Goal: Task Accomplishment & Management: Complete application form

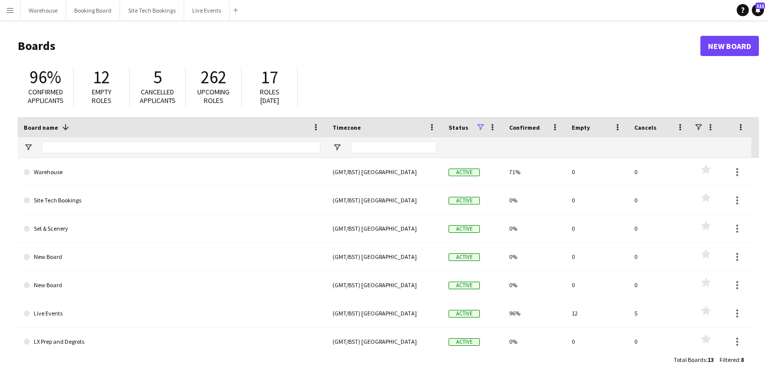
click at [10, 8] on app-icon "Menu" at bounding box center [10, 10] width 8 height 8
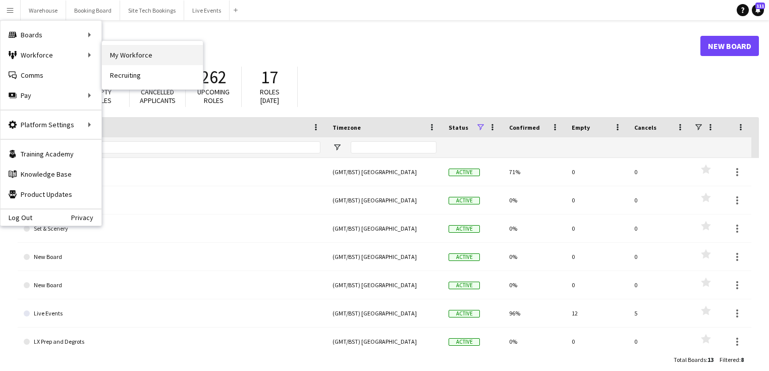
click at [124, 53] on link "My Workforce" at bounding box center [152, 55] width 101 height 20
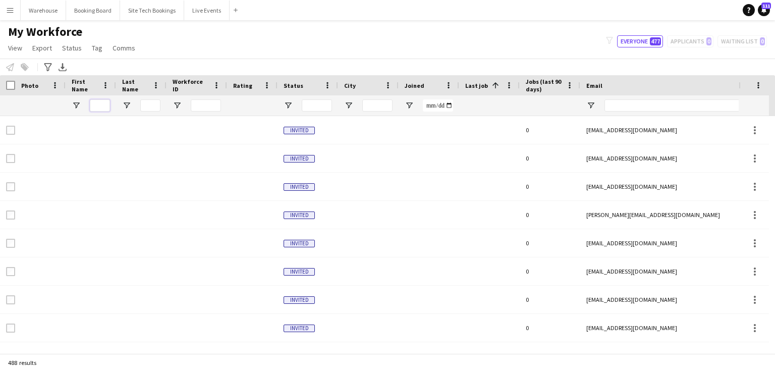
click at [98, 102] on input "First Name Filter Input" at bounding box center [100, 105] width 20 height 12
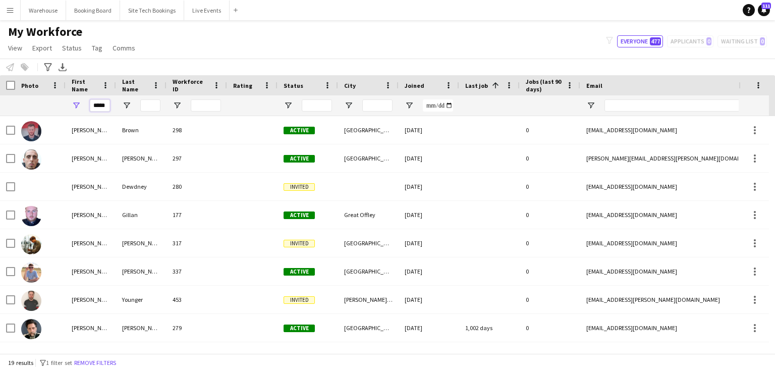
type input "*****"
click at [151, 106] on input "Last Name Filter Input" at bounding box center [150, 105] width 20 height 12
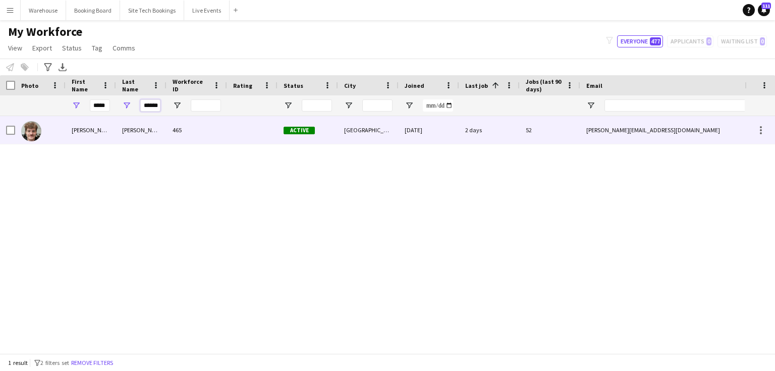
type input "******"
click at [32, 133] on img at bounding box center [31, 131] width 20 height 20
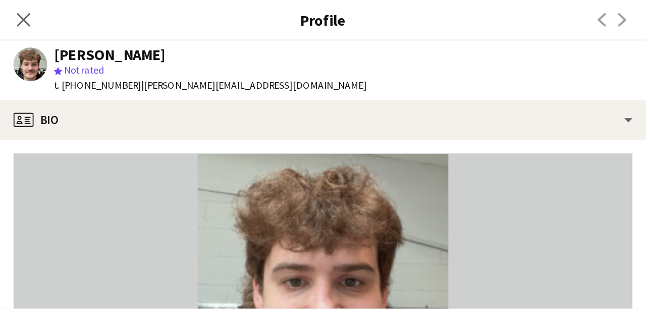
scroll to position [20, 0]
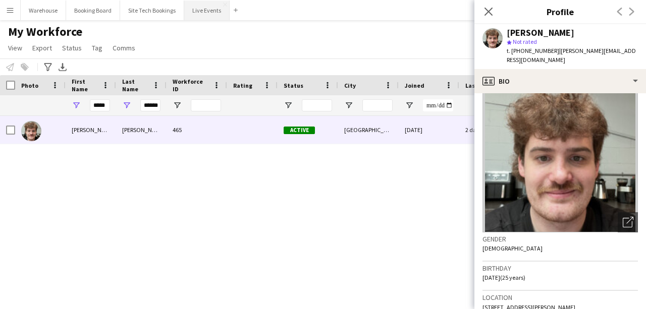
click at [217, 13] on button "Live Events Close" at bounding box center [206, 11] width 45 height 20
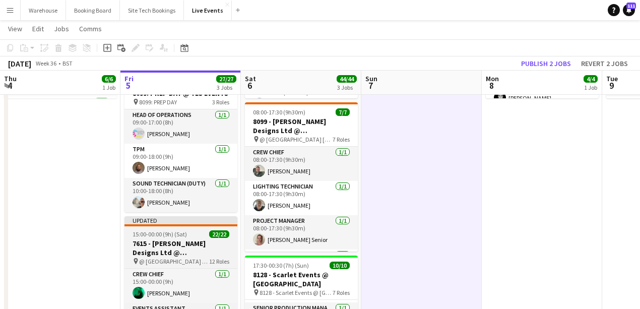
scroll to position [370, 0]
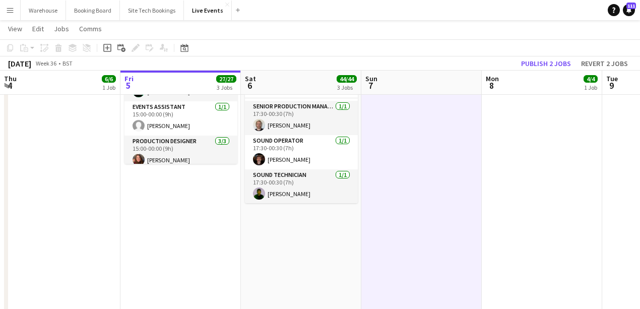
click at [72, 253] on app-date-cell "09:00-17:00 (8h) 6/6 PREP - 7615 - Johnny Roxburgh Designs Ltd @ Royal Opera Ho…" at bounding box center [60, 118] width 121 height 751
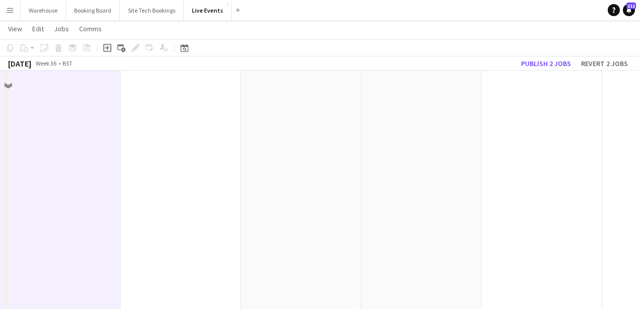
scroll to position [303, 0]
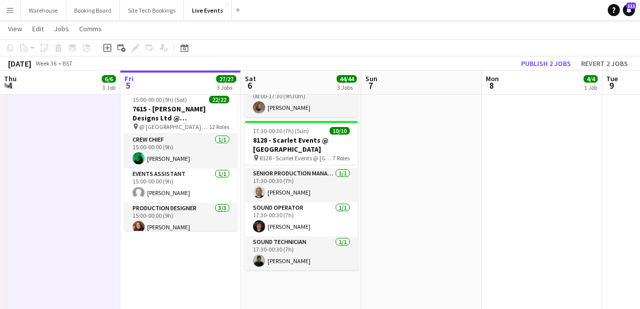
click at [87, 214] on app-date-cell "09:00-17:00 (8h) 6/6 PREP - 7615 - Johnny Roxburgh Designs Ltd @ Royal Opera Ho…" at bounding box center [60, 185] width 121 height 751
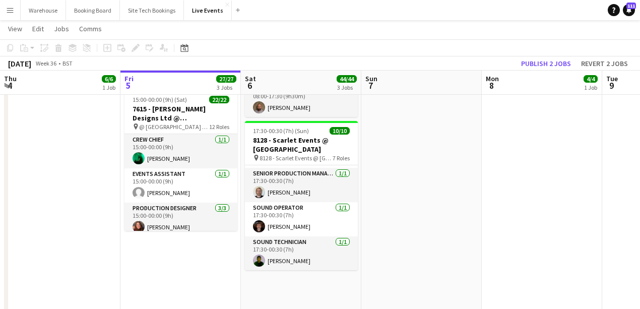
drag, startPoint x: 166, startPoint y: 284, endPoint x: 155, endPoint y: 280, distance: 12.3
click at [165, 285] on app-date-cell "08:00-10:00 (2h) 2/2 8128 - Scarlet Events @ Kensington Palace pin 8128 - Scarl…" at bounding box center [181, 185] width 121 height 751
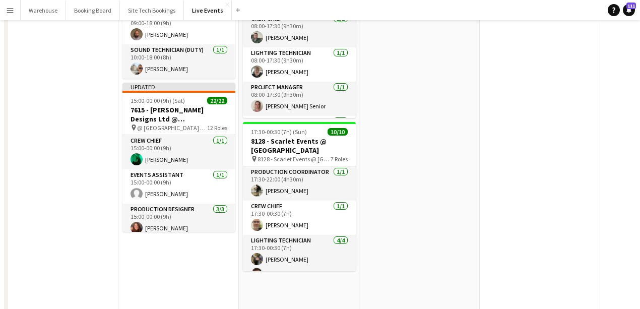
scroll to position [0, 0]
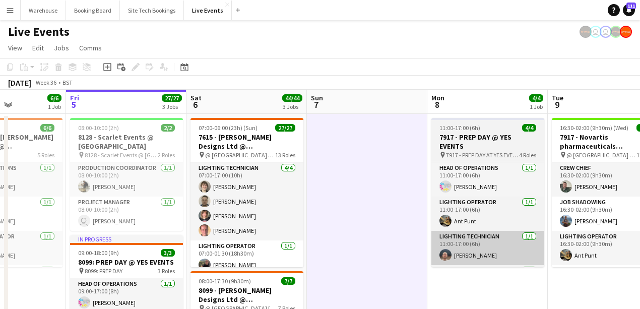
drag, startPoint x: 447, startPoint y: 284, endPoint x: 192, endPoint y: 239, distance: 259.1
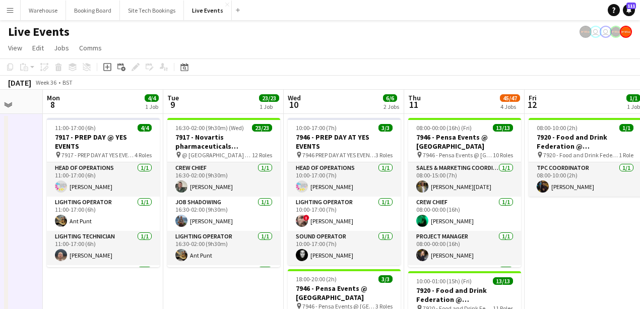
scroll to position [0, 449]
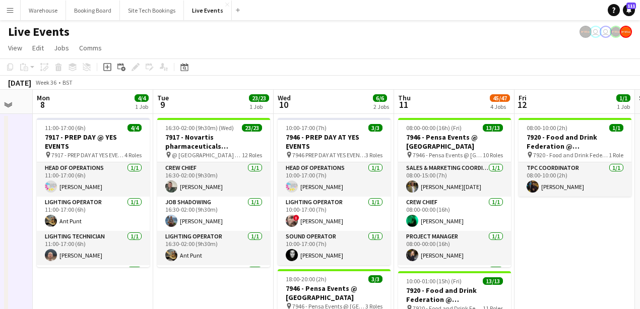
drag, startPoint x: 347, startPoint y: 275, endPoint x: 226, endPoint y: 253, distance: 123.0
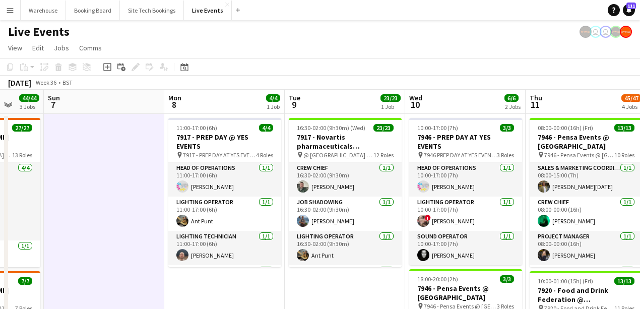
scroll to position [0, 312]
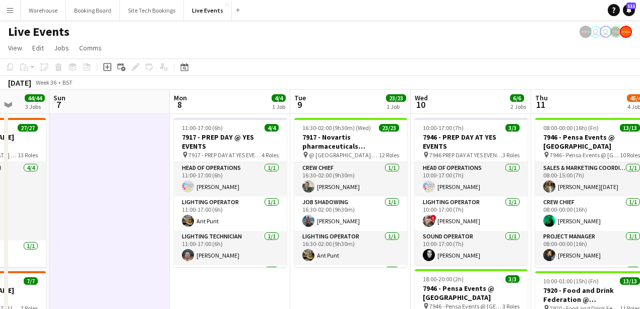
drag, startPoint x: 102, startPoint y: 286, endPoint x: 239, endPoint y: 288, distance: 137.2
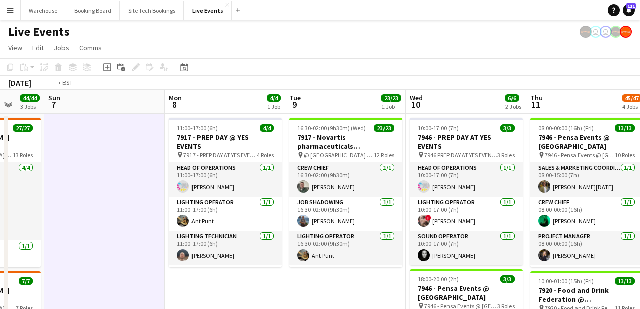
drag, startPoint x: 326, startPoint y: 280, endPoint x: 45, endPoint y: 253, distance: 281.8
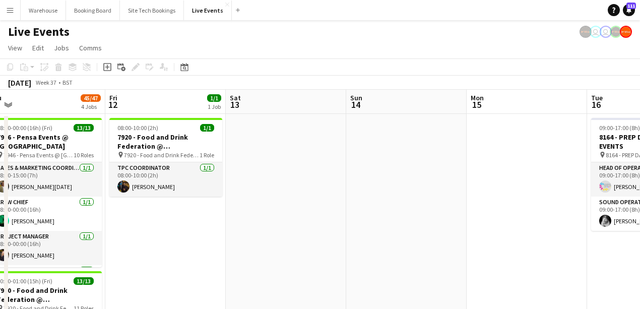
drag, startPoint x: 192, startPoint y: 223, endPoint x: 140, endPoint y: 214, distance: 52.6
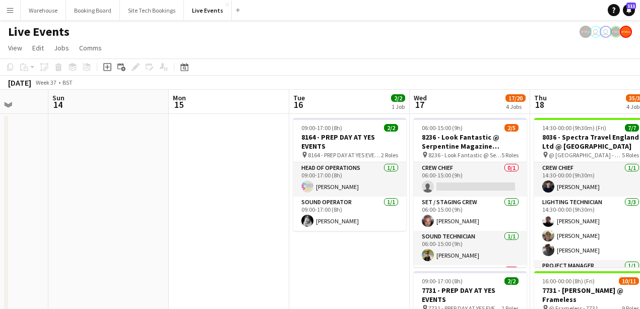
drag, startPoint x: 253, startPoint y: 222, endPoint x: -35, endPoint y: 196, distance: 289.2
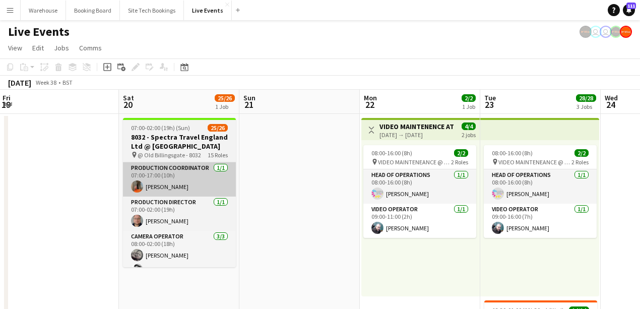
drag, startPoint x: 405, startPoint y: 251, endPoint x: 165, endPoint y: 193, distance: 247.5
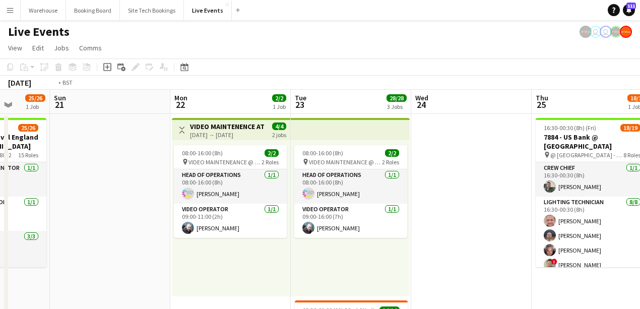
drag, startPoint x: 610, startPoint y: 220, endPoint x: 81, endPoint y: 167, distance: 532.1
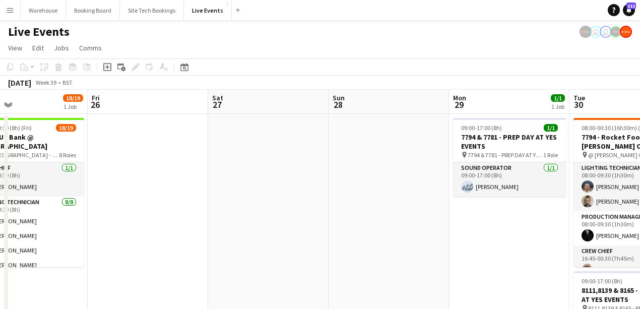
drag, startPoint x: 408, startPoint y: 198, endPoint x: 156, endPoint y: 156, distance: 255.6
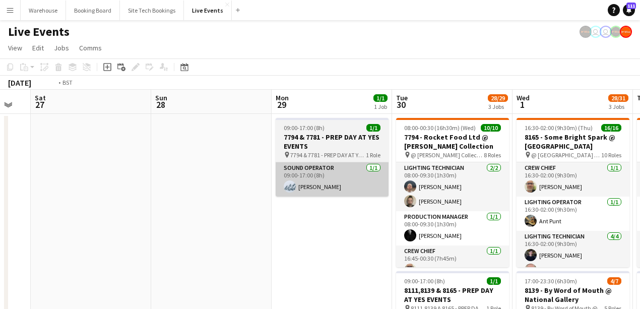
drag, startPoint x: 246, startPoint y: 227, endPoint x: 0, endPoint y: 192, distance: 248.7
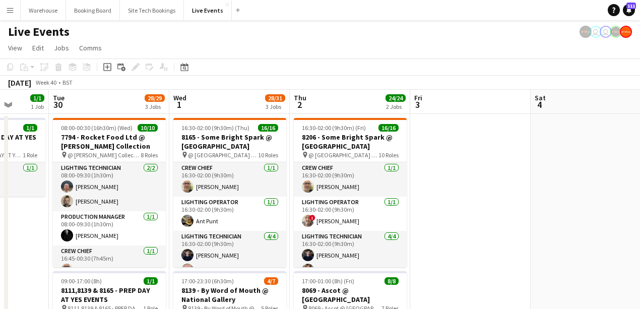
drag, startPoint x: 455, startPoint y: 182, endPoint x: 189, endPoint y: 154, distance: 267.2
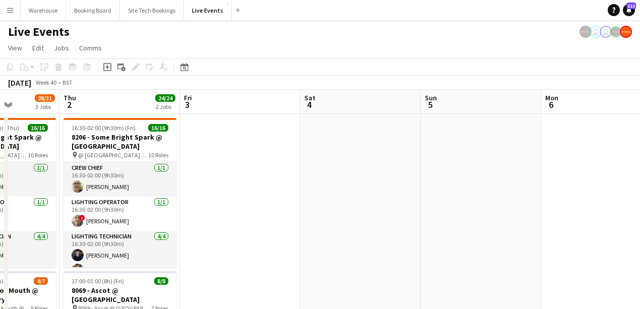
drag, startPoint x: 230, startPoint y: 182, endPoint x: 109, endPoint y: 164, distance: 122.3
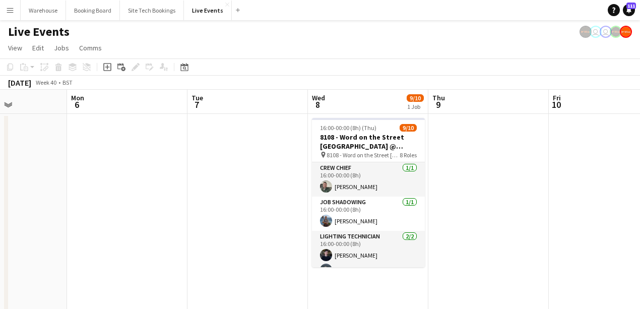
scroll to position [0, 426]
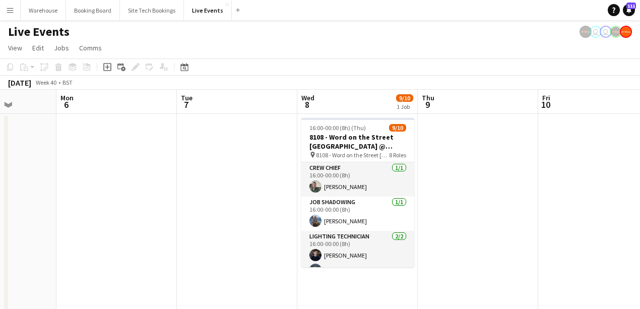
drag, startPoint x: 259, startPoint y: 176, endPoint x: 75, endPoint y: 150, distance: 185.9
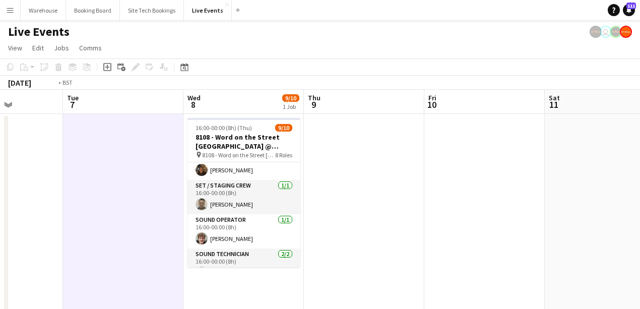
drag, startPoint x: 480, startPoint y: 227, endPoint x: 179, endPoint y: 220, distance: 300.7
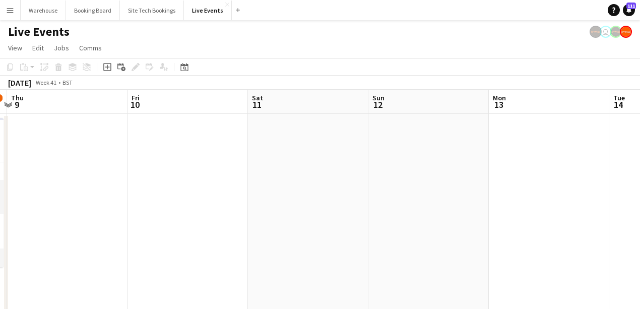
drag, startPoint x: 179, startPoint y: 214, endPoint x: 168, endPoint y: 214, distance: 10.1
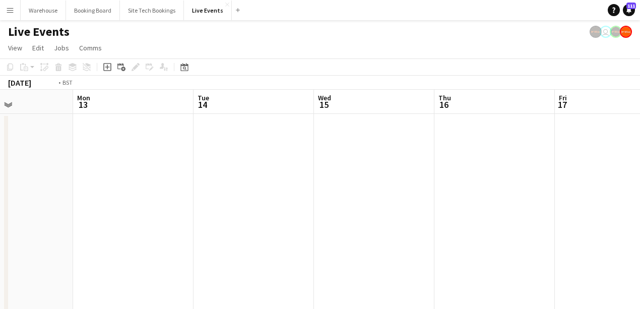
drag, startPoint x: 213, startPoint y: 219, endPoint x: 155, endPoint y: 220, distance: 58.0
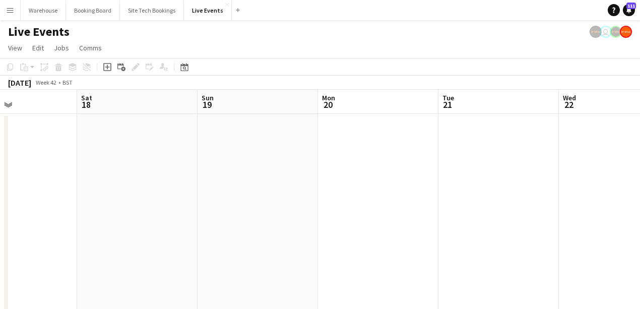
drag, startPoint x: 288, startPoint y: 211, endPoint x: 160, endPoint y: 214, distance: 127.6
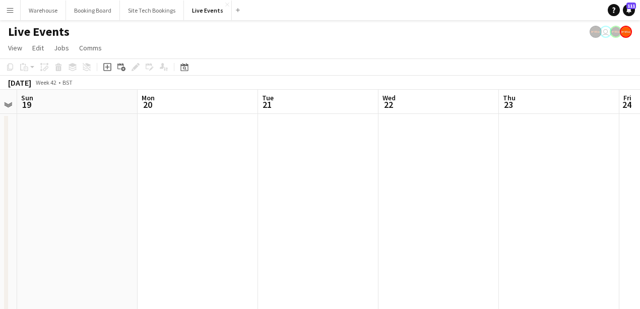
drag, startPoint x: 460, startPoint y: 226, endPoint x: 275, endPoint y: 211, distance: 186.2
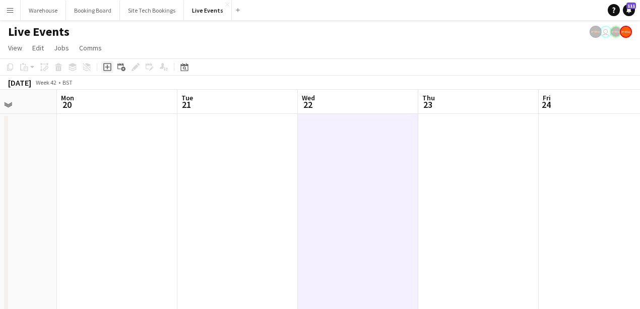
click at [107, 71] on icon at bounding box center [107, 67] width 8 height 8
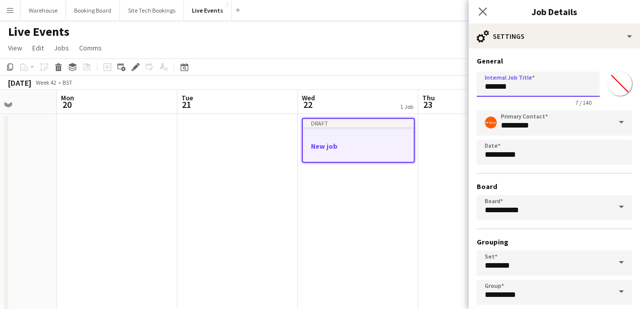
drag, startPoint x: 520, startPoint y: 88, endPoint x: 476, endPoint y: 88, distance: 44.9
click at [476, 88] on form "**********" at bounding box center [554, 205] width 171 height 298
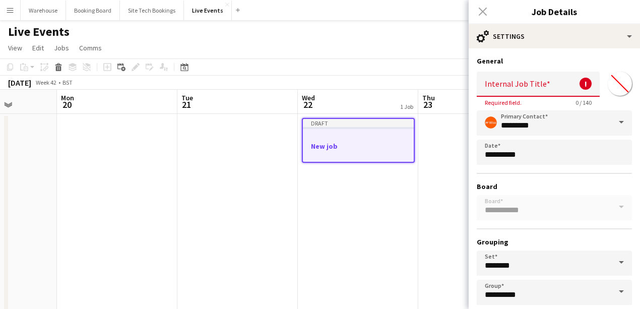
drag, startPoint x: 489, startPoint y: 86, endPoint x: 482, endPoint y: 86, distance: 7.1
click at [489, 86] on input "Internal Job Title" at bounding box center [538, 84] width 123 height 25
paste input "**********"
type input "**********"
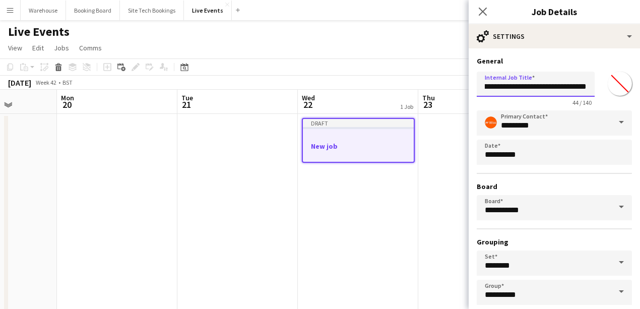
scroll to position [53, 0]
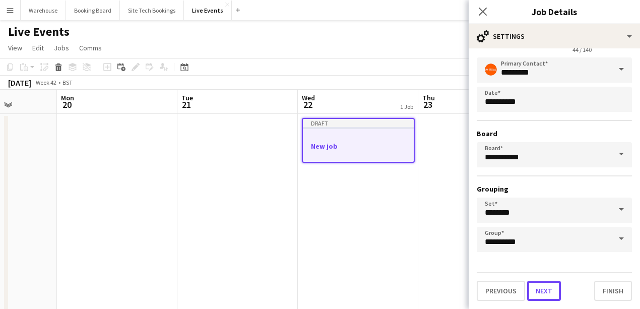
click at [554, 293] on button "Next" at bounding box center [545, 291] width 34 height 20
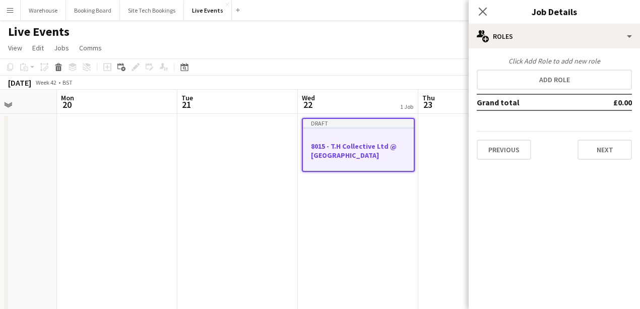
scroll to position [0, 0]
click at [616, 152] on button "Next" at bounding box center [605, 150] width 54 height 20
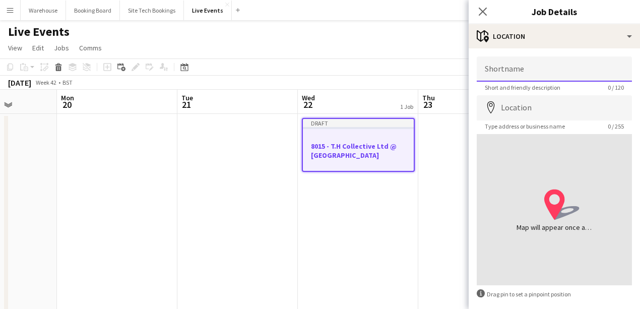
click at [527, 70] on input "Shortname" at bounding box center [554, 68] width 155 height 25
drag, startPoint x: 496, startPoint y: 66, endPoint x: 456, endPoint y: 53, distance: 41.5
click at [496, 66] on input "Shortname" at bounding box center [554, 68] width 155 height 25
paste input "**********"
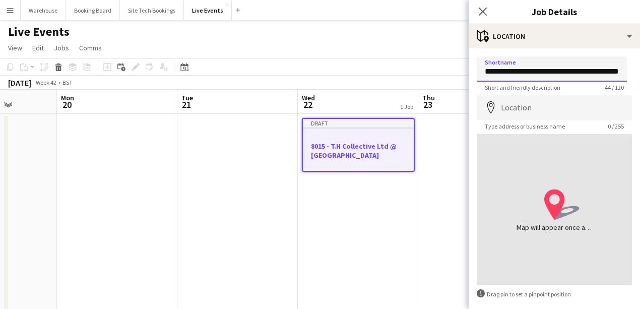
type input "**********"
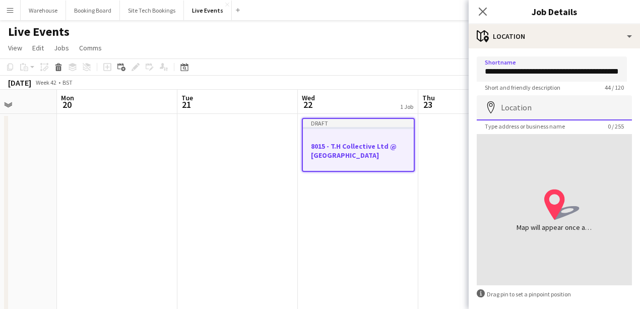
click at [508, 109] on input "Location" at bounding box center [554, 107] width 155 height 25
click at [522, 110] on input "Location" at bounding box center [554, 107] width 155 height 25
paste input "**********"
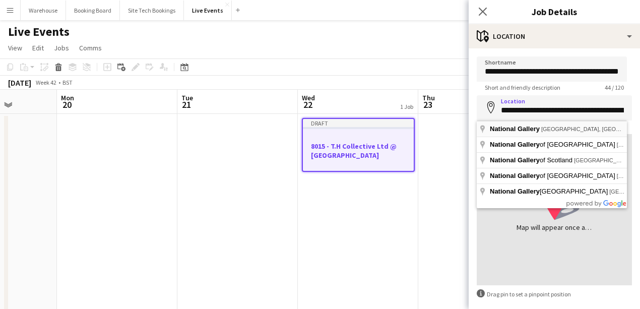
type input "**********"
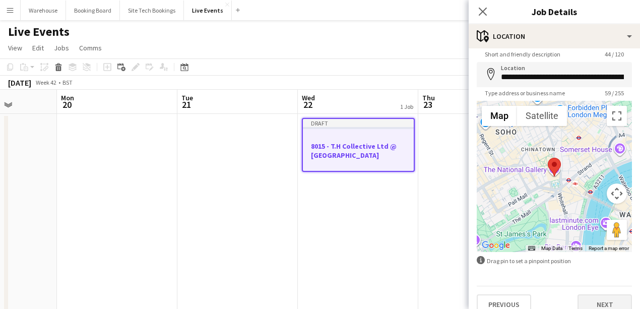
scroll to position [47, 0]
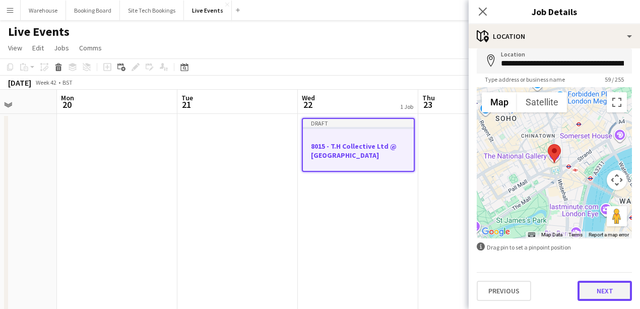
click at [600, 290] on button "Next" at bounding box center [605, 291] width 54 height 20
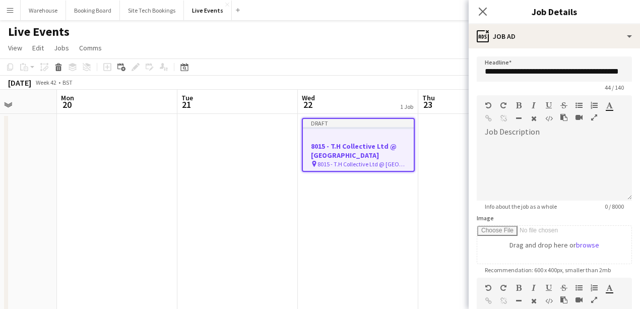
scroll to position [0, 0]
click at [519, 160] on div at bounding box center [554, 170] width 155 height 61
click at [593, 120] on icon "button" at bounding box center [595, 117] width 6 height 7
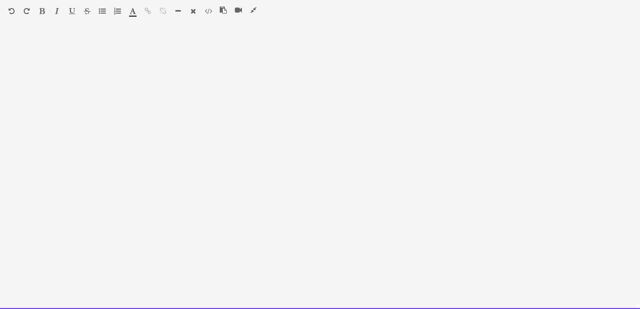
click at [271, 130] on div at bounding box center [320, 171] width 640 height 276
paste div
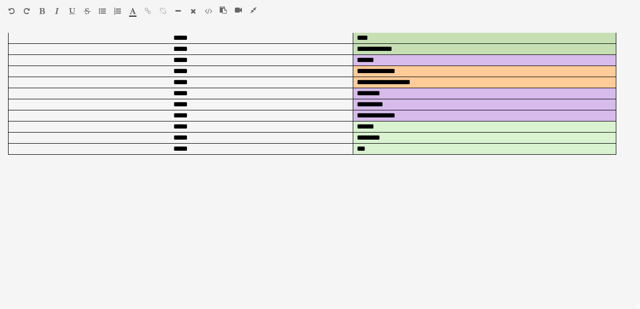
click at [11, 12] on icon "button" at bounding box center [12, 11] width 6 height 7
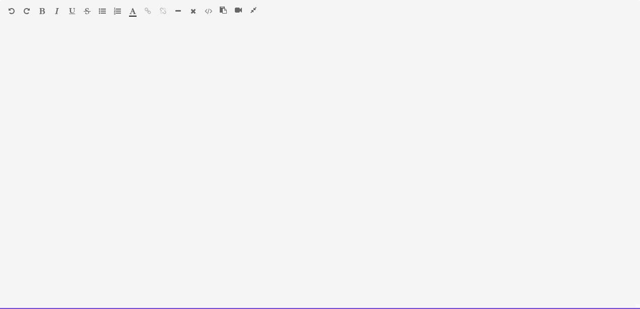
drag, startPoint x: 14, startPoint y: 35, endPoint x: 210, endPoint y: 133, distance: 219.5
click at [210, 134] on div at bounding box center [320, 171] width 640 height 276
click at [124, 96] on div at bounding box center [320, 171] width 640 height 276
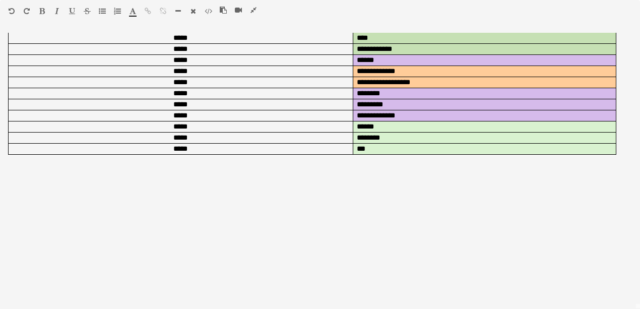
click at [13, 12] on icon "button" at bounding box center [12, 11] width 6 height 7
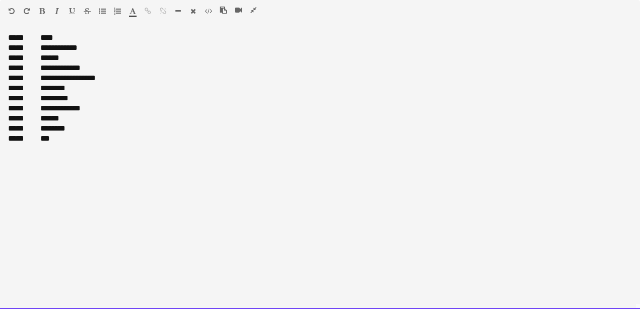
click at [62, 150] on div at bounding box center [320, 149] width 624 height 10
drag, startPoint x: 50, startPoint y: 139, endPoint x: 6, endPoint y: 141, distance: 44.4
click at [6, 141] on div "**********" at bounding box center [320, 171] width 640 height 276
click at [91, 127] on div "***** ********" at bounding box center [320, 129] width 624 height 10
click at [129, 116] on div "***** ******" at bounding box center [320, 118] width 624 height 10
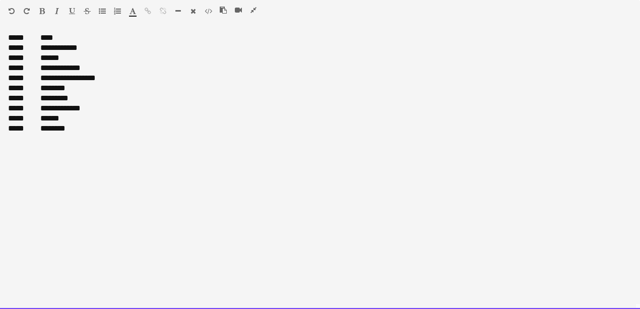
click at [20, 49] on div "**********" at bounding box center [320, 48] width 624 height 10
drag, startPoint x: 51, startPoint y: 36, endPoint x: 5, endPoint y: 39, distance: 46.5
click at [5, 39] on div "**********" at bounding box center [320, 171] width 640 height 276
click at [7, 49] on div "**********" at bounding box center [320, 171] width 640 height 276
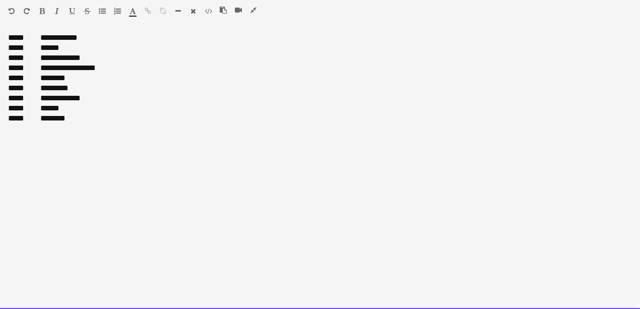
click at [52, 113] on div "***** ********" at bounding box center [320, 118] width 624 height 10
drag, startPoint x: 157, startPoint y: 77, endPoint x: 145, endPoint y: 77, distance: 12.6
click at [157, 77] on div "***** ********" at bounding box center [320, 78] width 624 height 10
click at [40, 36] on span "**********" at bounding box center [58, 38] width 37 height 8
click at [16, 38] on span "*****" at bounding box center [16, 38] width 16 height 8
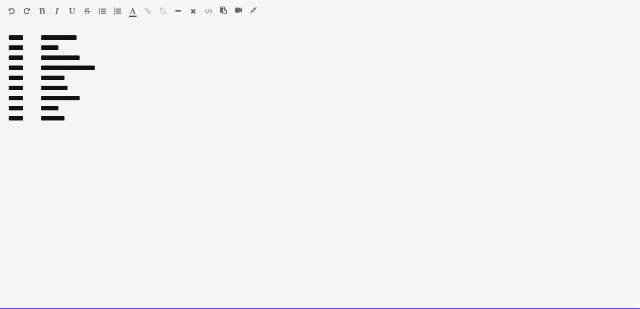
click at [17, 48] on div "***** ******" at bounding box center [320, 48] width 624 height 10
click at [42, 58] on div "**********" at bounding box center [320, 58] width 624 height 10
click at [35, 68] on div "**********" at bounding box center [320, 68] width 624 height 10
click at [42, 79] on div "***** ********" at bounding box center [320, 78] width 624 height 10
click at [39, 88] on div "***** *********" at bounding box center [320, 88] width 624 height 10
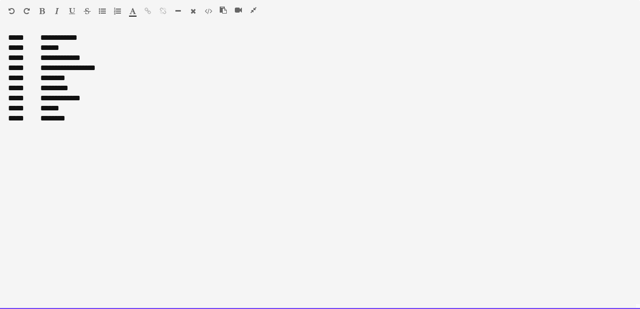
click at [42, 97] on div "**********" at bounding box center [320, 98] width 624 height 10
click at [39, 108] on div "***** ******" at bounding box center [320, 108] width 624 height 10
click at [40, 119] on div "***** ********" at bounding box center [320, 118] width 624 height 10
click at [17, 121] on div "***** ********" at bounding box center [320, 118] width 624 height 10
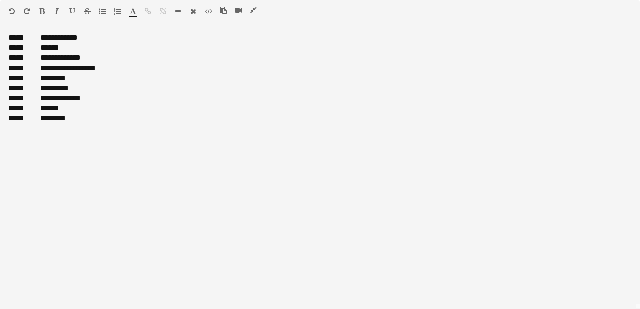
click at [253, 13] on icon "button" at bounding box center [254, 10] width 6 height 7
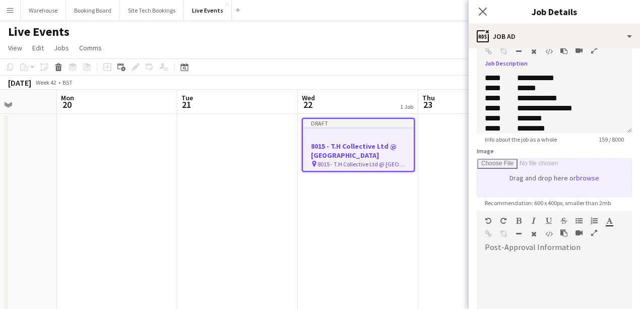
scroll to position [101, 0]
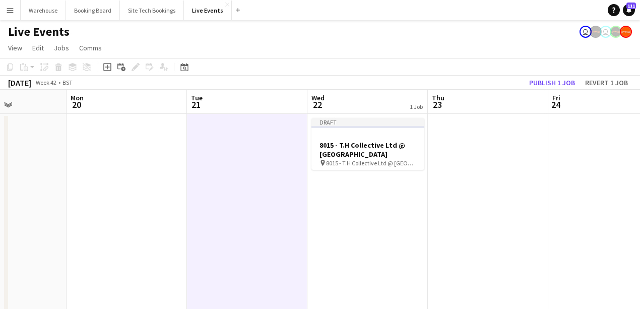
drag, startPoint x: 320, startPoint y: 191, endPoint x: 406, endPoint y: 192, distance: 86.7
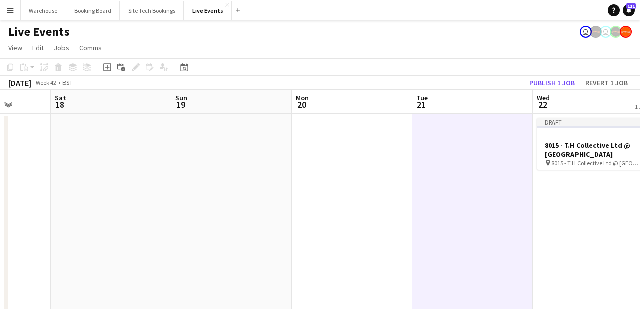
drag, startPoint x: 334, startPoint y: 214, endPoint x: 378, endPoint y: 211, distance: 44.0
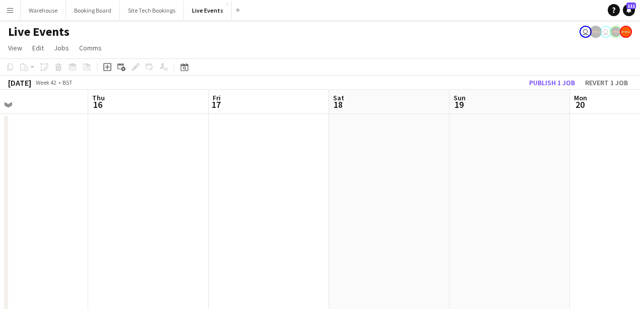
drag, startPoint x: 299, startPoint y: 215, endPoint x: 441, endPoint y: 213, distance: 142.7
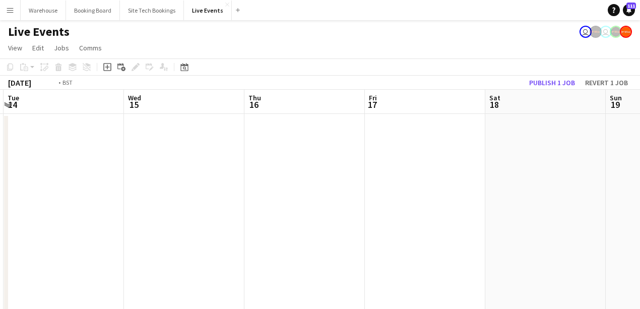
drag, startPoint x: 281, startPoint y: 219, endPoint x: 442, endPoint y: 217, distance: 160.9
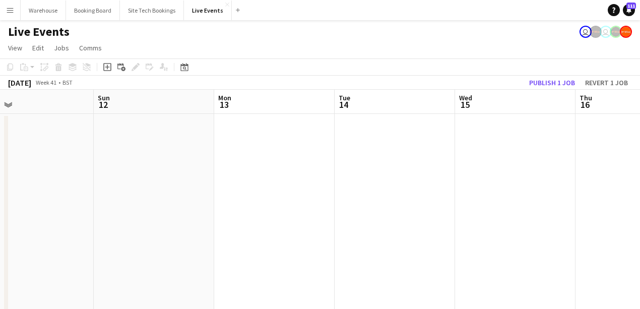
drag, startPoint x: 244, startPoint y: 211, endPoint x: 458, endPoint y: 209, distance: 214.3
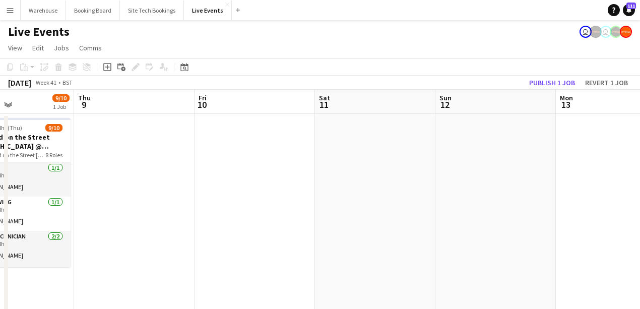
drag, startPoint x: 283, startPoint y: 222, endPoint x: 448, endPoint y: 207, distance: 165.6
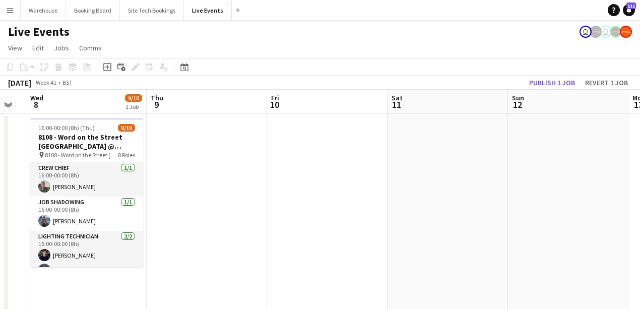
drag, startPoint x: 290, startPoint y: 206, endPoint x: 420, endPoint y: 208, distance: 129.6
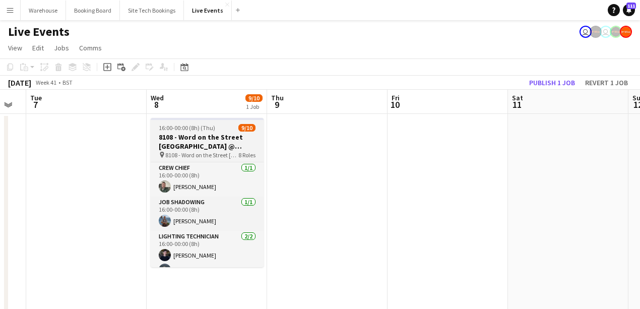
scroll to position [0, 321]
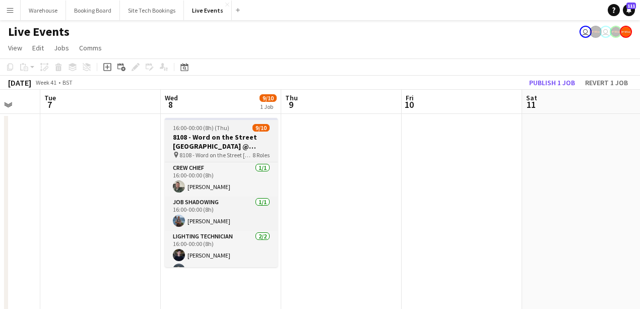
click at [211, 138] on h3 "8108 - Word on the Street [GEOGRAPHIC_DATA] @ Banqueting House" at bounding box center [221, 142] width 113 height 18
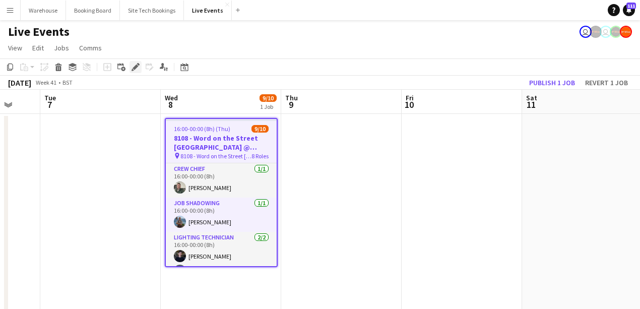
click at [138, 67] on icon "Edit" at bounding box center [136, 67] width 8 height 8
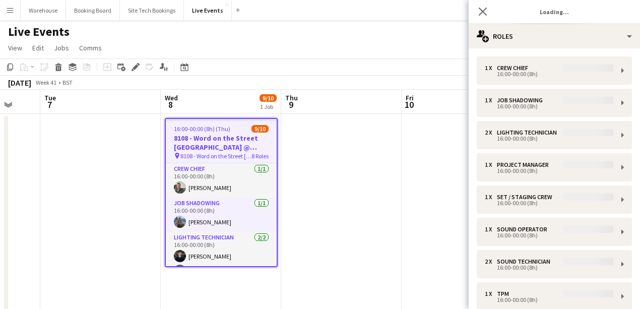
type input "**********"
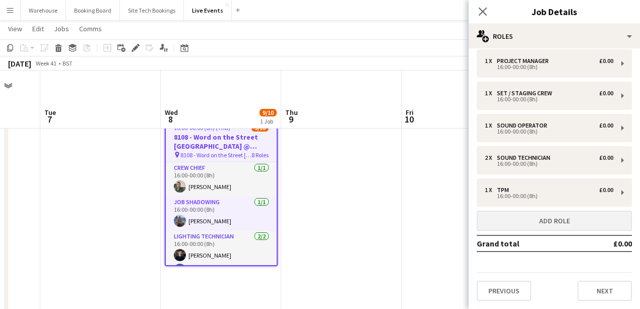
scroll to position [33, 0]
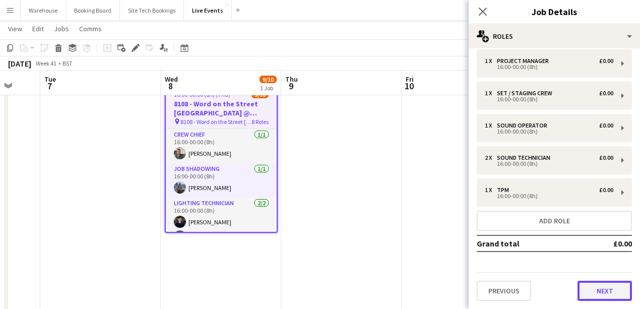
click at [600, 290] on button "Next" at bounding box center [605, 291] width 54 height 20
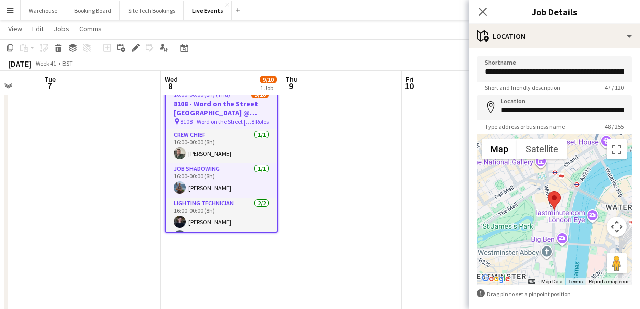
scroll to position [47, 0]
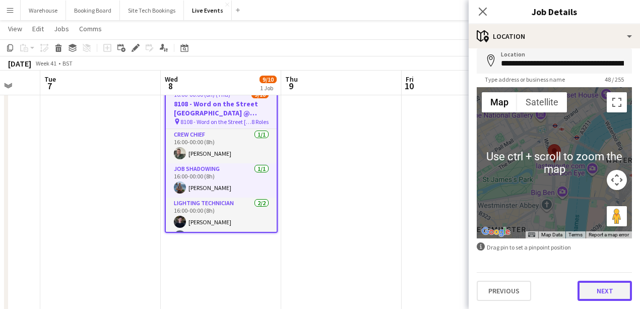
click at [607, 293] on button "Next" at bounding box center [605, 291] width 54 height 20
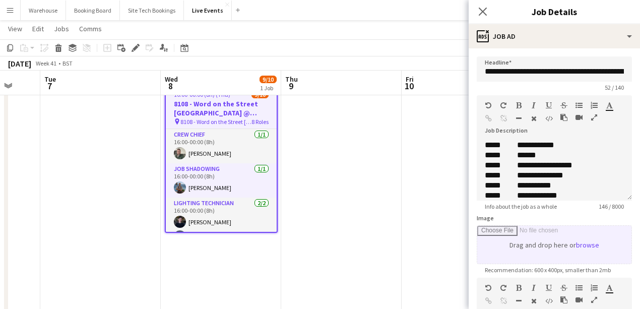
scroll to position [134, 0]
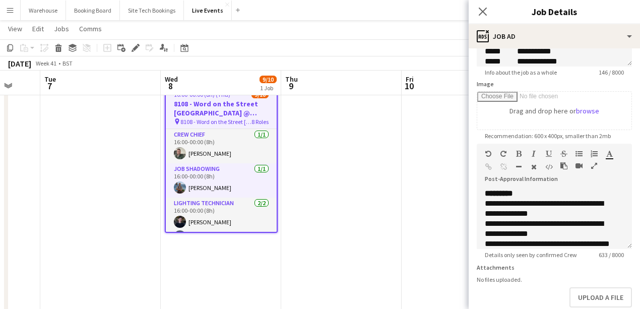
click at [593, 165] on icon "button" at bounding box center [595, 165] width 6 height 7
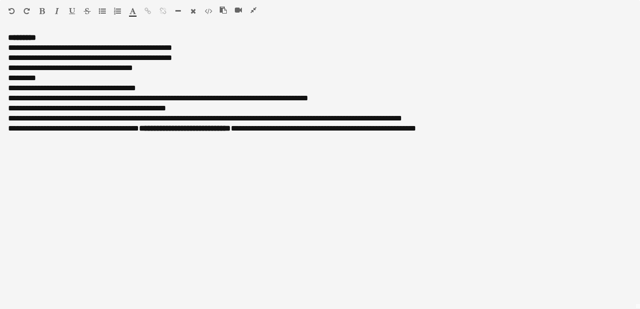
scroll to position [0, 0]
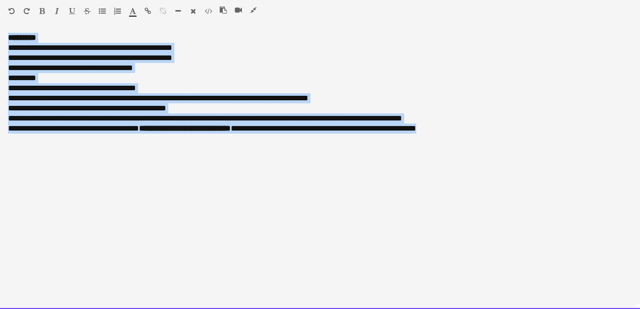
drag, startPoint x: 457, startPoint y: 134, endPoint x: 6, endPoint y: 37, distance: 461.1
click at [6, 37] on div "**********" at bounding box center [320, 171] width 640 height 276
click at [136, 223] on div "**********" at bounding box center [320, 171] width 640 height 276
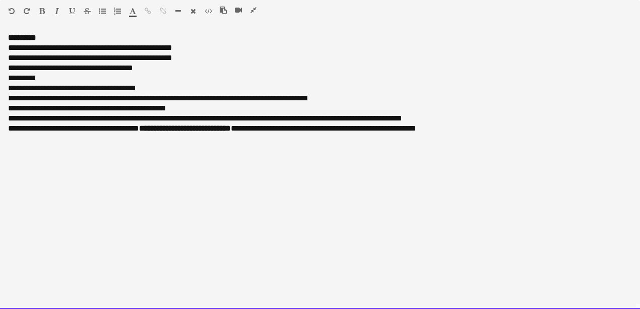
click at [98, 64] on div "**********" at bounding box center [320, 68] width 624 height 10
click at [119, 72] on div "**********" at bounding box center [320, 68] width 624 height 10
click at [57, 93] on div "**********" at bounding box center [320, 98] width 624 height 10
click at [64, 99] on div "**********" at bounding box center [320, 98] width 624 height 10
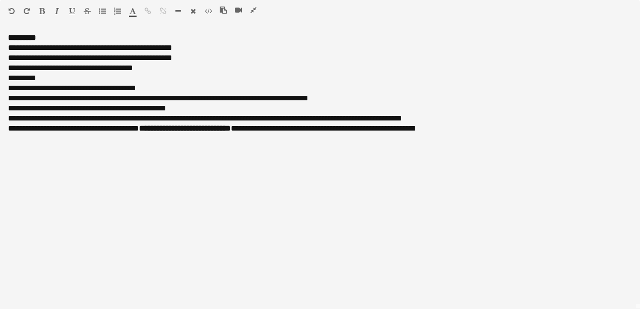
click at [251, 9] on icon "button" at bounding box center [254, 10] width 6 height 7
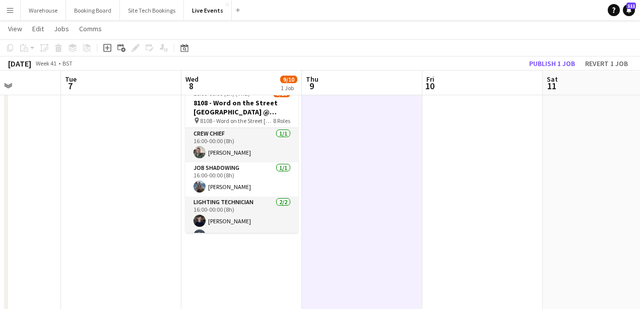
drag, startPoint x: 458, startPoint y: 165, endPoint x: 228, endPoint y: 170, distance: 230.0
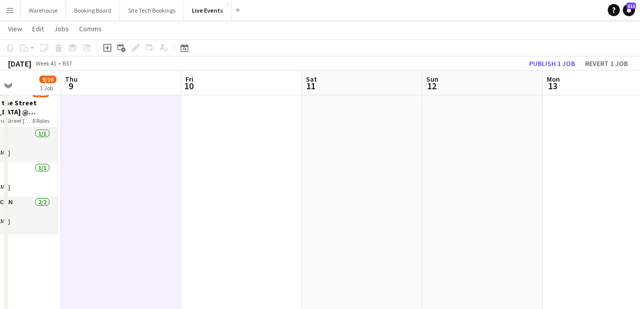
scroll to position [0, 326]
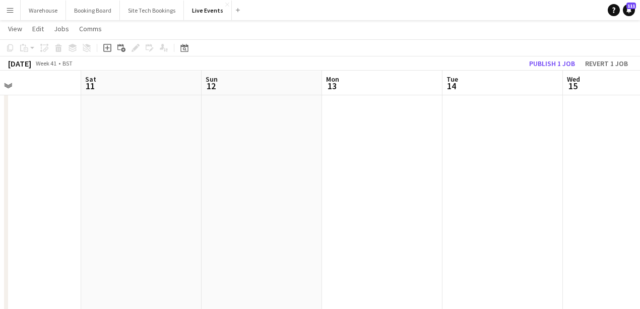
drag, startPoint x: 284, startPoint y: 184, endPoint x: 178, endPoint y: 189, distance: 106.5
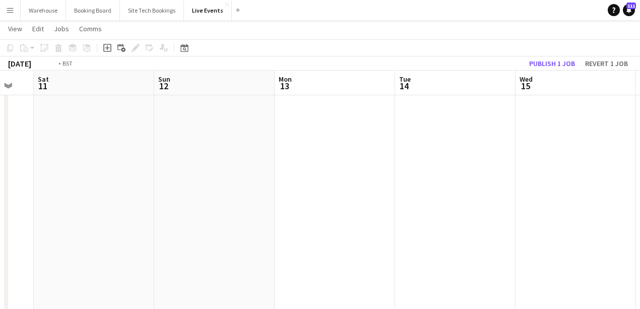
drag, startPoint x: 168, startPoint y: 193, endPoint x: 102, endPoint y: 192, distance: 66.6
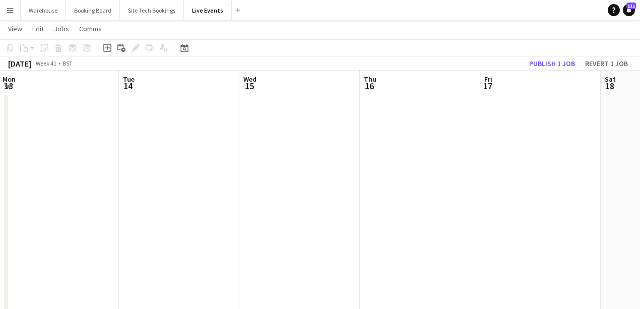
drag, startPoint x: 155, startPoint y: 197, endPoint x: 90, endPoint y: 195, distance: 65.1
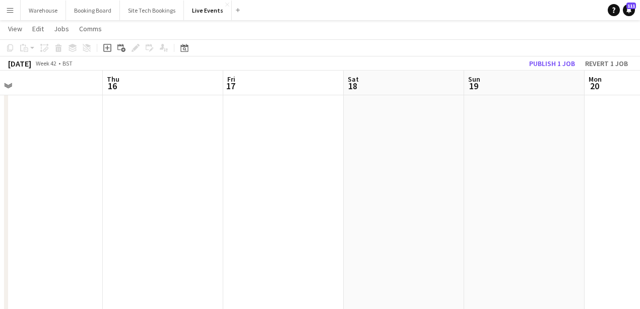
drag, startPoint x: 119, startPoint y: 188, endPoint x: 82, endPoint y: 186, distance: 37.4
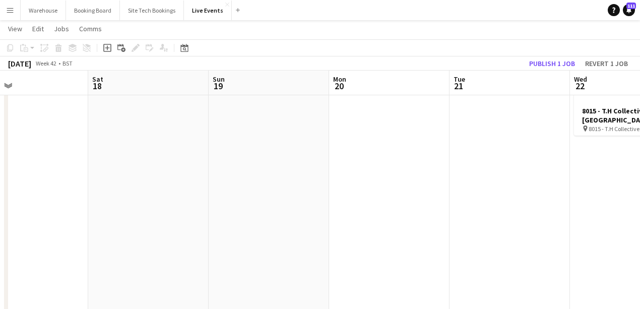
drag, startPoint x: 193, startPoint y: 183, endPoint x: 109, endPoint y: 182, distance: 83.7
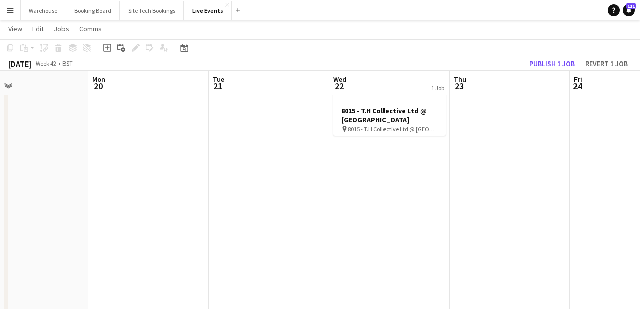
scroll to position [0, 437]
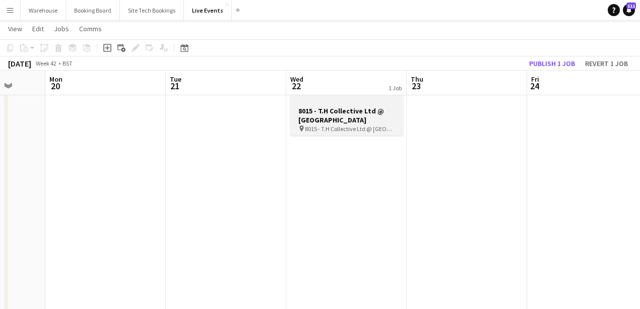
click at [337, 128] on div "pin 8015 - T.H Collective Ltd @ National Gallery" at bounding box center [346, 129] width 113 height 8
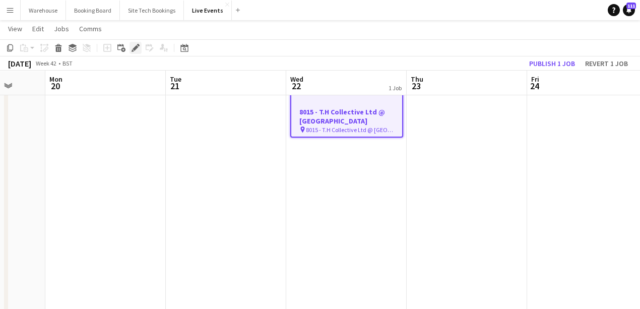
click at [136, 47] on icon at bounding box center [136, 48] width 6 height 6
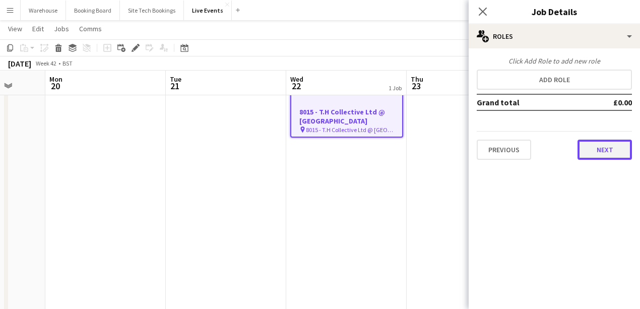
click at [610, 147] on button "Next" at bounding box center [605, 150] width 54 height 20
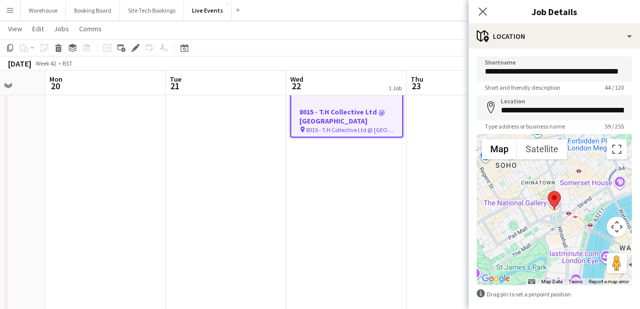
scroll to position [47, 0]
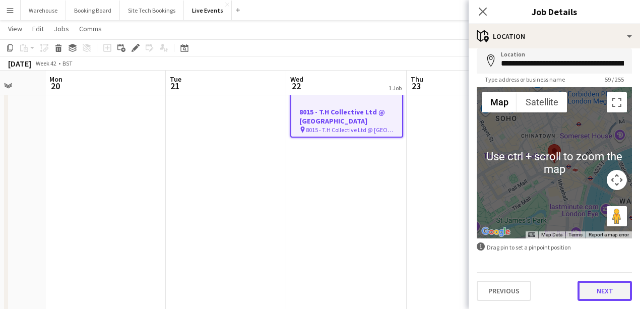
click at [614, 291] on button "Next" at bounding box center [605, 291] width 54 height 20
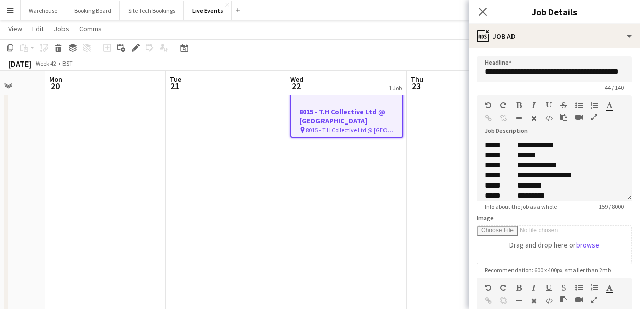
scroll to position [168, 0]
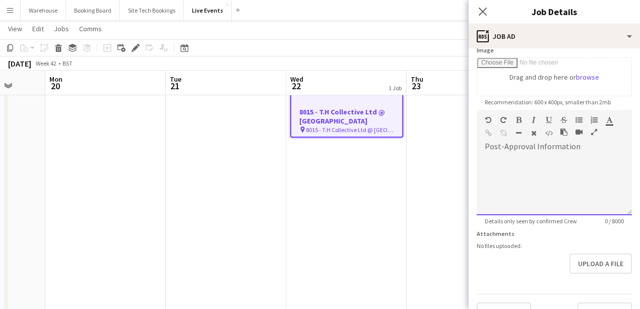
click at [511, 173] on div at bounding box center [554, 185] width 155 height 61
paste div
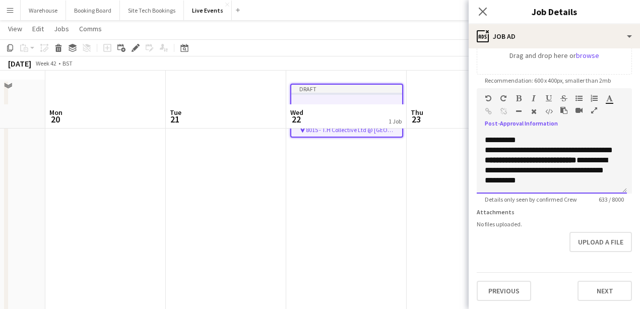
scroll to position [67, 0]
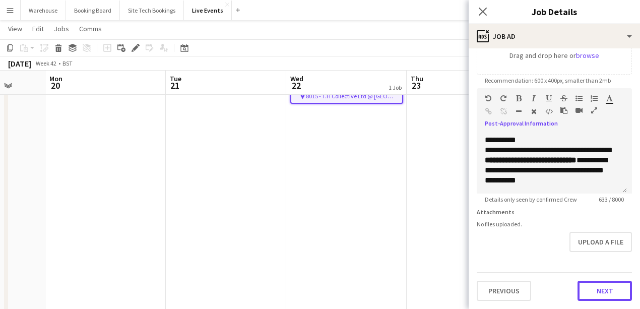
click at [599, 293] on button "Next" at bounding box center [605, 291] width 54 height 20
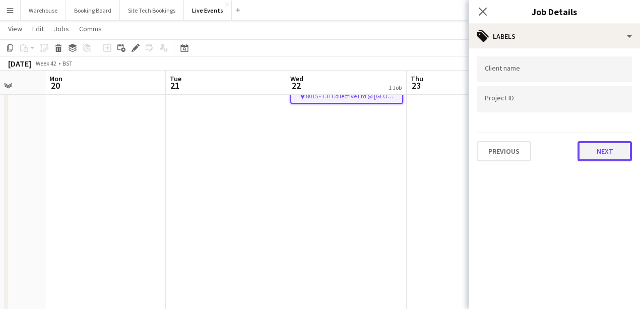
click at [609, 156] on button "Next" at bounding box center [605, 151] width 54 height 20
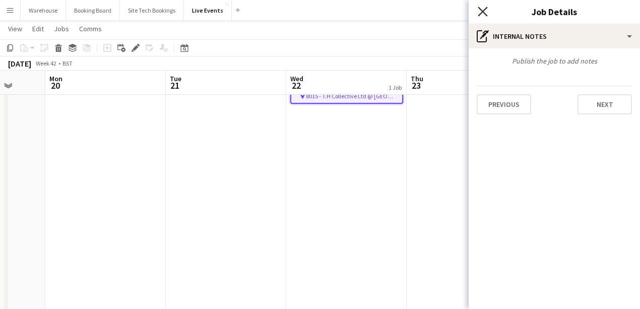
click at [481, 10] on icon "Close pop-in" at bounding box center [483, 12] width 10 height 10
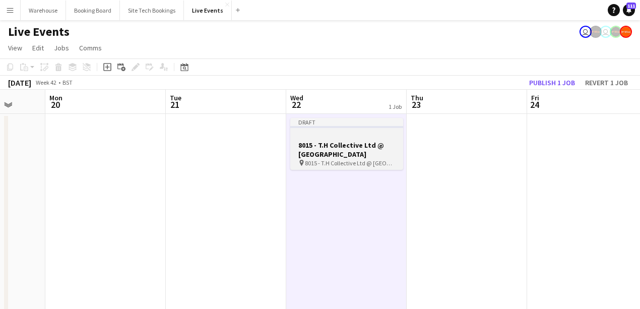
click at [354, 155] on h3 "8015 - T.H Collective Ltd @ [GEOGRAPHIC_DATA]" at bounding box center [346, 150] width 113 height 18
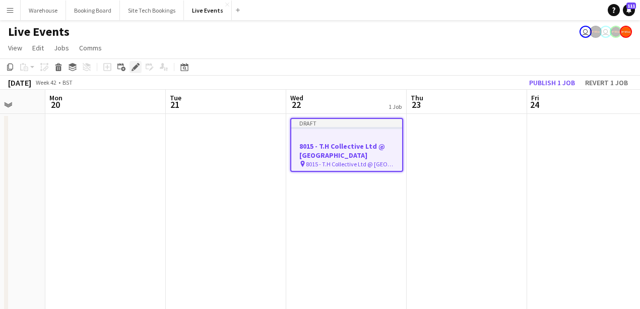
click at [134, 66] on icon "Edit" at bounding box center [136, 67] width 8 height 8
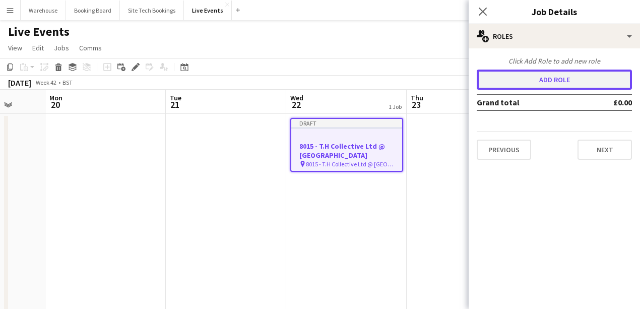
click at [515, 78] on button "Add role" at bounding box center [554, 80] width 155 height 20
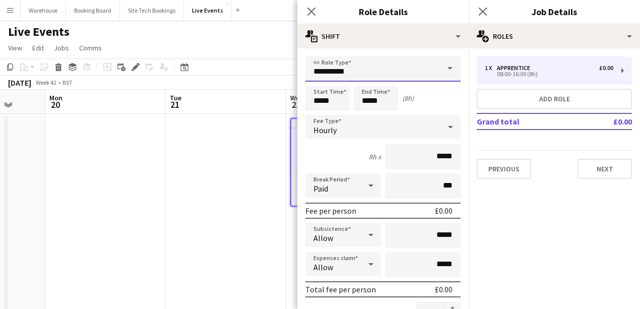
click at [336, 72] on input "**********" at bounding box center [383, 68] width 155 height 25
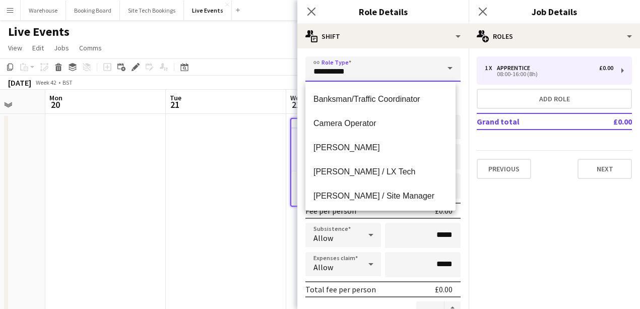
scroll to position [269, 0]
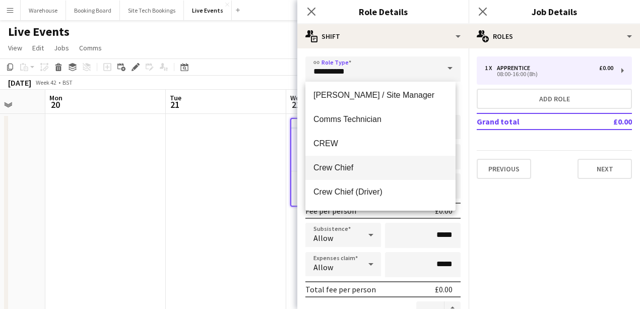
click at [338, 170] on span "Crew Chief" at bounding box center [381, 168] width 134 height 10
type input "**********"
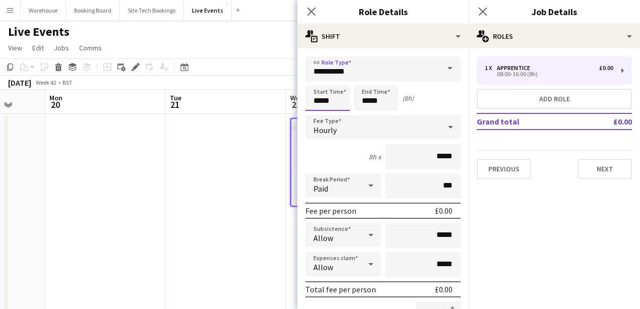
click at [312, 104] on input "*****" at bounding box center [328, 98] width 44 height 25
click at [320, 78] on div at bounding box center [318, 81] width 20 height 10
click at [320, 79] on div at bounding box center [318, 81] width 20 height 10
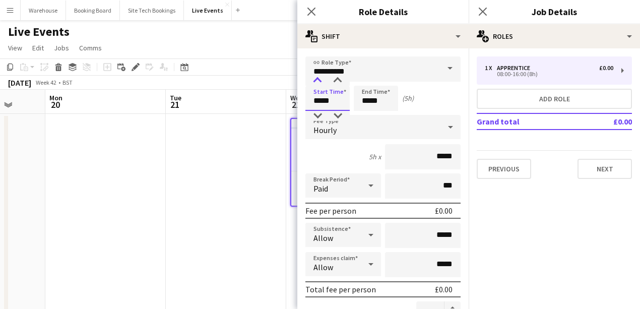
click at [320, 79] on div at bounding box center [318, 81] width 20 height 10
type input "*****"
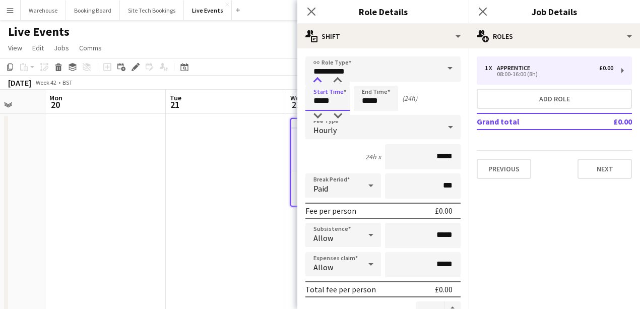
click at [320, 79] on div at bounding box center [318, 81] width 20 height 10
click at [368, 103] on input "*****" at bounding box center [376, 98] width 44 height 25
click at [365, 80] on div at bounding box center [366, 81] width 20 height 10
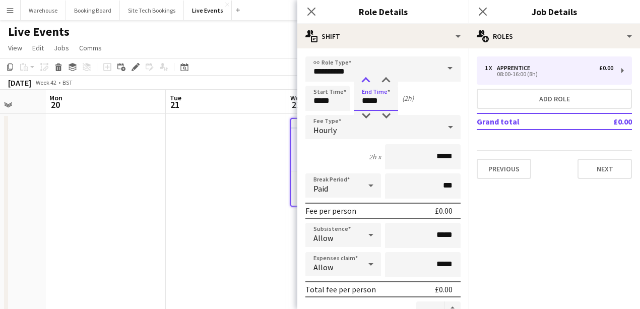
click at [365, 80] on div at bounding box center [366, 81] width 20 height 10
click at [363, 83] on div at bounding box center [366, 81] width 20 height 10
click at [387, 79] on div at bounding box center [386, 81] width 20 height 10
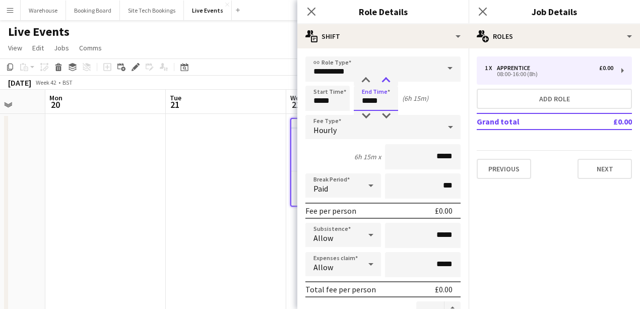
type input "*****"
click at [388, 79] on div at bounding box center [386, 81] width 20 height 10
click at [315, 133] on span "Hourly" at bounding box center [325, 130] width 23 height 10
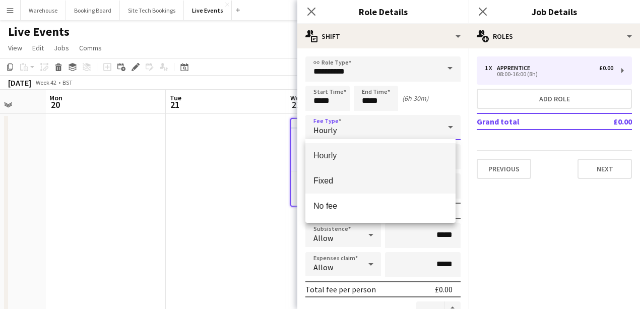
click at [330, 182] on span "Fixed" at bounding box center [381, 181] width 134 height 10
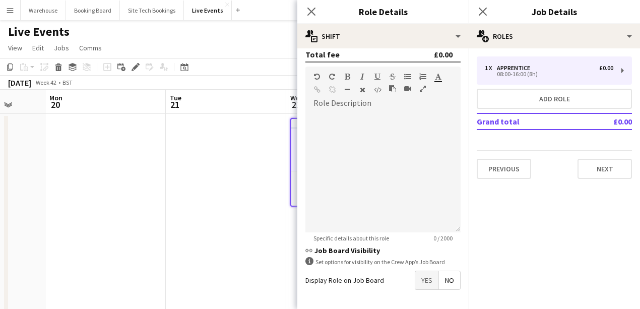
scroll to position [272, 0]
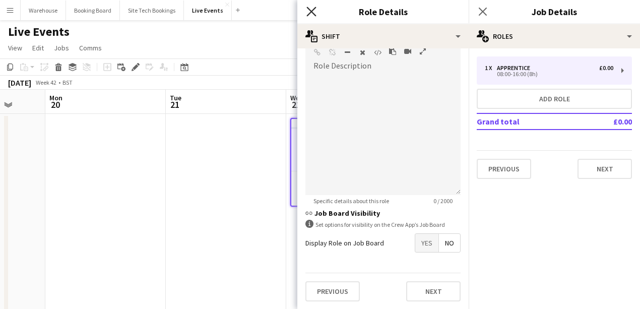
click at [314, 12] on icon "Close pop-in" at bounding box center [312, 12] width 10 height 10
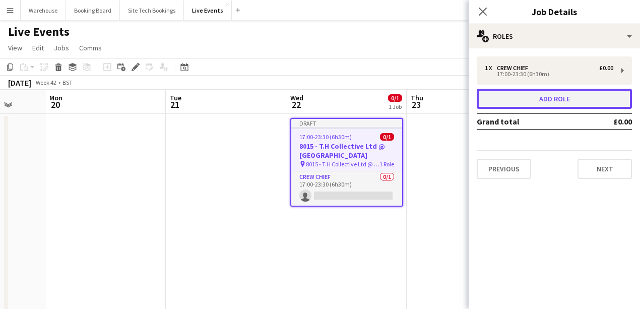
click at [517, 99] on button "Add role" at bounding box center [554, 99] width 155 height 20
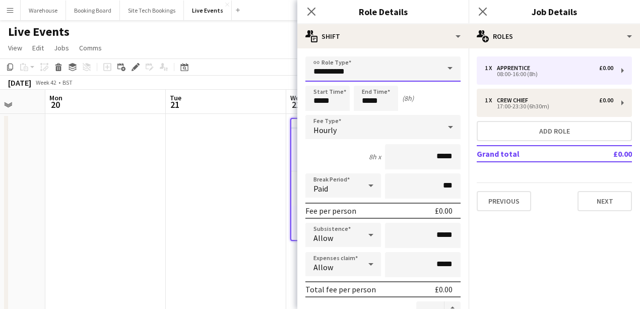
click at [348, 74] on input "**********" at bounding box center [383, 68] width 155 height 25
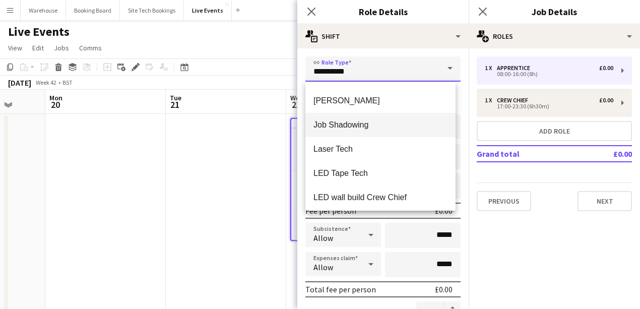
scroll to position [1143, 0]
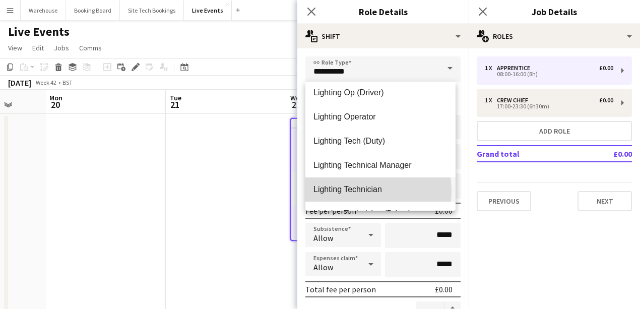
click at [356, 192] on span "Lighting Technician" at bounding box center [381, 190] width 134 height 10
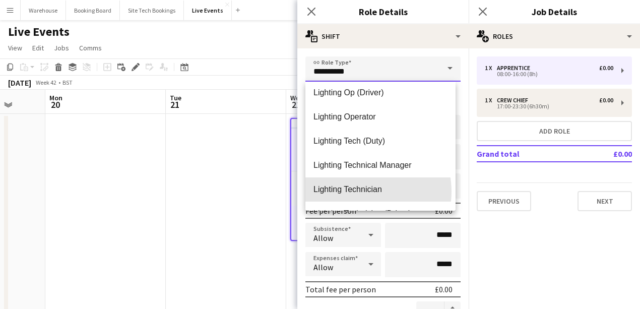
type input "**********"
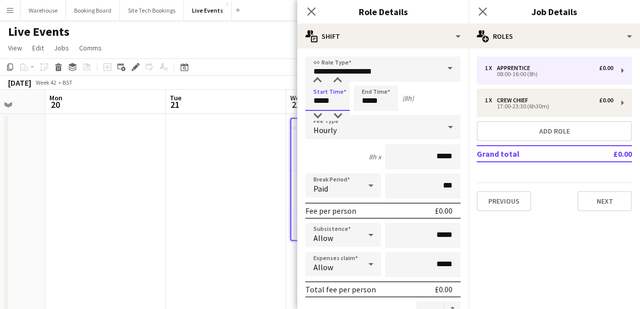
click at [324, 106] on input "*****" at bounding box center [328, 98] width 44 height 25
click at [321, 83] on div at bounding box center [318, 81] width 20 height 10
click at [319, 114] on div at bounding box center [318, 116] width 20 height 10
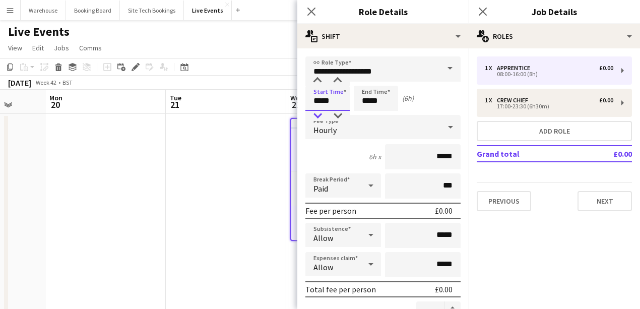
type input "*****"
click at [319, 114] on div at bounding box center [318, 116] width 20 height 10
click at [388, 77] on input "**********" at bounding box center [383, 68] width 155 height 25
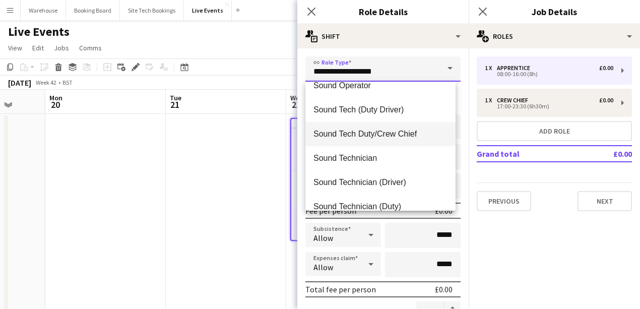
scroll to position [2051, 0]
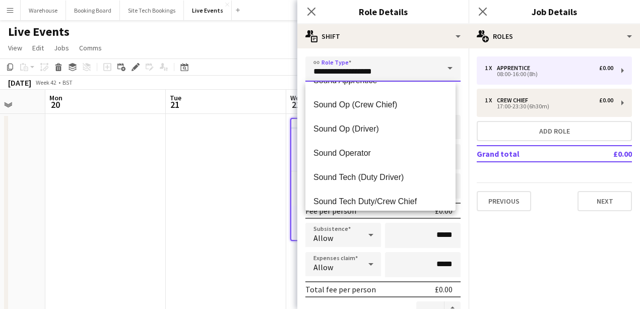
click at [394, 75] on input "**********" at bounding box center [383, 68] width 155 height 25
click at [310, 12] on icon "Close pop-in" at bounding box center [312, 12] width 10 height 10
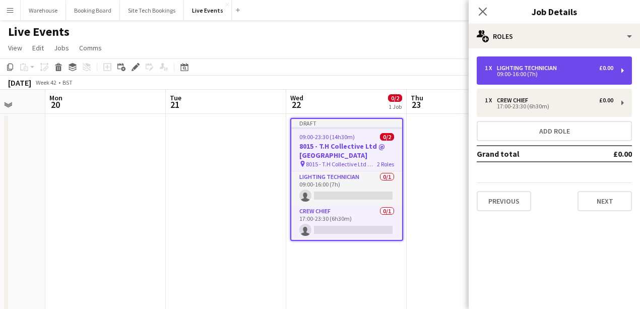
click at [532, 72] on div "09:00-16:00 (7h)" at bounding box center [549, 74] width 129 height 5
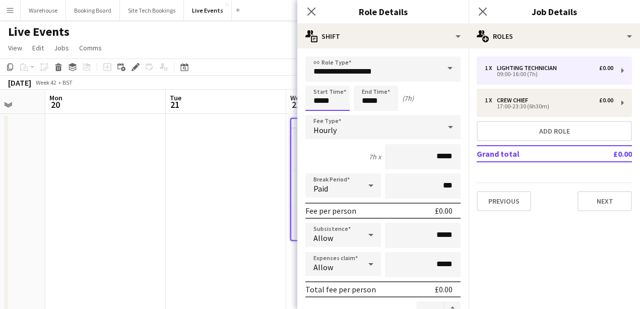
click at [332, 99] on input "*****" at bounding box center [328, 98] width 44 height 25
click at [319, 81] on div at bounding box center [318, 81] width 20 height 10
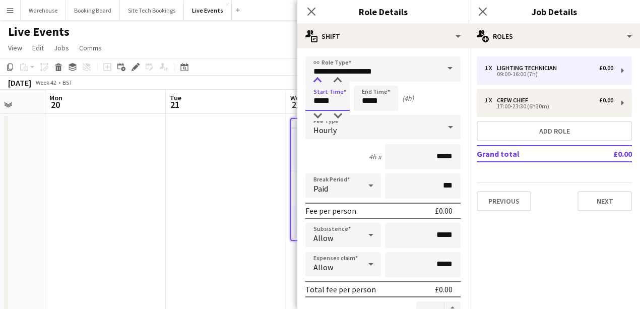
click at [319, 81] on div at bounding box center [318, 81] width 20 height 10
type input "*****"
click at [319, 81] on div at bounding box center [318, 81] width 20 height 10
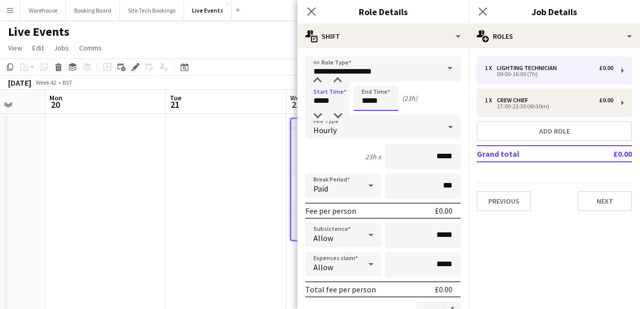
drag, startPoint x: 371, startPoint y: 98, endPoint x: 369, endPoint y: 91, distance: 7.3
click at [371, 98] on input "*****" at bounding box center [376, 98] width 44 height 25
click at [365, 82] on div at bounding box center [366, 81] width 20 height 10
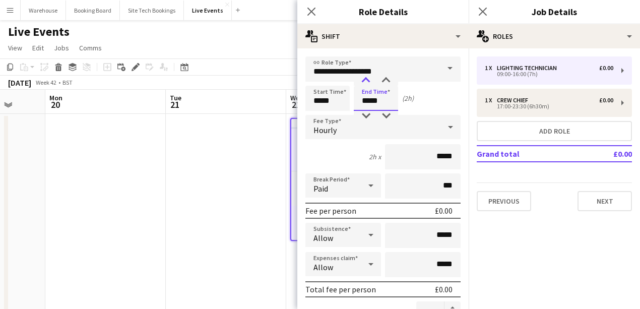
click at [365, 82] on div at bounding box center [366, 81] width 20 height 10
drag, startPoint x: 361, startPoint y: 79, endPoint x: 382, endPoint y: 82, distance: 21.4
click at [362, 79] on div at bounding box center [366, 81] width 20 height 10
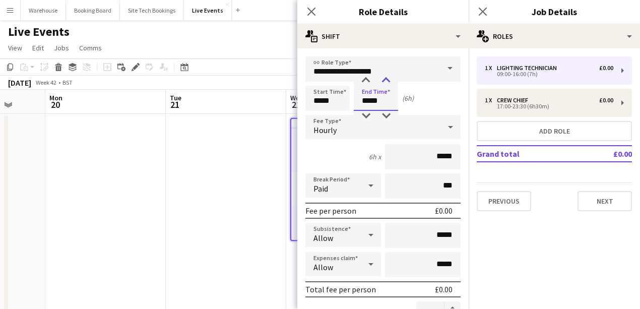
click at [386, 83] on div at bounding box center [386, 81] width 20 height 10
type input "*****"
click at [387, 116] on div at bounding box center [386, 116] width 20 height 10
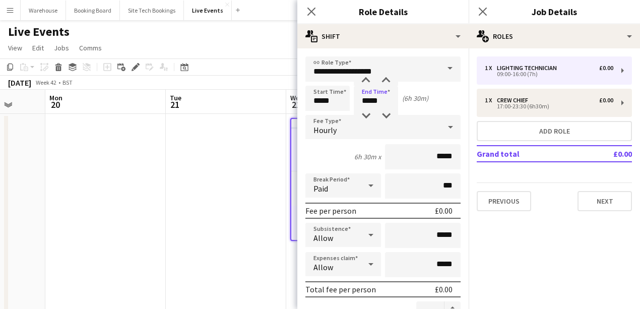
click at [339, 127] on div "Hourly" at bounding box center [373, 127] width 135 height 24
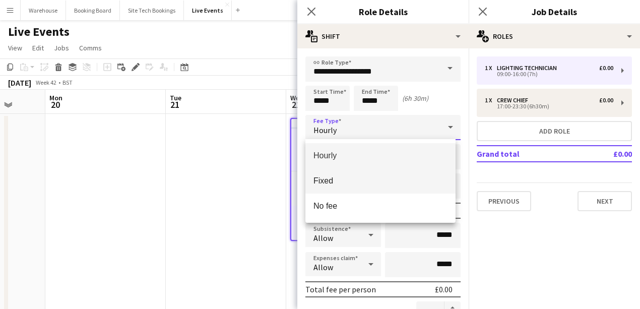
drag, startPoint x: 332, startPoint y: 176, endPoint x: 354, endPoint y: 179, distance: 21.3
click at [333, 177] on span "Fixed" at bounding box center [381, 181] width 134 height 10
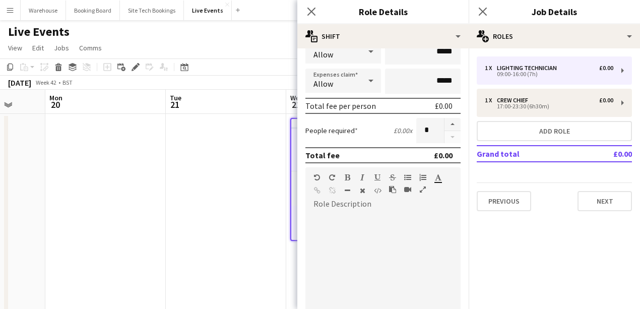
scroll to position [101, 0]
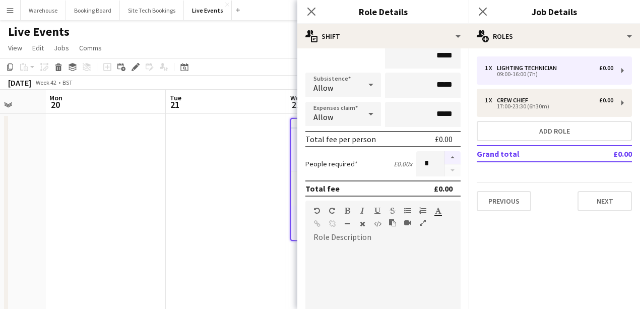
click at [453, 161] on button "button" at bounding box center [453, 157] width 16 height 13
click at [449, 173] on button "button" at bounding box center [453, 170] width 16 height 13
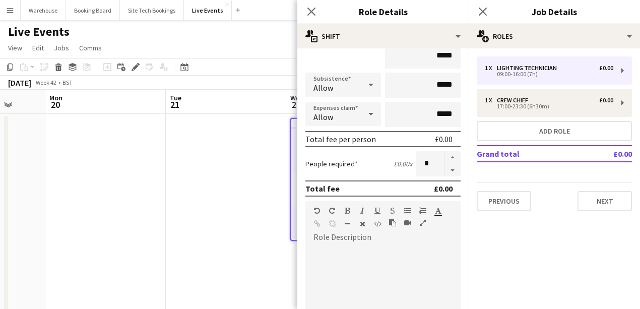
click at [449, 173] on button "button" at bounding box center [453, 170] width 16 height 13
click at [449, 161] on button "button" at bounding box center [453, 157] width 16 height 13
type input "*"
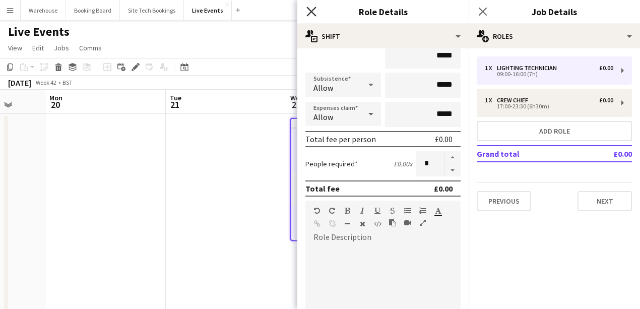
click at [314, 15] on icon at bounding box center [312, 12] width 10 height 10
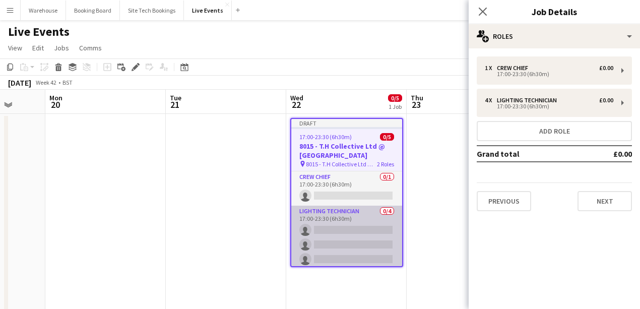
scroll to position [17, 0]
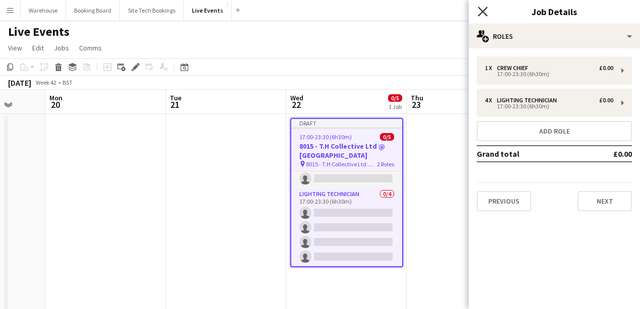
drag, startPoint x: 482, startPoint y: 14, endPoint x: 467, endPoint y: 29, distance: 21.8
click at [482, 14] on icon "Close pop-in" at bounding box center [483, 12] width 8 height 8
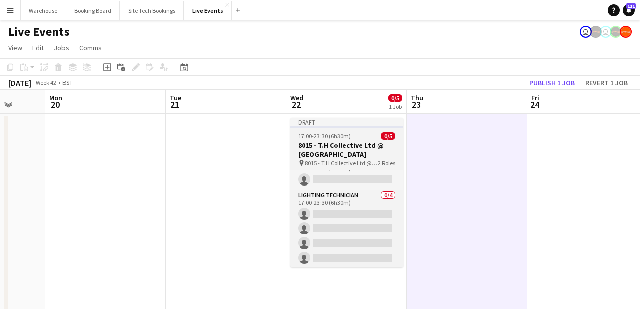
click at [349, 148] on h3 "8015 - T.H Collective Ltd @ [GEOGRAPHIC_DATA]" at bounding box center [346, 150] width 113 height 18
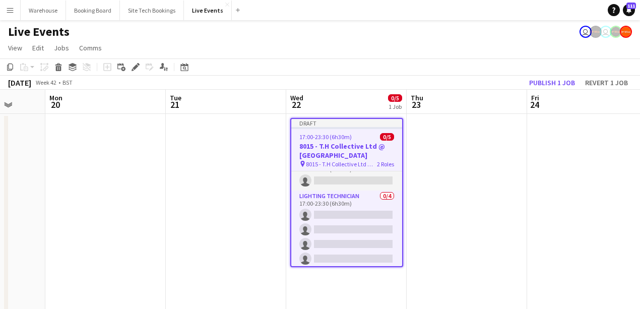
scroll to position [17, 0]
click at [57, 68] on icon "Delete" at bounding box center [58, 67] width 8 height 8
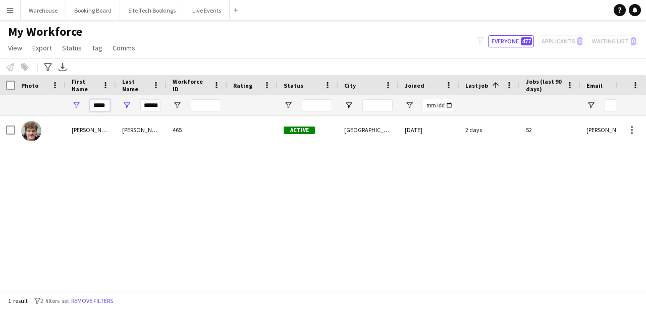
click at [106, 107] on input "*****" at bounding box center [100, 105] width 20 height 12
type input "****"
drag, startPoint x: 148, startPoint y: 106, endPoint x: 119, endPoint y: 105, distance: 28.8
click at [120, 105] on div "******" at bounding box center [141, 105] width 50 height 20
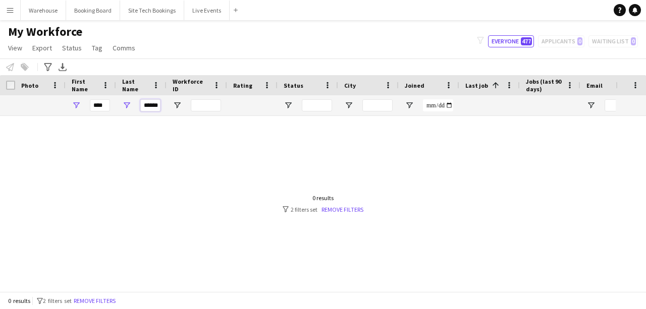
type input "***"
drag, startPoint x: 151, startPoint y: 106, endPoint x: 127, endPoint y: 107, distance: 24.3
click at [127, 107] on div "***" at bounding box center [141, 105] width 50 height 20
drag, startPoint x: 95, startPoint y: 106, endPoint x: 84, endPoint y: 106, distance: 11.1
click at [84, 106] on div "****" at bounding box center [91, 105] width 50 height 20
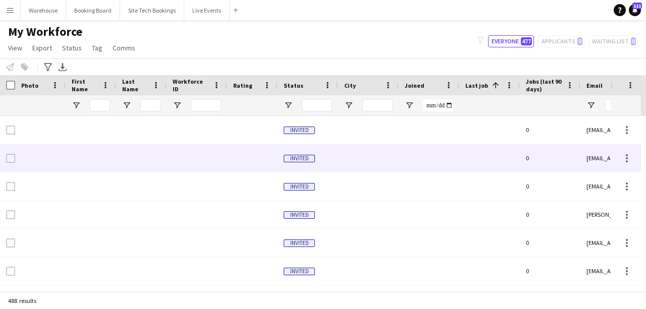
click at [116, 163] on div at bounding box center [141, 158] width 50 height 28
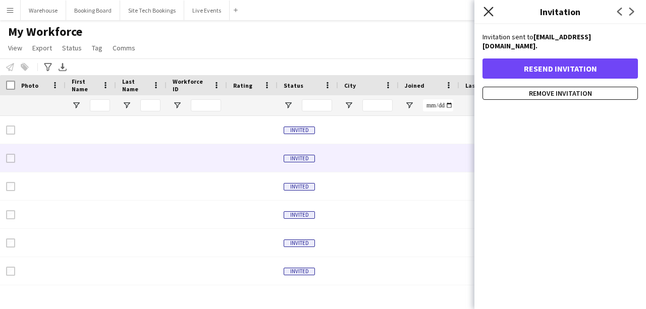
click at [486, 14] on icon "Close pop-in" at bounding box center [488, 12] width 10 height 10
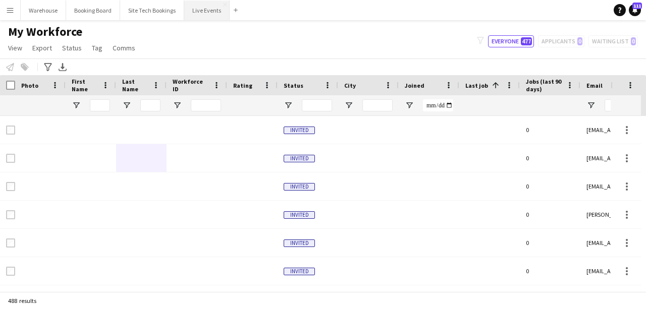
click at [200, 12] on button "Live Events Close" at bounding box center [206, 11] width 45 height 20
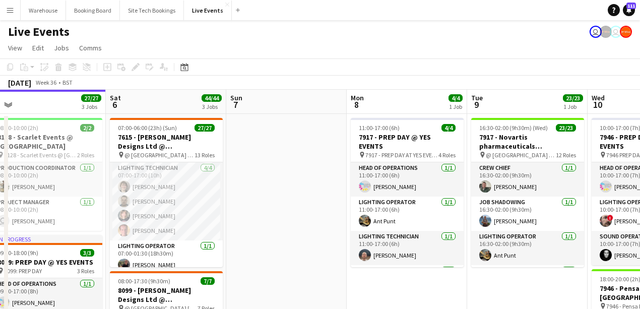
scroll to position [0, 413]
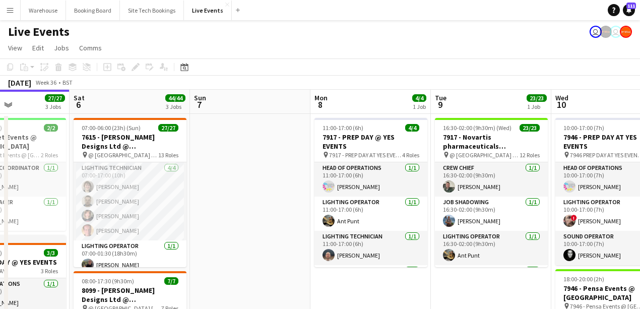
drag, startPoint x: 346, startPoint y: 227, endPoint x: 303, endPoint y: 228, distance: 43.4
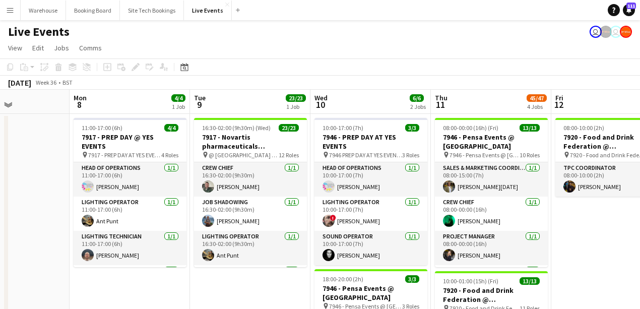
scroll to position [0, 318]
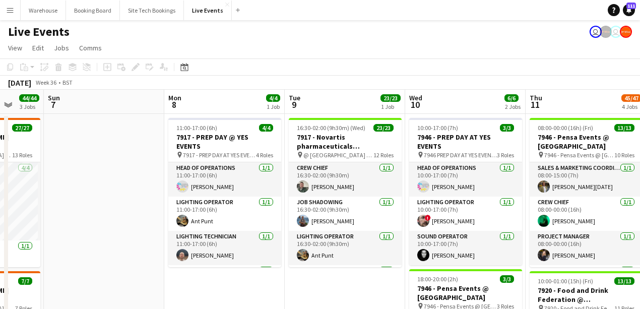
drag, startPoint x: 489, startPoint y: 272, endPoint x: 352, endPoint y: 271, distance: 137.2
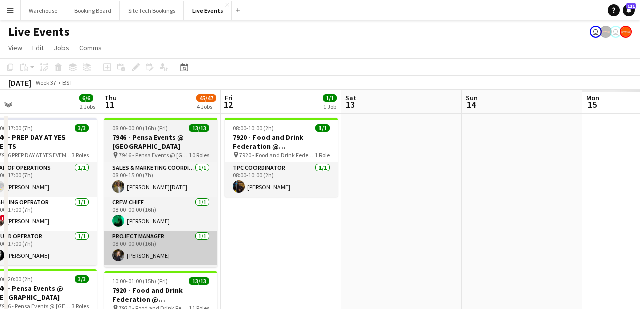
drag, startPoint x: 533, startPoint y: 230, endPoint x: 444, endPoint y: 235, distance: 89.4
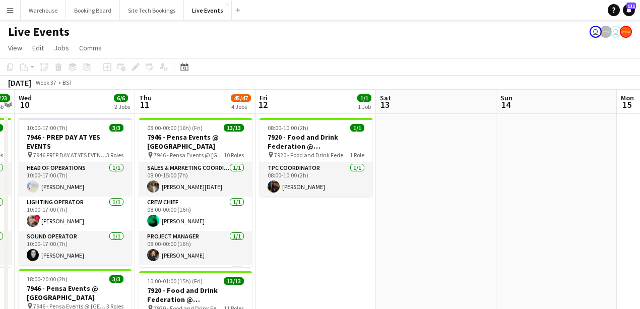
drag, startPoint x: 500, startPoint y: 240, endPoint x: 332, endPoint y: 247, distance: 167.6
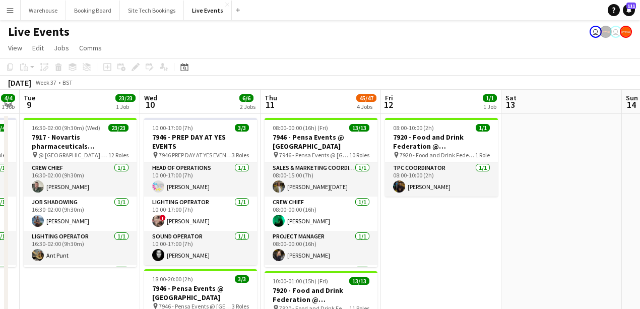
drag, startPoint x: 545, startPoint y: 220, endPoint x: 332, endPoint y: 233, distance: 212.7
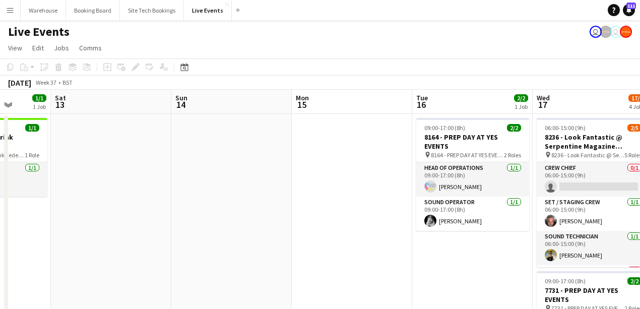
drag, startPoint x: 504, startPoint y: 227, endPoint x: 282, endPoint y: 233, distance: 222.0
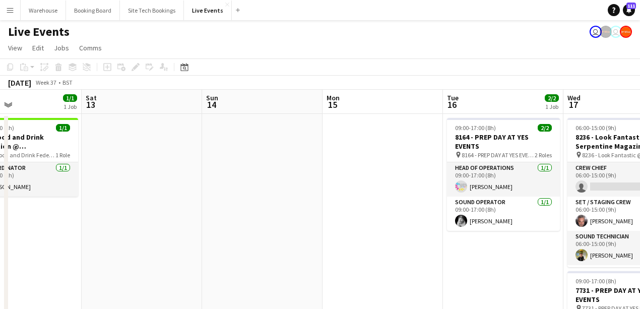
drag, startPoint x: 439, startPoint y: 226, endPoint x: 325, endPoint y: 226, distance: 113.5
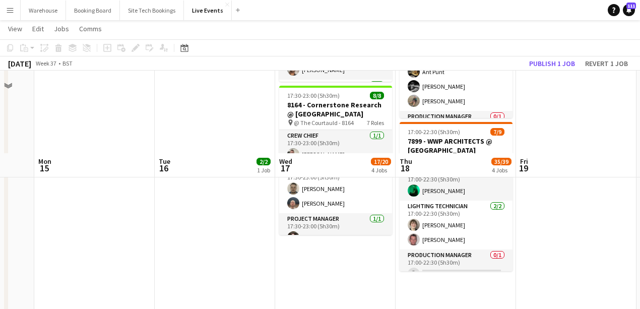
scroll to position [555, 0]
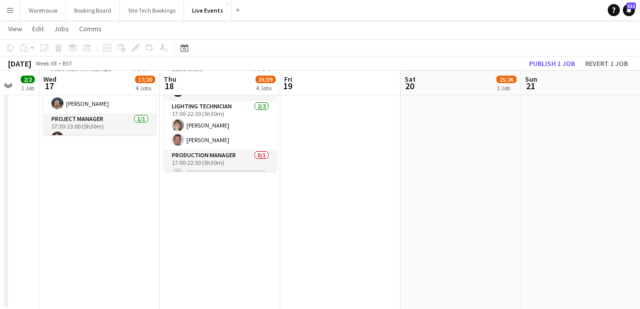
drag, startPoint x: 452, startPoint y: 278, endPoint x: 393, endPoint y: 268, distance: 59.3
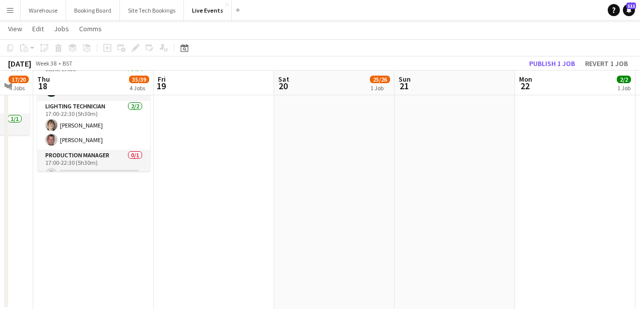
drag, startPoint x: 463, startPoint y: 250, endPoint x: 344, endPoint y: 270, distance: 121.2
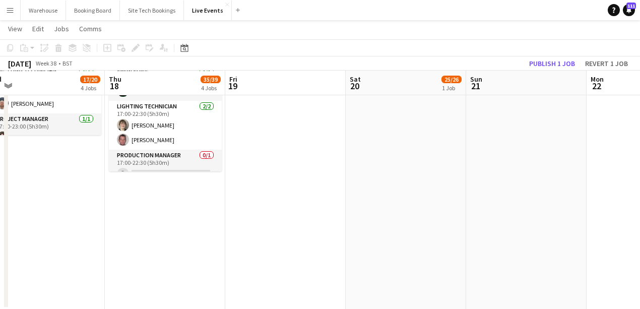
drag, startPoint x: 422, startPoint y: 247, endPoint x: 318, endPoint y: 251, distance: 104.0
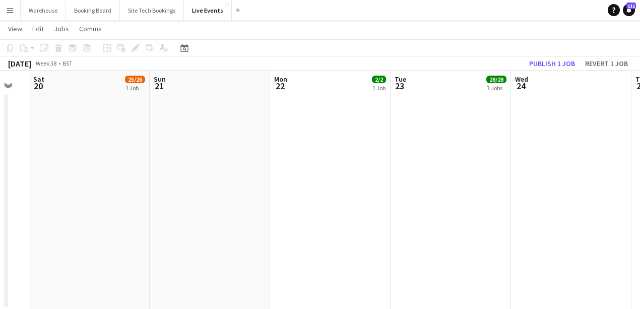
drag, startPoint x: 384, startPoint y: 249, endPoint x: 329, endPoint y: 241, distance: 56.1
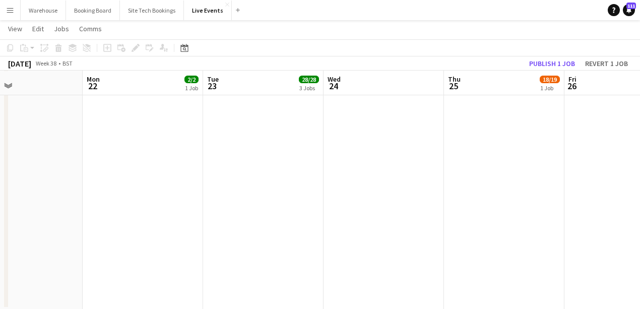
drag, startPoint x: 362, startPoint y: 236, endPoint x: 286, endPoint y: 232, distance: 75.7
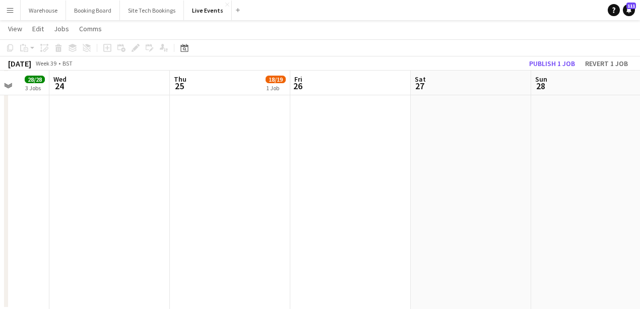
drag, startPoint x: 239, startPoint y: 228, endPoint x: 295, endPoint y: 220, distance: 56.1
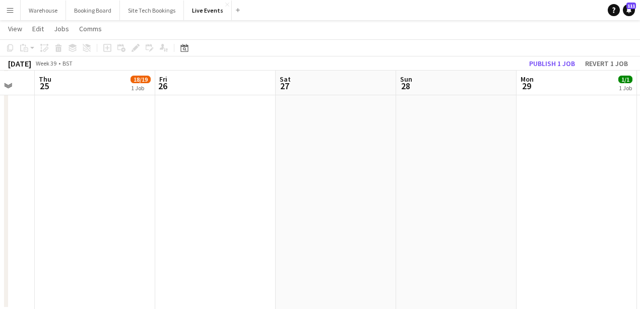
drag, startPoint x: 313, startPoint y: 228, endPoint x: 255, endPoint y: 219, distance: 58.7
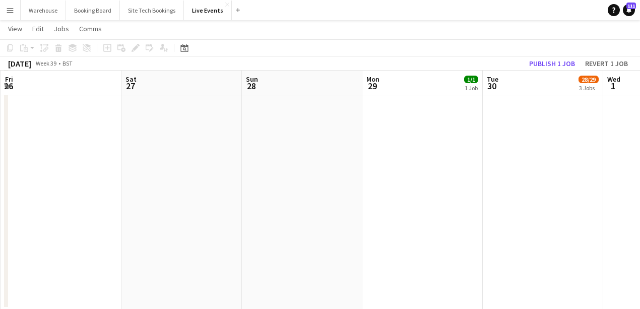
drag, startPoint x: 307, startPoint y: 222, endPoint x: 207, endPoint y: 216, distance: 100.0
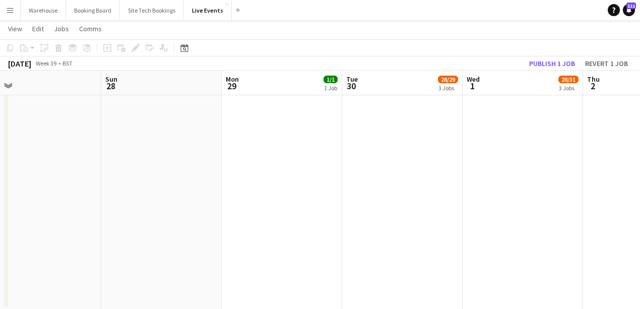
drag, startPoint x: 217, startPoint y: 218, endPoint x: 286, endPoint y: 210, distance: 70.1
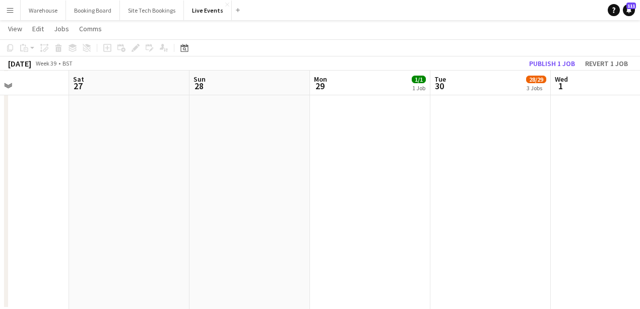
drag, startPoint x: 209, startPoint y: 212, endPoint x: 216, endPoint y: 207, distance: 9.1
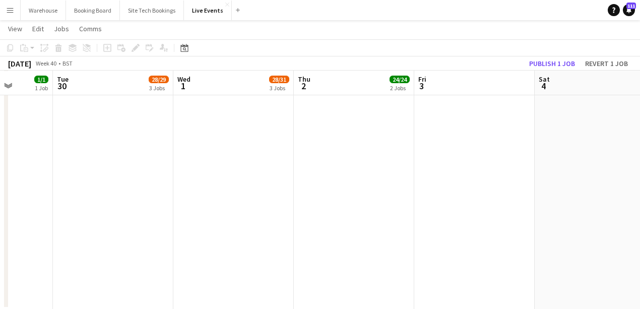
drag, startPoint x: 277, startPoint y: 206, endPoint x: 188, endPoint y: 204, distance: 89.8
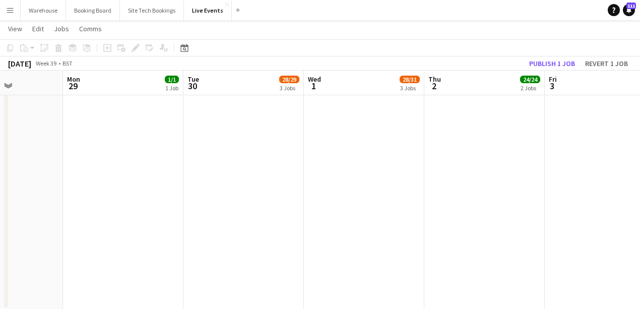
drag, startPoint x: 308, startPoint y: 207, endPoint x: 193, endPoint y: 205, distance: 115.0
drag, startPoint x: 254, startPoint y: 208, endPoint x: 196, endPoint y: 207, distance: 58.5
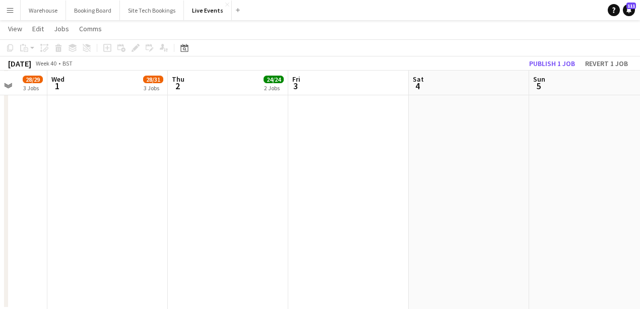
drag, startPoint x: 250, startPoint y: 208, endPoint x: 212, endPoint y: 203, distance: 38.1
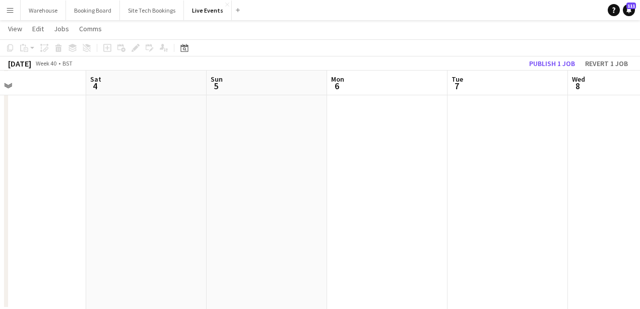
drag, startPoint x: 308, startPoint y: 204, endPoint x: 176, endPoint y: 199, distance: 132.2
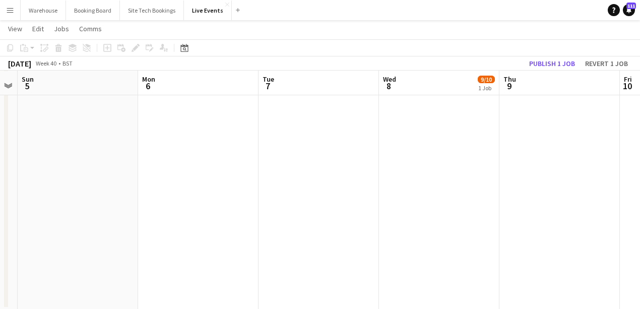
drag, startPoint x: 173, startPoint y: 199, endPoint x: 333, endPoint y: 197, distance: 159.9
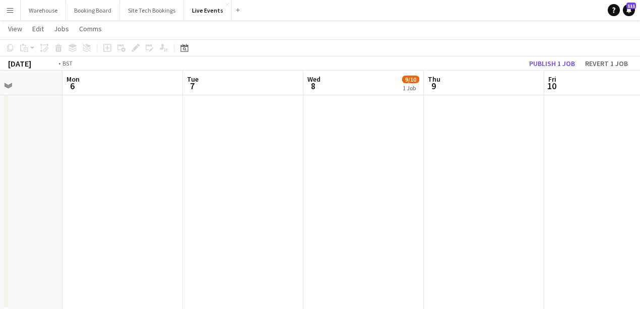
drag, startPoint x: 340, startPoint y: 198, endPoint x: 181, endPoint y: 192, distance: 159.5
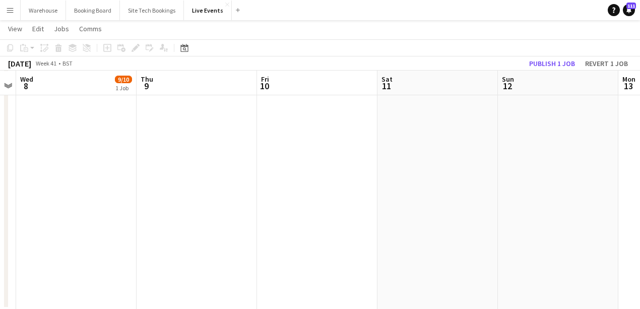
drag, startPoint x: 397, startPoint y: 189, endPoint x: 183, endPoint y: 187, distance: 214.8
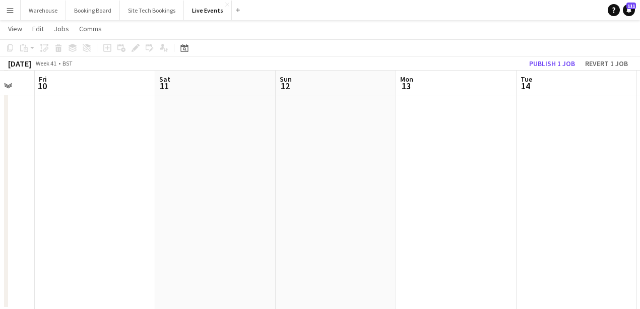
drag, startPoint x: 421, startPoint y: 188, endPoint x: 203, endPoint y: 183, distance: 217.9
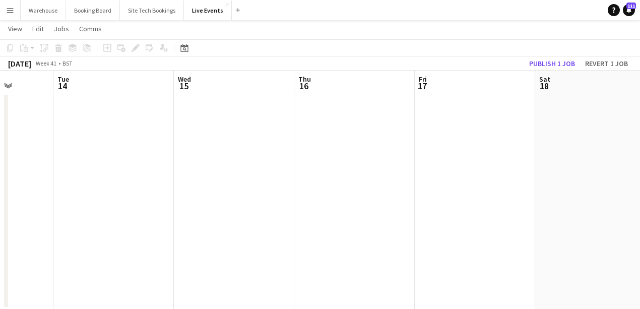
drag, startPoint x: 452, startPoint y: 189, endPoint x: 251, endPoint y: 184, distance: 201.3
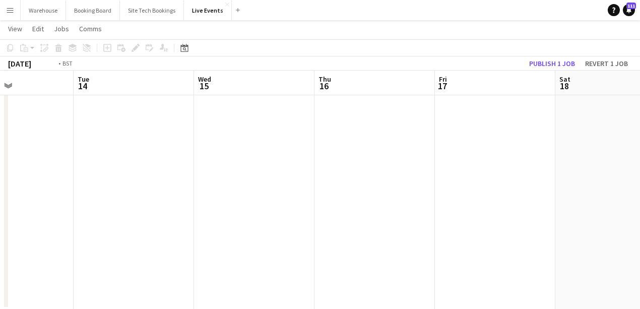
drag
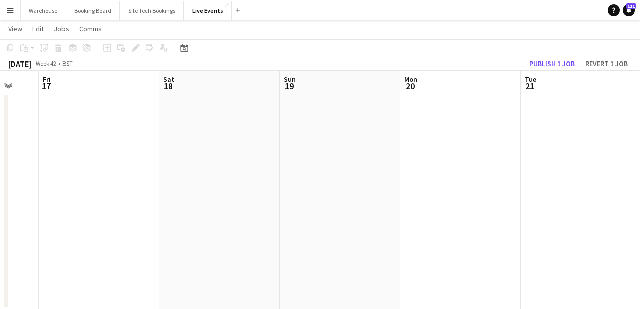
scroll to position [0, 360]
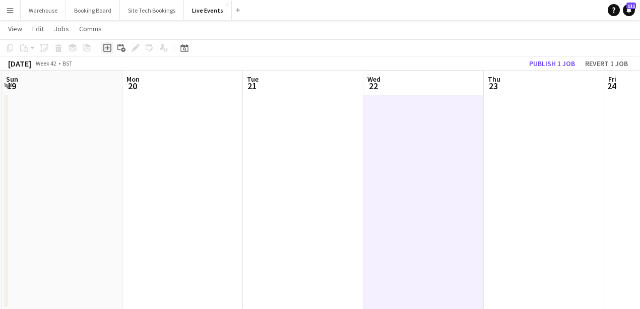
click at [104, 48] on icon at bounding box center [107, 48] width 8 height 8
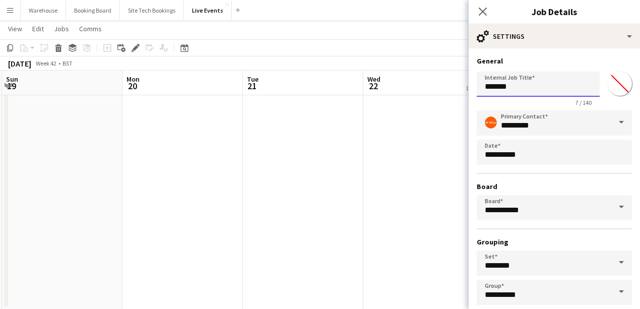
click at [508, 87] on input "*******" at bounding box center [538, 84] width 123 height 25
paste input "**********"
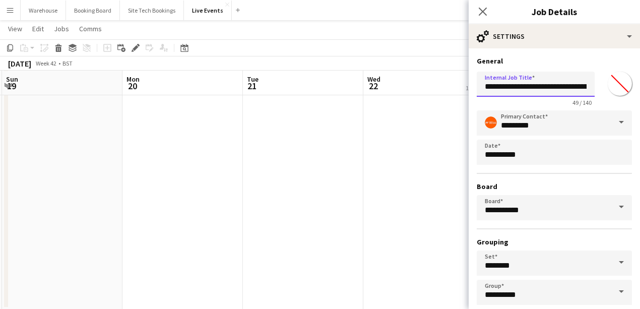
drag, startPoint x: 489, startPoint y: 84, endPoint x: 449, endPoint y: 92, distance: 41.1
click at [496, 87] on input "**********" at bounding box center [536, 84] width 118 height 25
click at [498, 87] on input "**********" at bounding box center [536, 84] width 118 height 25
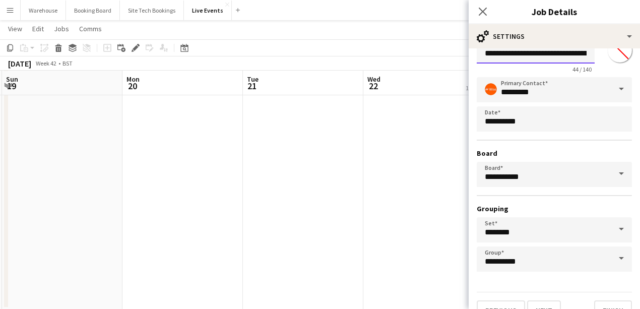
scroll to position [53, 0]
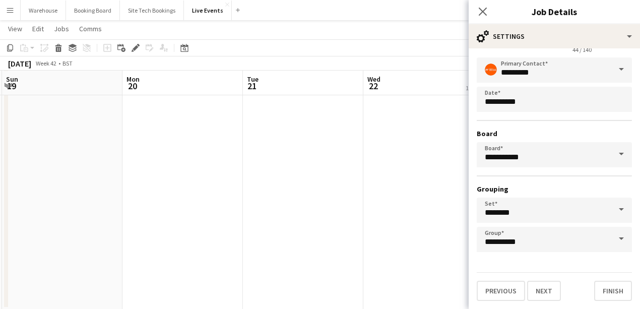
type input "**********"
click at [540, 156] on input "**********" at bounding box center [554, 154] width 155 height 25
click at [561, 293] on div "Previous Next Finish" at bounding box center [554, 286] width 155 height 29
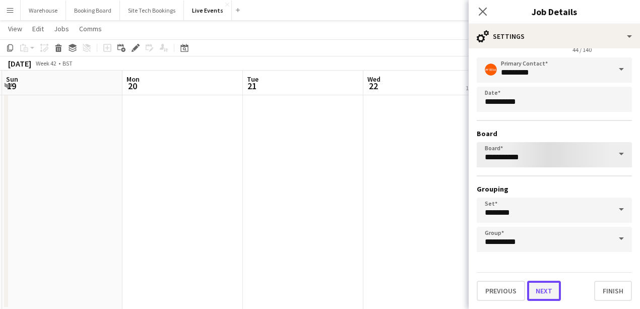
click at [543, 294] on button "Next" at bounding box center [545, 291] width 34 height 20
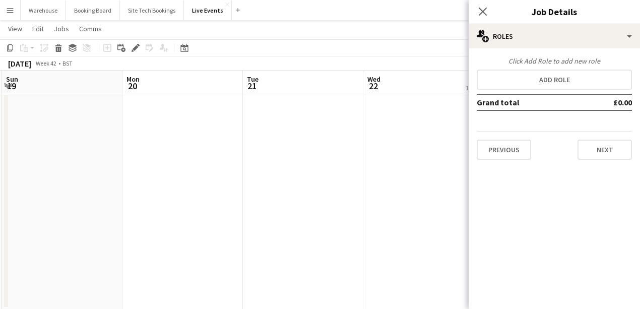
scroll to position [0, 0]
click at [604, 155] on button "Next" at bounding box center [605, 150] width 54 height 20
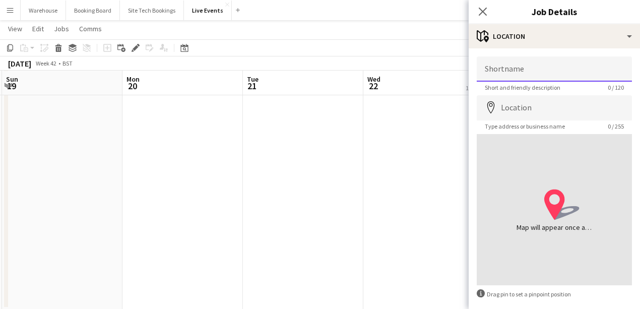
click at [516, 68] on input "Shortname" at bounding box center [554, 68] width 155 height 25
paste input "**********"
drag, startPoint x: 508, startPoint y: 73, endPoint x: 464, endPoint y: 76, distance: 44.0
click at [498, 76] on input "**********" at bounding box center [552, 68] width 150 height 25
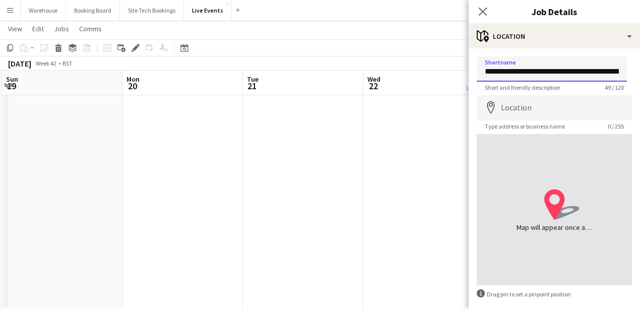
drag, startPoint x: 503, startPoint y: 69, endPoint x: 470, endPoint y: 76, distance: 33.4
click at [470, 76] on form "**********" at bounding box center [554, 201] width 171 height 291
type input "**********"
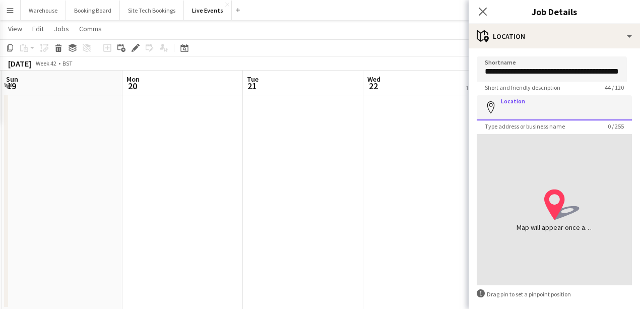
click at [526, 107] on input "Location" at bounding box center [554, 107] width 155 height 25
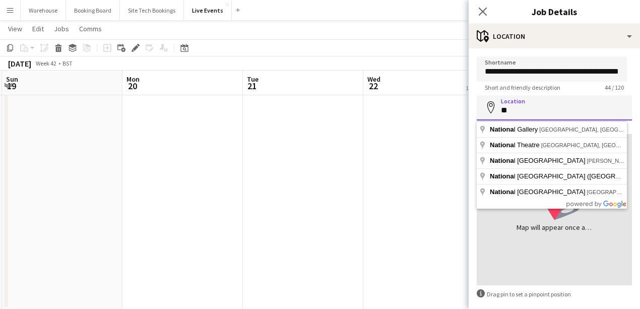
type input "*"
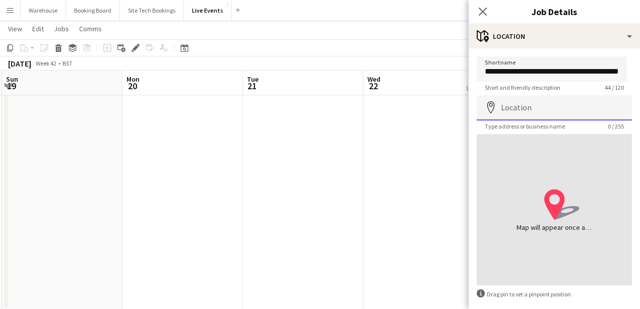
click at [514, 108] on input "Location" at bounding box center [554, 107] width 155 height 25
paste input "**********"
type input "**********"
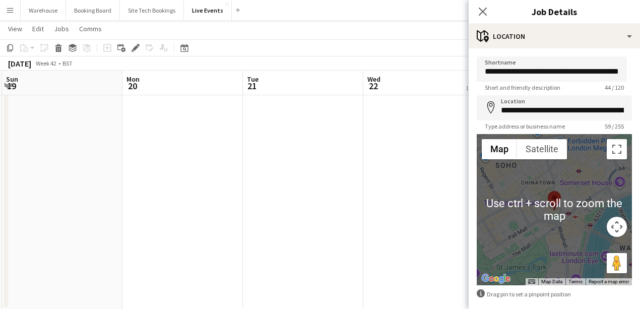
scroll to position [47, 0]
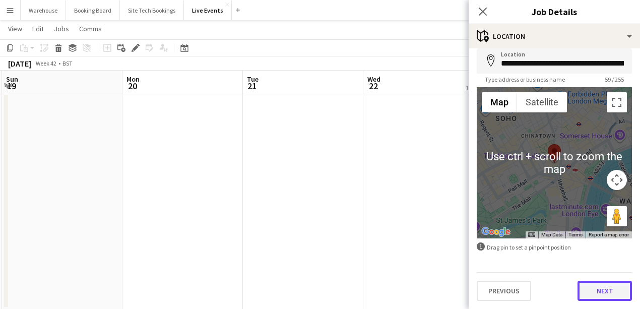
click at [594, 294] on button "Next" at bounding box center [605, 291] width 54 height 20
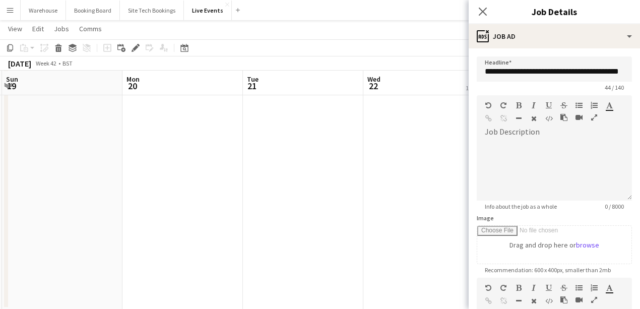
scroll to position [0, 0]
click at [537, 162] on div at bounding box center [554, 170] width 155 height 61
click at [541, 142] on div at bounding box center [554, 170] width 155 height 61
click at [596, 112] on div at bounding box center [591, 107] width 30 height 12
click at [596, 120] on icon "button" at bounding box center [595, 117] width 6 height 7
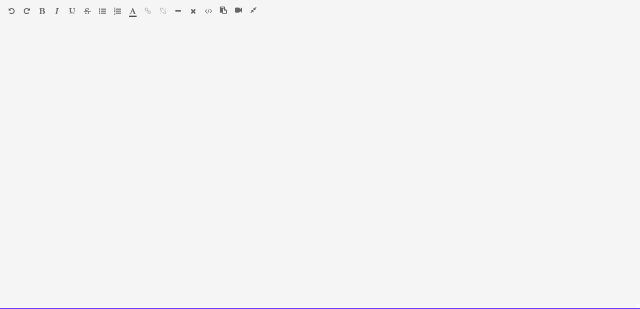
paste div
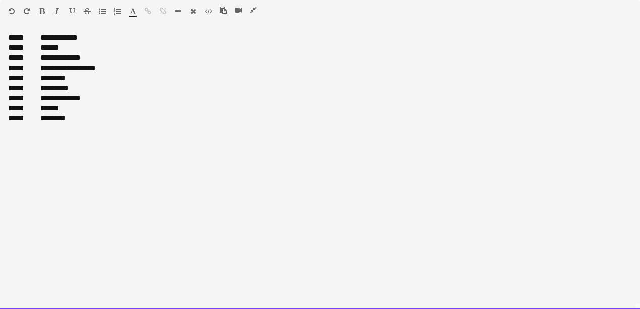
click at [248, 12] on div at bounding box center [242, 12] width 45 height 12
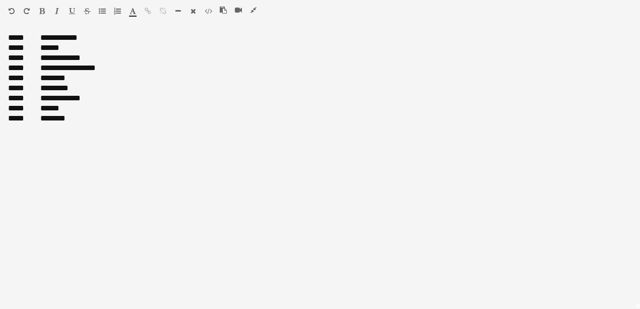
click at [253, 9] on icon "button" at bounding box center [254, 10] width 6 height 7
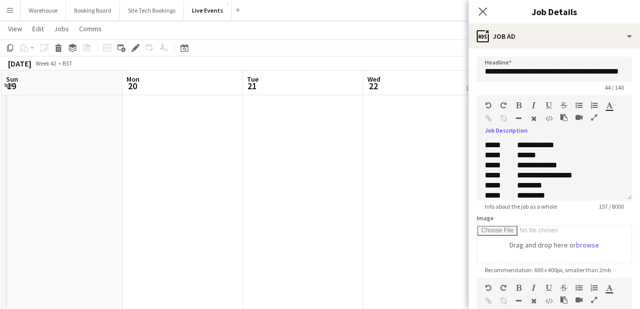
scroll to position [101, 0]
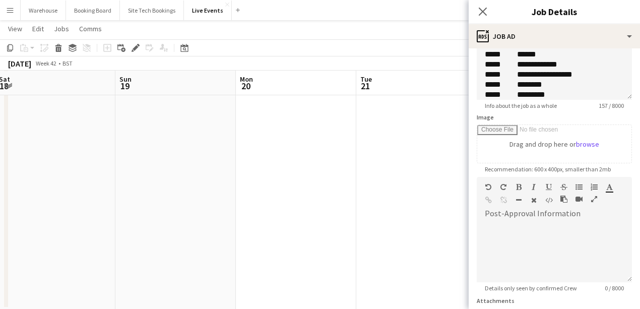
drag, startPoint x: 245, startPoint y: 181, endPoint x: 336, endPoint y: 193, distance: 92.1
drag, startPoint x: 320, startPoint y: 184, endPoint x: 259, endPoint y: 181, distance: 61.1
drag, startPoint x: 237, startPoint y: 177, endPoint x: 227, endPoint y: 173, distance: 10.5
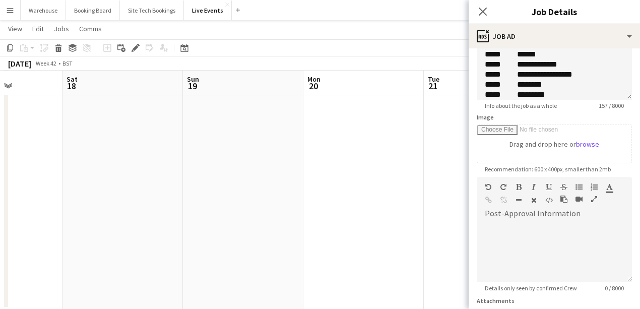
drag, startPoint x: 248, startPoint y: 174, endPoint x: 218, endPoint y: 170, distance: 30.0
drag, startPoint x: 272, startPoint y: 168, endPoint x: 256, endPoint y: 170, distance: 16.3
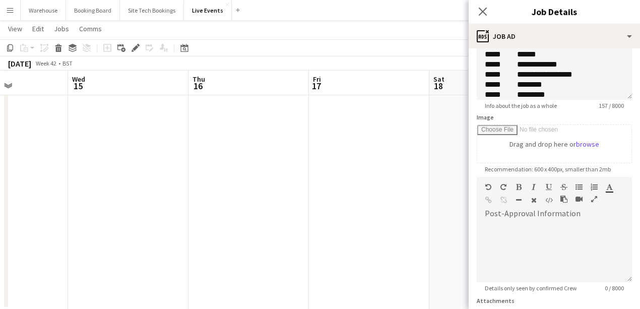
drag, startPoint x: 155, startPoint y: 168, endPoint x: 230, endPoint y: 172, distance: 75.2
drag, startPoint x: 165, startPoint y: 167, endPoint x: 215, endPoint y: 171, distance: 49.5
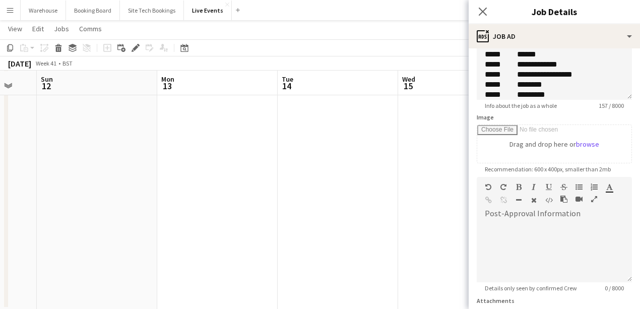
drag, startPoint x: 139, startPoint y: 165, endPoint x: 151, endPoint y: 171, distance: 14.0
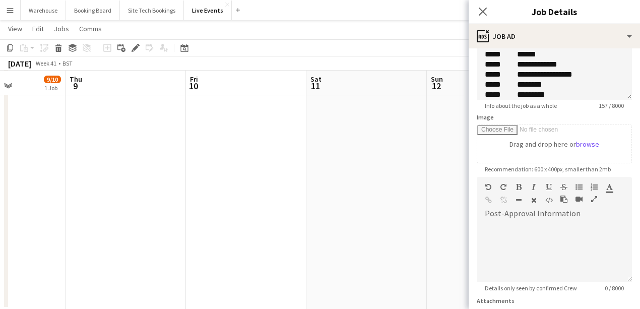
drag, startPoint x: 125, startPoint y: 166, endPoint x: 129, endPoint y: 171, distance: 5.8
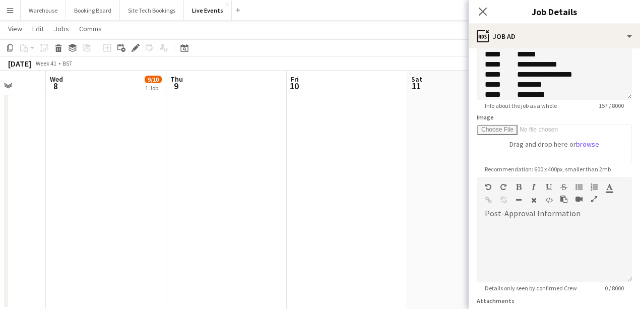
drag, startPoint x: 160, startPoint y: 166, endPoint x: 106, endPoint y: 162, distance: 54.2
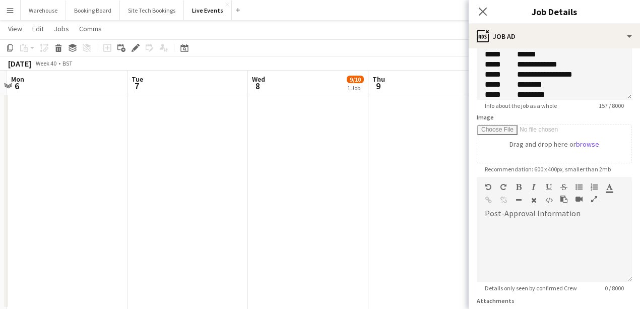
drag, startPoint x: 97, startPoint y: 161, endPoint x: 118, endPoint y: 169, distance: 22.7
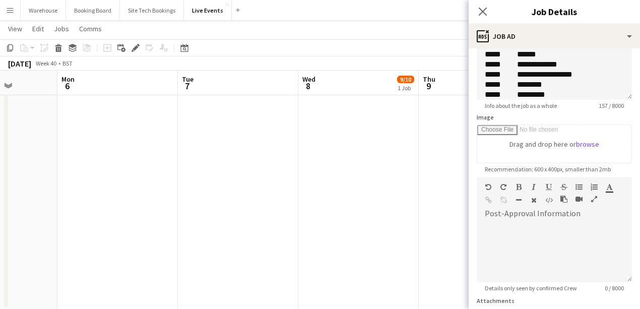
drag, startPoint x: 158, startPoint y: 159, endPoint x: 119, endPoint y: 162, distance: 39.9
drag, startPoint x: 171, startPoint y: 166, endPoint x: 247, endPoint y: 164, distance: 75.7
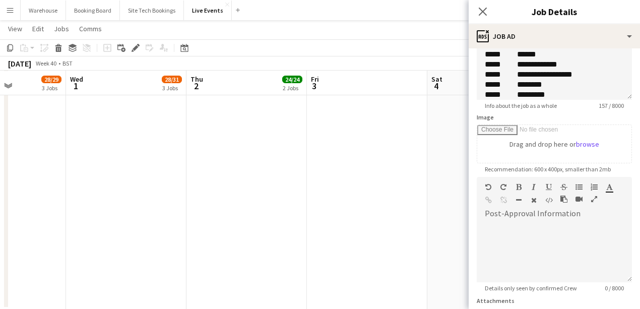
drag, startPoint x: 203, startPoint y: 170, endPoint x: 283, endPoint y: 172, distance: 80.2
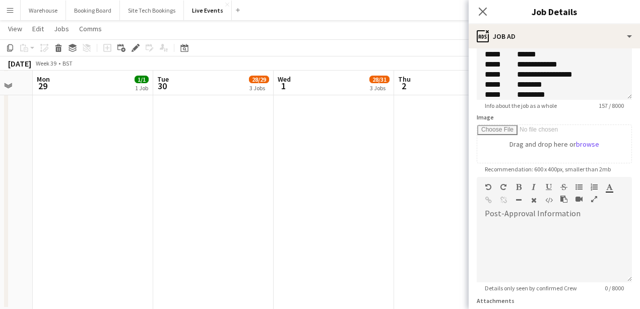
drag, startPoint x: 88, startPoint y: 172, endPoint x: 133, endPoint y: 168, distance: 45.0
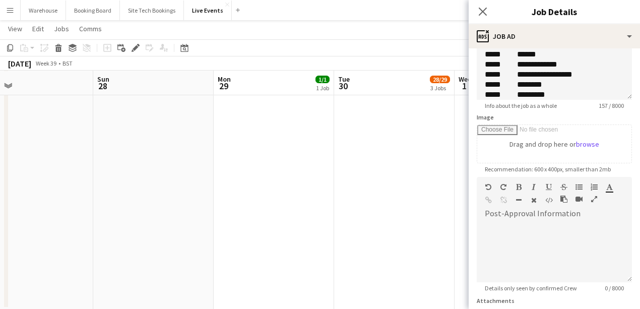
drag, startPoint x: 89, startPoint y: 165, endPoint x: 170, endPoint y: 167, distance: 81.7
drag, startPoint x: 230, startPoint y: 172, endPoint x: 178, endPoint y: 171, distance: 52.5
drag, startPoint x: 92, startPoint y: 163, endPoint x: 217, endPoint y: 168, distance: 124.7
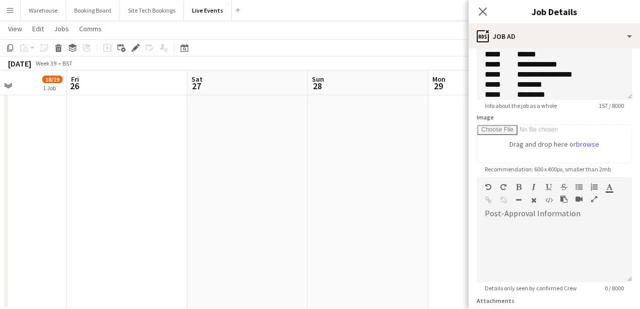
drag, startPoint x: 149, startPoint y: 174, endPoint x: 190, endPoint y: 173, distance: 40.3
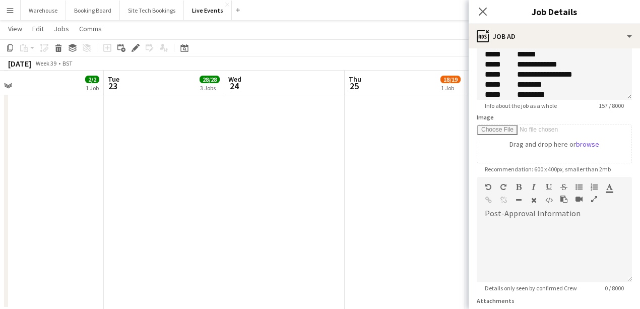
drag, startPoint x: 90, startPoint y: 160, endPoint x: 105, endPoint y: 171, distance: 18.8
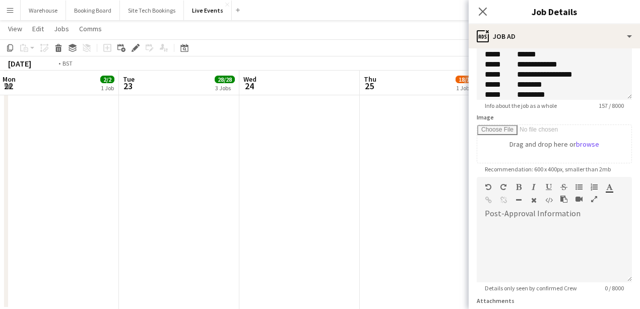
drag, startPoint x: 94, startPoint y: 169, endPoint x: 182, endPoint y: 180, distance: 88.4
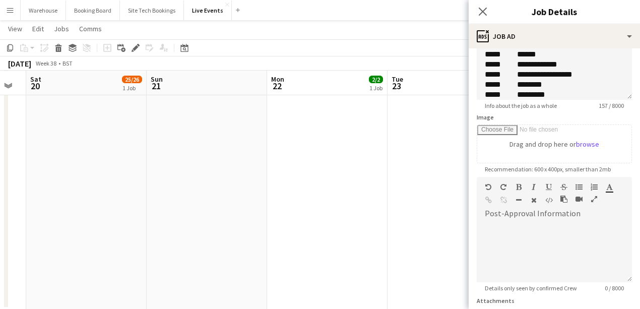
drag, startPoint x: 182, startPoint y: 172, endPoint x: 128, endPoint y: 158, distance: 55.3
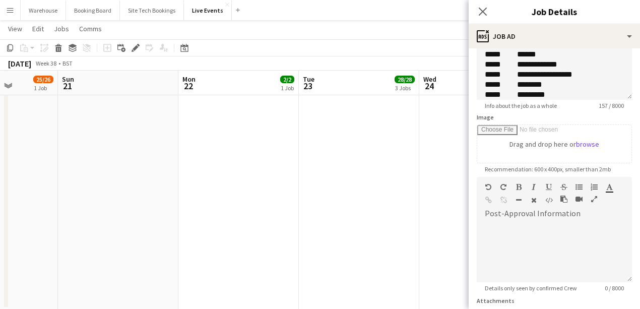
drag, startPoint x: 202, startPoint y: 166, endPoint x: 222, endPoint y: 169, distance: 20.4
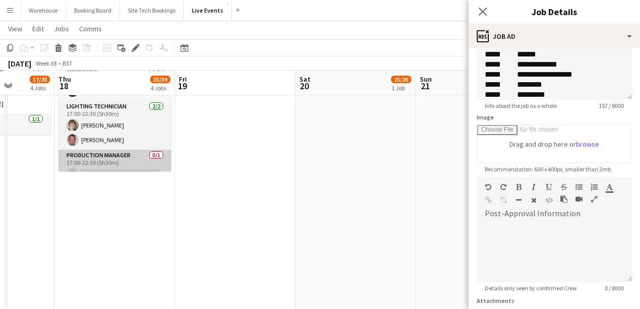
drag, startPoint x: 112, startPoint y: 158, endPoint x: 130, endPoint y: 158, distance: 18.2
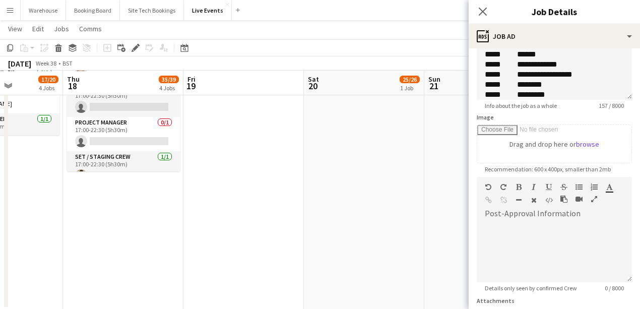
scroll to position [421, 0]
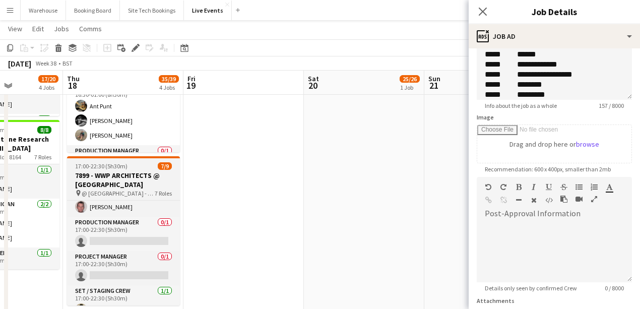
click at [107, 176] on h3 "7899 - WWP ARCHITECTS @ [GEOGRAPHIC_DATA]" at bounding box center [123, 180] width 113 height 18
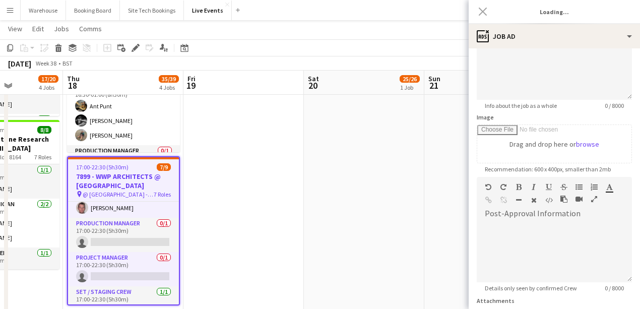
type input "**********"
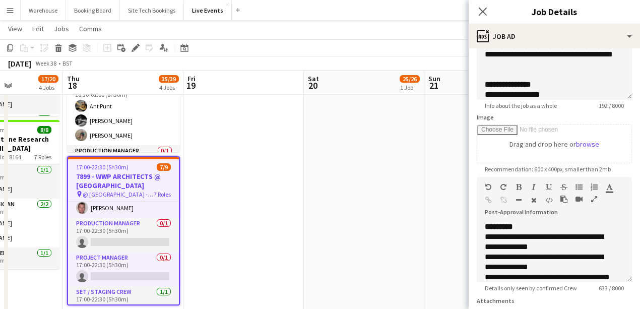
scroll to position [190, 0]
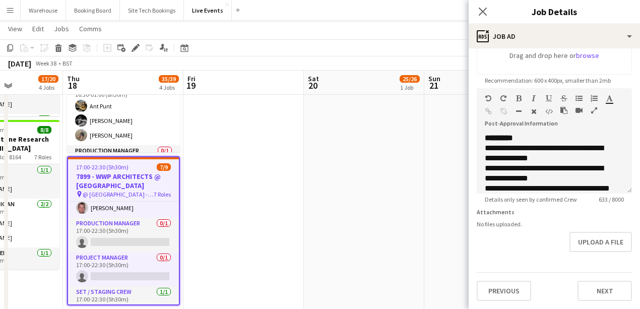
click at [127, 180] on h3 "7899 - WWP ARCHITECTS @ [GEOGRAPHIC_DATA]" at bounding box center [123, 181] width 111 height 18
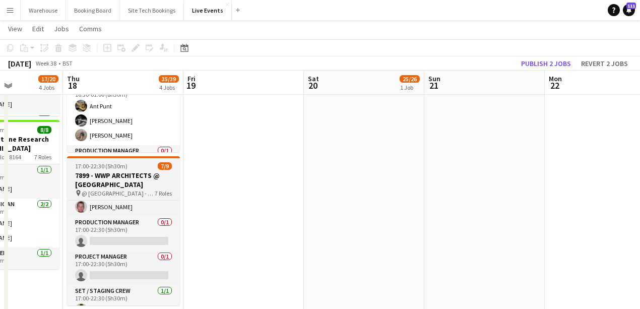
click at [124, 178] on h3 "7899 - WWP ARCHITECTS @ [GEOGRAPHIC_DATA]" at bounding box center [123, 180] width 113 height 18
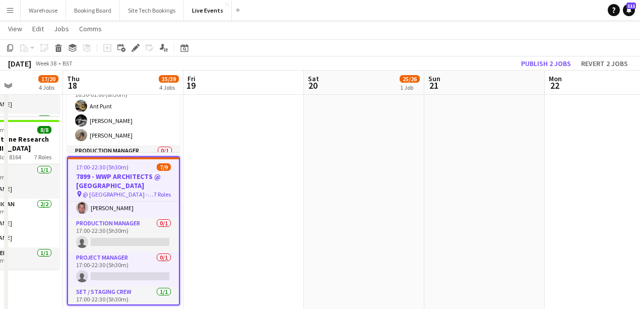
click at [129, 182] on h3 "7899 - WWP ARCHITECTS @ [GEOGRAPHIC_DATA]" at bounding box center [123, 181] width 111 height 18
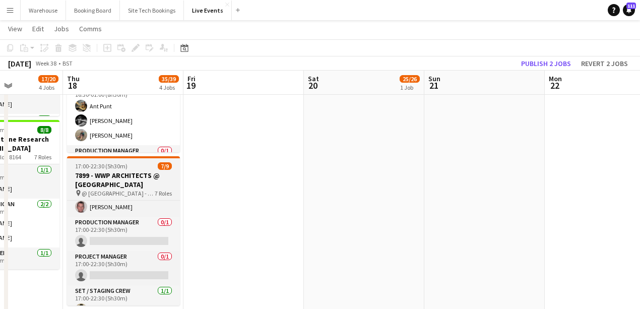
click at [129, 182] on h3 "7899 - WWP ARCHITECTS @ [GEOGRAPHIC_DATA]" at bounding box center [123, 180] width 113 height 18
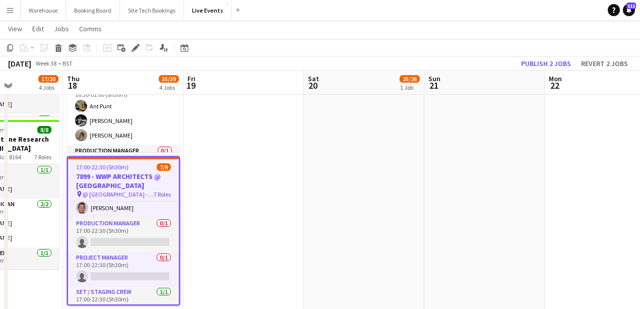
click at [129, 182] on h3 "7899 - WWP ARCHITECTS @ [GEOGRAPHIC_DATA]" at bounding box center [123, 181] width 111 height 18
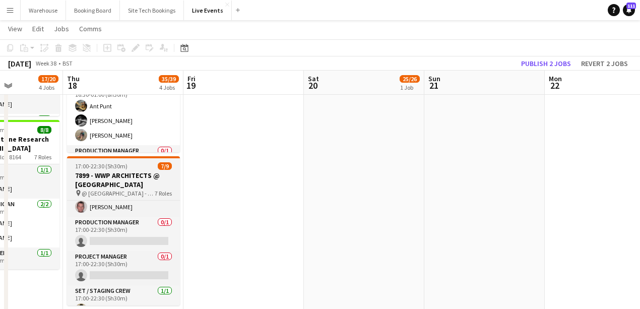
click at [127, 179] on h3 "7899 - WWP ARCHITECTS @ [GEOGRAPHIC_DATA]" at bounding box center [123, 180] width 113 height 18
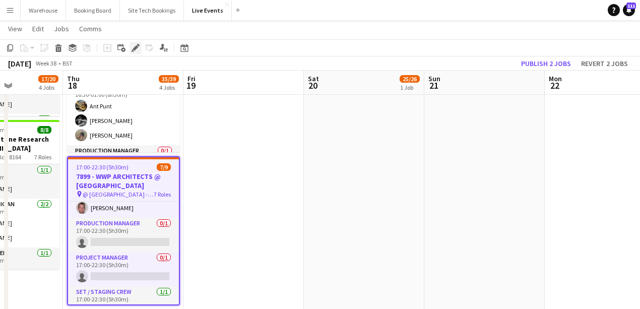
click at [134, 50] on icon at bounding box center [136, 48] width 6 height 6
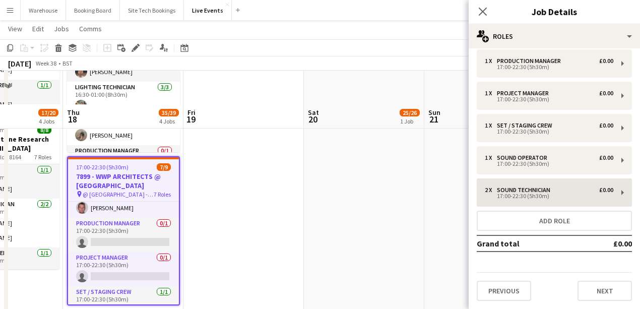
scroll to position [555, 0]
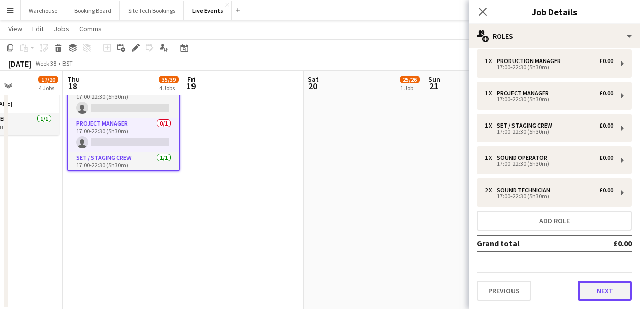
click at [597, 299] on button "Next" at bounding box center [605, 291] width 54 height 20
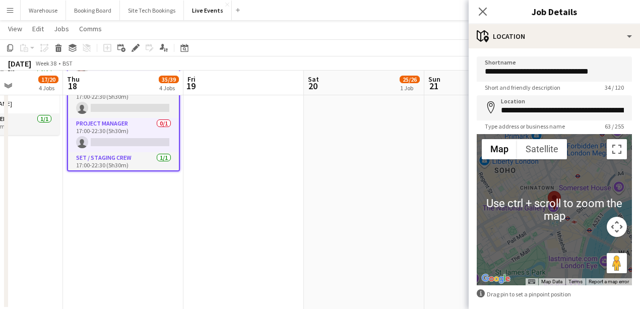
scroll to position [47, 0]
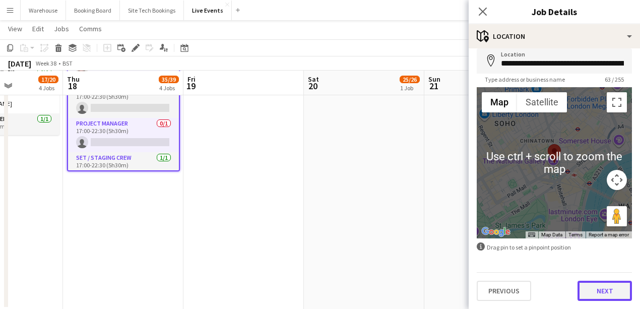
click at [599, 285] on button "Next" at bounding box center [605, 291] width 54 height 20
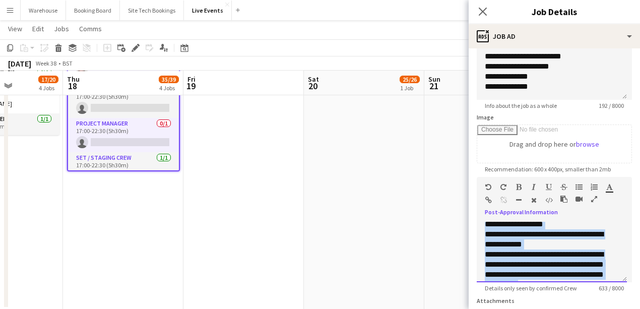
scroll to position [169, 0]
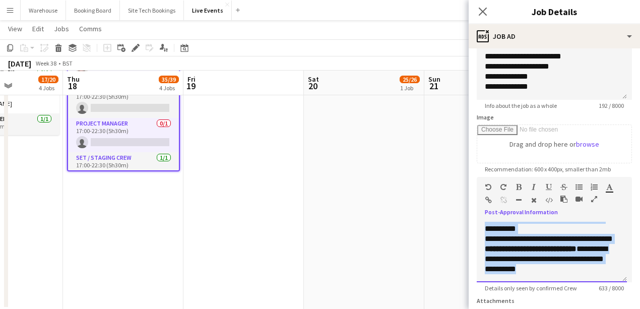
drag, startPoint x: 484, startPoint y: 223, endPoint x: 618, endPoint y: 294, distance: 151.6
click at [618, 294] on form "**********" at bounding box center [554, 173] width 171 height 434
copy div "**********"
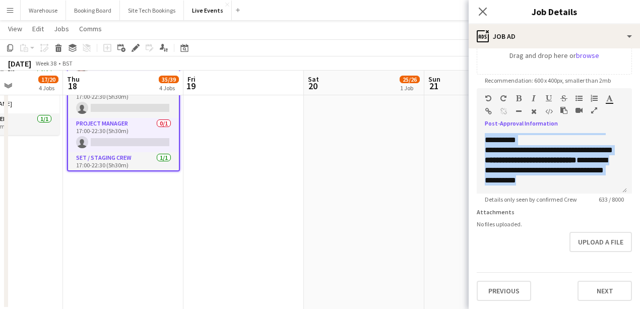
click at [595, 109] on icon "button" at bounding box center [595, 110] width 6 height 7
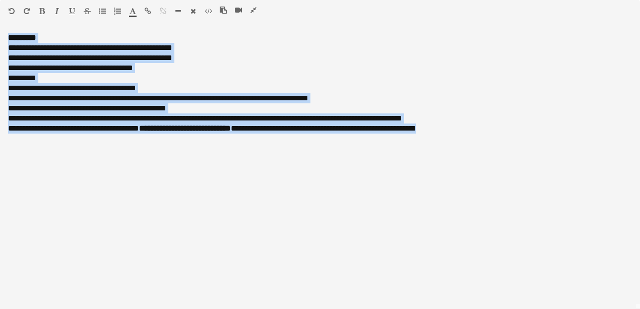
scroll to position [0, 0]
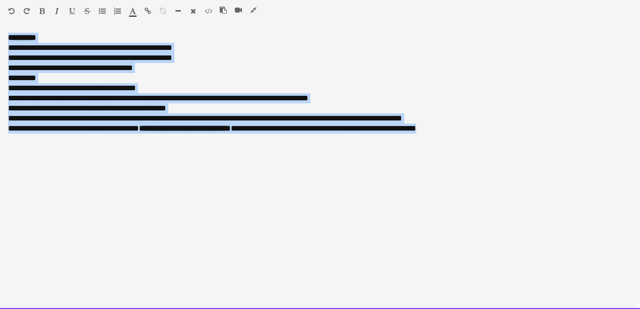
copy div "**********"
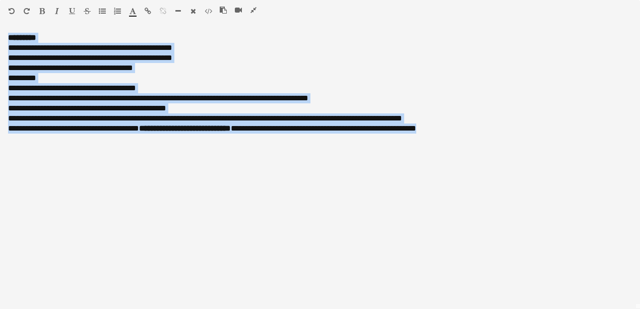
click at [255, 7] on icon "button" at bounding box center [254, 10] width 6 height 7
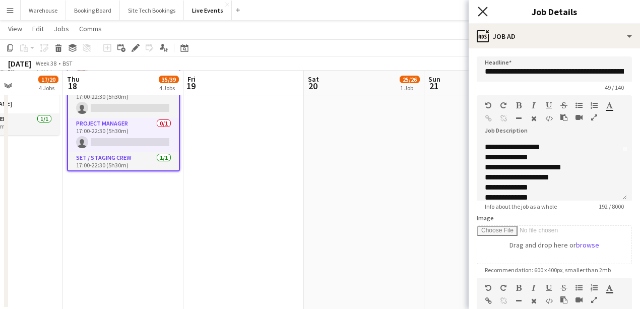
click at [485, 14] on icon at bounding box center [483, 12] width 10 height 10
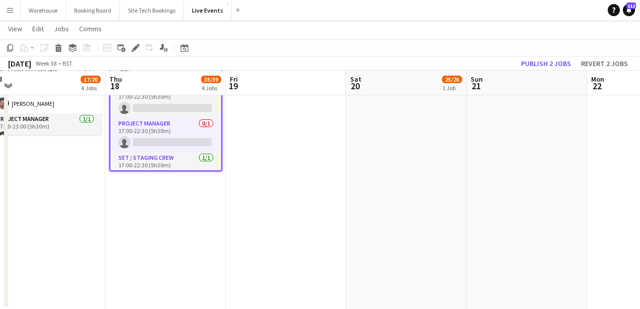
drag, startPoint x: 505, startPoint y: 163, endPoint x: 333, endPoint y: 198, distance: 175.4
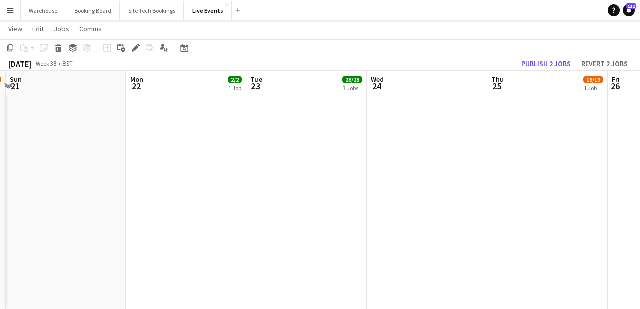
drag, startPoint x: 488, startPoint y: 189, endPoint x: 362, endPoint y: 193, distance: 126.1
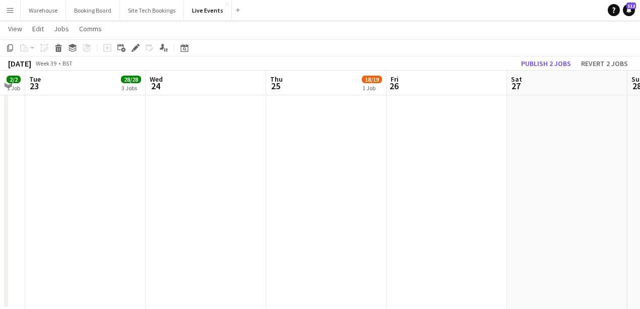
drag, startPoint x: 552, startPoint y: 183, endPoint x: 425, endPoint y: 195, distance: 127.6
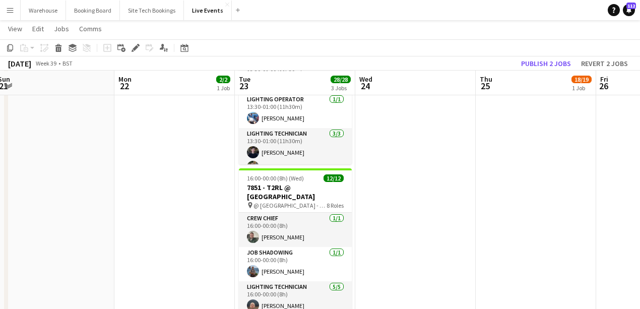
drag, startPoint x: 544, startPoint y: 180, endPoint x: 341, endPoint y: 171, distance: 203.4
click at [328, 171] on app-calendar-viewport "Fri 19 Sat 20 25/26 1 Job Sun 21 Mon 22 2/2 1 Job Tue 23 28/28 3 Jobs Wed 24 Th…" at bounding box center [320, 167] width 640 height 825
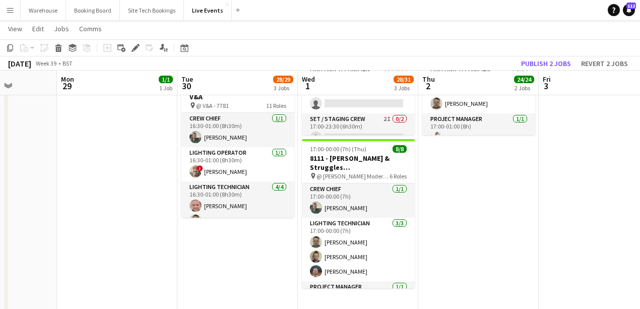
drag, startPoint x: 580, startPoint y: 170, endPoint x: 161, endPoint y: 179, distance: 419.2
click at [161, 179] on app-calendar-viewport "Thu 25 18/19 1 Job Fri 26 Sat 27 Sun 28 Mon 29 1/1 1 Job Tue 30 28/29 3 Jobs We…" at bounding box center [320, 167] width 640 height 825
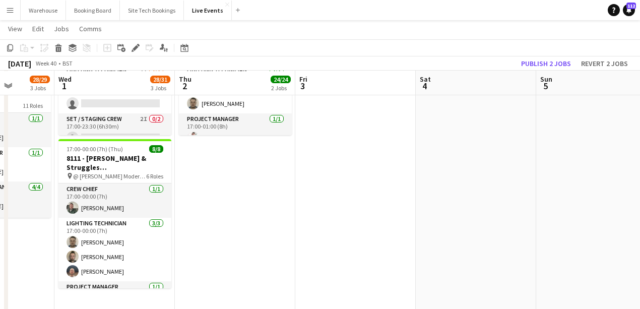
click at [325, 171] on app-calendar-viewport "Sat 27 Sun 28 Mon 29 1/1 1 Job Tue 30 28/29 3 Jobs Wed 1 28/31 3 Jobs Thu 2 24/…" at bounding box center [320, 167] width 640 height 825
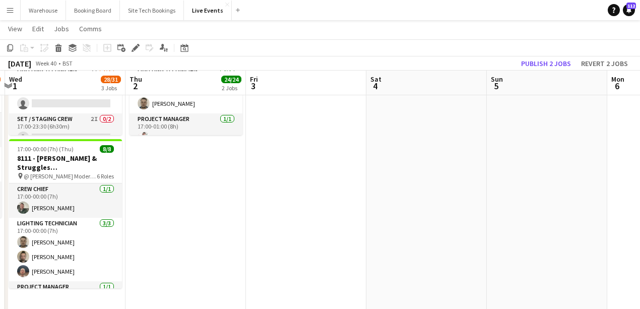
click at [285, 167] on app-calendar-viewport "Sat 27 Sun 28 Mon 29 1/1 1 Job Tue 30 28/29 3 Jobs Wed 1 28/31 3 Jobs Thu 2 24/…" at bounding box center [320, 167] width 640 height 825
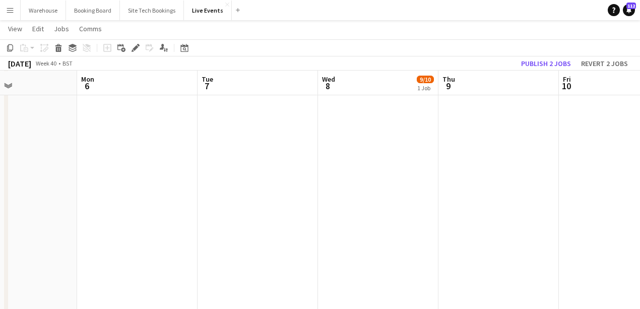
click at [283, 165] on app-calendar-viewport "Fri 3 Sat 4 Sun 5 Mon 6 Tue 7 Wed 8 9/10 1 Job Thu 9 Fri 10 Sat 11 Sun 12 Mon 1…" at bounding box center [320, 167] width 640 height 825
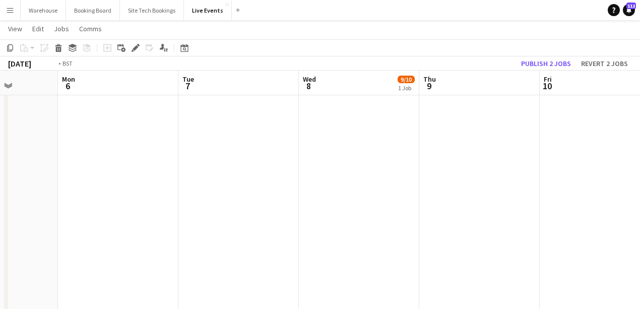
click at [274, 177] on app-calendar-viewport "Fri 3 Sat 4 Sun 5 Mon 6 Tue 7 Wed 8 9/10 1 Job Thu 9 Fri 10 Sat 11 Sun 12 Mon 1…" at bounding box center [320, 167] width 640 height 825
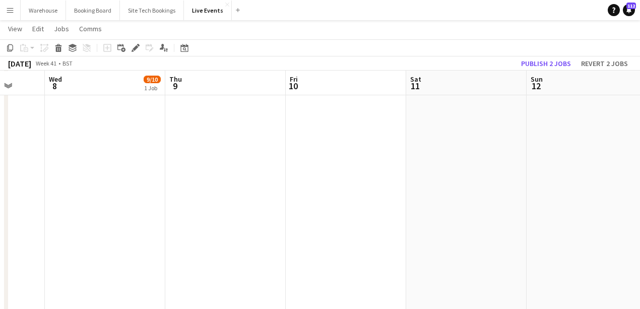
click at [262, 165] on app-calendar-viewport "Sun 5 Mon 6 Tue 7 Wed 8 9/10 1 Job Thu 9 Fri 10 Sat 11 Sun 12 Mon 13 Tue 14 Wed…" at bounding box center [320, 167] width 640 height 825
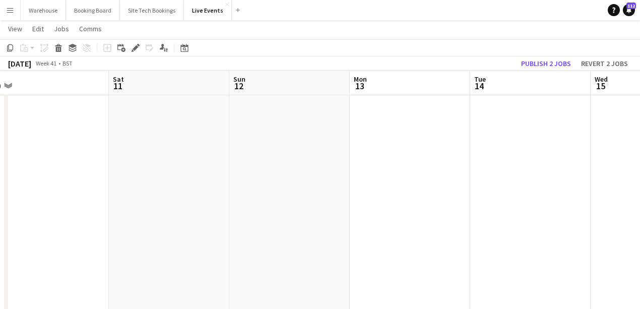
click at [283, 164] on app-calendar-viewport "Tue 7 Wed 8 9/10 1 Job Thu 9 Fri 10 Sat 11 Sun 12 Mon 13 Tue 14 Wed 15 Thu 16 F…" at bounding box center [320, 167] width 640 height 825
click at [283, 159] on app-calendar-viewport "Thu 9 Fri 10 Sat 11 Sun 12 Mon 13 Tue 14 Wed 15 Thu 16 Fri 17 Sat 18 Sun 19" at bounding box center [320, 167] width 640 height 825
click at [309, 165] on app-calendar-viewport "Sat 11 Sun 12 Mon 13 Tue 14 Wed 15 Thu 16 Fri 17 Sat 18 Sun 19 Mon 20 Tue 21" at bounding box center [320, 167] width 640 height 825
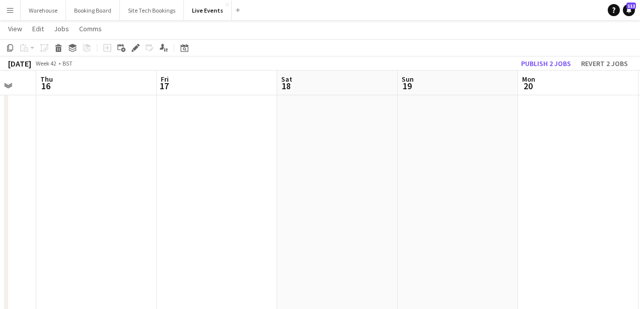
click at [286, 160] on app-calendar-viewport "Mon 13 Tue 14 Wed 15 Thu 16 Fri 17 Sat 18 Sun 19 Mon 20 Tue 21 Wed 22 1 Job Thu…" at bounding box center [320, 167] width 640 height 825
click at [353, 161] on app-calendar-viewport "Wed 15 Thu 16 Fri 17 Sat 18 Sun 19 Mon 20 Tue 21 Wed 22 1 Job Thu 23 Fri 24 Sat…" at bounding box center [320, 167] width 640 height 825
click at [437, 93] on app-board-header-date "Wed 22 1 Job" at bounding box center [457, 83] width 121 height 24
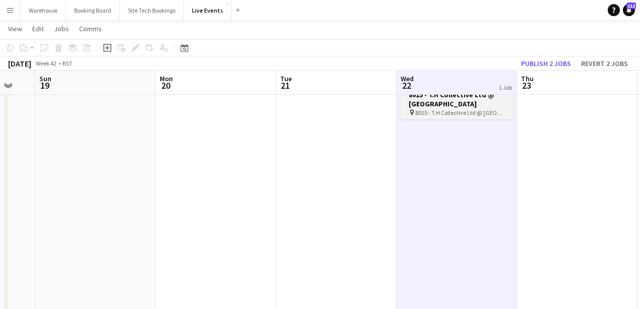
click at [440, 101] on h3 "8015 - T.H Collective Ltd @ [GEOGRAPHIC_DATA]" at bounding box center [457, 99] width 113 height 18
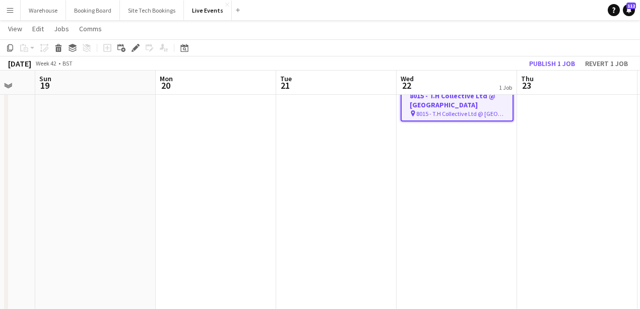
click at [454, 111] on span "8015 - T.H Collective Ltd @ [GEOGRAPHIC_DATA]" at bounding box center [461, 114] width 88 height 8
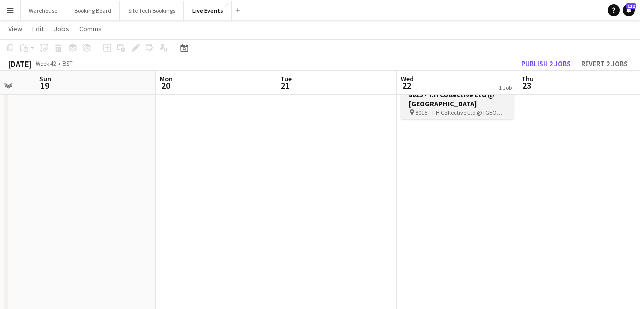
click at [428, 95] on h3 "8015 - T.H Collective Ltd @ [GEOGRAPHIC_DATA]" at bounding box center [457, 99] width 113 height 18
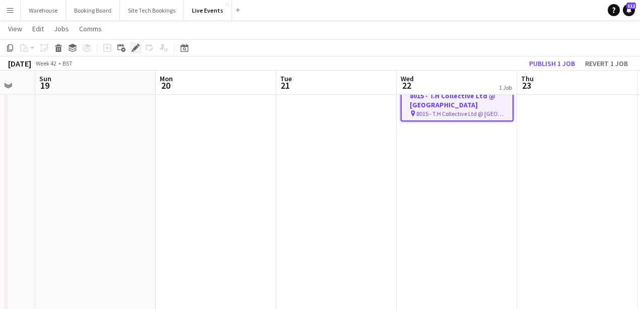
click at [134, 47] on icon at bounding box center [136, 48] width 6 height 6
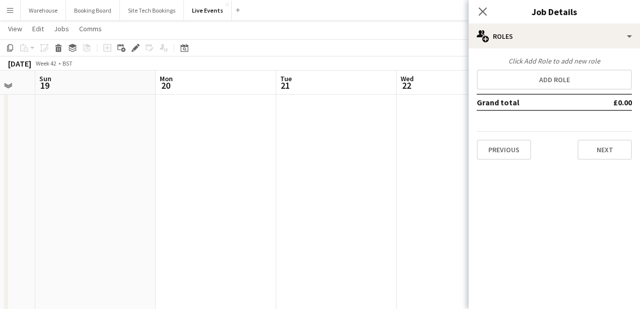
scroll to position [0, 0]
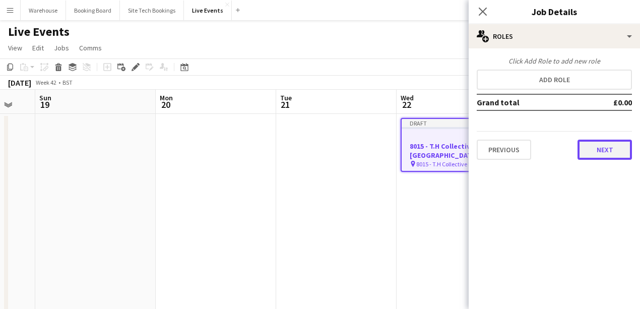
click at [590, 153] on button "Next" at bounding box center [605, 150] width 54 height 20
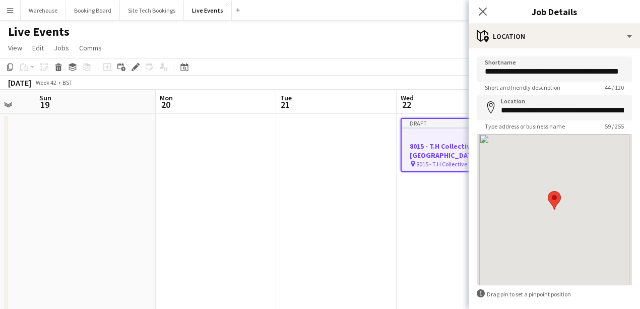
scroll to position [47, 0]
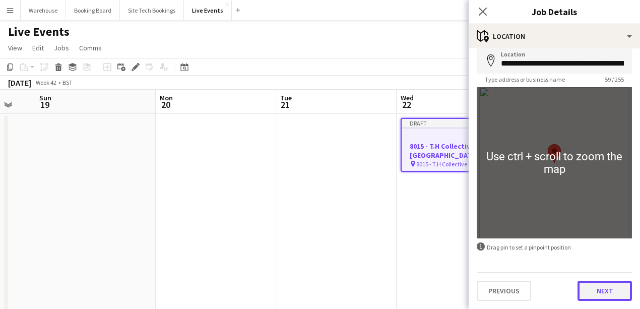
click at [602, 288] on button "Next" at bounding box center [605, 291] width 54 height 20
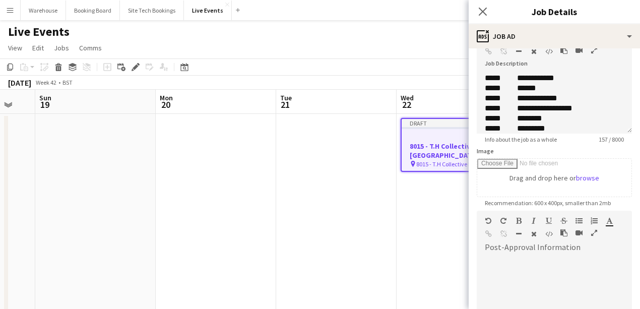
scroll to position [168, 0]
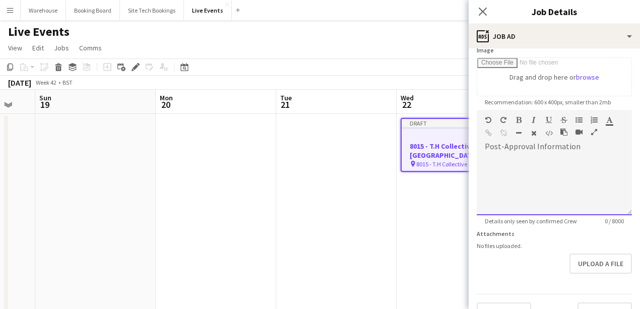
click at [510, 178] on div at bounding box center [554, 185] width 155 height 61
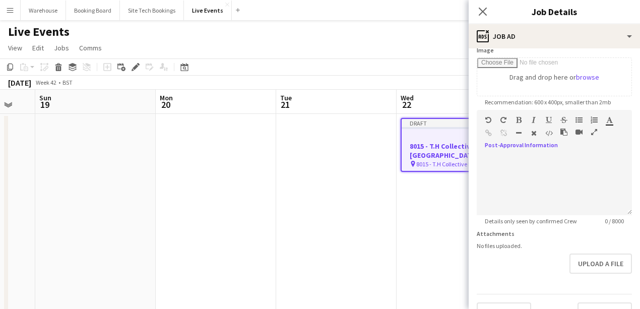
click at [593, 131] on icon "button" at bounding box center [595, 132] width 6 height 7
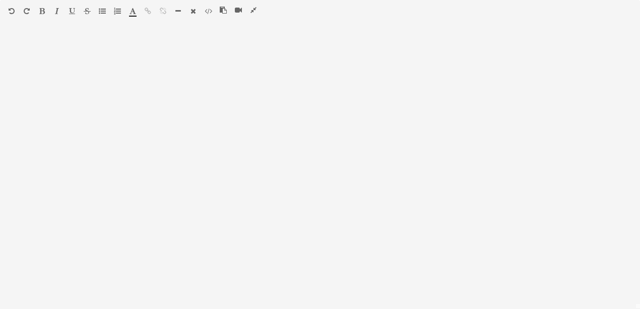
scroll to position [0, 0]
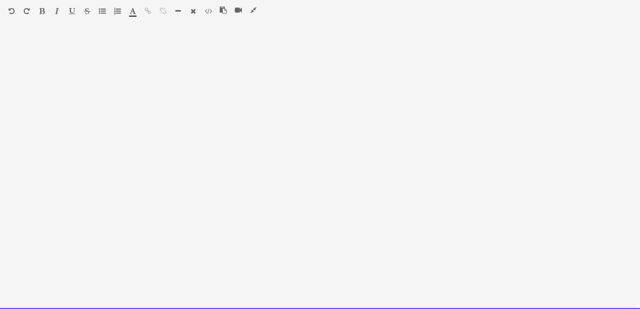
paste div
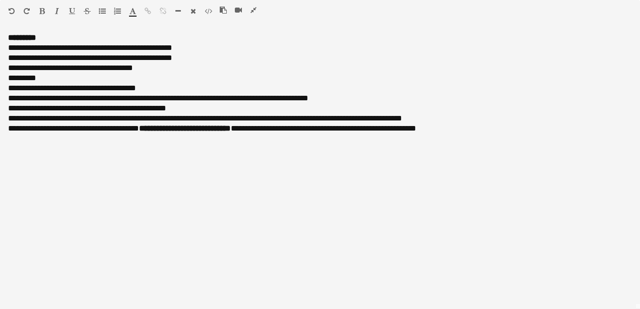
click at [253, 8] on icon "button" at bounding box center [254, 10] width 6 height 7
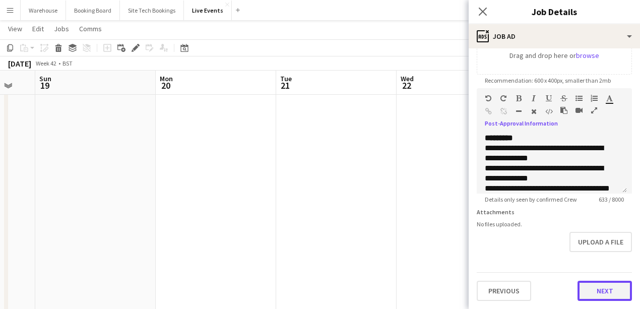
click at [611, 294] on button "Next" at bounding box center [605, 291] width 54 height 20
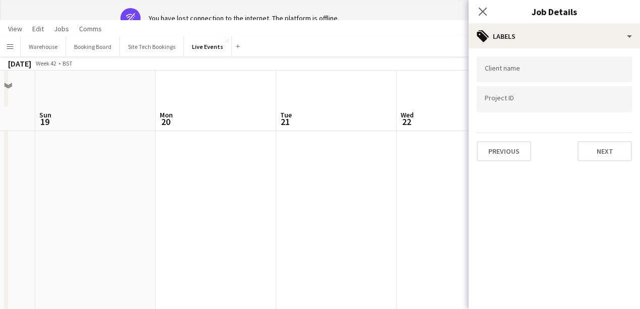
click at [515, 73] on input "Type to search client labels..." at bounding box center [554, 69] width 139 height 9
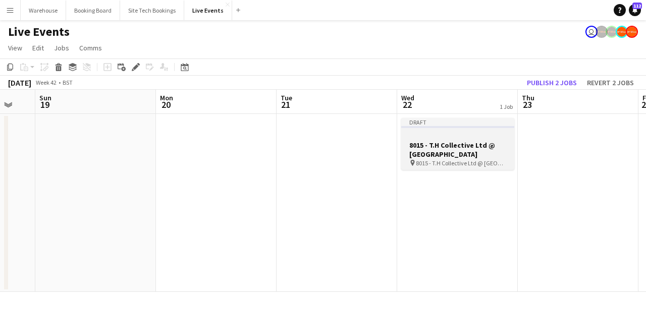
click at [453, 151] on h3 "8015 - T.H Collective Ltd @ [GEOGRAPHIC_DATA]" at bounding box center [457, 150] width 113 height 18
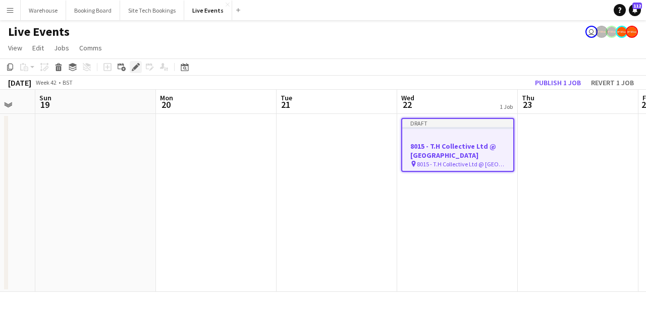
click at [132, 67] on icon "Edit" at bounding box center [136, 67] width 8 height 8
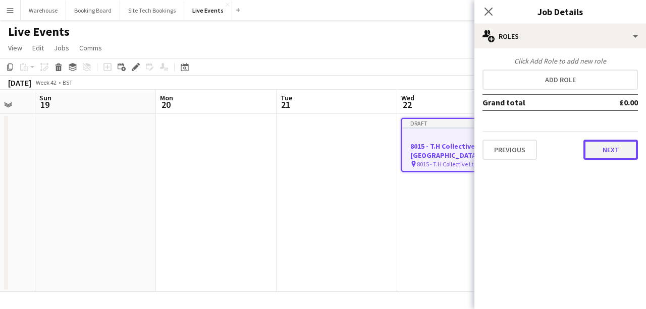
click at [618, 153] on button "Next" at bounding box center [610, 150] width 54 height 20
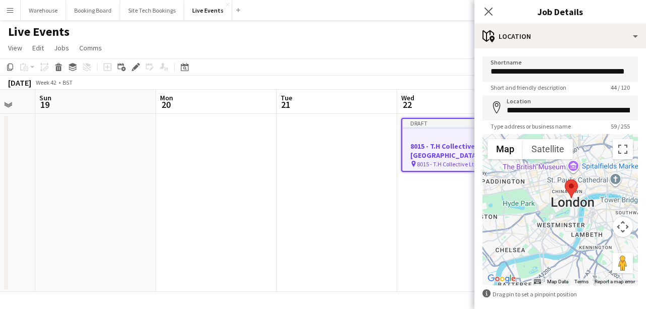
scroll to position [47, 0]
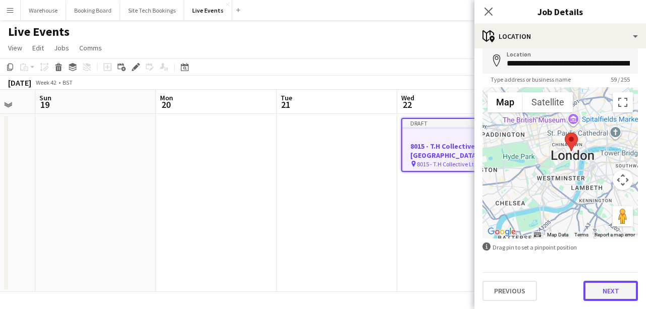
click at [605, 287] on button "Next" at bounding box center [610, 291] width 54 height 20
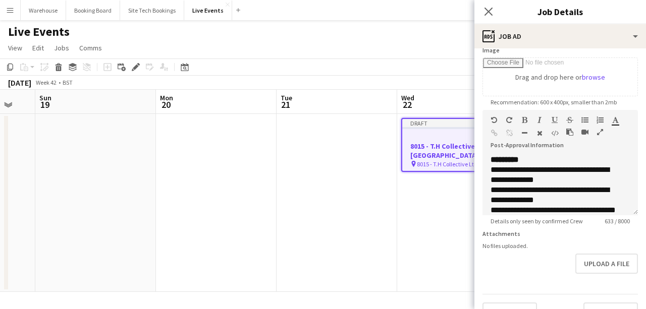
scroll to position [190, 0]
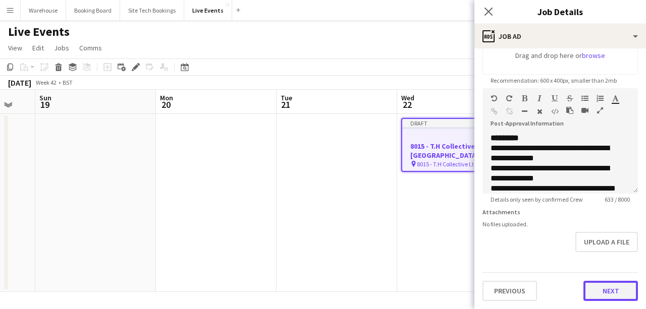
click at [599, 288] on button "Next" at bounding box center [610, 291] width 54 height 20
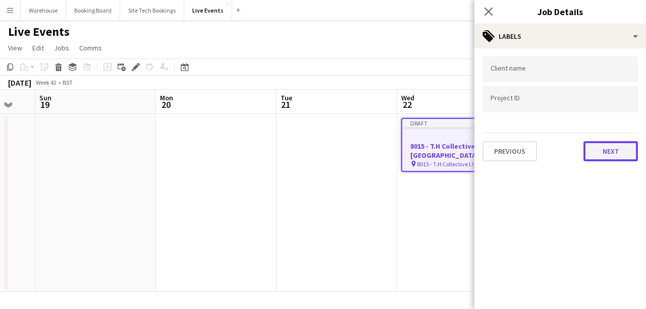
click at [601, 148] on button "Next" at bounding box center [610, 151] width 54 height 20
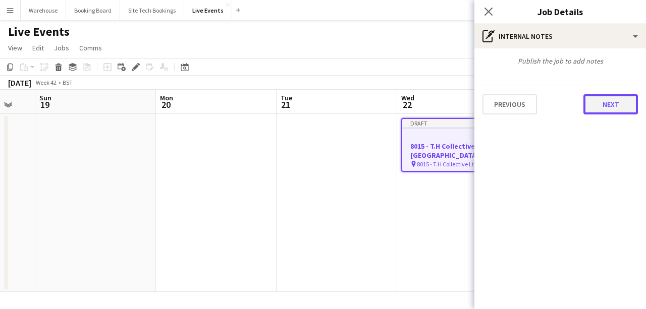
click at [605, 108] on button "Next" at bounding box center [610, 104] width 54 height 20
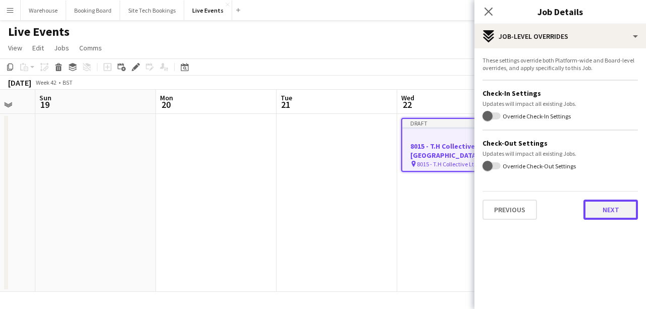
click at [596, 206] on button "Next" at bounding box center [610, 210] width 54 height 20
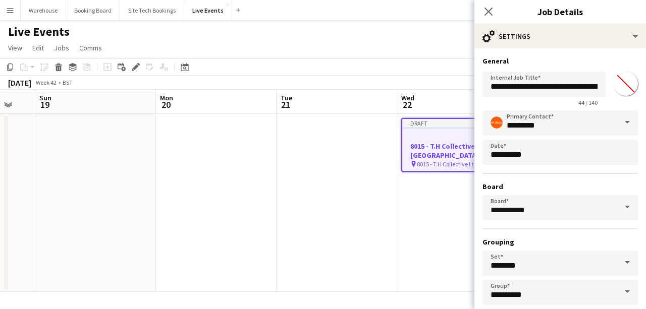
scroll to position [53, 0]
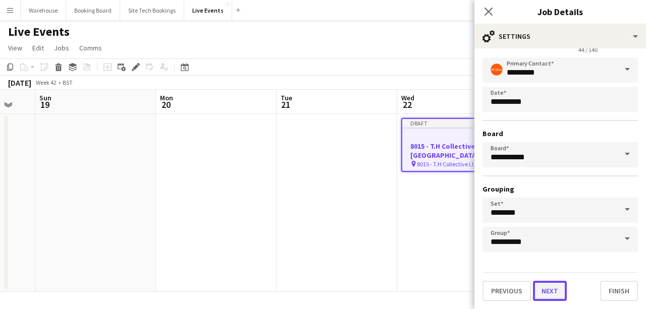
click at [546, 294] on button "Next" at bounding box center [550, 291] width 34 height 20
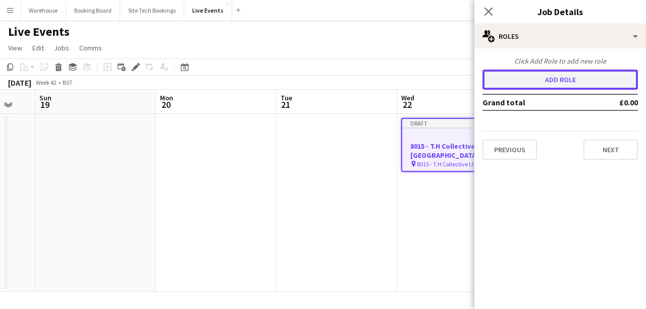
click at [528, 76] on button "Add role" at bounding box center [559, 80] width 155 height 20
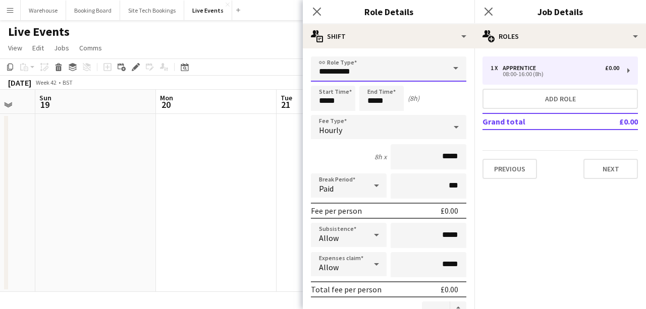
click at [359, 61] on input "**********" at bounding box center [388, 68] width 155 height 25
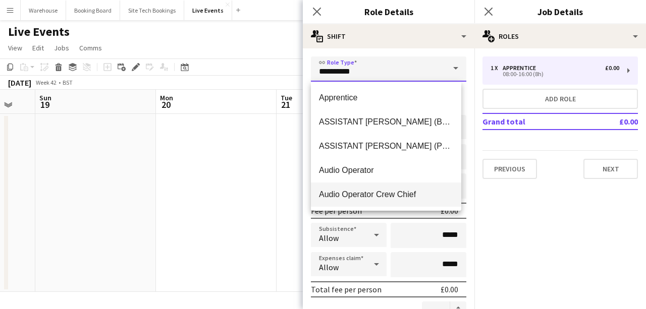
scroll to position [67, 0]
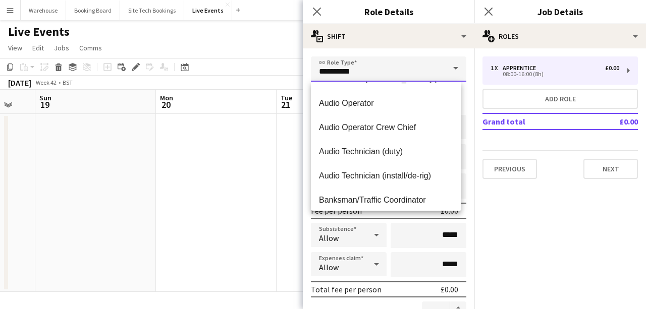
click at [336, 65] on input "**********" at bounding box center [388, 68] width 155 height 25
click at [283, 134] on app-date-cell at bounding box center [336, 203] width 121 height 178
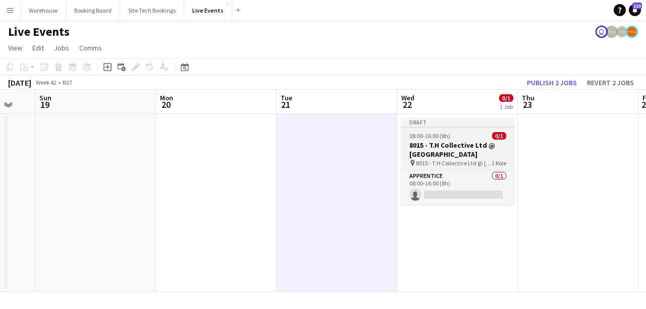
click at [442, 135] on span "08:00-16:00 (8h)" at bounding box center [429, 136] width 41 height 8
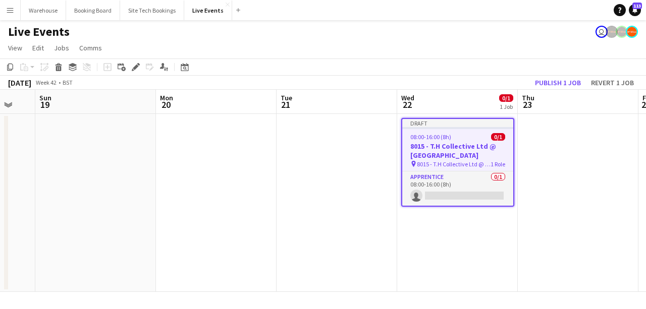
click at [443, 147] on h3 "8015 - T.H Collective Ltd @ [GEOGRAPHIC_DATA]" at bounding box center [457, 151] width 111 height 18
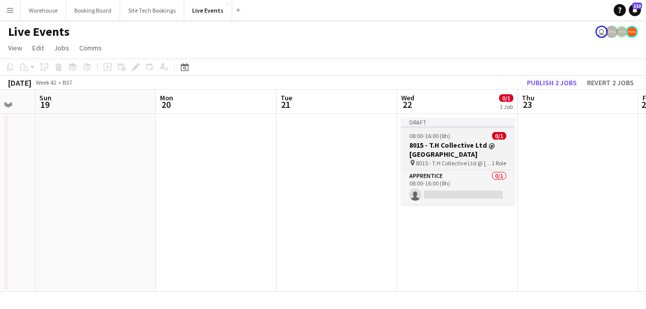
click at [444, 150] on h3 "8015 - T.H Collective Ltd @ [GEOGRAPHIC_DATA]" at bounding box center [457, 150] width 113 height 18
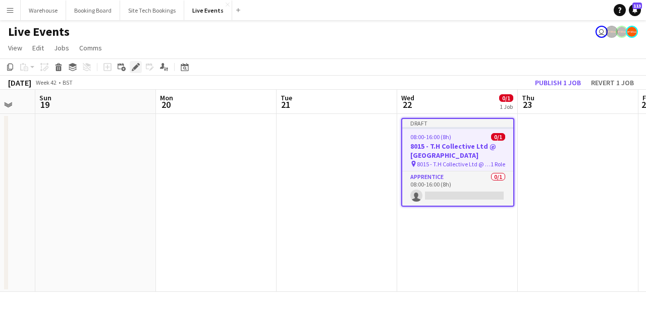
click at [135, 66] on icon at bounding box center [136, 68] width 6 height 6
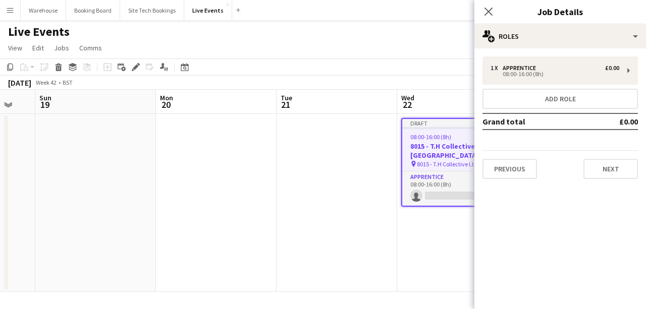
click at [575, 55] on div "1 x Apprentice £0.00 08:00-16:00 (8h) Add role Grand total £0.00 Previous Next" at bounding box center [559, 117] width 171 height 139
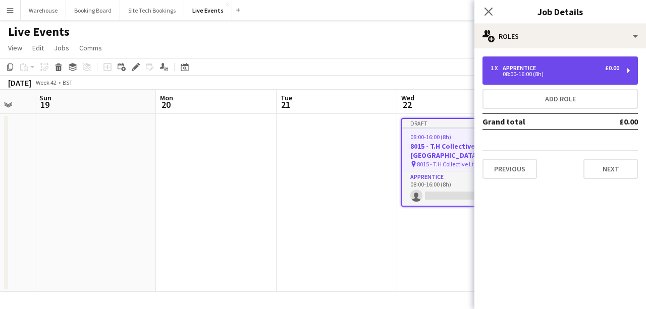
click at [583, 68] on div "1 x Apprentice £0.00" at bounding box center [554, 68] width 129 height 7
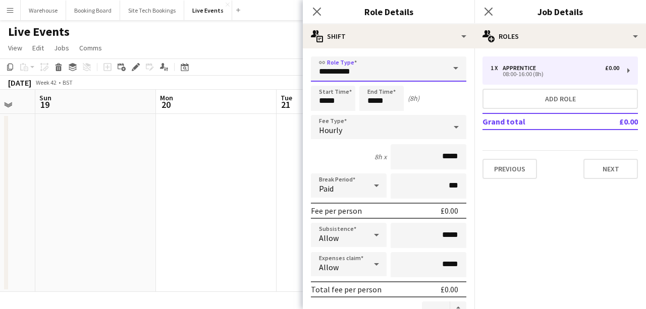
click at [396, 60] on input "**********" at bounding box center [388, 68] width 155 height 25
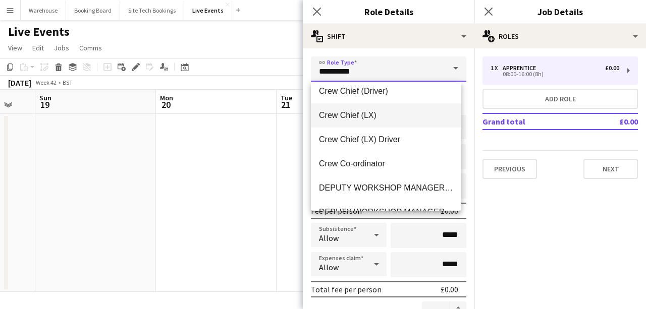
scroll to position [336, 0]
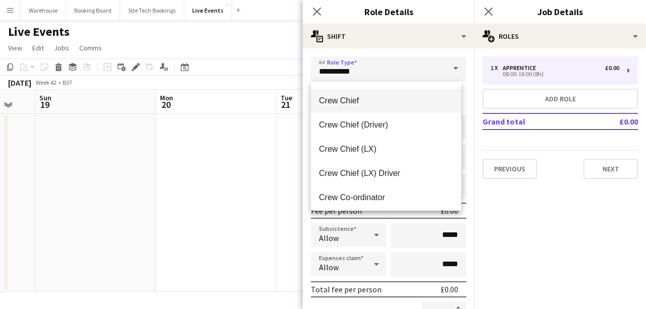
click at [375, 97] on span "Crew Chief" at bounding box center [386, 101] width 134 height 10
type input "**********"
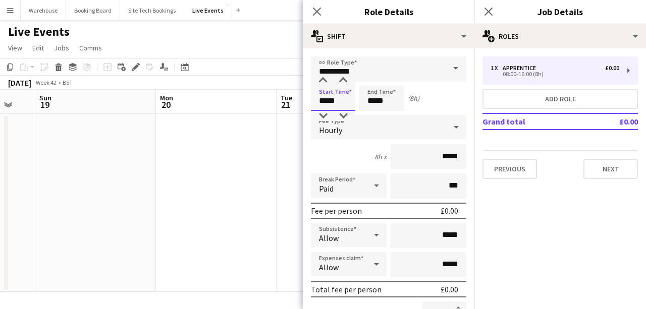
click at [335, 88] on input "*****" at bounding box center [333, 98] width 44 height 25
drag, startPoint x: 338, startPoint y: 101, endPoint x: 313, endPoint y: 102, distance: 25.2
click at [313, 102] on input "*****" at bounding box center [333, 98] width 44 height 25
type input "*****"
click at [381, 97] on input "*****" at bounding box center [381, 98] width 44 height 25
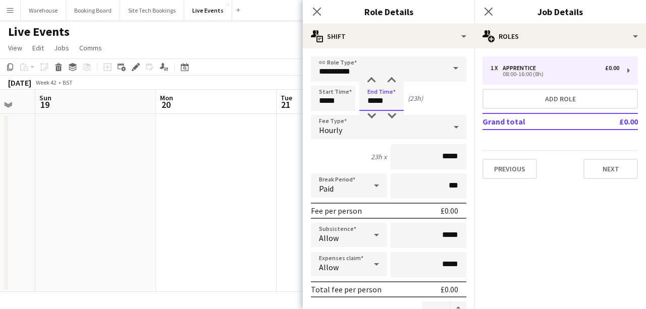
click at [377, 95] on input "*****" at bounding box center [381, 98] width 44 height 25
type input "*****"
click at [328, 140] on mat-select "Hourly" at bounding box center [388, 127] width 155 height 25
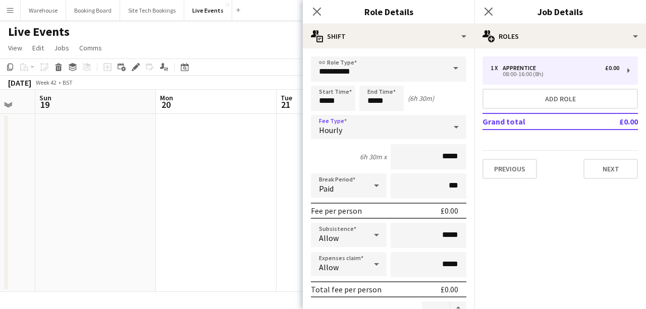
click at [345, 124] on div "Hourly" at bounding box center [378, 127] width 135 height 24
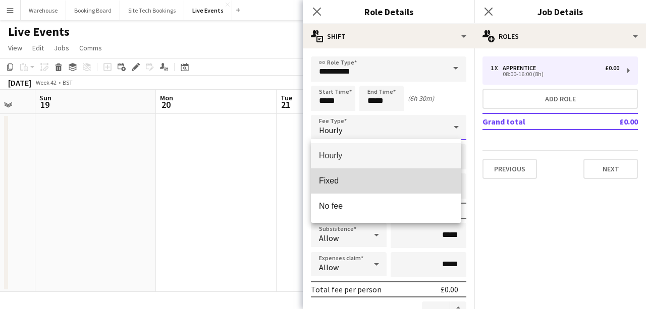
click at [355, 174] on mat-option "Fixed" at bounding box center [386, 180] width 150 height 25
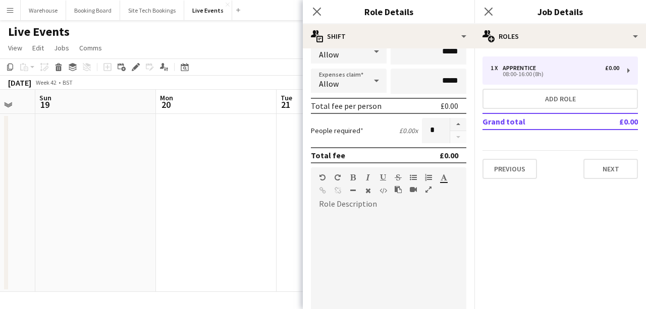
scroll to position [0, 0]
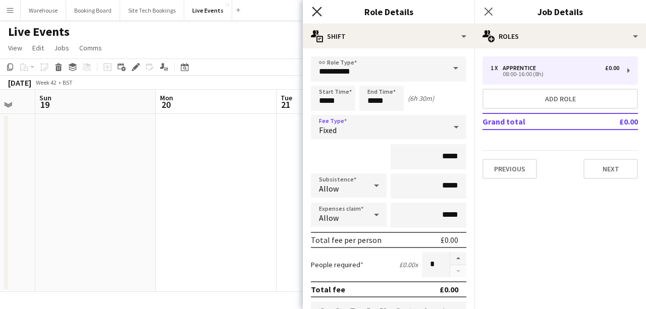
click at [315, 12] on icon at bounding box center [317, 12] width 10 height 10
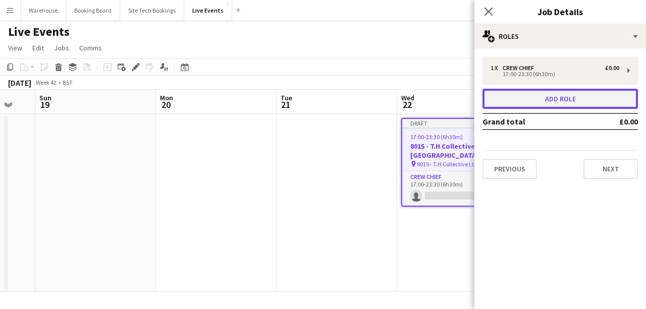
click at [548, 103] on button "Add role" at bounding box center [559, 99] width 155 height 20
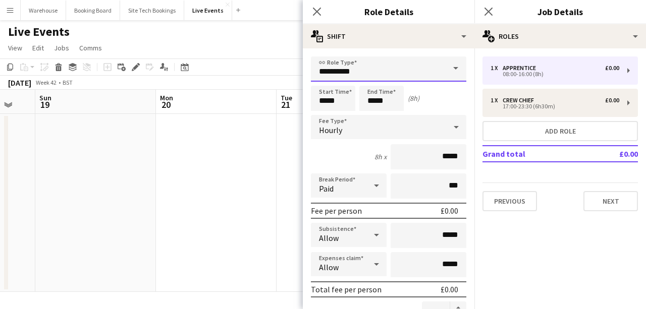
click at [337, 61] on input "**********" at bounding box center [388, 68] width 155 height 25
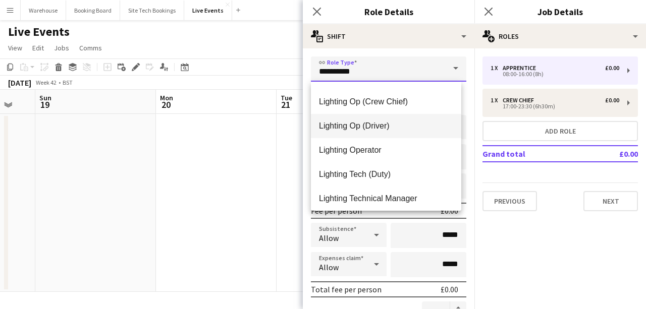
scroll to position [1177, 0]
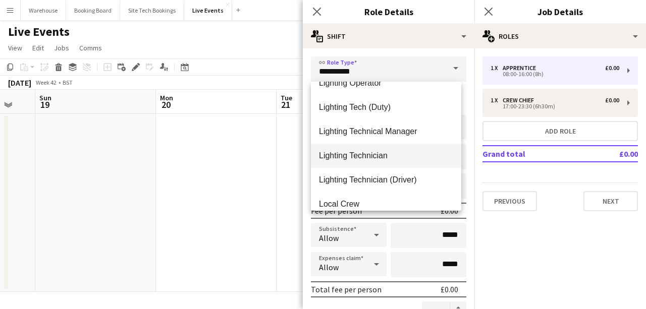
click at [363, 153] on span "Lighting Technician" at bounding box center [386, 156] width 134 height 10
type input "**********"
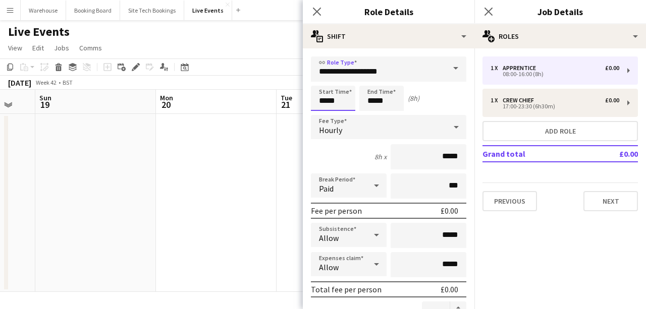
click at [323, 102] on input "*****" at bounding box center [333, 98] width 44 height 25
click at [325, 101] on input "*****" at bounding box center [333, 98] width 44 height 25
type input "*****"
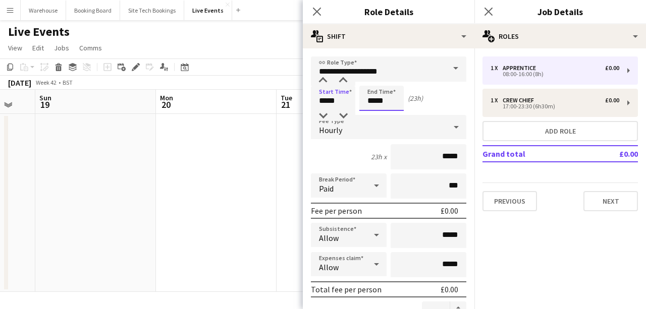
click at [376, 102] on input "*****" at bounding box center [381, 98] width 44 height 25
type input "*****"
click at [364, 129] on div "Hourly" at bounding box center [378, 127] width 135 height 24
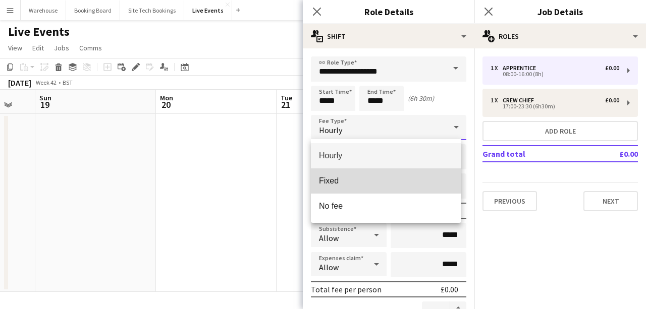
click at [356, 179] on span "Fixed" at bounding box center [386, 181] width 134 height 10
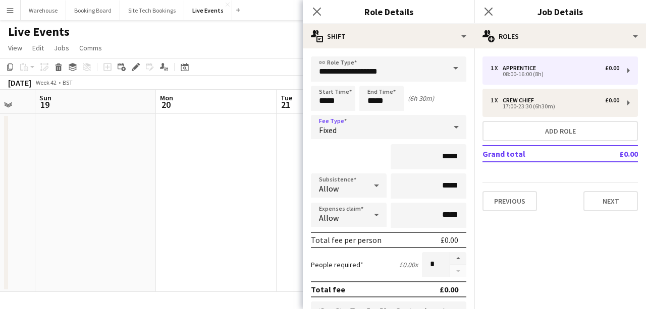
scroll to position [67, 0]
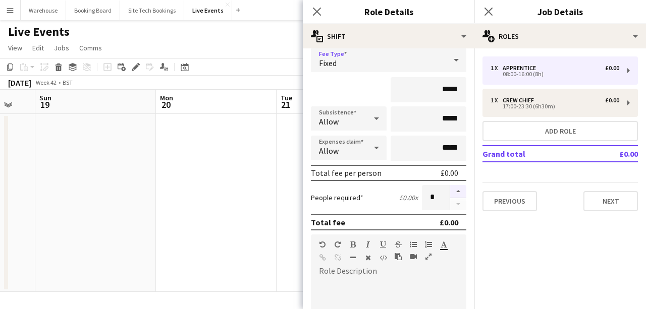
click at [454, 189] on button "button" at bounding box center [458, 191] width 16 height 13
type input "*"
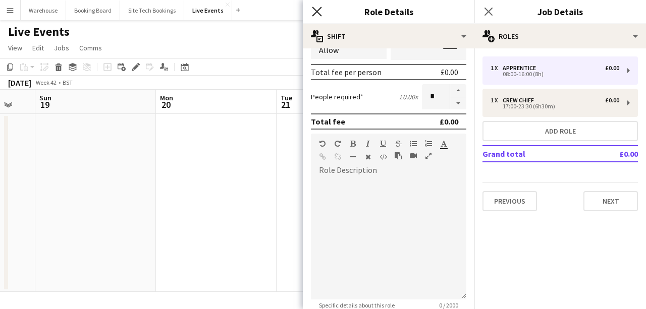
click at [316, 15] on icon "Close pop-in" at bounding box center [317, 12] width 10 height 10
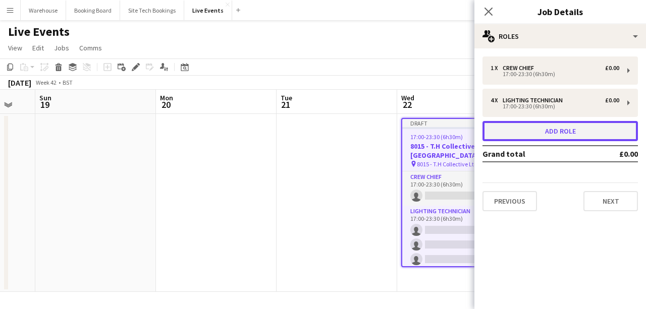
click at [519, 123] on button "Add role" at bounding box center [559, 131] width 155 height 20
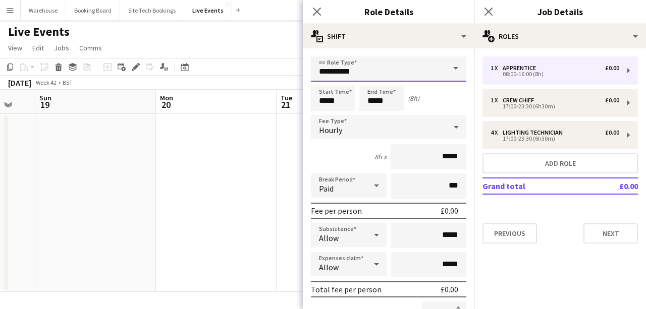
click at [356, 73] on input "**********" at bounding box center [388, 68] width 155 height 25
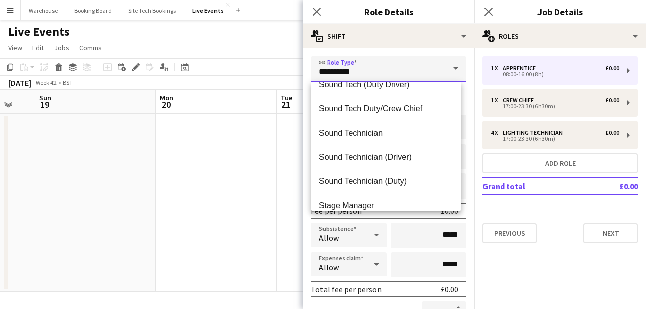
scroll to position [2076, 0]
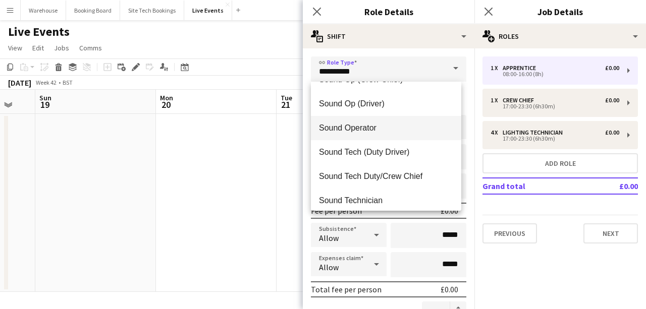
click at [364, 133] on mat-option "Sound Operator" at bounding box center [386, 128] width 150 height 24
type input "**********"
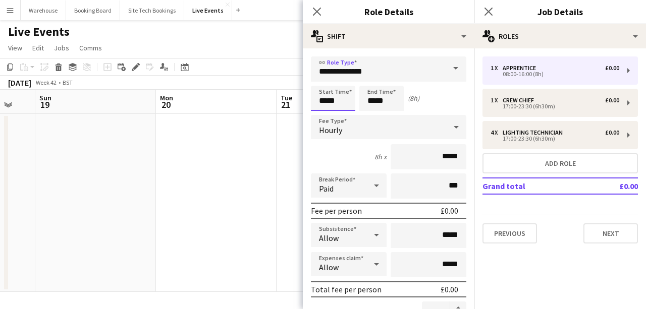
click at [332, 101] on input "*****" at bounding box center [333, 98] width 44 height 25
type input "*****"
click at [384, 100] on input "*****" at bounding box center [381, 98] width 44 height 25
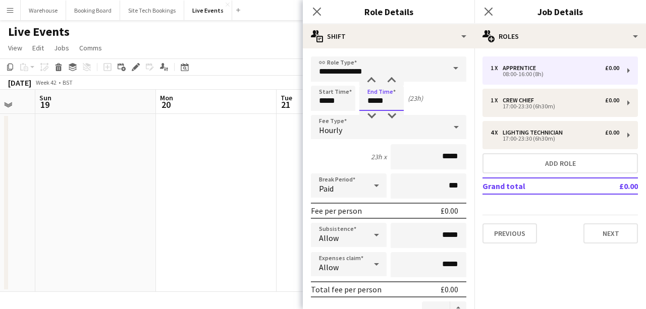
click at [384, 100] on input "*****" at bounding box center [381, 98] width 44 height 25
click at [385, 101] on input "*****" at bounding box center [381, 98] width 44 height 25
type input "*****"
click at [434, 131] on div "Hourly" at bounding box center [378, 127] width 135 height 24
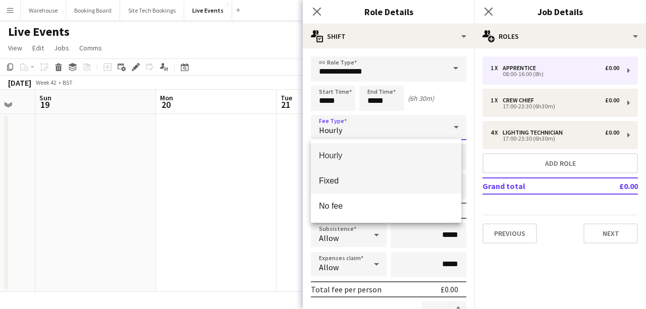
click at [385, 174] on mat-option "Fixed" at bounding box center [386, 180] width 150 height 25
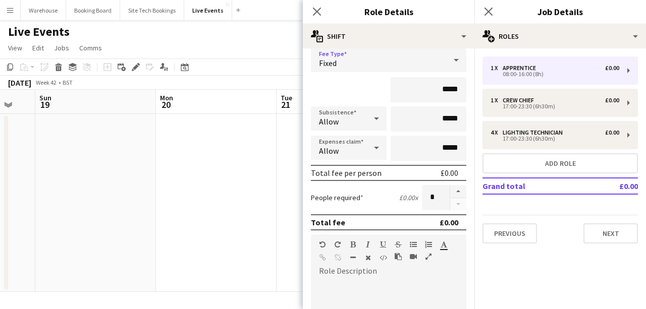
scroll to position [0, 0]
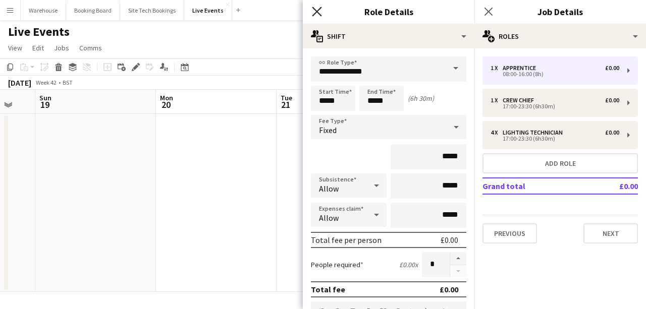
click at [317, 13] on icon at bounding box center [317, 12] width 10 height 10
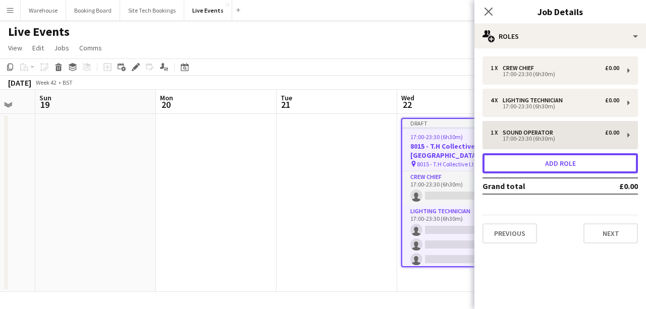
click at [520, 169] on button "Add role" at bounding box center [559, 163] width 155 height 20
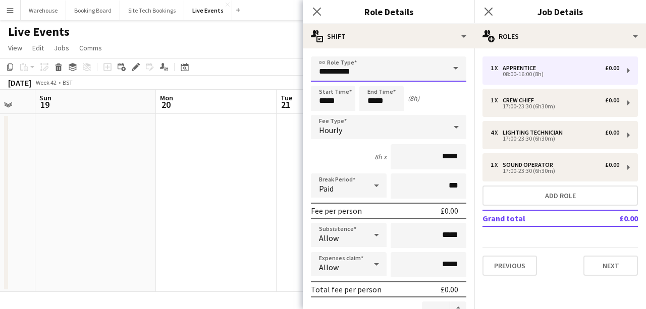
click at [382, 73] on input "**********" at bounding box center [388, 68] width 155 height 25
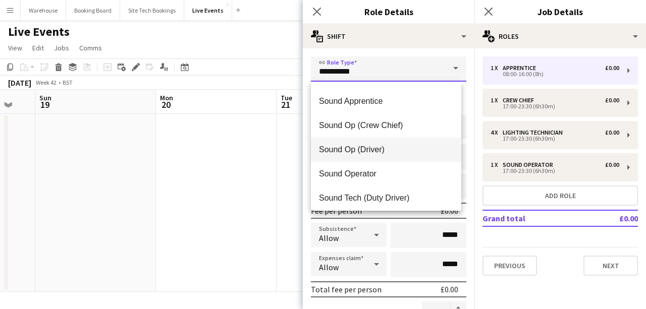
scroll to position [2097, 0]
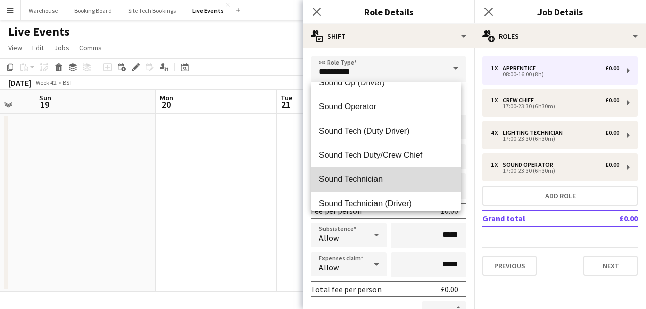
click at [393, 179] on span "Sound Technician" at bounding box center [386, 179] width 134 height 10
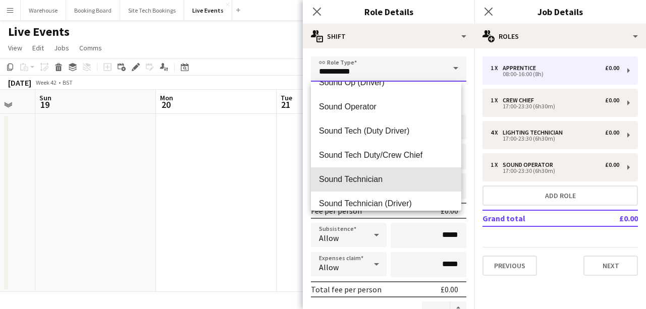
type input "**********"
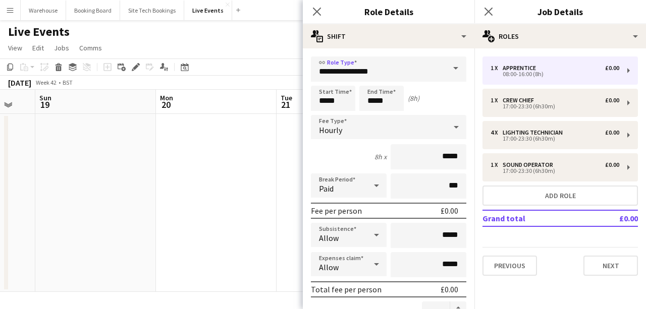
click at [383, 126] on div "Hourly" at bounding box center [378, 127] width 135 height 24
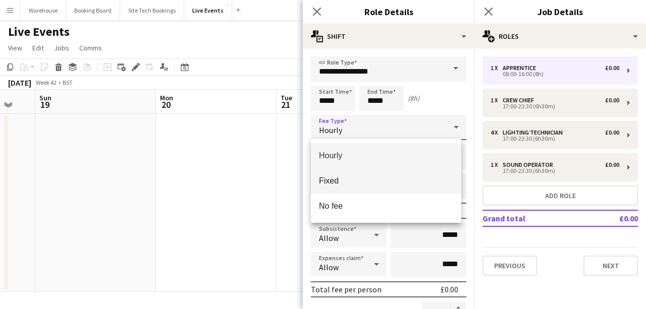
click at [347, 178] on span "Fixed" at bounding box center [386, 181] width 134 height 10
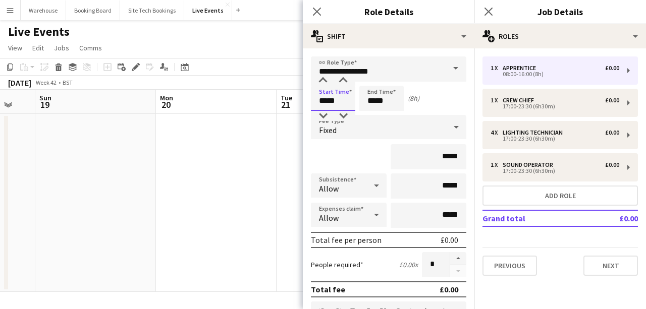
click at [335, 100] on input "*****" at bounding box center [333, 98] width 44 height 25
type input "*****"
click at [388, 100] on input "*****" at bounding box center [381, 98] width 44 height 25
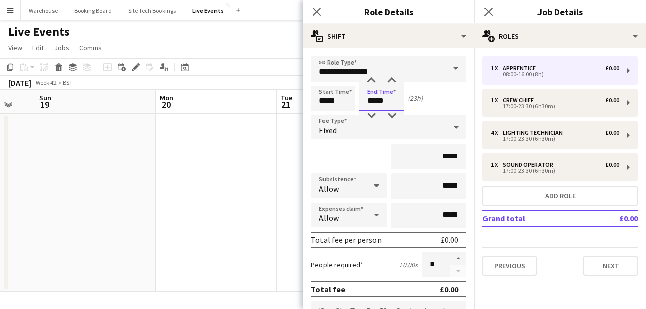
click at [388, 100] on input "*****" at bounding box center [381, 98] width 44 height 25
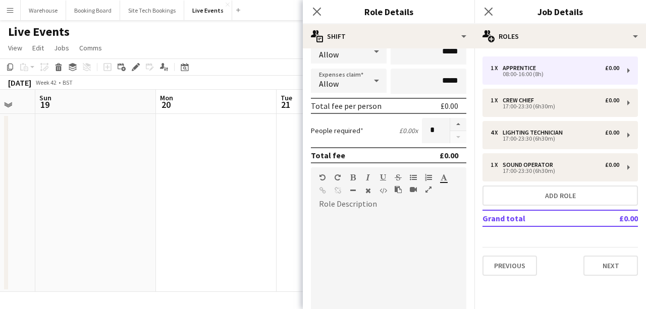
scroll to position [0, 0]
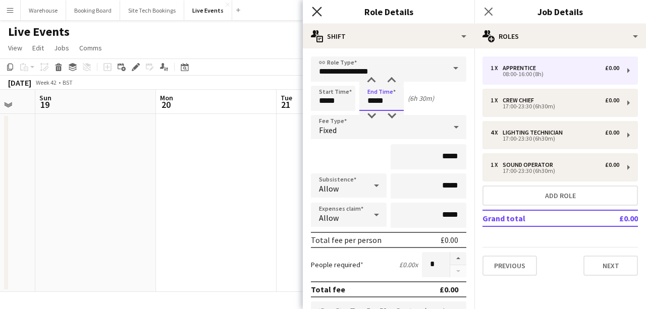
type input "*****"
click at [315, 9] on icon "Close pop-in" at bounding box center [317, 12] width 10 height 10
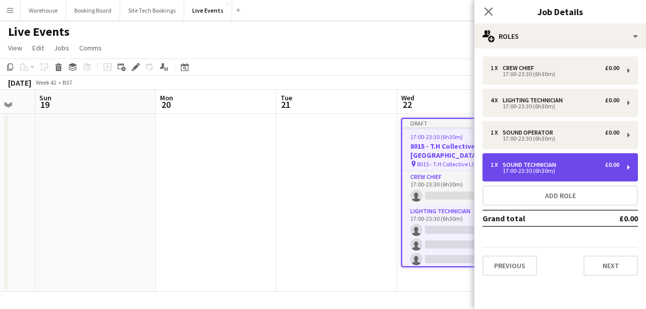
drag, startPoint x: 539, startPoint y: 167, endPoint x: 537, endPoint y: 173, distance: 6.2
click at [539, 168] on div "17:00-23:30 (6h30m)" at bounding box center [554, 170] width 129 height 5
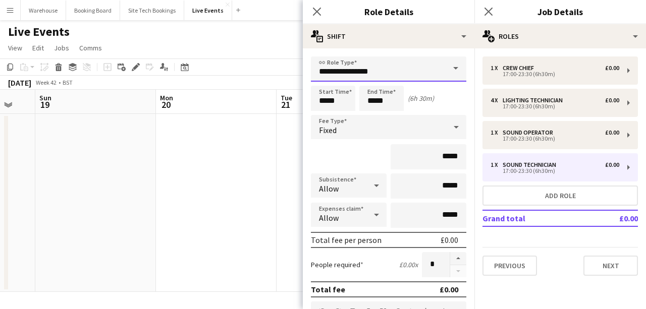
click at [381, 63] on input "**********" at bounding box center [388, 68] width 155 height 25
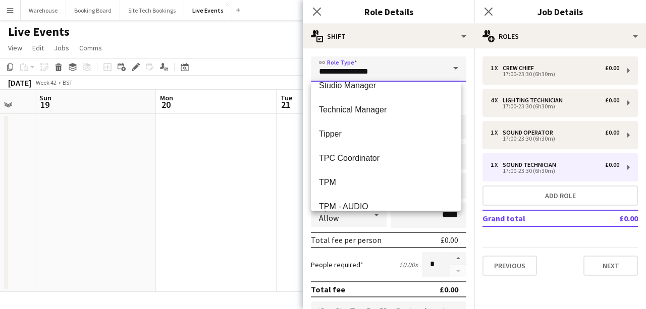
scroll to position [2168, 0]
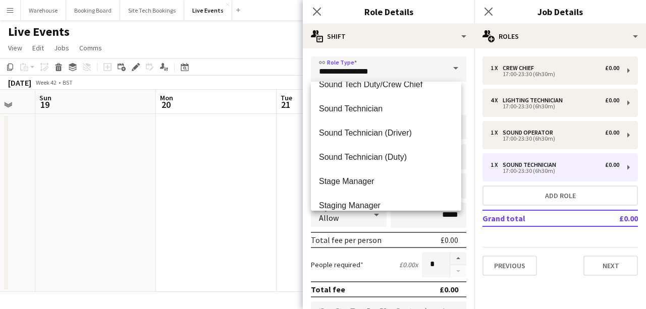
click at [385, 152] on span "Sound Technician (Duty)" at bounding box center [386, 157] width 134 height 10
type input "**********"
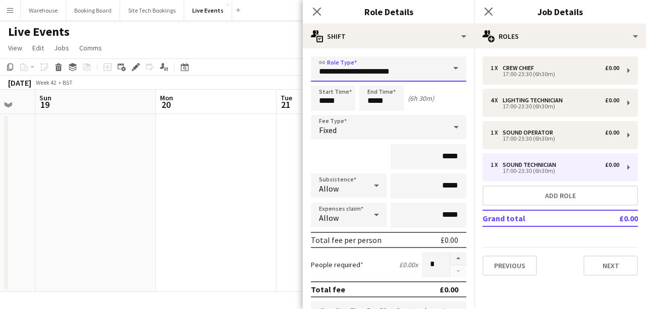
scroll to position [101, 0]
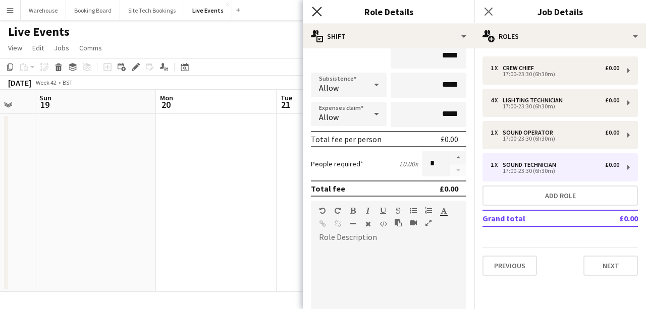
click at [318, 12] on icon at bounding box center [317, 12] width 10 height 10
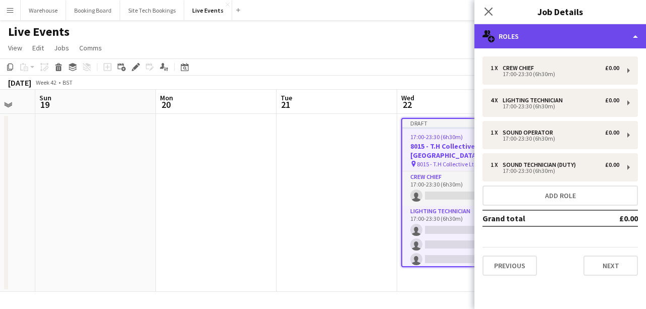
click at [517, 33] on div "multiple-users-add Roles" at bounding box center [559, 36] width 171 height 24
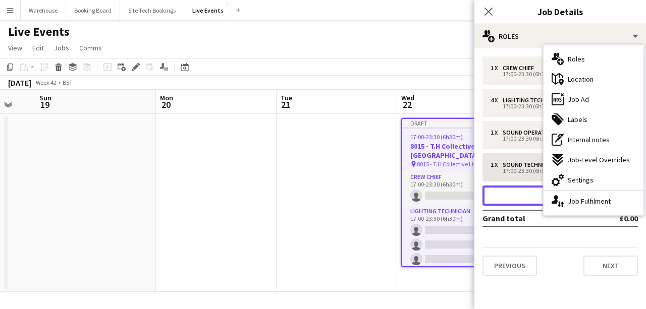
click at [520, 197] on button "Add role" at bounding box center [559, 196] width 155 height 20
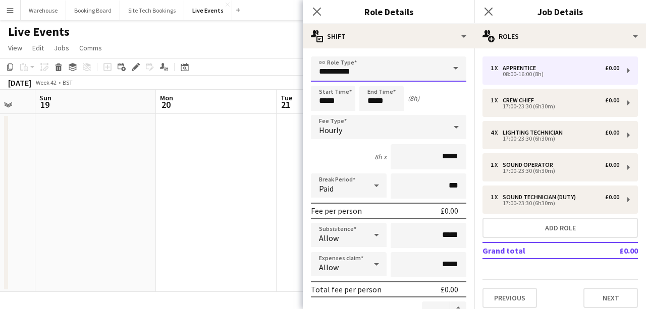
click at [373, 66] on input "**********" at bounding box center [388, 68] width 155 height 25
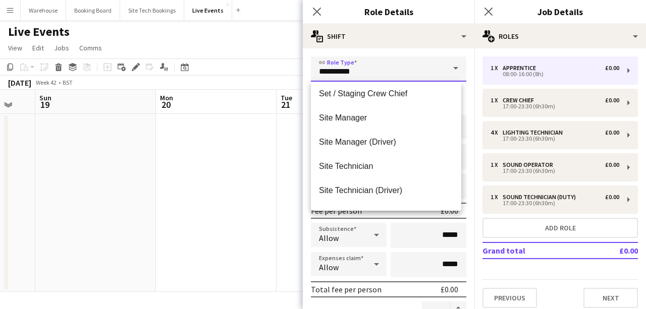
scroll to position [2084, 0]
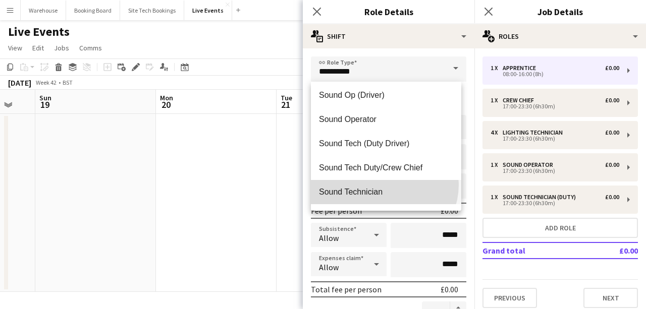
click at [382, 185] on mat-option "Sound Technician" at bounding box center [386, 192] width 150 height 24
type input "**********"
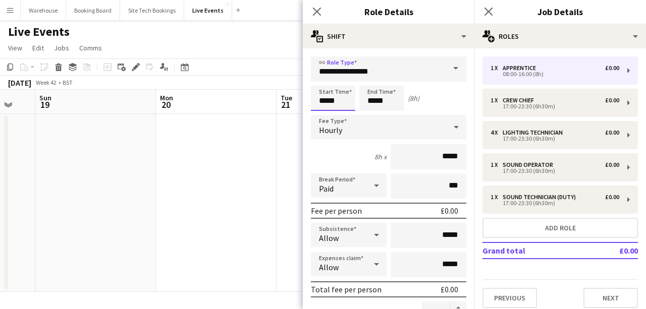
click at [340, 99] on input "*****" at bounding box center [333, 98] width 44 height 25
type input "*****"
click at [383, 101] on input "*****" at bounding box center [381, 98] width 44 height 25
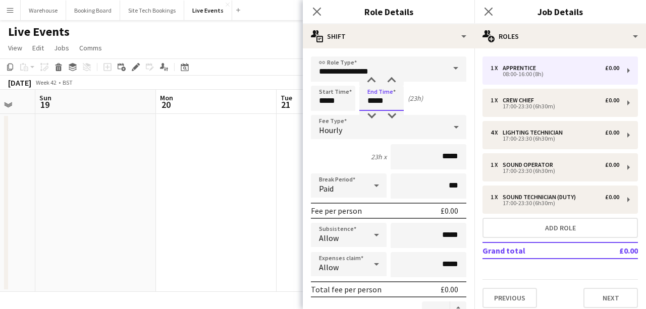
click at [383, 101] on input "*****" at bounding box center [381, 98] width 44 height 25
type input "*****"
click at [363, 135] on div "Hourly" at bounding box center [378, 127] width 135 height 24
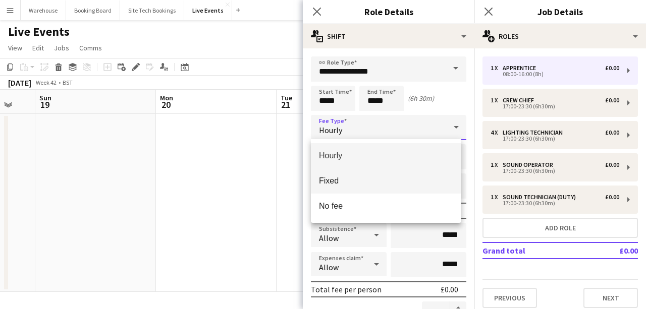
click at [349, 177] on span "Fixed" at bounding box center [386, 181] width 134 height 10
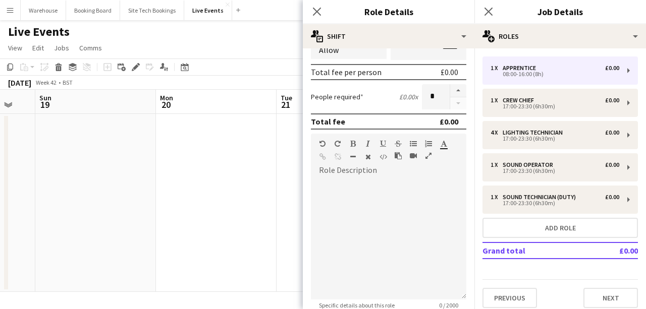
scroll to position [0, 0]
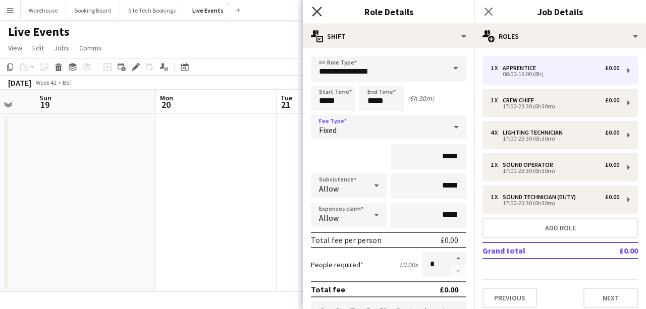
click at [317, 15] on icon "Close pop-in" at bounding box center [317, 12] width 10 height 10
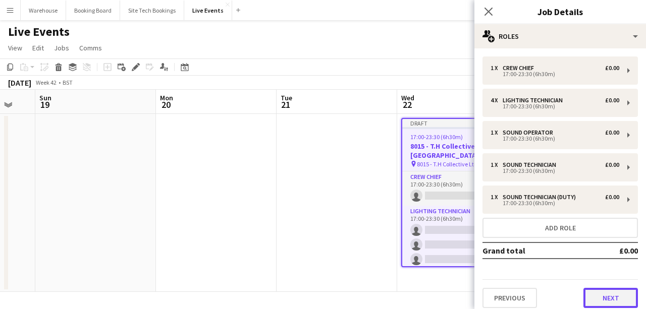
click at [615, 300] on button "Next" at bounding box center [610, 298] width 54 height 20
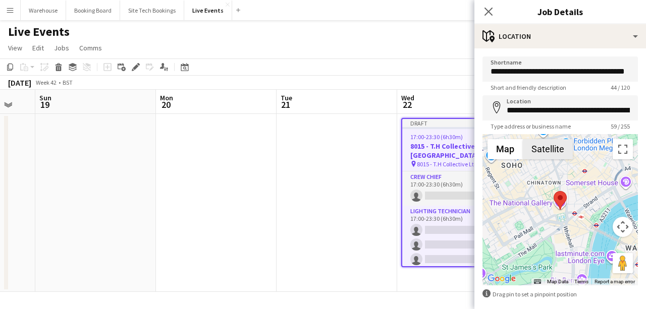
scroll to position [47, 0]
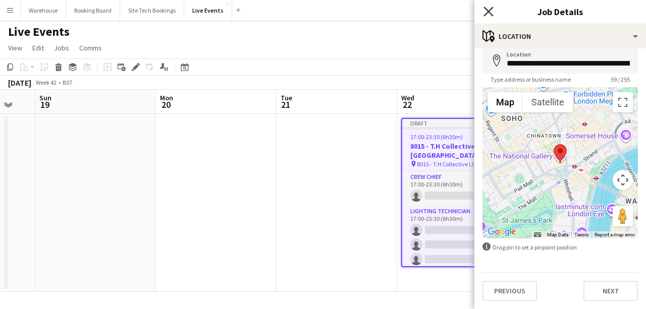
click at [492, 14] on icon "Close pop-in" at bounding box center [488, 12] width 10 height 10
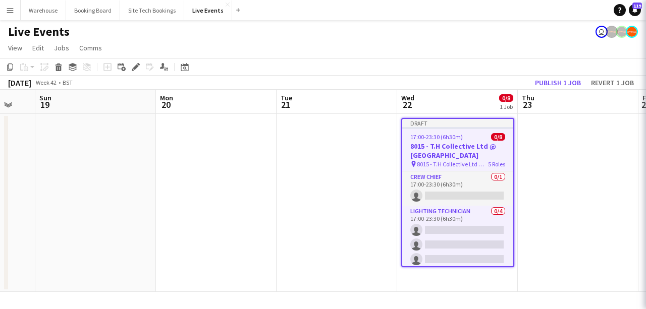
scroll to position [0, 0]
click at [461, 147] on h3 "8015 - T.H Collective Ltd @ [GEOGRAPHIC_DATA]" at bounding box center [457, 151] width 111 height 18
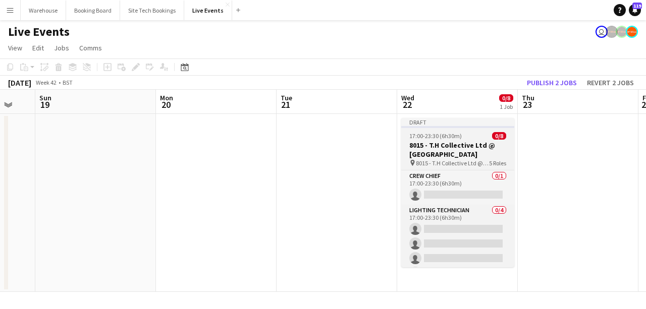
click at [441, 155] on h3 "8015 - T.H Collective Ltd @ [GEOGRAPHIC_DATA]" at bounding box center [457, 150] width 113 height 18
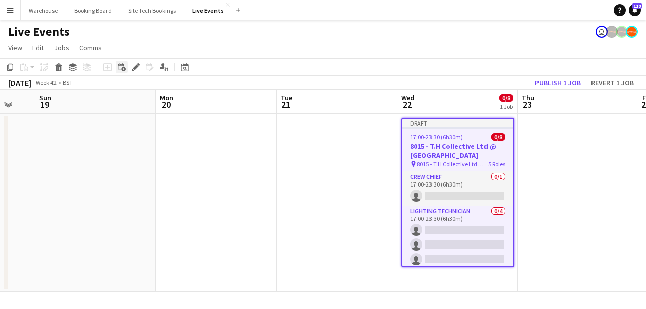
click at [124, 61] on div "Add linked Job" at bounding box center [121, 67] width 12 height 12
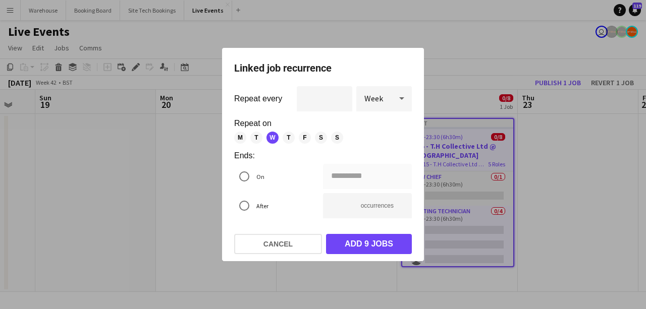
click at [293, 257] on mat-dialog-actions "Cancel Add 9 jobs" at bounding box center [323, 243] width 178 height 35
click at [287, 245] on button "Cancel" at bounding box center [278, 244] width 88 height 20
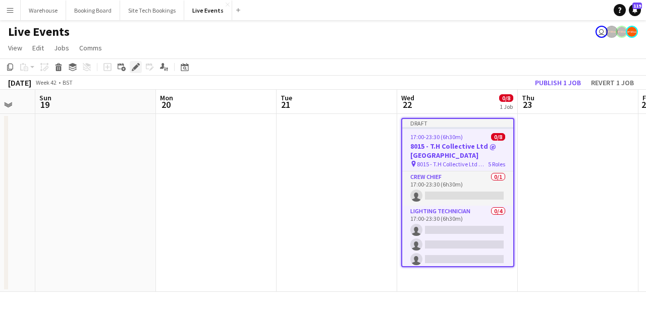
click at [134, 65] on icon "Edit" at bounding box center [136, 67] width 8 height 8
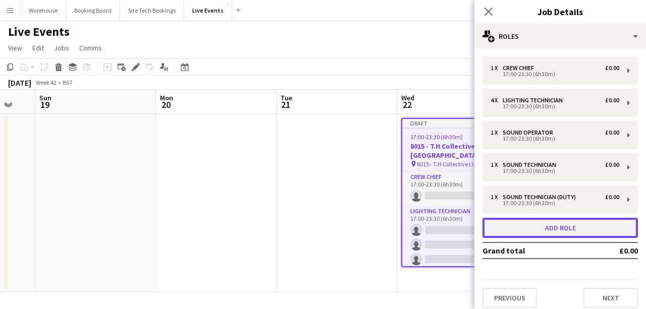
click at [532, 232] on button "Add role" at bounding box center [559, 228] width 155 height 20
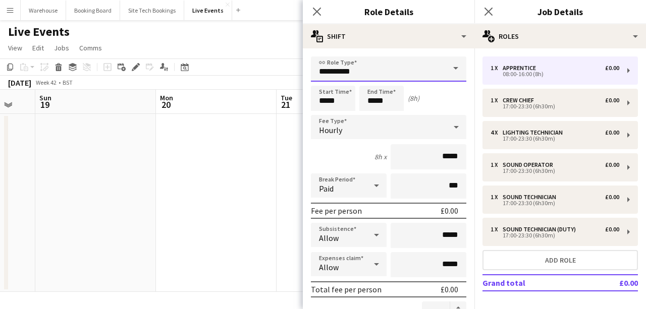
click at [384, 73] on input "**********" at bounding box center [388, 68] width 155 height 25
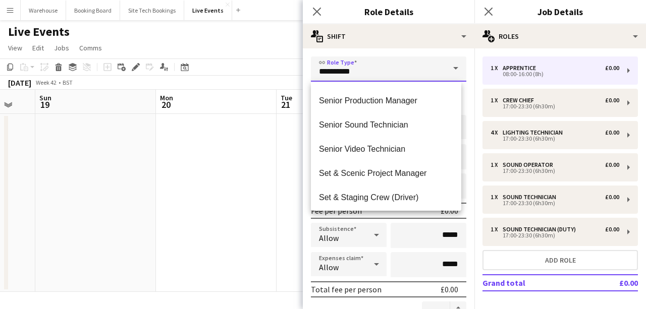
scroll to position [1799, 0]
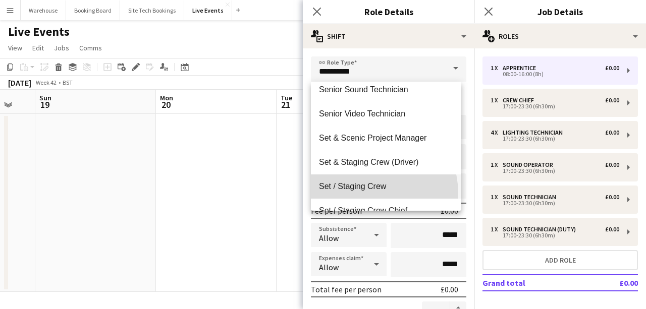
click at [366, 193] on mat-option "Set / Staging Crew" at bounding box center [386, 186] width 150 height 24
type input "**********"
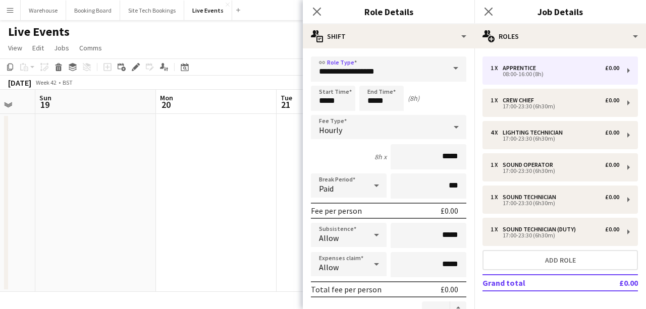
click at [359, 130] on div "Hourly" at bounding box center [378, 127] width 135 height 24
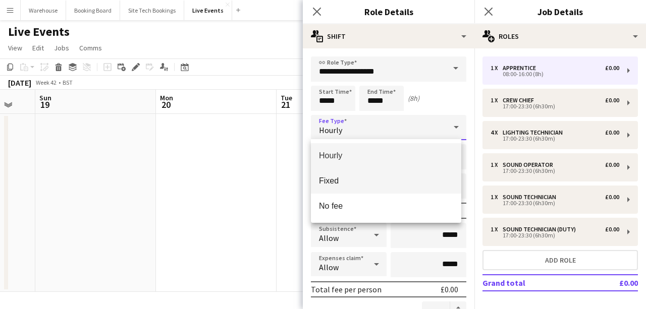
click at [356, 174] on mat-option "Fixed" at bounding box center [386, 180] width 150 height 25
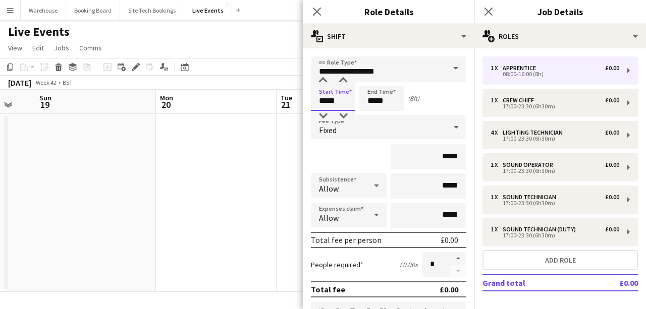
click at [328, 97] on input "*****" at bounding box center [333, 98] width 44 height 25
type input "*****"
click at [392, 98] on input "*****" at bounding box center [381, 98] width 44 height 25
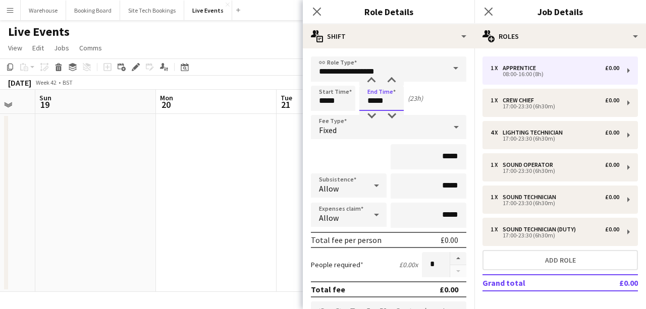
click at [392, 98] on input "*****" at bounding box center [381, 98] width 44 height 25
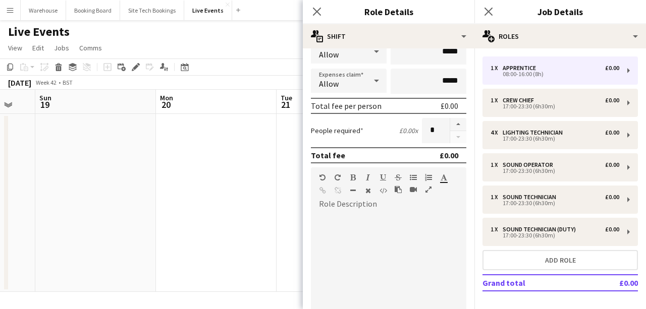
scroll to position [0, 0]
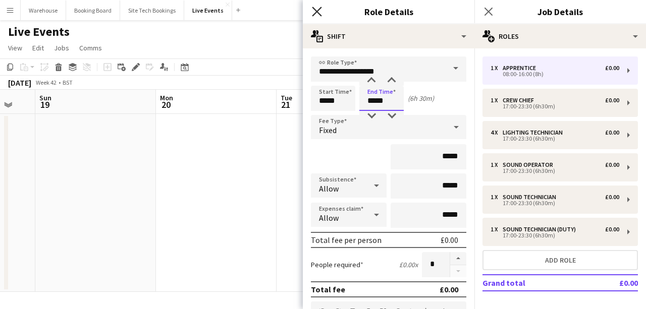
type input "*****"
click at [320, 10] on icon "Close pop-in" at bounding box center [317, 12] width 10 height 10
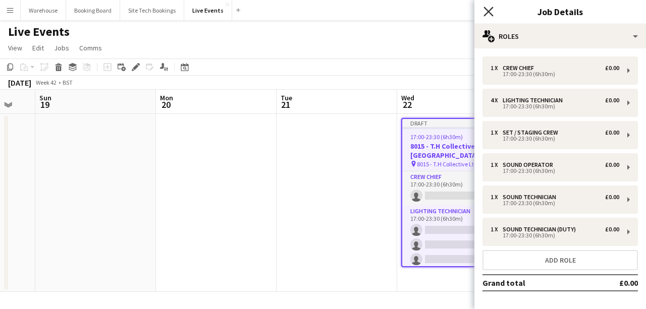
click at [483, 13] on icon "Close pop-in" at bounding box center [488, 12] width 10 height 10
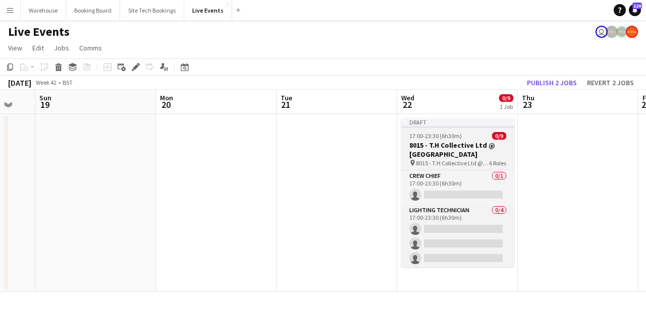
click at [433, 140] on app-job-card "Draft 17:00-23:30 (6h30m) 0/9 8015 - T.H Collective Ltd @ [GEOGRAPHIC_DATA] pin…" at bounding box center [457, 192] width 113 height 149
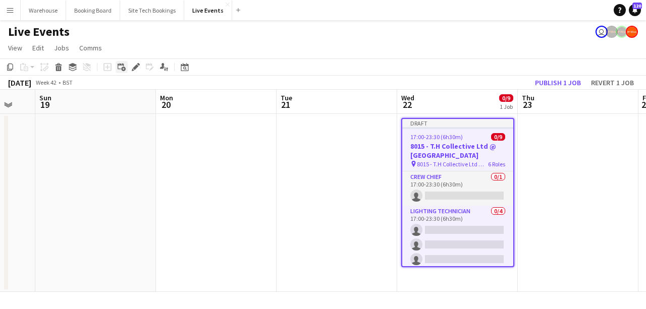
click at [126, 67] on div "Add linked Job" at bounding box center [121, 67] width 12 height 12
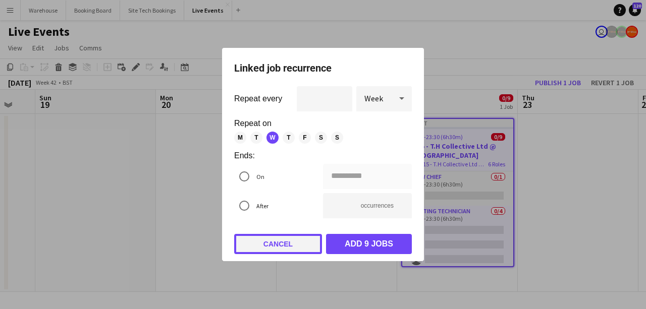
click at [280, 247] on button "Cancel" at bounding box center [278, 244] width 88 height 20
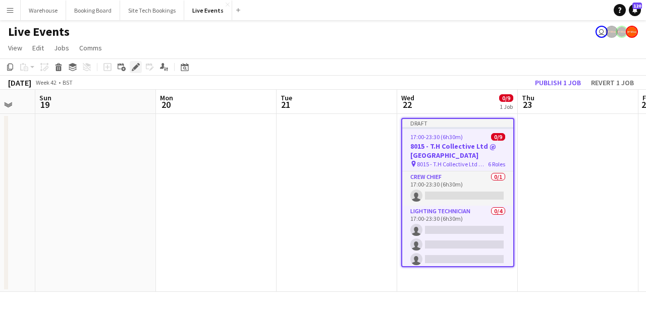
click at [132, 65] on icon "Edit" at bounding box center [136, 67] width 8 height 8
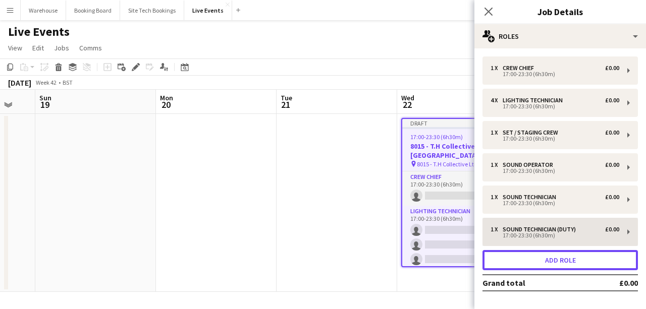
click at [503, 255] on button "Add role" at bounding box center [559, 260] width 155 height 20
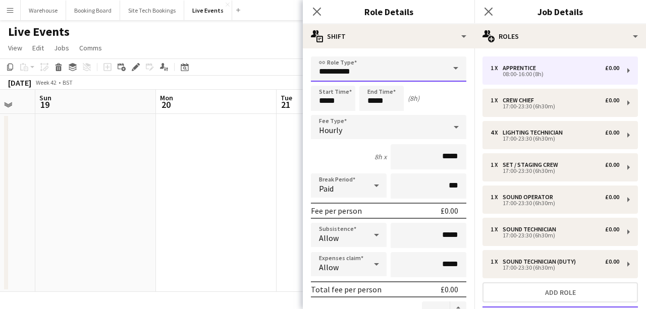
click at [378, 69] on input "**********" at bounding box center [388, 68] width 155 height 25
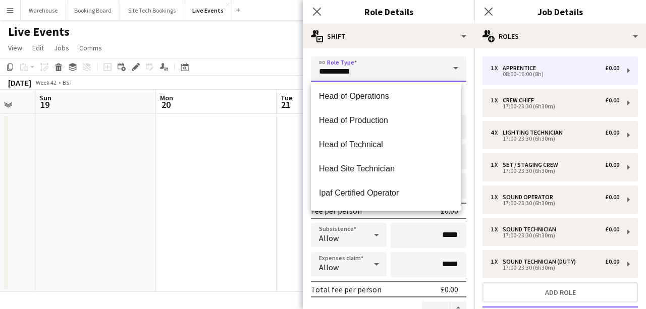
scroll to position [892, 0]
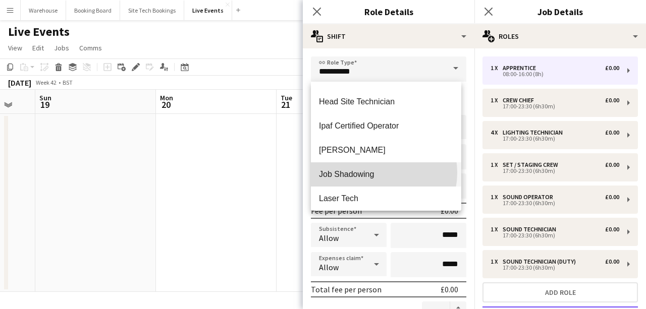
click at [380, 172] on span "Job Shadowing" at bounding box center [386, 174] width 134 height 10
type input "**********"
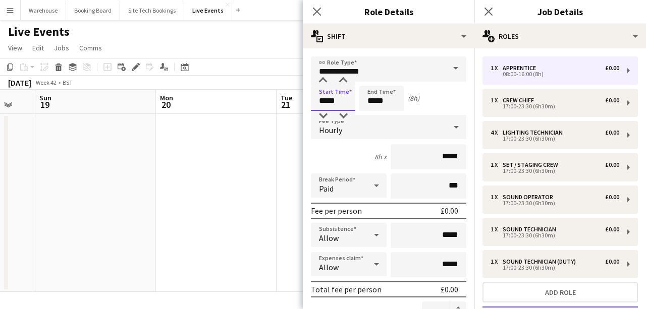
click at [336, 99] on input "*****" at bounding box center [333, 98] width 44 height 25
type input "*****"
click at [368, 92] on input "*****" at bounding box center [381, 98] width 44 height 25
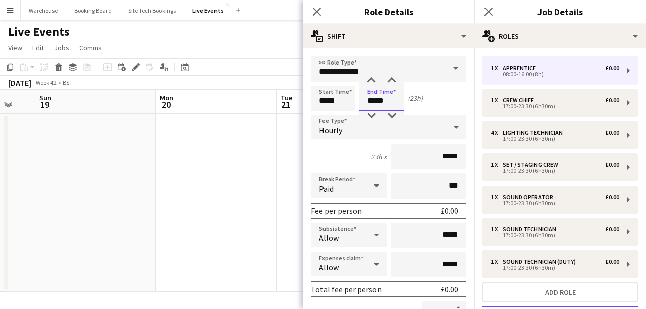
click at [368, 92] on input "*****" at bounding box center [381, 98] width 44 height 25
type input "*****"
click at [347, 123] on div "Hourly" at bounding box center [378, 127] width 135 height 24
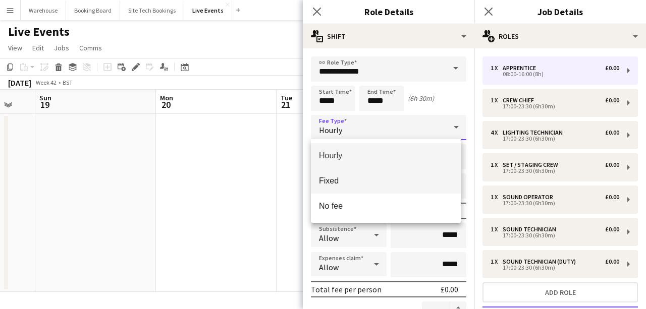
click at [353, 177] on span "Fixed" at bounding box center [386, 181] width 134 height 10
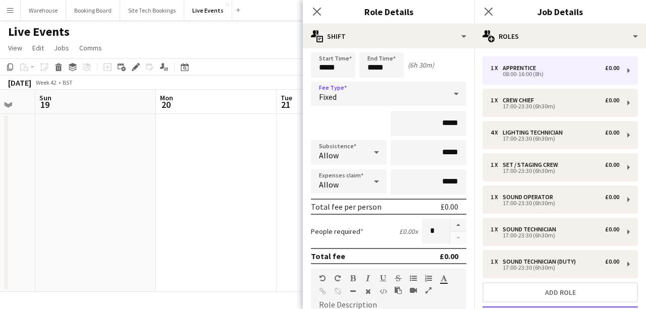
scroll to position [0, 0]
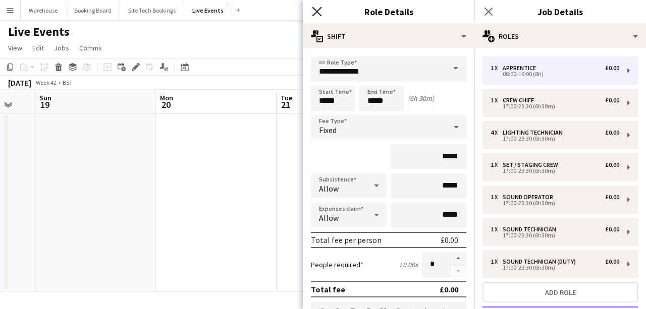
click at [318, 9] on icon "Close pop-in" at bounding box center [317, 12] width 10 height 10
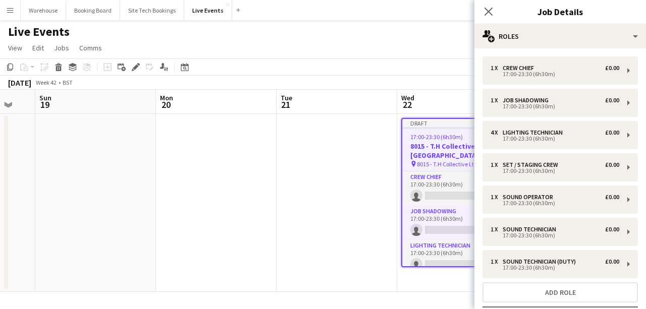
click at [485, 9] on icon "Close pop-in" at bounding box center [488, 12] width 8 height 8
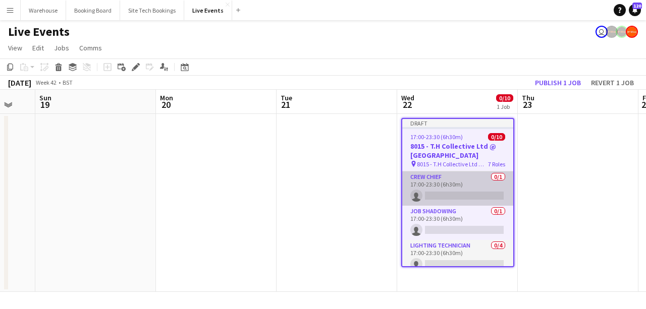
click at [433, 181] on app-card-role "Crew Chief 0/1 17:00-23:30 (6h30m) single-neutral-actions" at bounding box center [457, 188] width 111 height 34
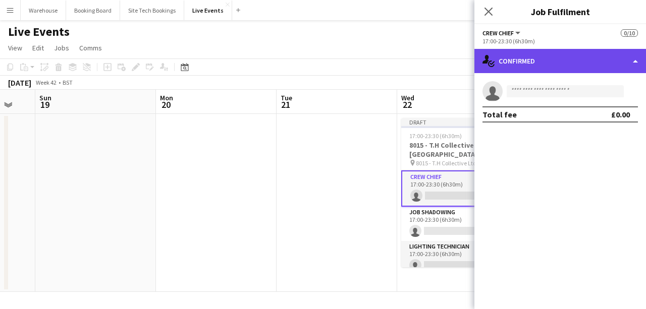
click at [574, 70] on div "single-neutral-actions-check-2 Confirmed" at bounding box center [559, 61] width 171 height 24
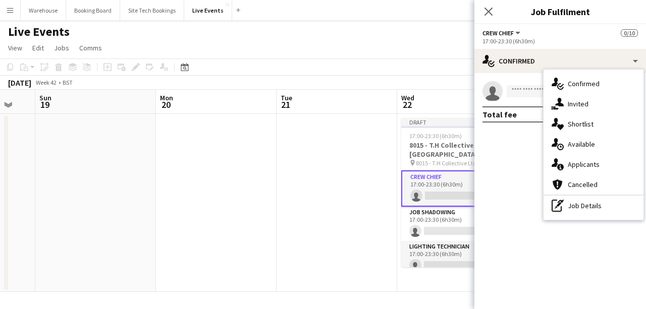
click at [584, 109] on div "single-neutral-actions-share-1 Invited" at bounding box center [593, 104] width 100 height 20
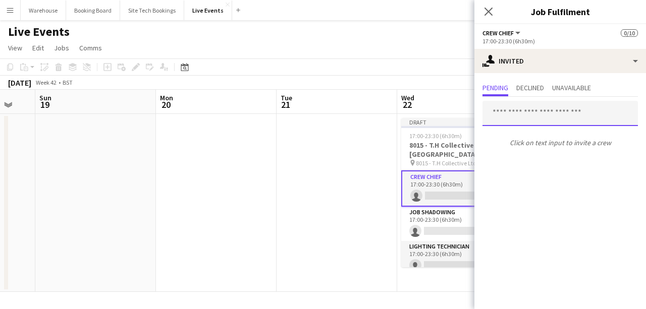
click at [499, 111] on input "text" at bounding box center [559, 113] width 155 height 25
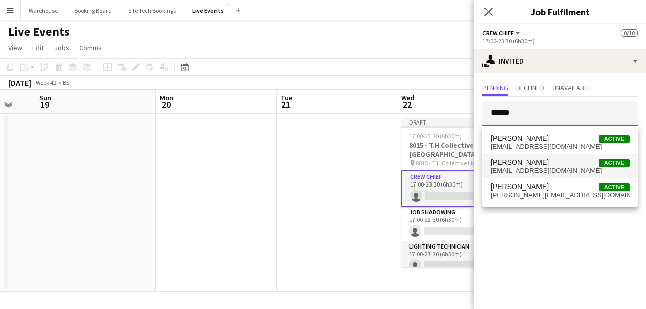
type input "******"
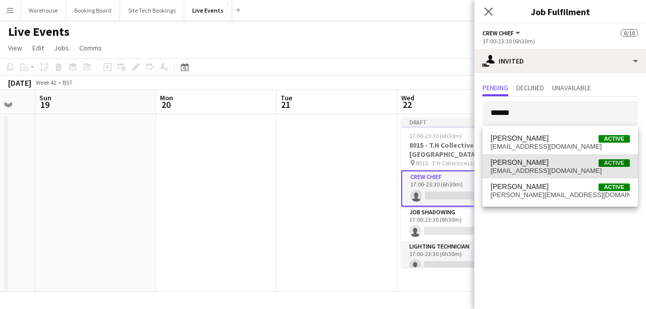
drag, startPoint x: 499, startPoint y: 157, endPoint x: 496, endPoint y: 161, distance: 5.5
click at [499, 157] on mat-option "[PERSON_NAME] Active [EMAIL_ADDRESS][DOMAIN_NAME]" at bounding box center [559, 166] width 155 height 24
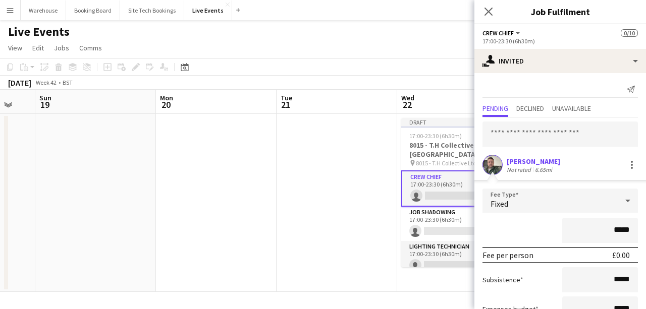
scroll to position [75, 0]
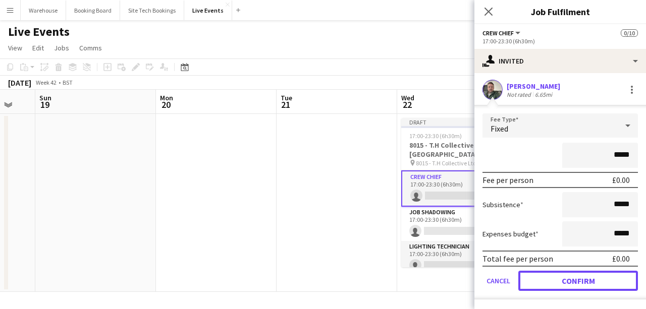
click at [557, 281] on button "Confirm" at bounding box center [578, 281] width 120 height 20
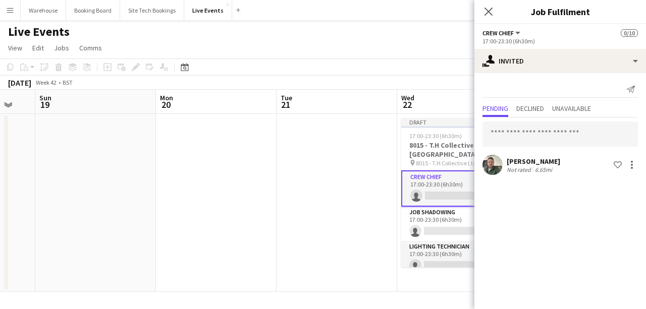
scroll to position [0, 0]
click at [490, 10] on icon "Close pop-in" at bounding box center [488, 12] width 8 height 8
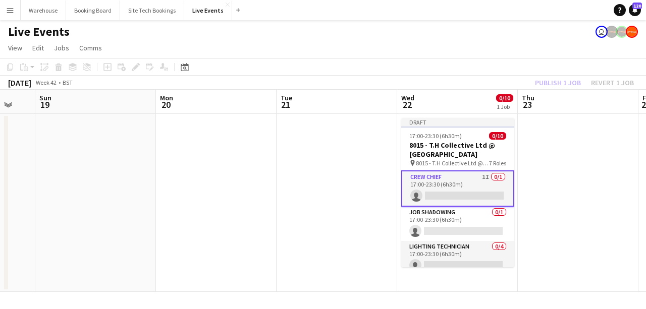
click at [325, 164] on app-date-cell at bounding box center [336, 203] width 121 height 178
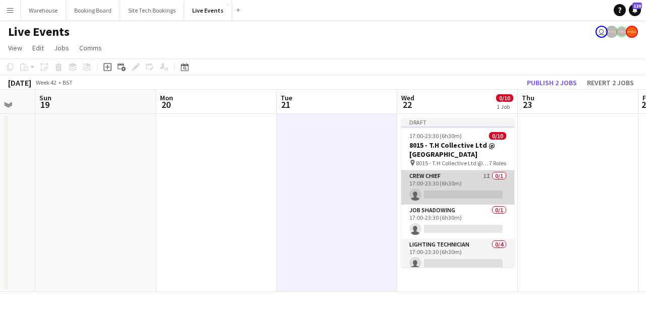
click at [433, 176] on app-card-role "Crew Chief 1I 0/1 17:00-23:30 (6h30m) single-neutral-actions" at bounding box center [457, 187] width 113 height 34
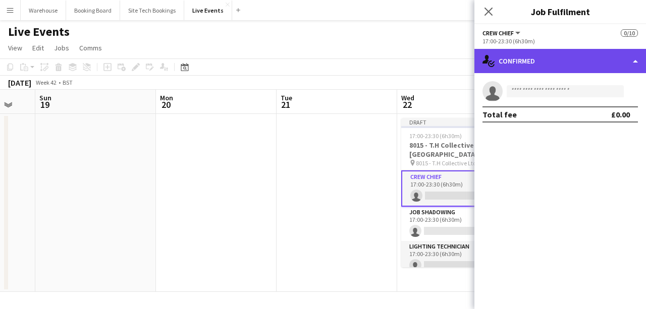
click at [539, 70] on div "single-neutral-actions-check-2 Confirmed" at bounding box center [559, 61] width 171 height 24
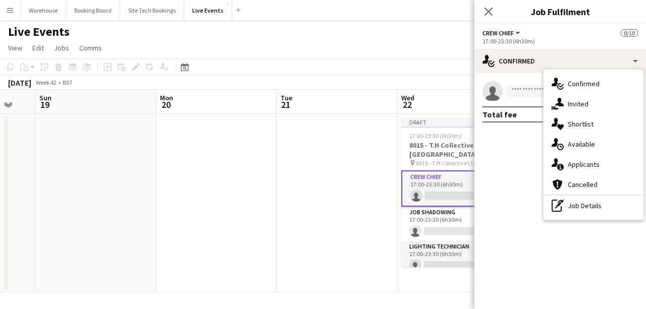
click at [562, 102] on icon "single-neutral-actions-share-1" at bounding box center [557, 104] width 12 height 12
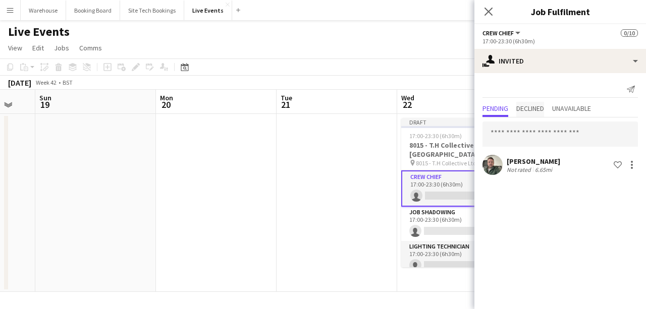
click at [533, 113] on span "Declined" at bounding box center [530, 109] width 28 height 15
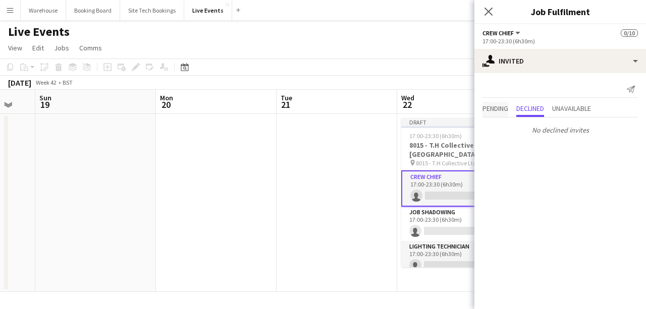
click at [491, 111] on span "Pending" at bounding box center [495, 108] width 26 height 7
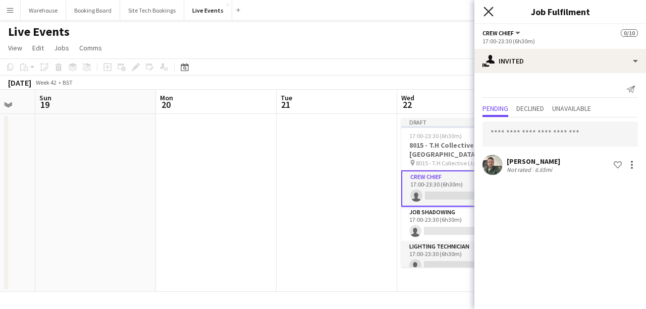
click at [487, 9] on icon "Close pop-in" at bounding box center [488, 12] width 10 height 10
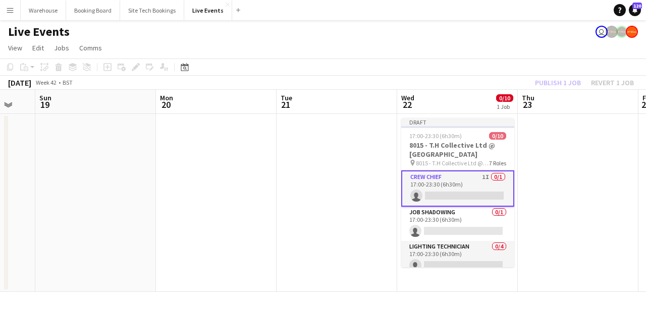
click at [365, 163] on app-date-cell at bounding box center [336, 203] width 121 height 178
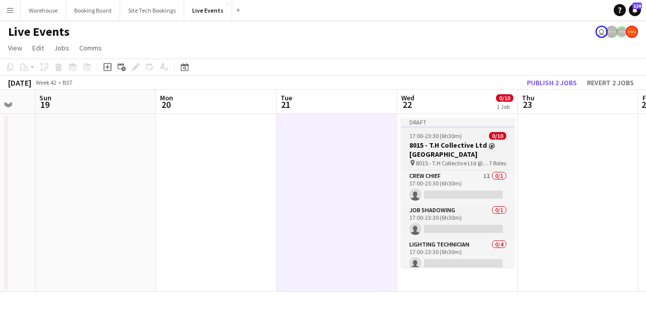
click at [448, 148] on h3 "8015 - T.H Collective Ltd @ [GEOGRAPHIC_DATA]" at bounding box center [457, 150] width 113 height 18
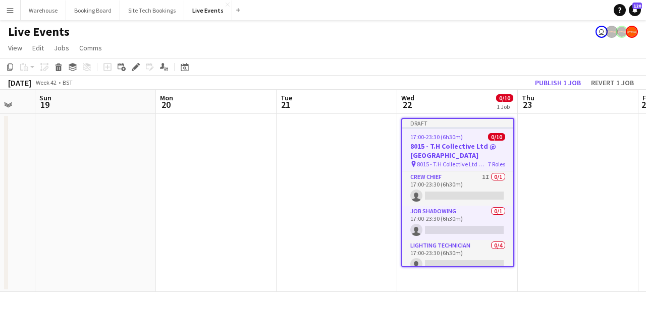
click at [549, 195] on app-date-cell at bounding box center [577, 203] width 121 height 178
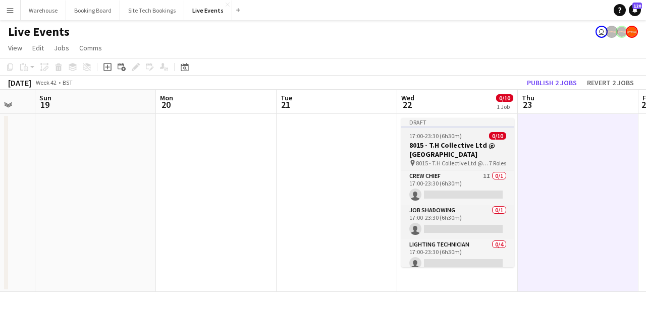
click at [443, 143] on h3 "8015 - T.H Collective Ltd @ [GEOGRAPHIC_DATA]" at bounding box center [457, 150] width 113 height 18
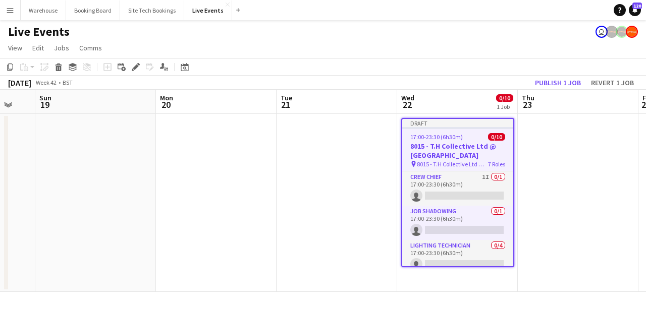
click at [372, 156] on app-date-cell at bounding box center [336, 203] width 121 height 178
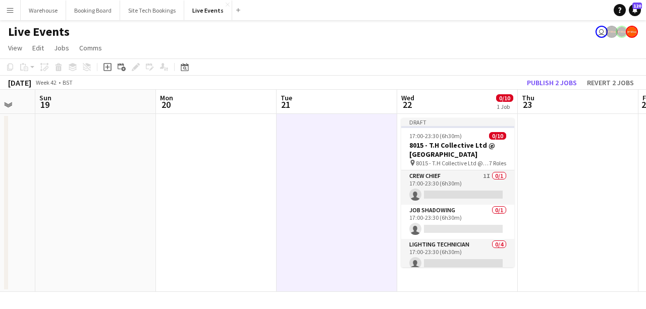
click at [552, 165] on app-date-cell at bounding box center [577, 203] width 121 height 178
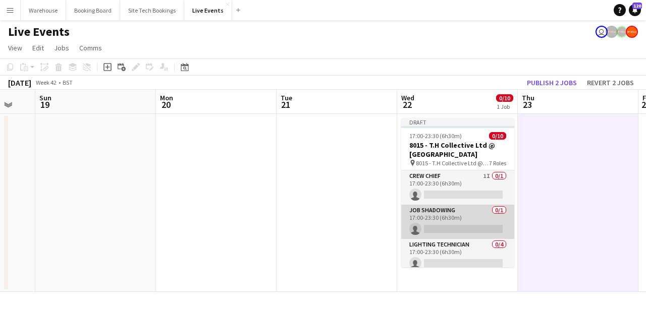
click at [434, 212] on app-card-role "Job Shadowing 0/1 17:00-23:30 (6h30m) single-neutral-actions" at bounding box center [457, 222] width 113 height 34
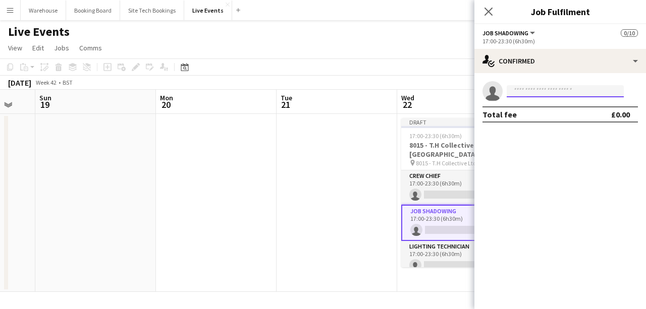
click at [538, 90] on input at bounding box center [564, 91] width 117 height 12
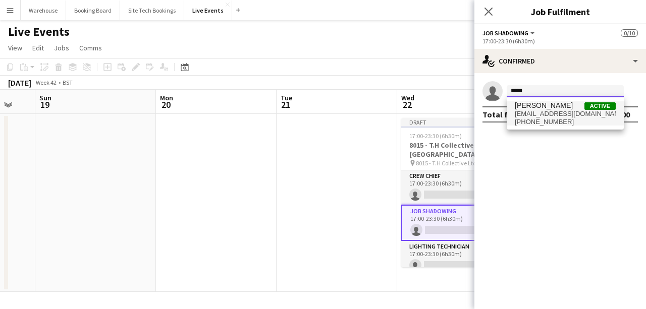
type input "*****"
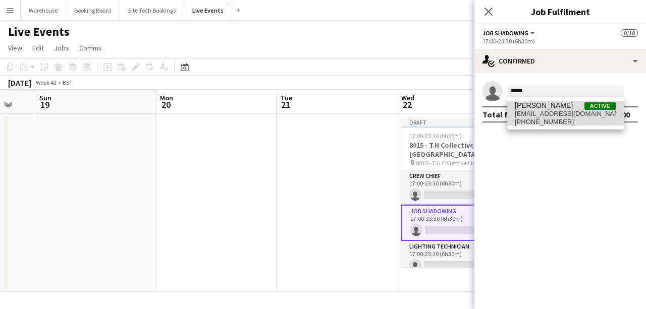
click at [533, 115] on span "[EMAIL_ADDRESS][DOMAIN_NAME]" at bounding box center [564, 114] width 101 height 8
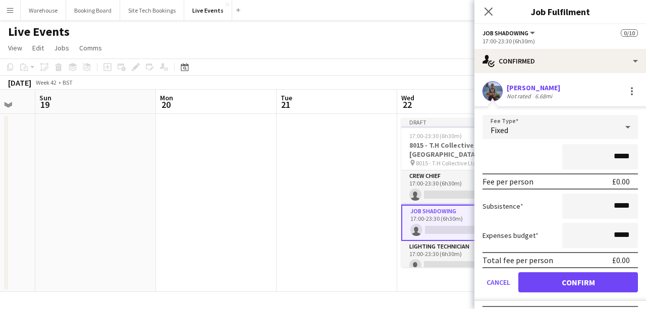
scroll to position [21, 0]
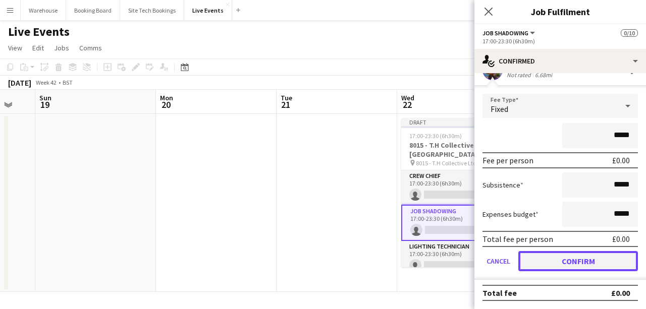
click at [550, 258] on button "Confirm" at bounding box center [578, 261] width 120 height 20
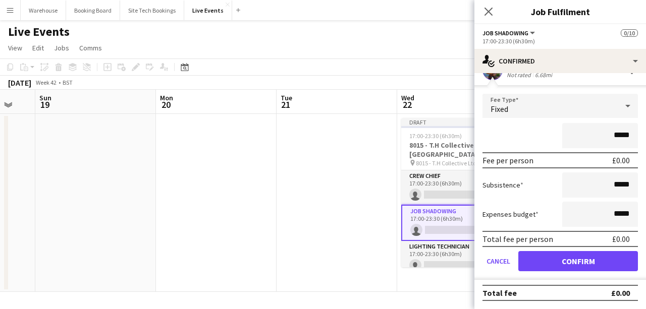
scroll to position [0, 0]
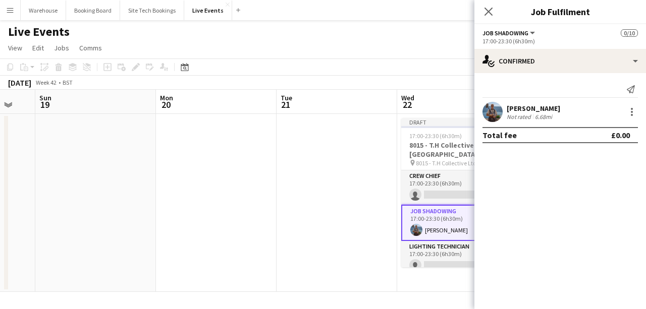
click at [485, 15] on icon at bounding box center [488, 12] width 8 height 8
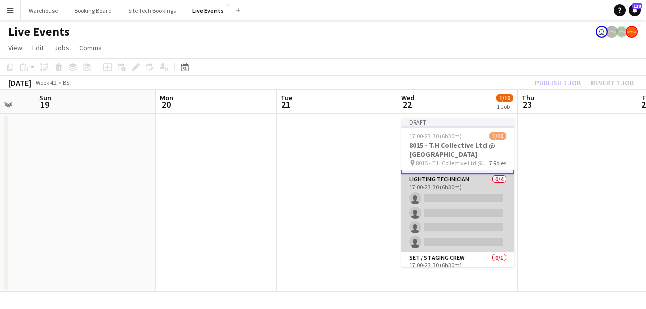
click at [435, 199] on app-card-role "Lighting Technician 0/4 17:00-23:30 (6h30m) single-neutral-actions single-neutr…" at bounding box center [457, 213] width 113 height 78
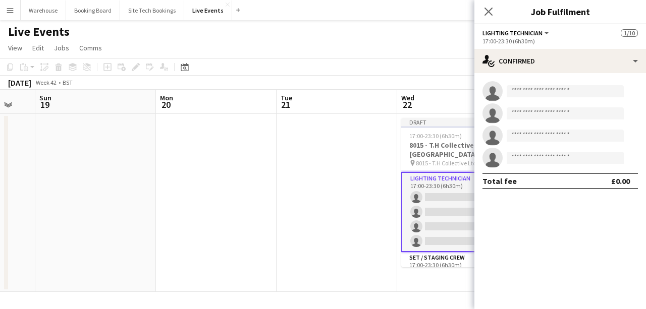
scroll to position [66, 0]
click at [528, 89] on input at bounding box center [564, 91] width 117 height 12
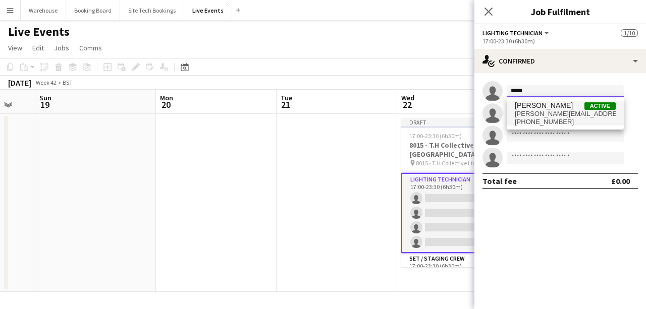
type input "*****"
click at [543, 111] on span "[PERSON_NAME][EMAIL_ADDRESS][DOMAIN_NAME]" at bounding box center [564, 114] width 101 height 8
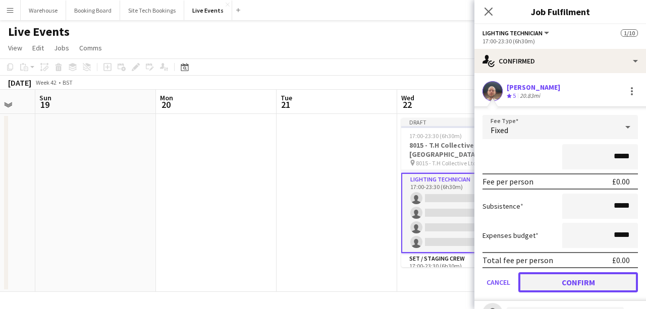
click at [584, 287] on button "Confirm" at bounding box center [578, 282] width 120 height 20
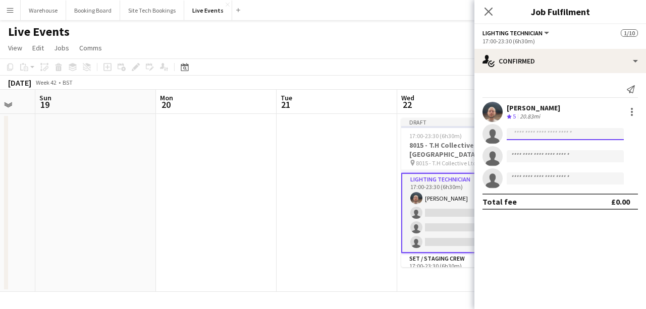
click at [521, 130] on input at bounding box center [564, 134] width 117 height 12
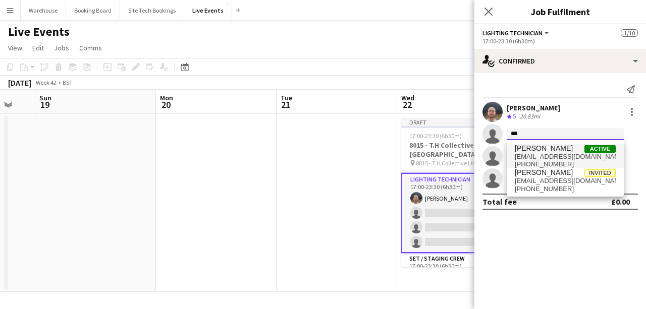
type input "***"
click at [529, 154] on span "[EMAIL_ADDRESS][DOMAIN_NAME]" at bounding box center [564, 157] width 101 height 8
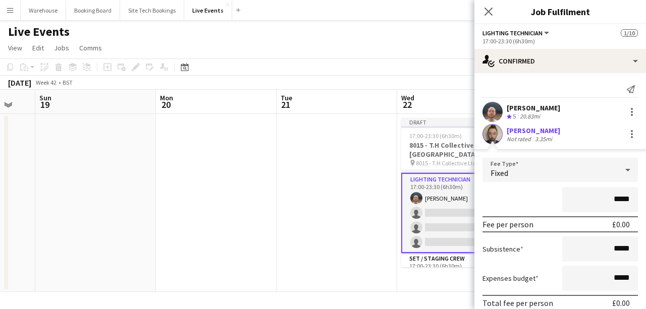
scroll to position [108, 0]
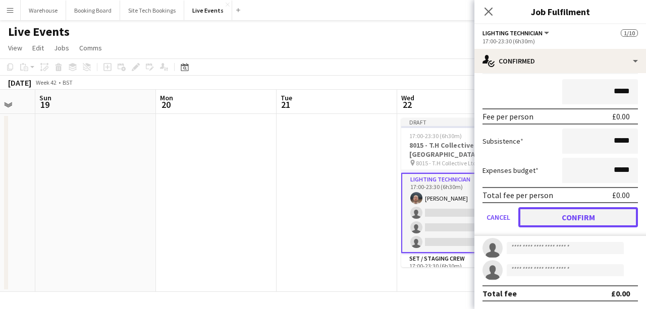
click at [557, 222] on button "Confirm" at bounding box center [578, 217] width 120 height 20
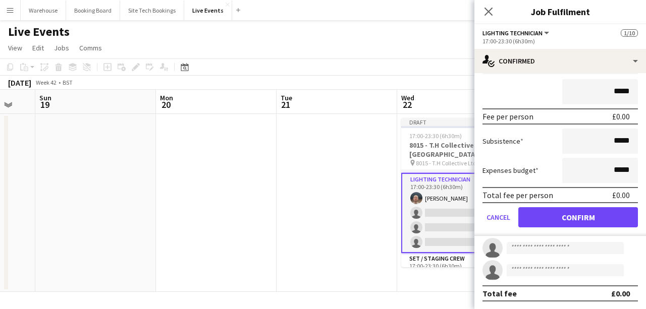
scroll to position [0, 0]
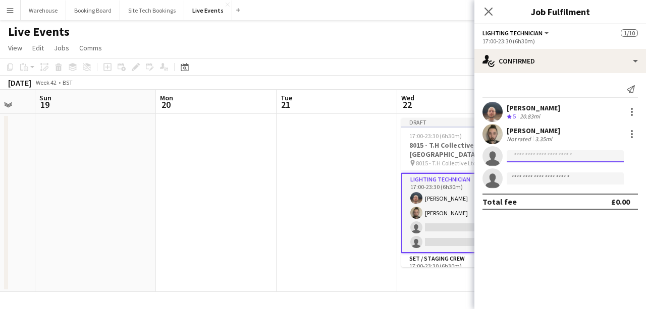
click at [522, 153] on input at bounding box center [564, 156] width 117 height 12
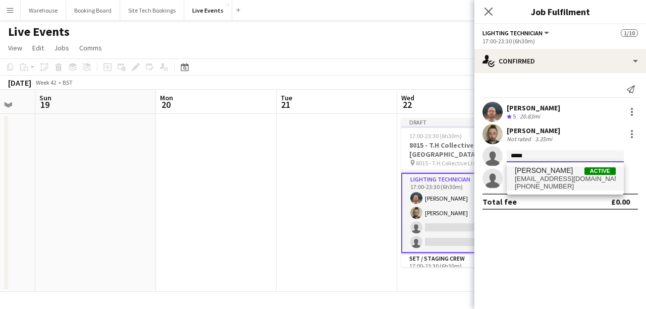
type input "*****"
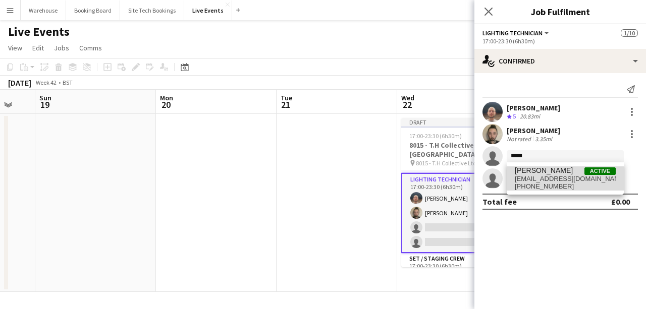
click at [537, 180] on span "[EMAIL_ADDRESS][DOMAIN_NAME]" at bounding box center [564, 179] width 101 height 8
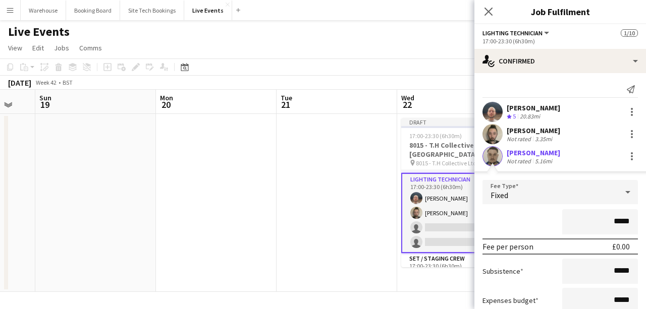
scroll to position [101, 0]
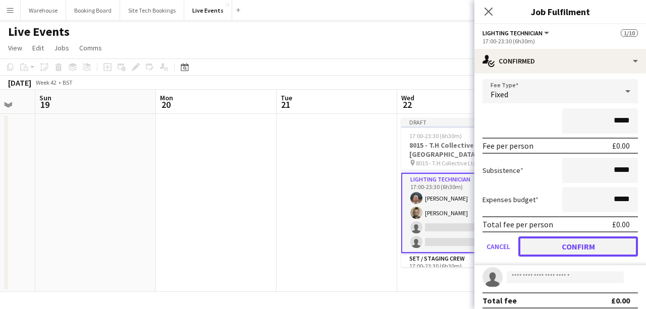
click at [568, 248] on button "Confirm" at bounding box center [578, 247] width 120 height 20
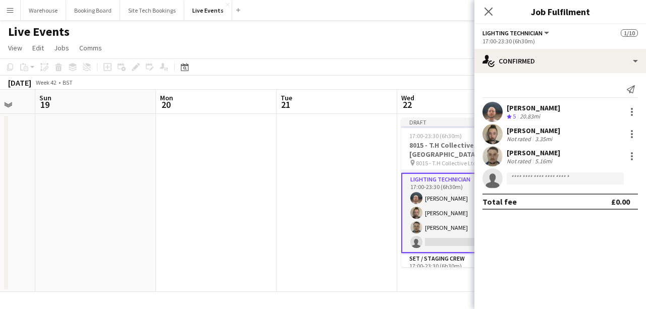
scroll to position [0, 0]
click at [544, 184] on input at bounding box center [564, 178] width 117 height 12
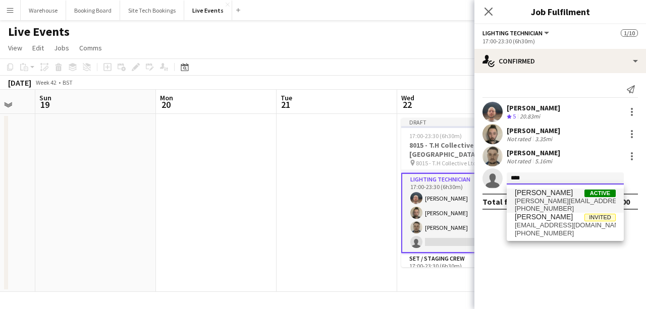
type input "****"
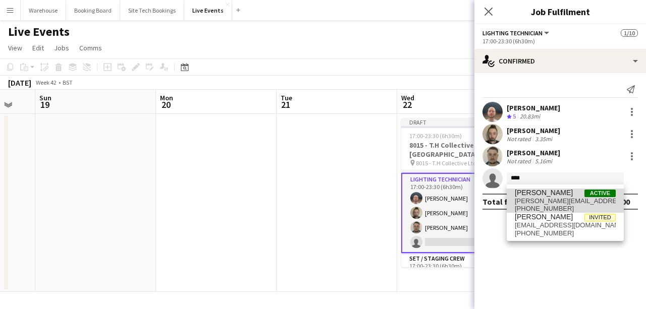
click at [548, 196] on span "[PERSON_NAME]" at bounding box center [543, 193] width 58 height 9
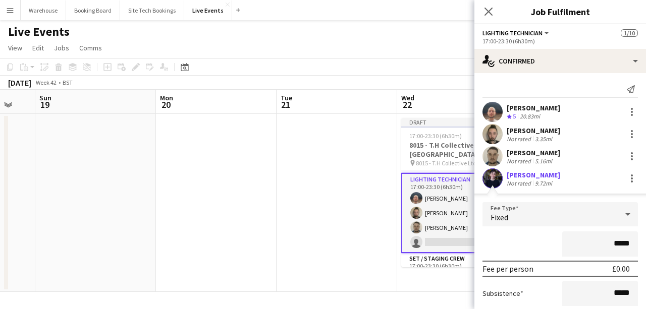
scroll to position [101, 0]
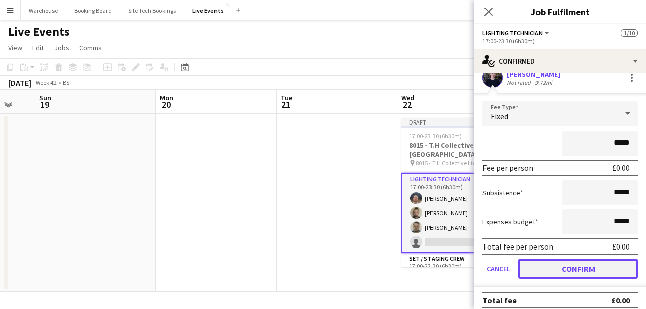
click at [557, 271] on button "Confirm" at bounding box center [578, 269] width 120 height 20
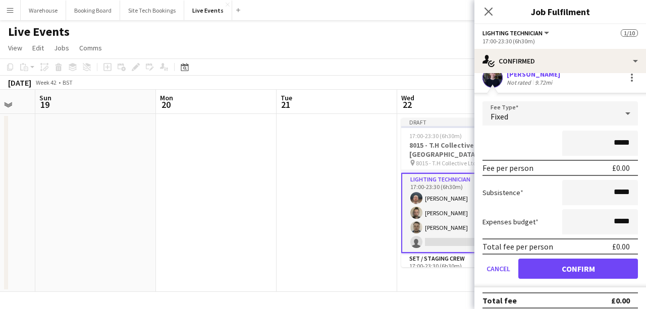
scroll to position [0, 0]
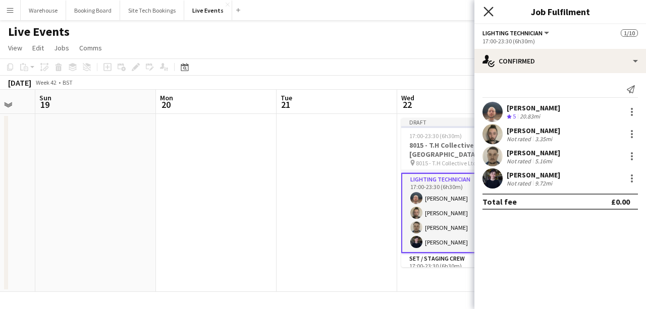
click at [488, 15] on icon "Close pop-in" at bounding box center [488, 12] width 10 height 10
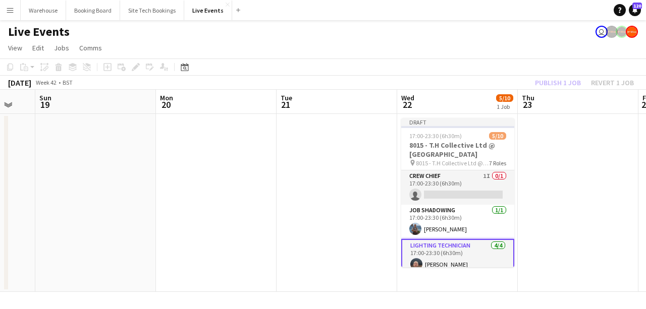
click at [563, 212] on app-date-cell at bounding box center [577, 203] width 121 height 178
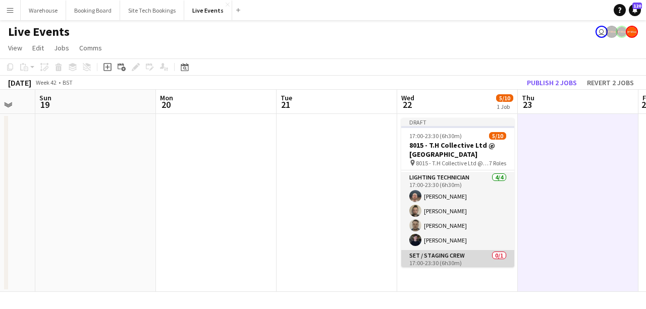
scroll to position [134, 0]
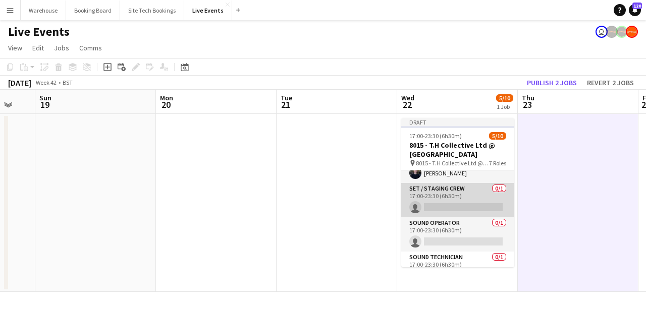
click at [441, 203] on app-card-role "Set / Staging Crew 0/1 17:00-23:30 (6h30m) single-neutral-actions" at bounding box center [457, 200] width 113 height 34
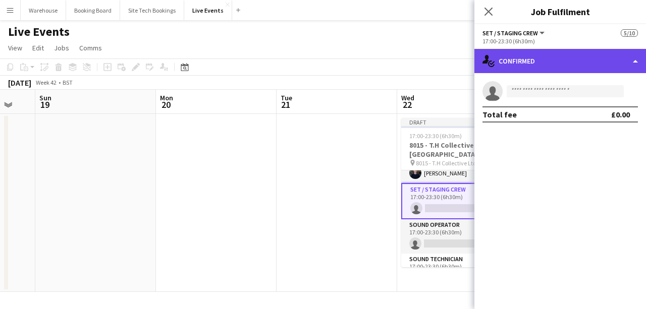
click at [551, 71] on div "single-neutral-actions-check-2 Confirmed" at bounding box center [559, 61] width 171 height 24
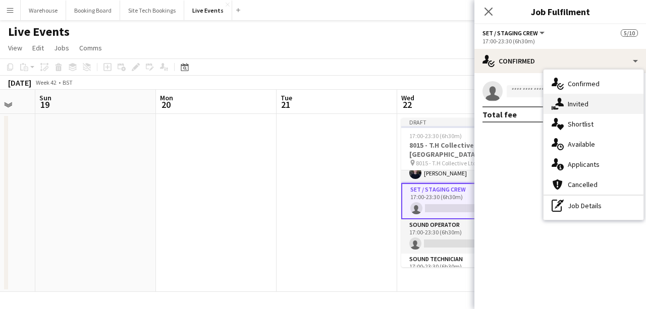
click at [566, 100] on div "single-neutral-actions-share-1 Invited" at bounding box center [593, 104] width 100 height 20
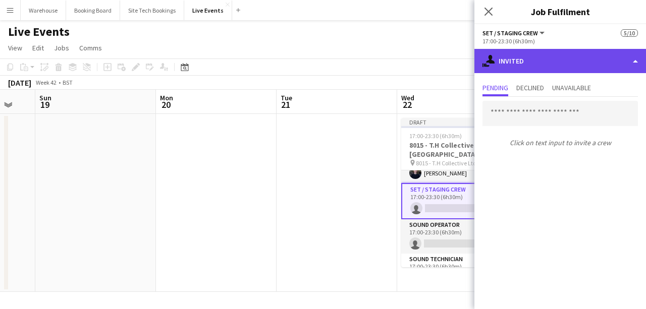
click at [548, 68] on div "single-neutral-actions-share-1 Invited" at bounding box center [559, 61] width 171 height 24
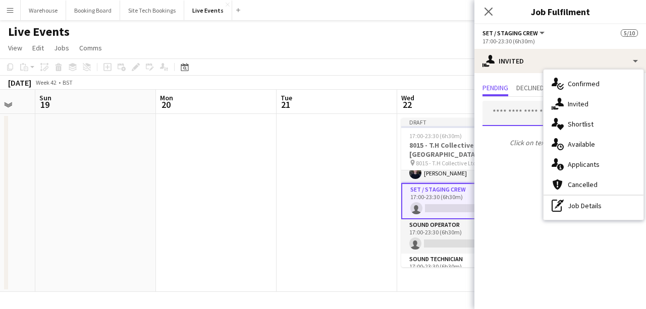
click at [518, 118] on input "text" at bounding box center [559, 113] width 155 height 25
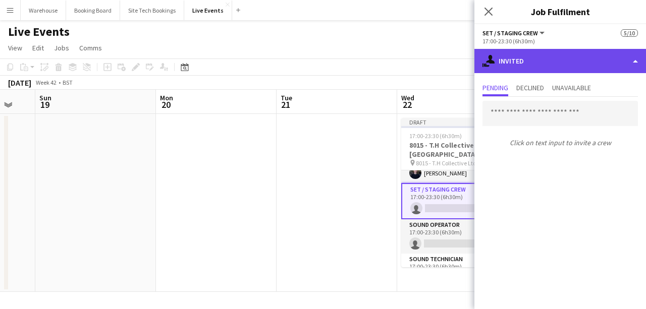
click at [574, 60] on div "single-neutral-actions-share-1 Invited" at bounding box center [559, 61] width 171 height 24
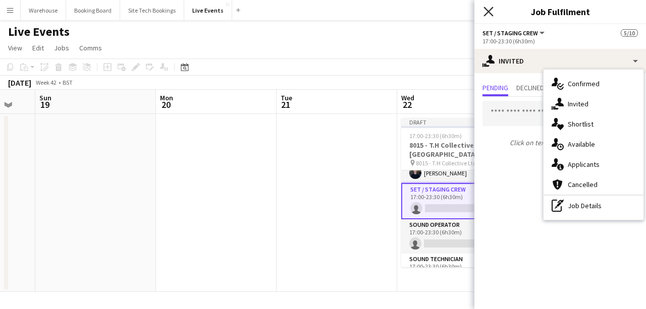
click at [488, 15] on icon "Close pop-in" at bounding box center [488, 12] width 10 height 10
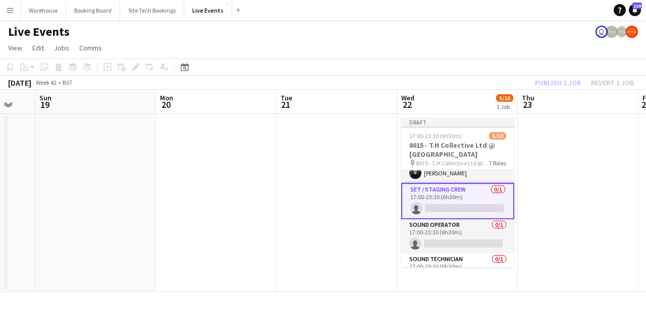
click at [354, 181] on app-date-cell at bounding box center [336, 203] width 121 height 178
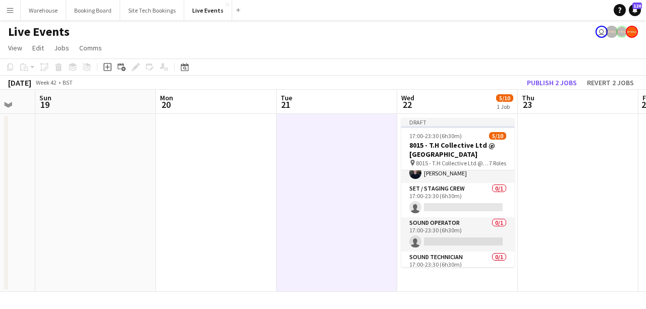
click at [553, 206] on app-date-cell at bounding box center [577, 203] width 121 height 178
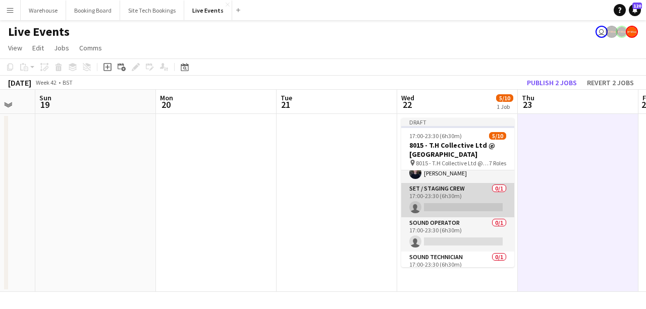
scroll to position [67, 0]
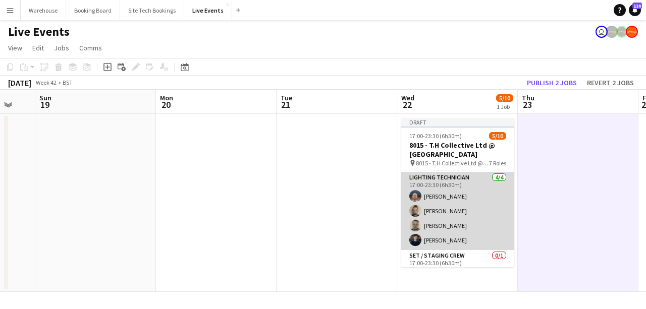
click at [451, 181] on app-card-role "Lighting Technician [DATE] 17:00-23:30 (6h30m) [PERSON_NAME] [PERSON_NAME] [PER…" at bounding box center [457, 211] width 113 height 78
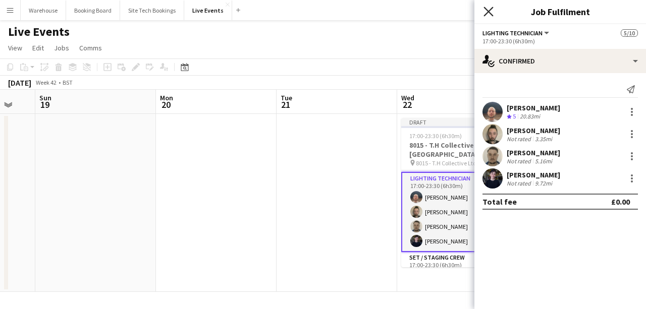
click at [487, 11] on icon at bounding box center [488, 12] width 10 height 10
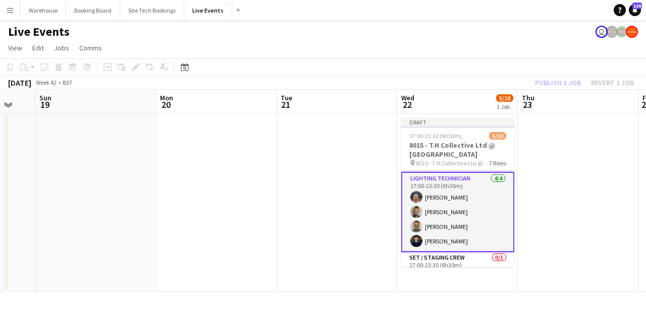
scroll to position [168, 0]
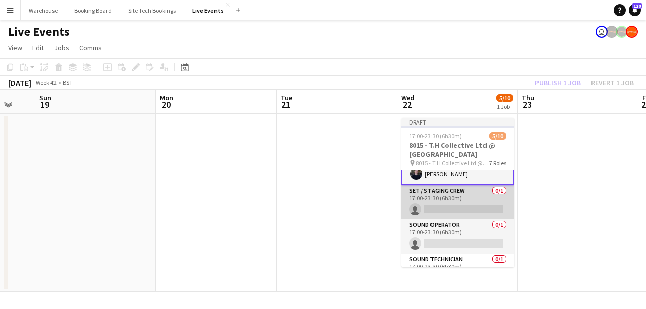
click at [443, 192] on app-card-role "Set / Staging Crew 0/1 17:00-23:30 (6h30m) single-neutral-actions" at bounding box center [457, 202] width 113 height 34
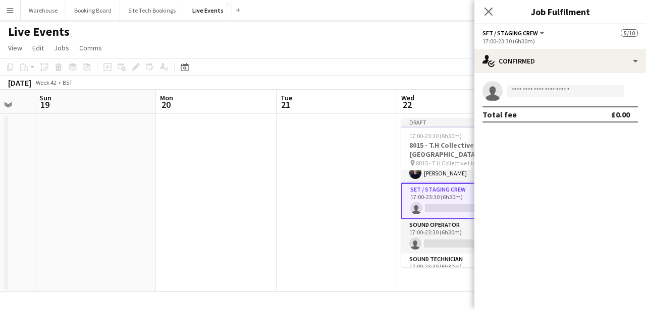
scroll to position [133, 0]
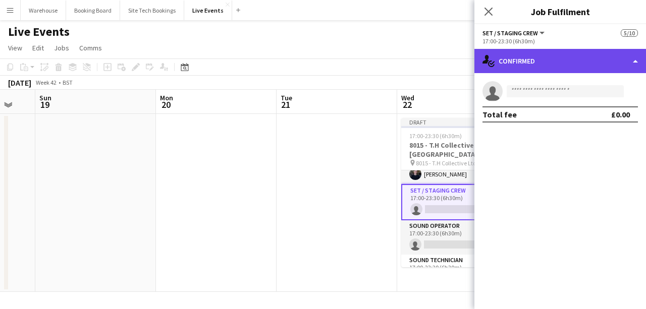
click at [544, 56] on div "single-neutral-actions-check-2 Confirmed" at bounding box center [559, 61] width 171 height 24
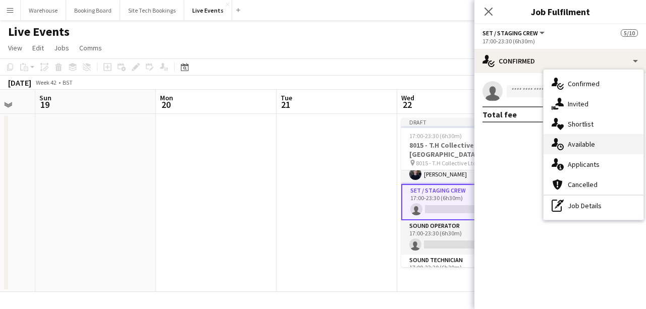
click at [575, 149] on div "single-neutral-actions-upload Available" at bounding box center [593, 144] width 100 height 20
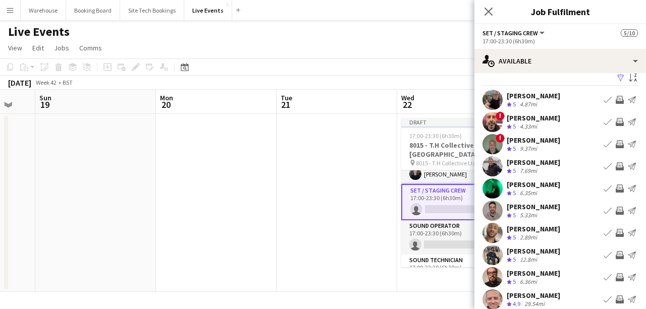
scroll to position [0, 0]
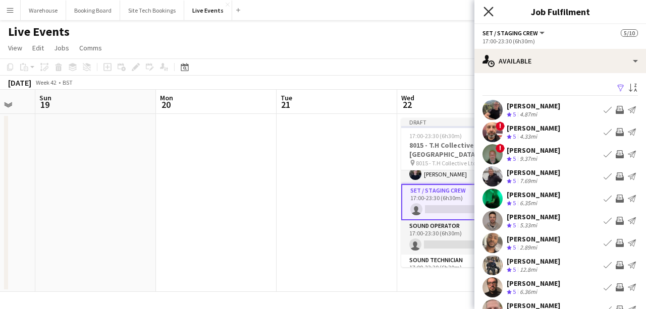
click at [490, 12] on icon "Close pop-in" at bounding box center [488, 12] width 10 height 10
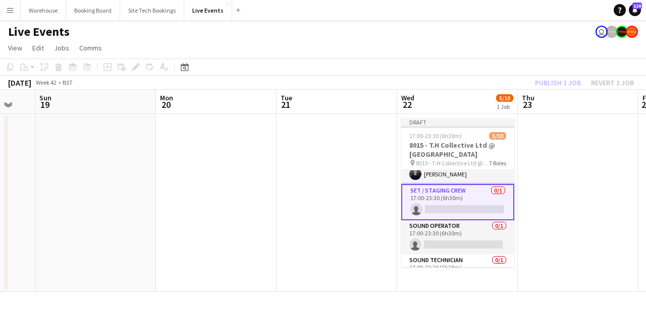
click at [573, 232] on app-date-cell at bounding box center [577, 203] width 121 height 178
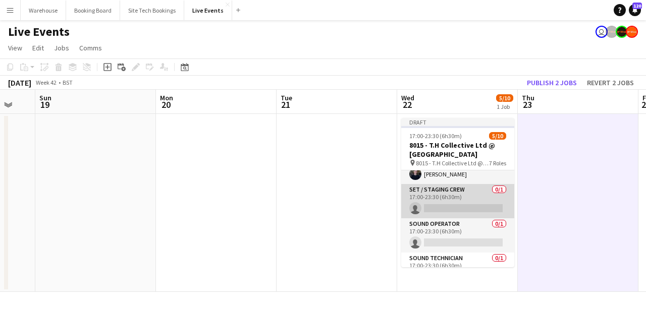
click at [435, 197] on app-card-role "Set / Staging Crew 0/1 17:00-23:30 (6h30m) single-neutral-actions" at bounding box center [457, 201] width 113 height 34
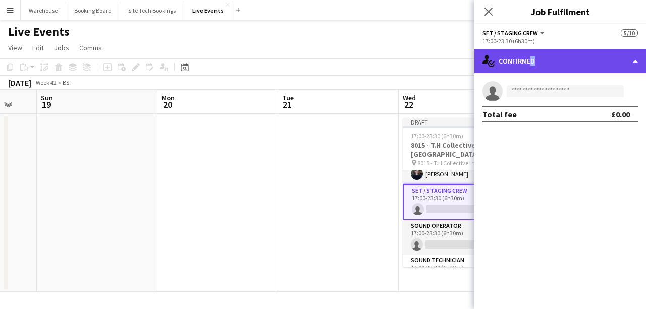
click at [530, 59] on div "single-neutral-actions-check-2 Confirmed" at bounding box center [559, 61] width 171 height 24
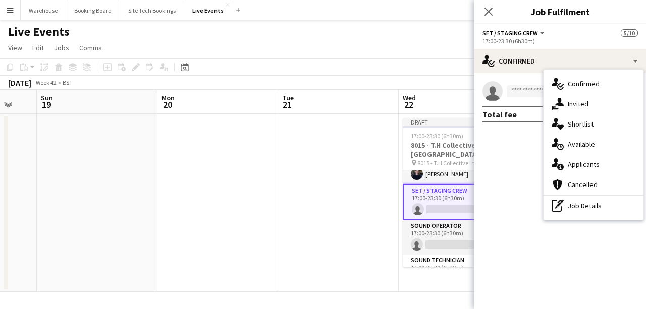
click at [595, 144] on div "single-neutral-actions-upload Available" at bounding box center [593, 144] width 100 height 20
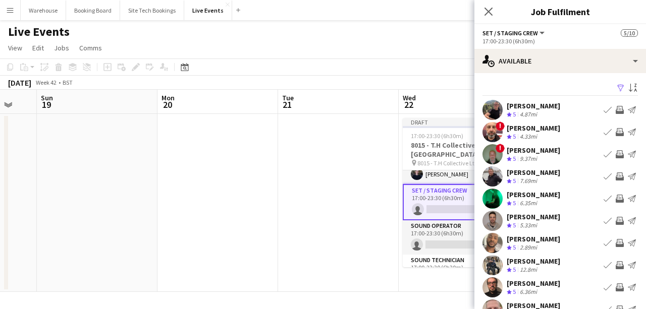
scroll to position [33, 0]
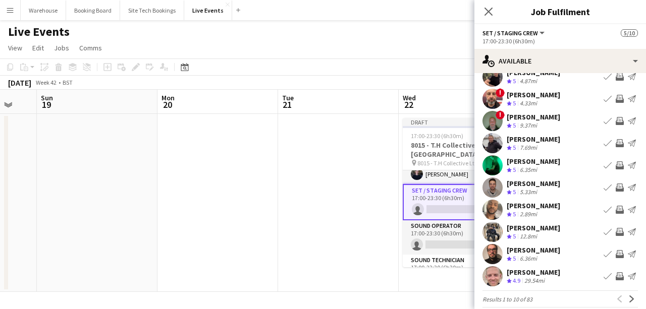
click at [616, 209] on app-icon "Invite crew" at bounding box center [619, 210] width 8 height 8
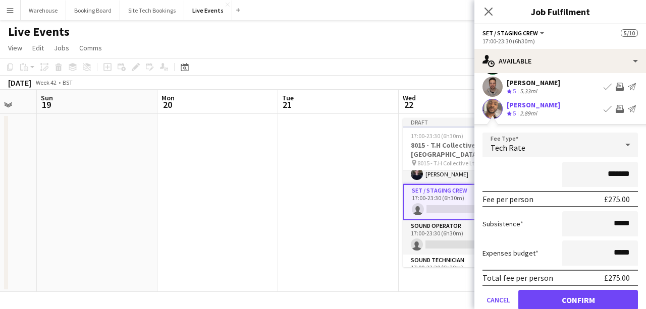
scroll to position [168, 0]
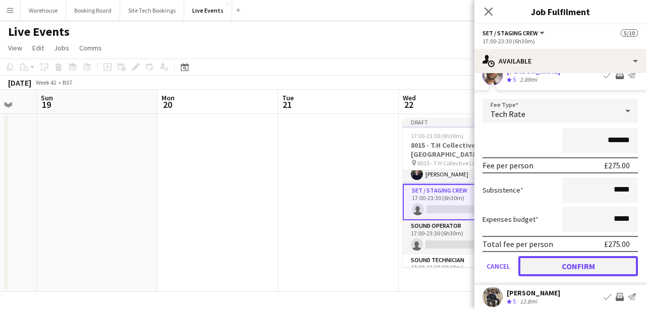
click at [551, 265] on button "Confirm" at bounding box center [578, 266] width 120 height 20
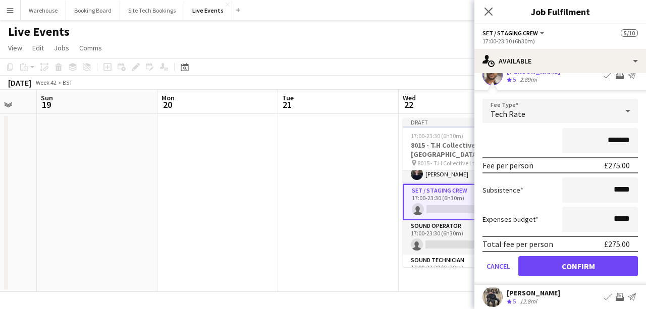
scroll to position [43, 0]
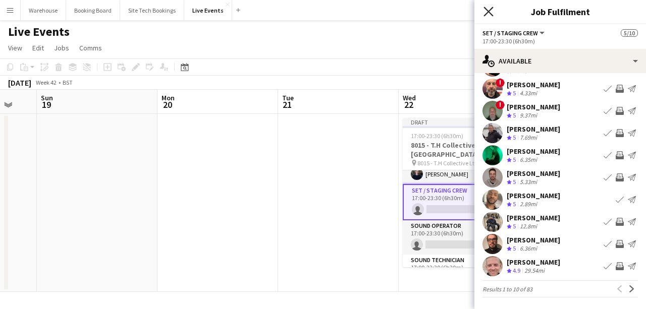
click at [489, 11] on icon at bounding box center [488, 12] width 10 height 10
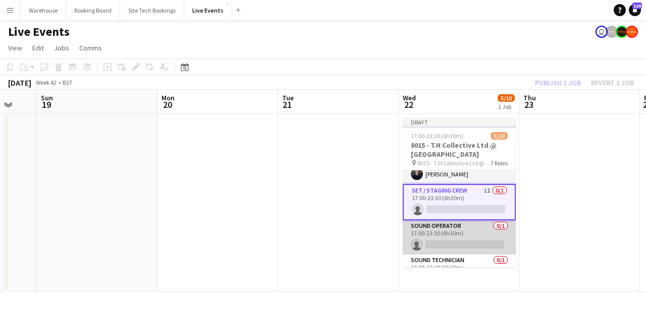
scroll to position [167, 0]
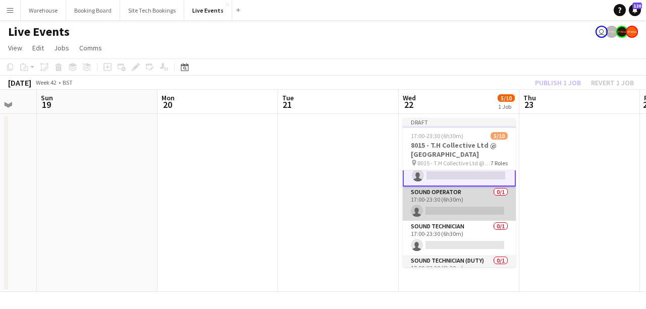
click at [424, 210] on app-card-role "Sound Operator 0/1 17:00-23:30 (6h30m) single-neutral-actions" at bounding box center [458, 204] width 113 height 34
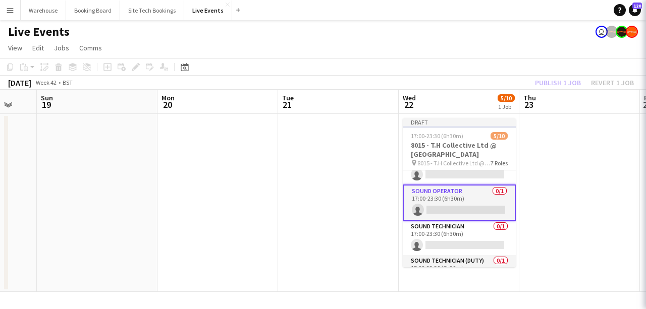
scroll to position [166, 0]
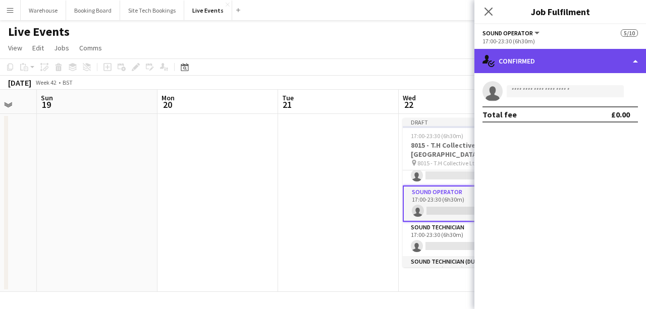
click at [519, 63] on div "single-neutral-actions-check-2 Confirmed" at bounding box center [559, 61] width 171 height 24
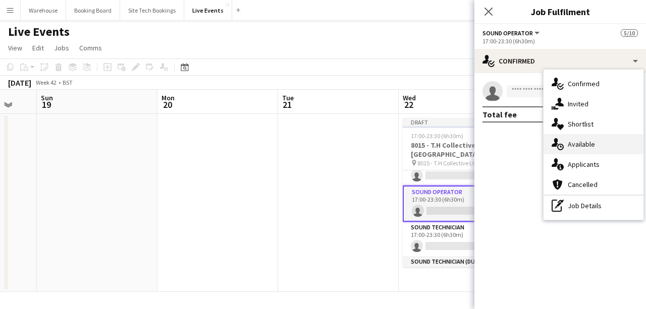
click at [579, 149] on div "single-neutral-actions-upload Available" at bounding box center [593, 144] width 100 height 20
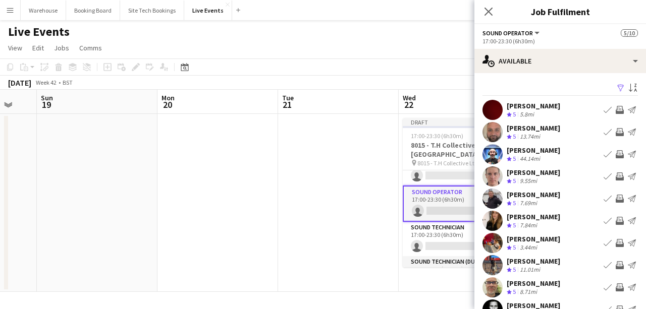
scroll to position [43, 0]
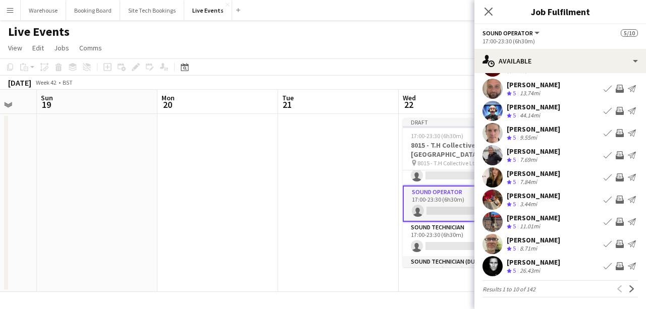
drag, startPoint x: 592, startPoint y: 116, endPoint x: 614, endPoint y: 98, distance: 29.1
drag, startPoint x: 614, startPoint y: 98, endPoint x: 486, endPoint y: 14, distance: 153.0
click at [486, 14] on icon "Close pop-in" at bounding box center [488, 12] width 8 height 8
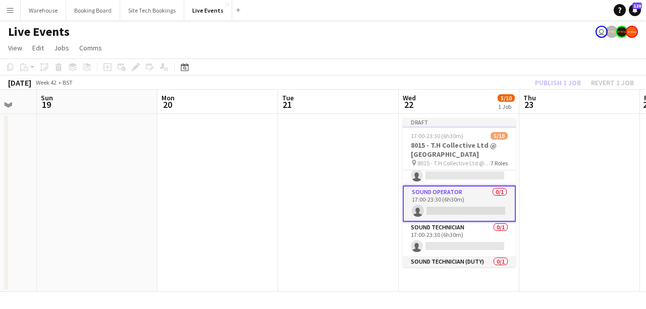
click at [345, 213] on app-date-cell at bounding box center [338, 203] width 121 height 178
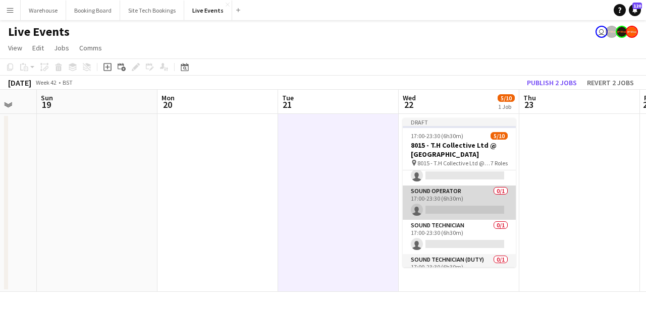
click at [457, 198] on app-card-role "Sound Operator 0/1 17:00-23:30 (6h30m) single-neutral-actions" at bounding box center [458, 203] width 113 height 34
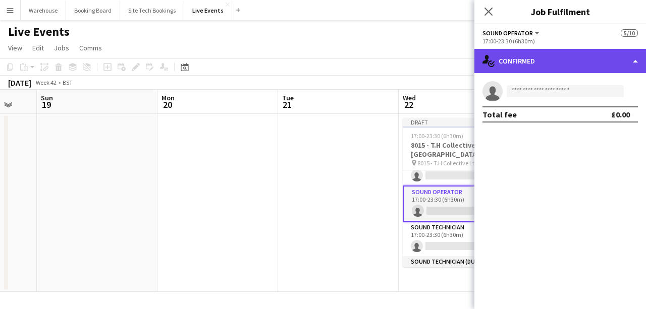
click at [534, 67] on div "single-neutral-actions-check-2 Confirmed" at bounding box center [559, 61] width 171 height 24
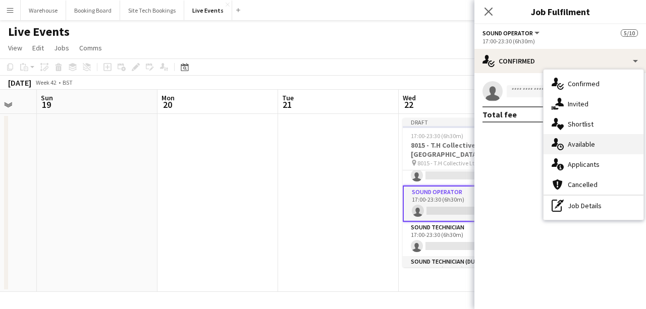
click at [583, 144] on span "Available" at bounding box center [580, 144] width 27 height 9
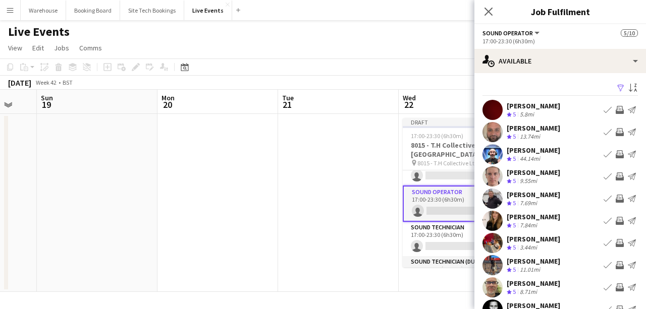
click at [496, 153] on app-user-avatar at bounding box center [492, 154] width 20 height 20
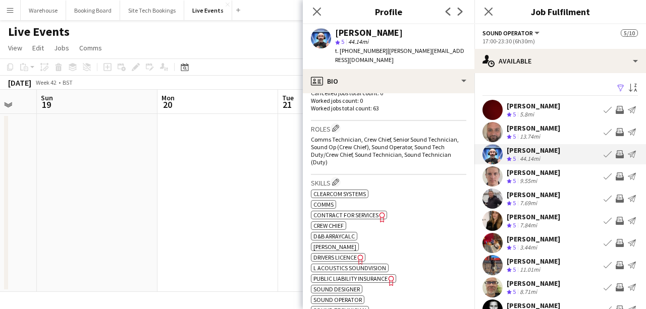
scroll to position [370, 0]
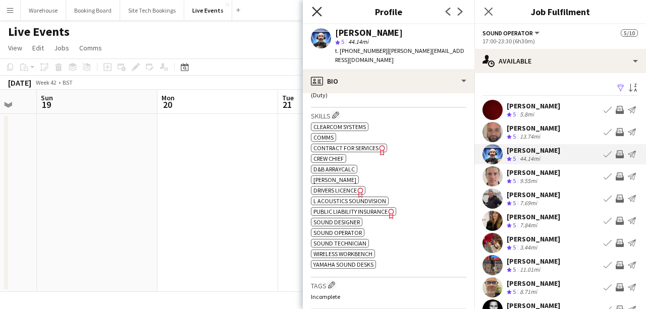
click at [315, 12] on icon "Close pop-in" at bounding box center [317, 12] width 10 height 10
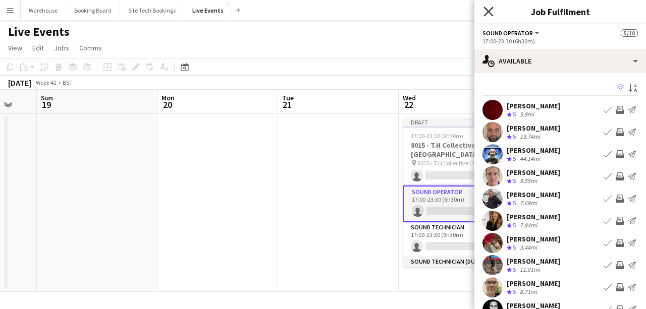
click at [486, 13] on icon at bounding box center [488, 12] width 10 height 10
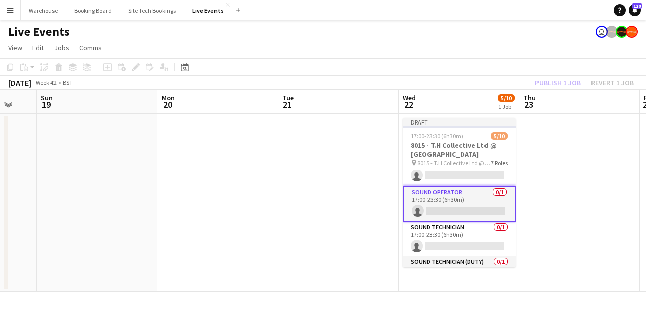
click at [362, 217] on app-date-cell at bounding box center [338, 203] width 121 height 178
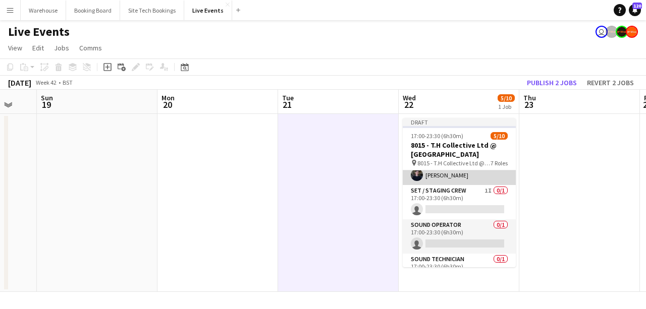
scroll to position [166, 0]
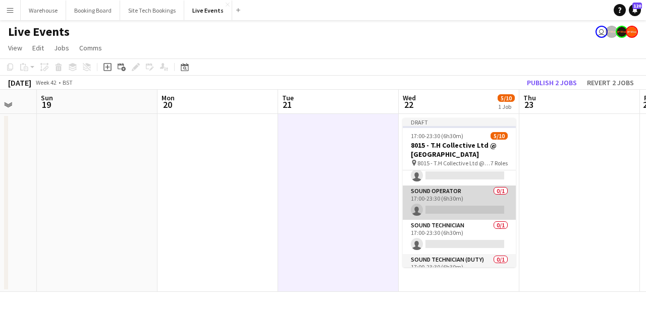
click at [457, 201] on app-card-role "Sound Operator 0/1 17:00-23:30 (6h30m) single-neutral-actions" at bounding box center [458, 203] width 113 height 34
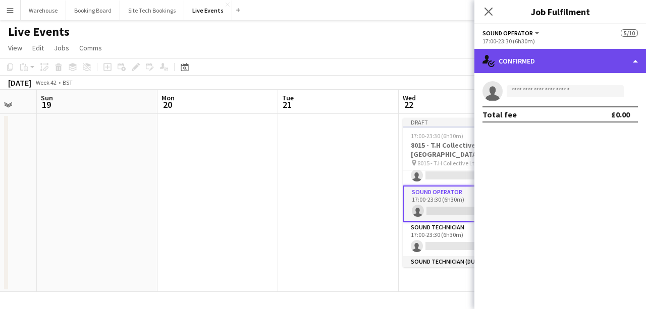
click at [522, 69] on div "single-neutral-actions-check-2 Confirmed" at bounding box center [559, 61] width 171 height 24
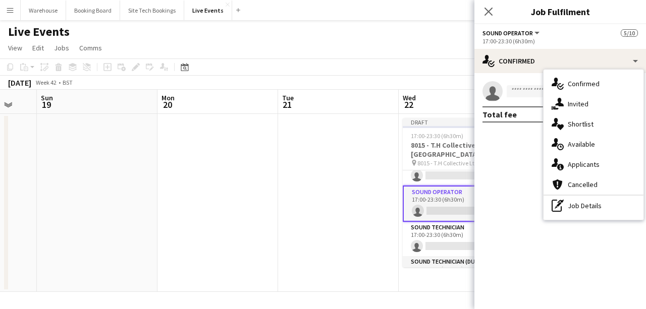
click at [578, 151] on div "single-neutral-actions-upload Available" at bounding box center [593, 144] width 100 height 20
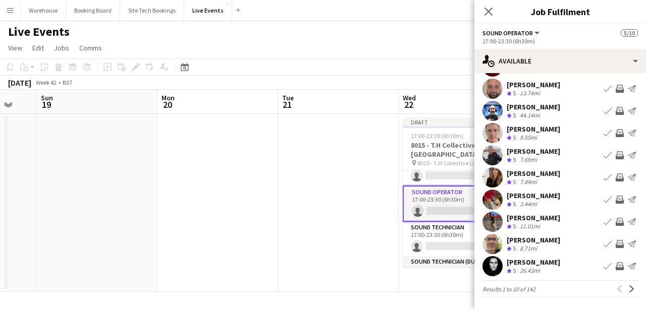
scroll to position [10, 0]
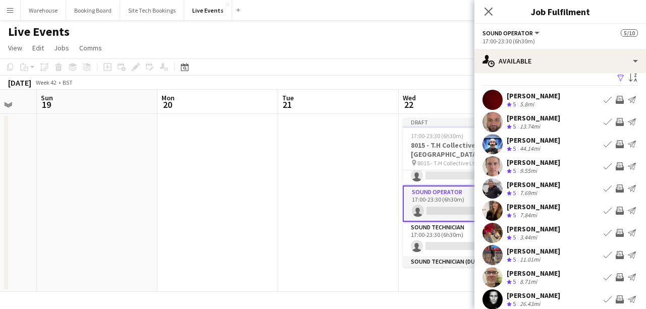
click at [616, 145] on app-icon "Invite crew" at bounding box center [619, 144] width 8 height 8
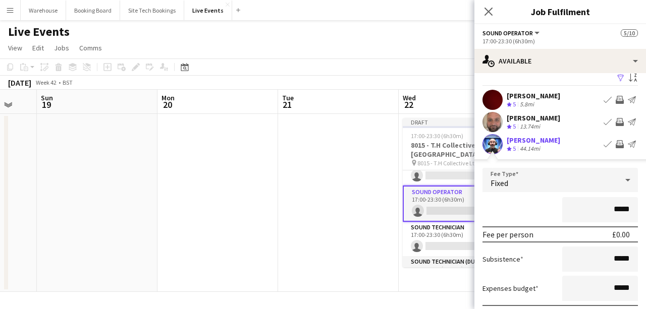
scroll to position [178, 0]
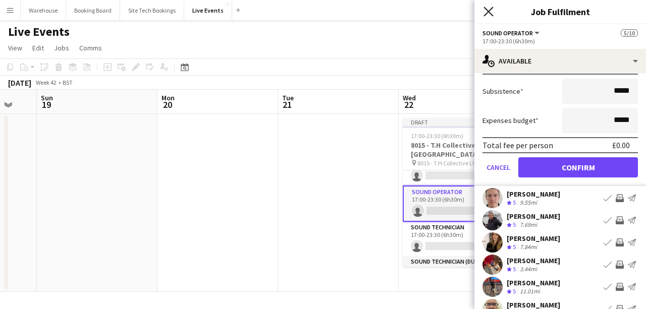
click at [486, 12] on icon "Close pop-in" at bounding box center [488, 12] width 10 height 10
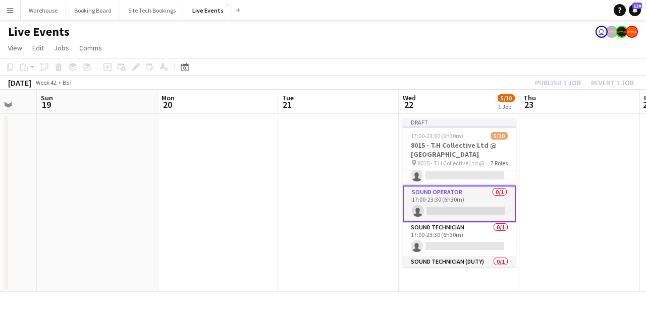
drag, startPoint x: 357, startPoint y: 169, endPoint x: 348, endPoint y: 164, distance: 9.9
click at [357, 168] on app-date-cell at bounding box center [338, 203] width 121 height 178
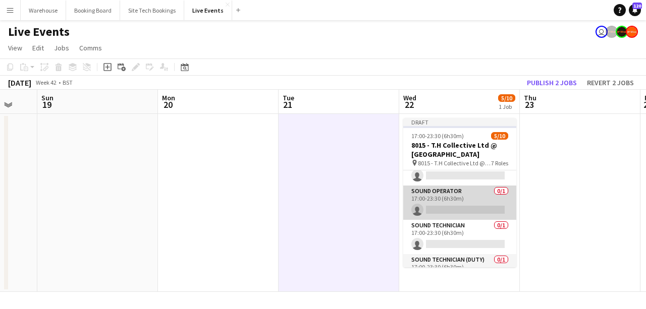
click at [449, 202] on app-card-role "Sound Operator 0/1 17:00-23:30 (6h30m) single-neutral-actions" at bounding box center [459, 203] width 113 height 34
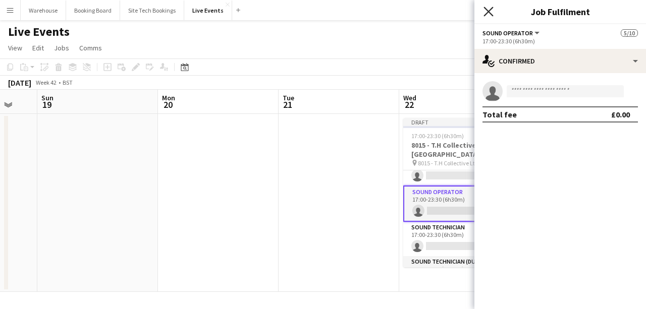
click at [488, 8] on icon "Close pop-in" at bounding box center [488, 12] width 10 height 10
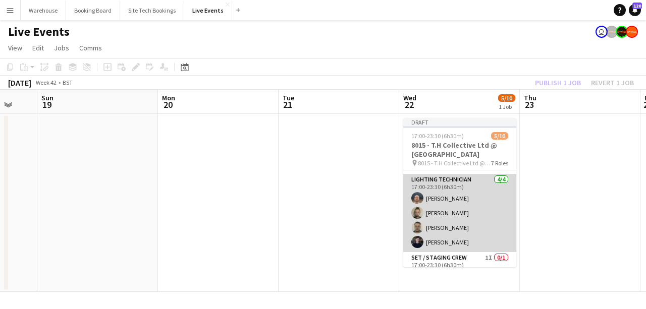
scroll to position [132, 0]
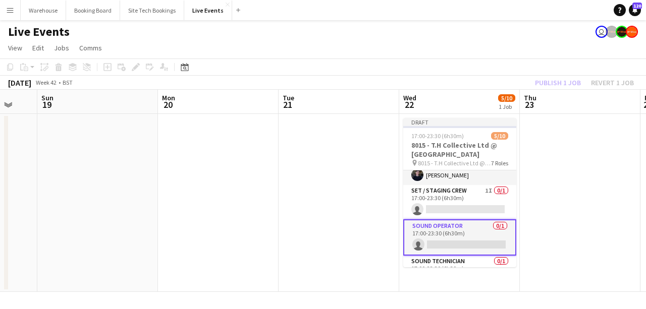
click at [445, 243] on app-card-role "Sound Operator 0/1 17:00-23:30 (6h30m) single-neutral-actions" at bounding box center [459, 237] width 113 height 36
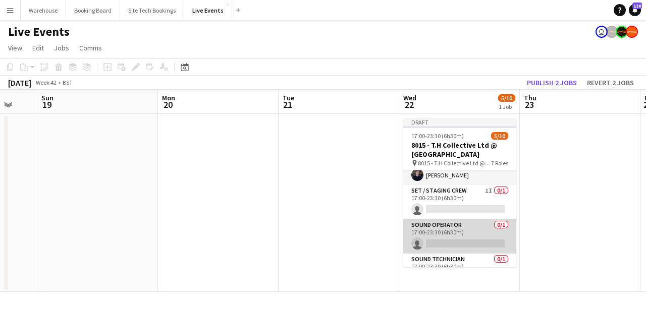
click at [472, 240] on app-card-role "Sound Operator 0/1 17:00-23:30 (6h30m) single-neutral-actions" at bounding box center [459, 236] width 113 height 34
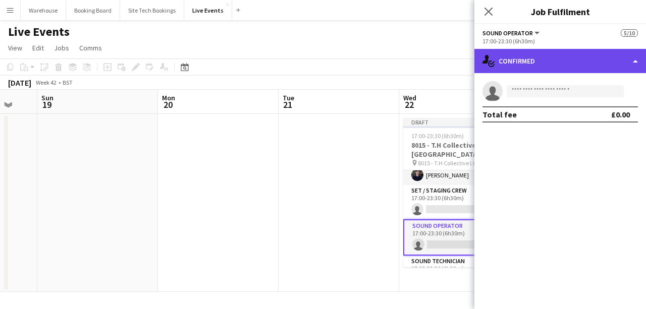
click at [522, 61] on div "single-neutral-actions-check-2 Confirmed" at bounding box center [559, 61] width 171 height 24
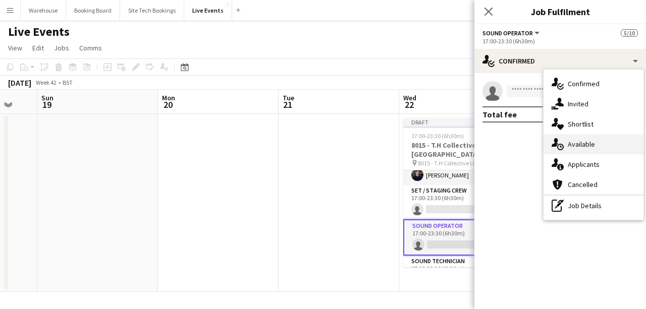
click at [584, 142] on span "Available" at bounding box center [580, 144] width 27 height 9
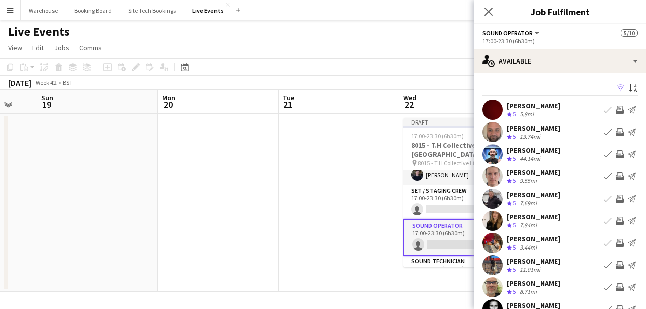
click at [492, 154] on app-user-avatar at bounding box center [492, 154] width 20 height 20
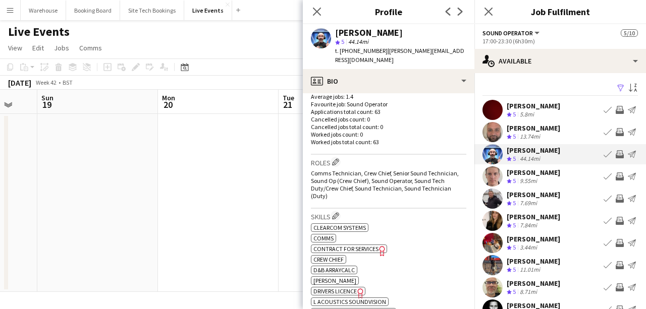
scroll to position [437, 0]
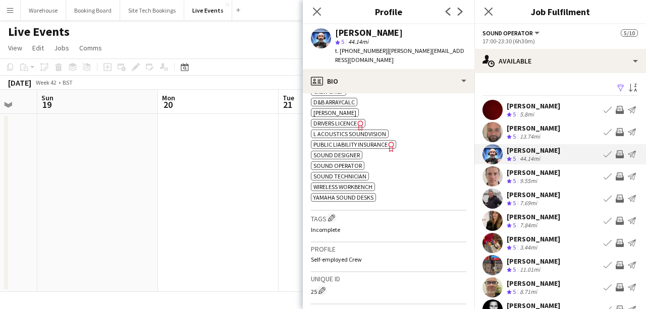
click at [615, 155] on app-icon "Invite crew" at bounding box center [619, 154] width 8 height 8
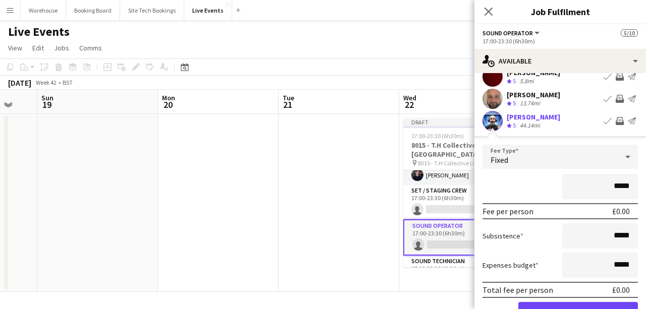
scroll to position [101, 0]
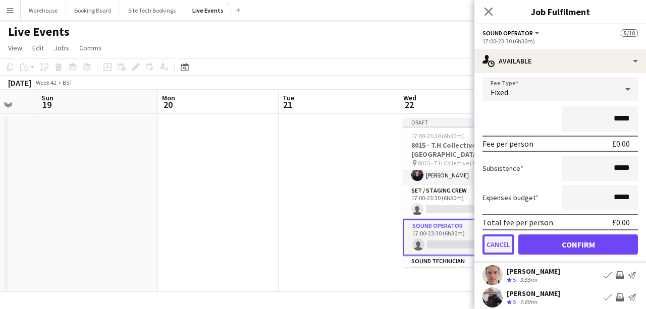
click at [494, 245] on button "Cancel" at bounding box center [498, 245] width 32 height 20
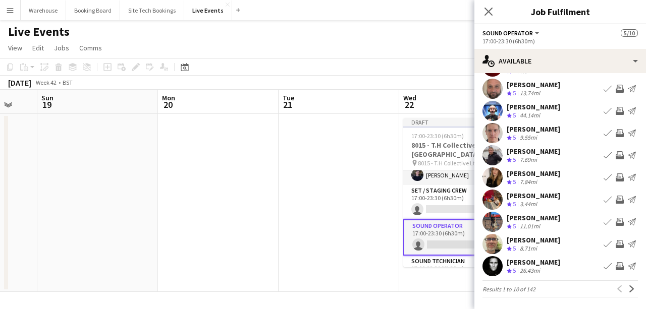
click at [615, 262] on app-icon "Invite crew" at bounding box center [619, 266] width 8 height 8
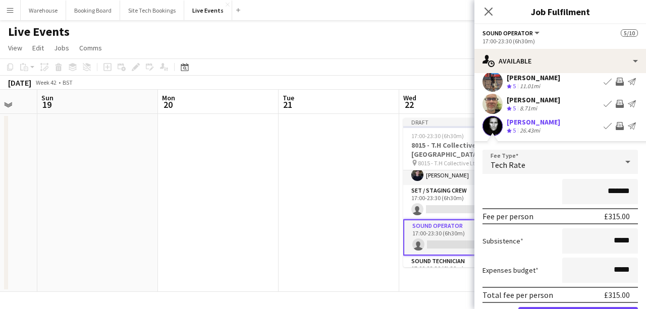
scroll to position [243, 0]
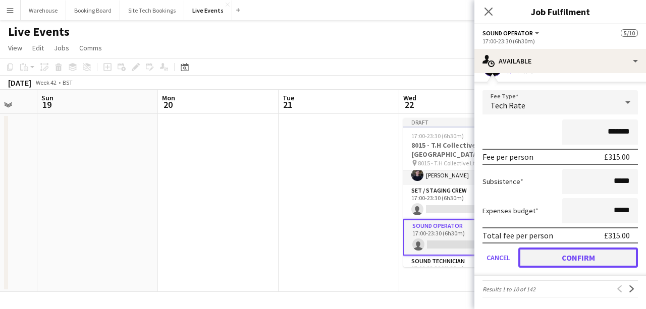
click at [581, 256] on button "Confirm" at bounding box center [578, 258] width 120 height 20
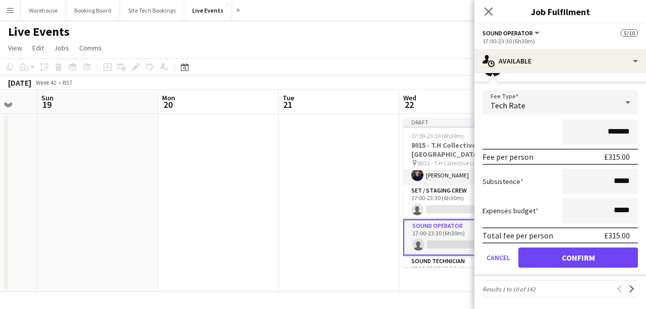
scroll to position [43, 0]
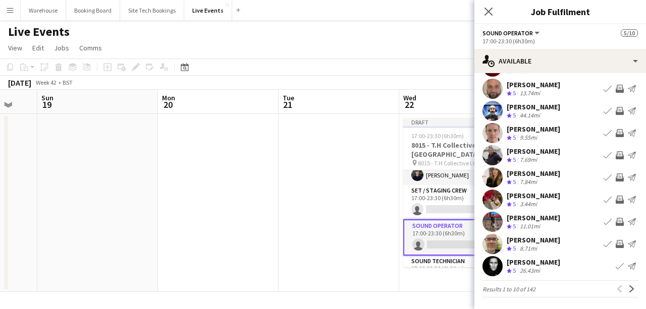
click at [489, 10] on icon "Close pop-in" at bounding box center [488, 12] width 8 height 8
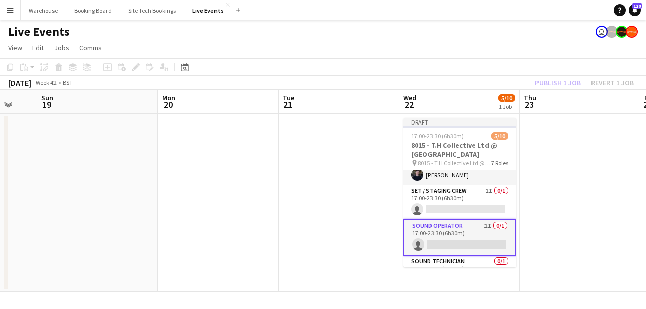
click at [451, 238] on app-card-role "Sound Operator 1I 0/1 17:00-23:30 (6h30m) single-neutral-actions" at bounding box center [459, 237] width 113 height 36
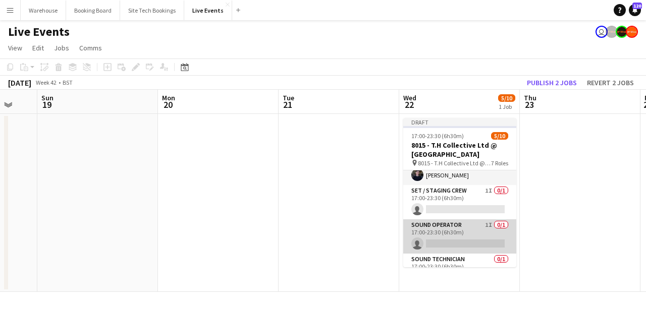
click at [457, 235] on app-card-role "Sound Operator 1I 0/1 17:00-23:30 (6h30m) single-neutral-actions" at bounding box center [459, 236] width 113 height 34
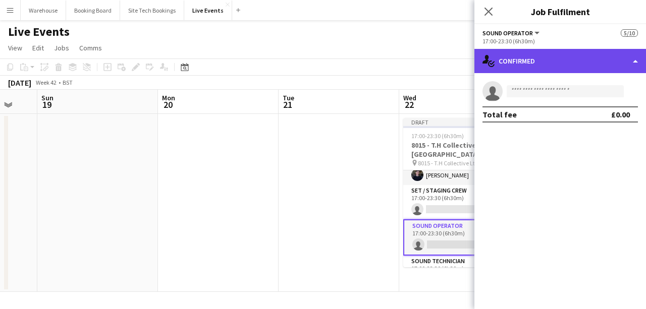
click at [531, 64] on div "single-neutral-actions-check-2 Confirmed" at bounding box center [559, 61] width 171 height 24
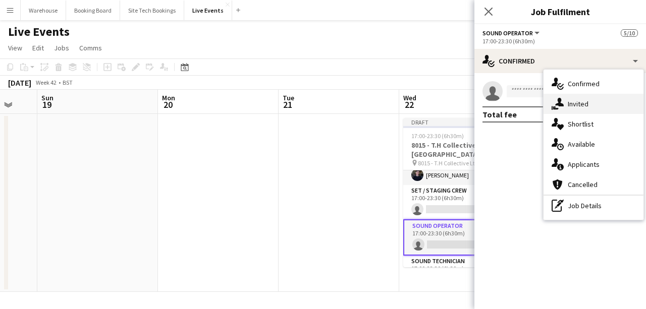
click at [580, 98] on div "single-neutral-actions-share-1 Invited" at bounding box center [593, 104] width 100 height 20
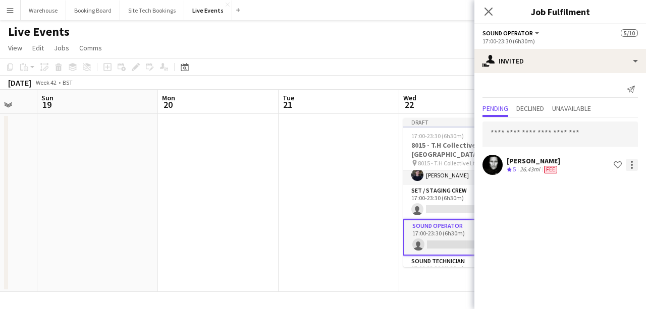
click at [630, 161] on div at bounding box center [631, 162] width 2 height 2
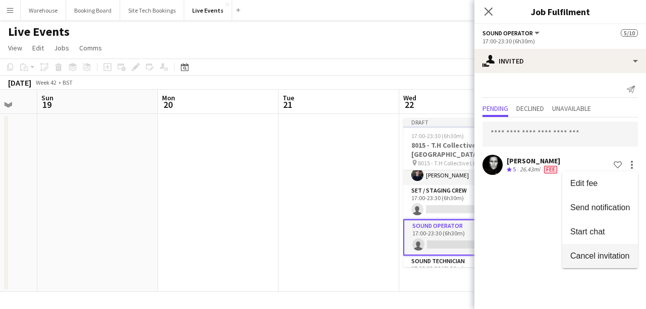
click at [601, 261] on button "Cancel invitation" at bounding box center [600, 256] width 76 height 24
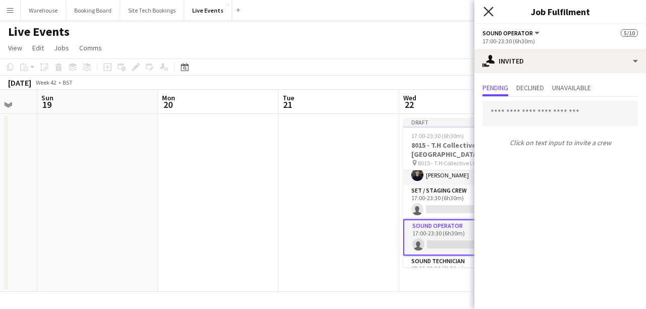
click at [487, 12] on icon "Close pop-in" at bounding box center [488, 12] width 10 height 10
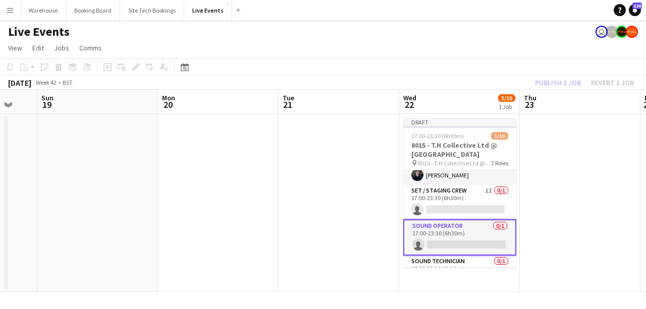
click at [457, 239] on app-card-role "Sound Operator 0/1 17:00-23:30 (6h30m) single-neutral-actions" at bounding box center [459, 237] width 113 height 36
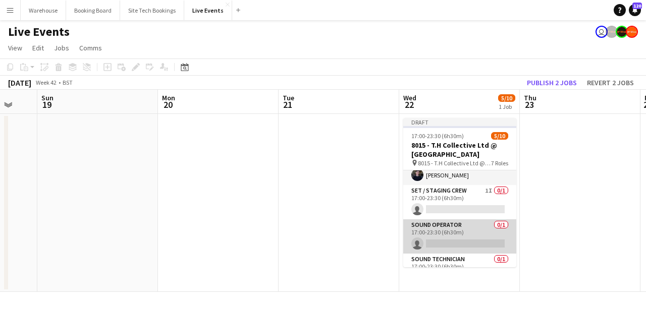
click at [462, 230] on app-card-role "Sound Operator 0/1 17:00-23:30 (6h30m) single-neutral-actions" at bounding box center [459, 236] width 113 height 34
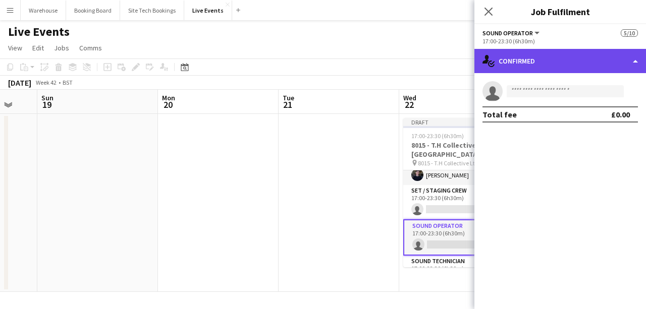
click at [527, 59] on div "single-neutral-actions-check-2 Confirmed" at bounding box center [559, 61] width 171 height 24
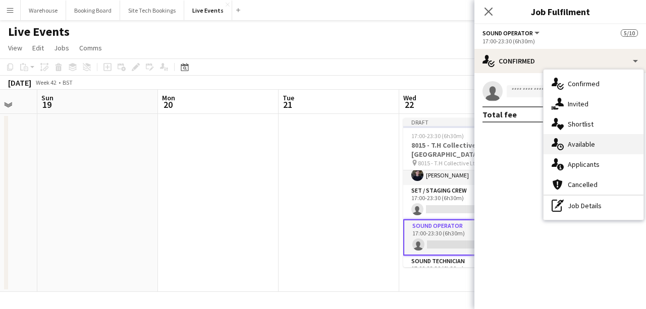
click at [576, 143] on span "Available" at bounding box center [580, 144] width 27 height 9
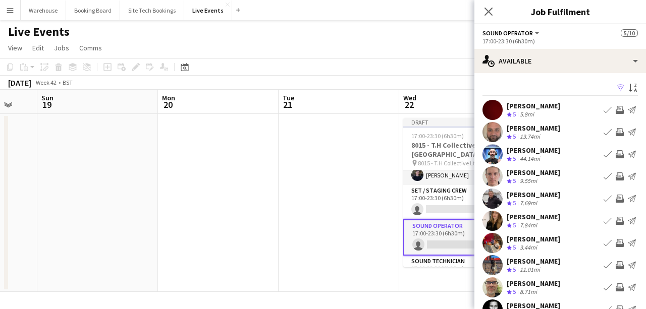
scroll to position [43, 0]
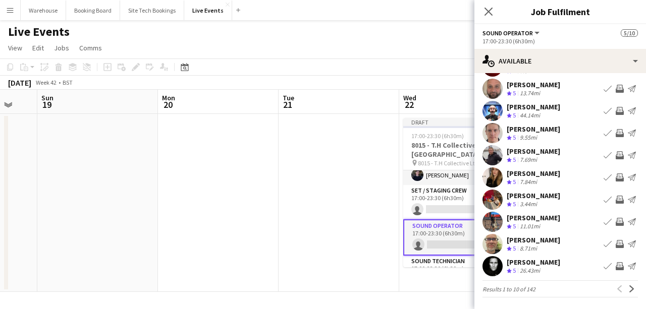
click at [615, 266] on app-icon "Invite crew" at bounding box center [619, 266] width 8 height 8
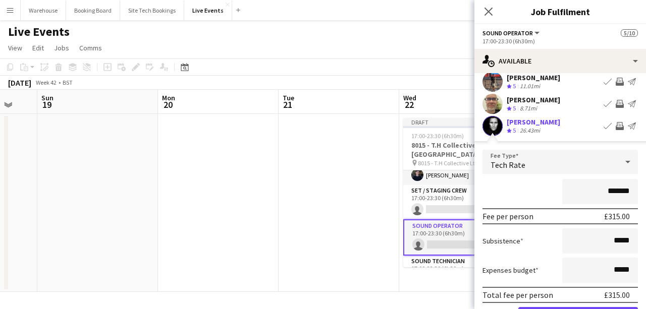
click at [516, 165] on span "Tech Rate" at bounding box center [507, 165] width 35 height 10
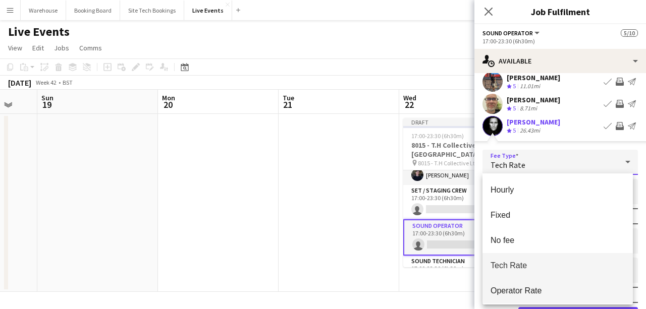
click at [540, 296] on span "Operator Rate" at bounding box center [557, 291] width 134 height 10
type input "*******"
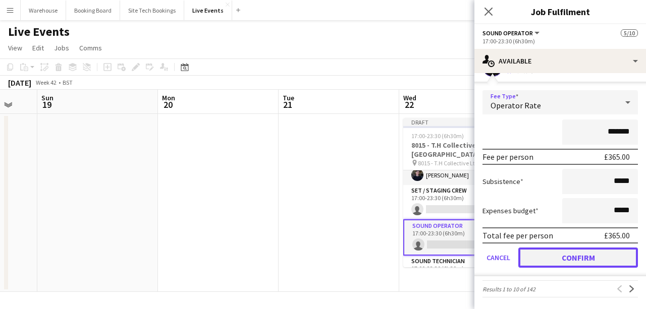
click at [558, 258] on button "Confirm" at bounding box center [578, 258] width 120 height 20
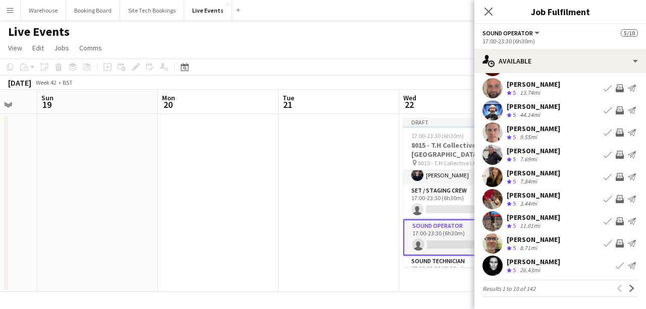
scroll to position [43, 0]
click at [489, 12] on icon at bounding box center [488, 12] width 10 height 10
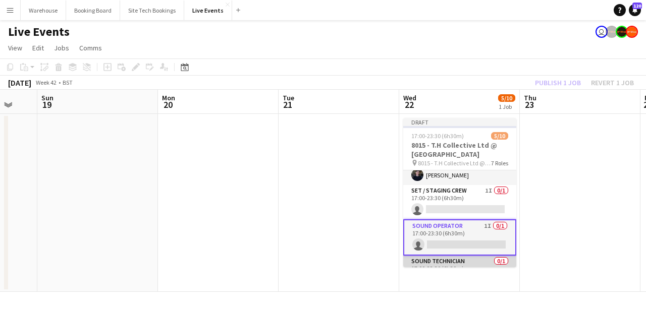
scroll to position [189, 0]
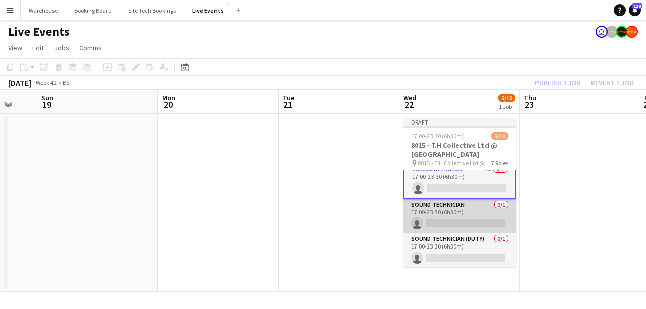
click at [436, 217] on app-card-role "Sound Technician 0/1 17:00-23:30 (6h30m) single-neutral-actions" at bounding box center [459, 216] width 113 height 34
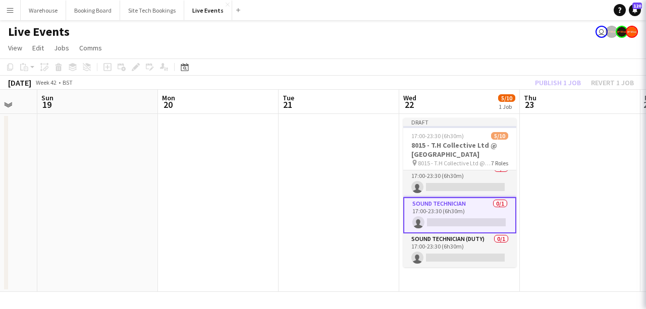
scroll to position [188, 0]
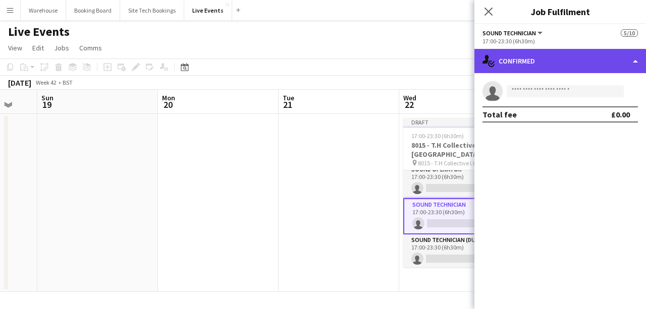
click at [512, 65] on div "single-neutral-actions-check-2 Confirmed" at bounding box center [559, 61] width 171 height 24
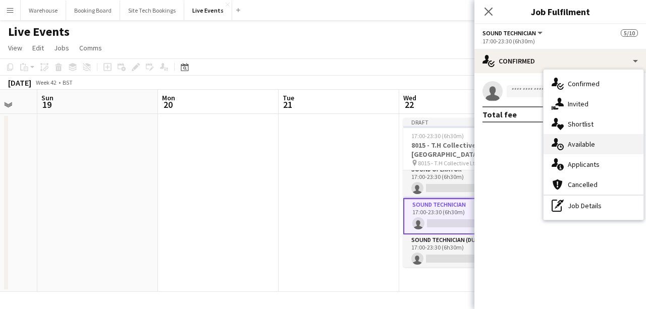
click at [581, 147] on span "Available" at bounding box center [580, 144] width 27 height 9
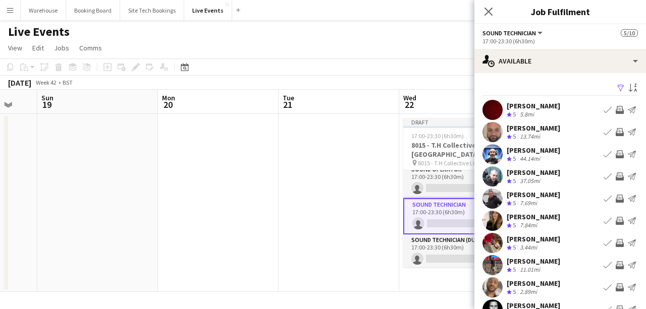
click at [497, 219] on app-user-avatar at bounding box center [492, 221] width 20 height 20
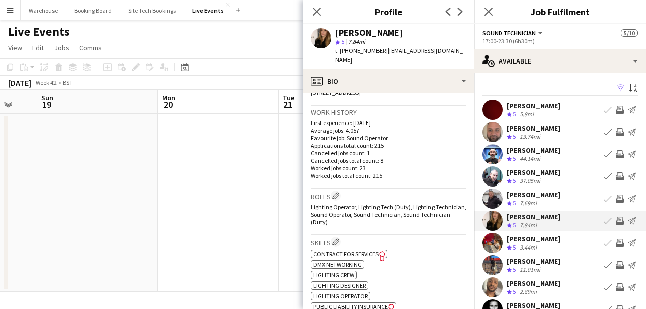
scroll to position [303, 0]
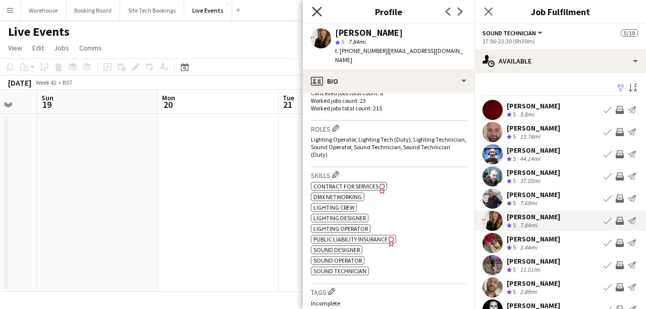
click at [318, 14] on icon at bounding box center [317, 12] width 10 height 10
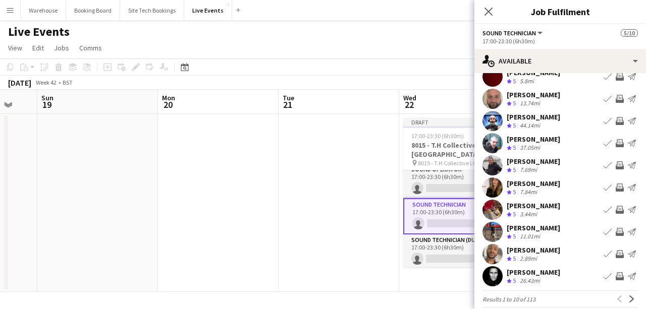
scroll to position [43, 0]
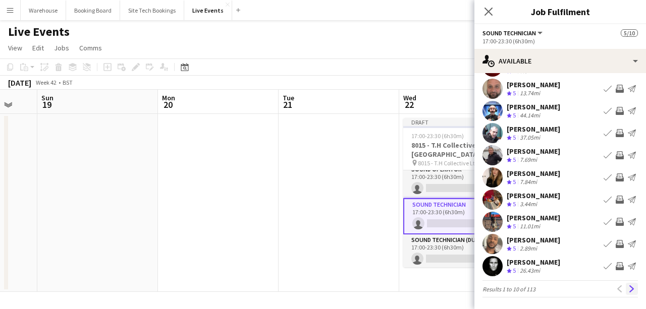
click at [629, 289] on app-icon "Next" at bounding box center [631, 288] width 7 height 7
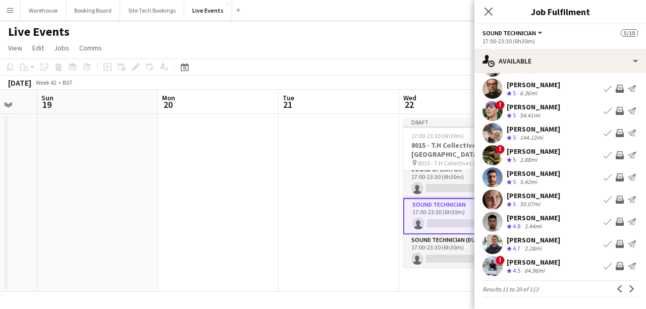
click at [531, 176] on div "[PERSON_NAME]" at bounding box center [532, 173] width 53 height 9
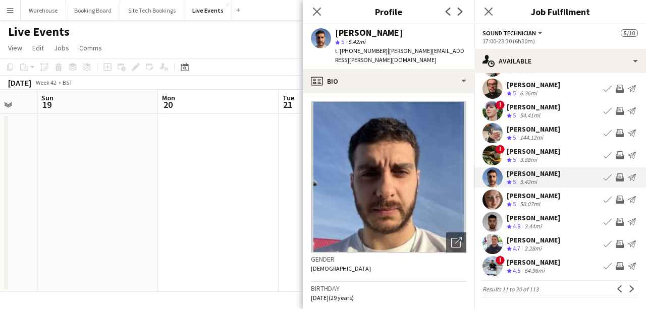
click at [531, 176] on div "[PERSON_NAME]" at bounding box center [532, 173] width 53 height 9
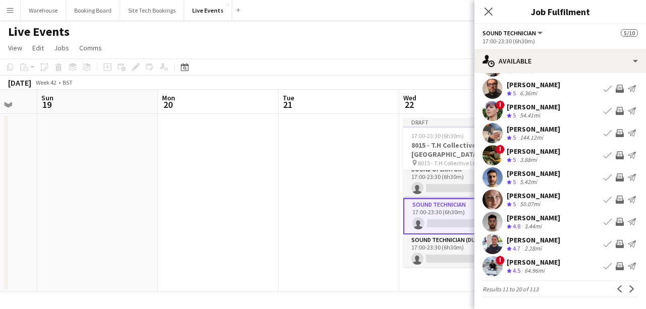
click at [615, 174] on app-icon "Invite crew" at bounding box center [619, 177] width 8 height 8
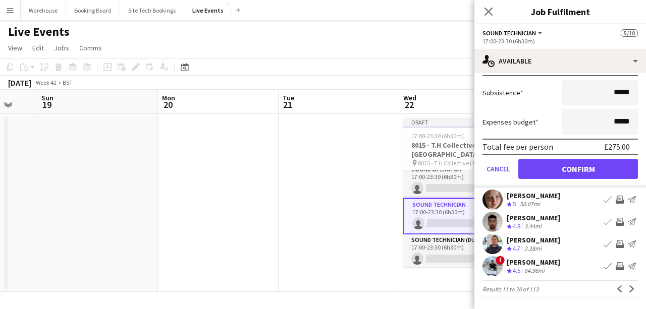
scroll to position [176, 0]
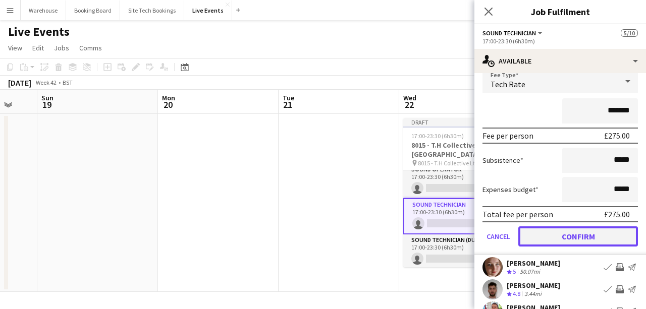
click at [561, 236] on button "Confirm" at bounding box center [578, 236] width 120 height 20
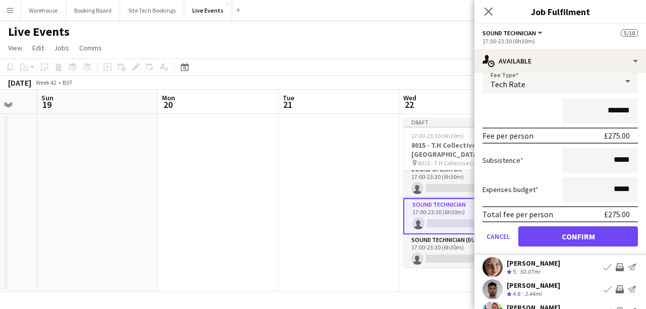
scroll to position [43, 0]
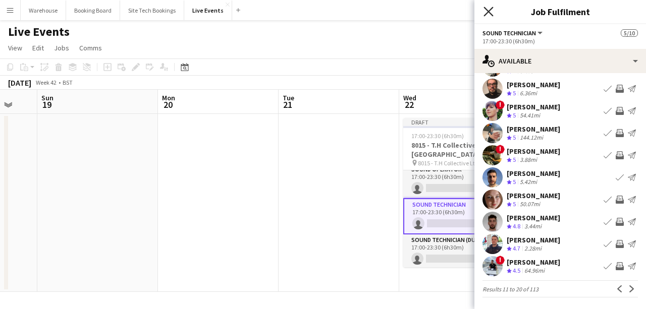
click at [492, 10] on icon "Close pop-in" at bounding box center [488, 12] width 10 height 10
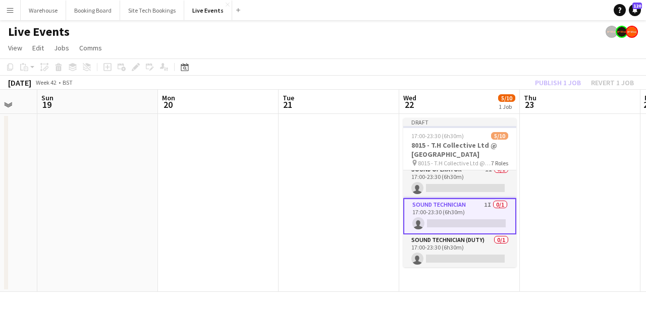
scroll to position [189, 0]
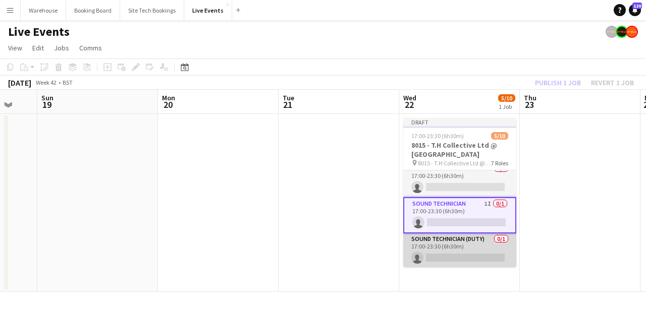
click at [451, 245] on app-card-role "Sound Technician (Duty) 0/1 17:00-23:30 (6h30m) single-neutral-actions" at bounding box center [459, 251] width 113 height 34
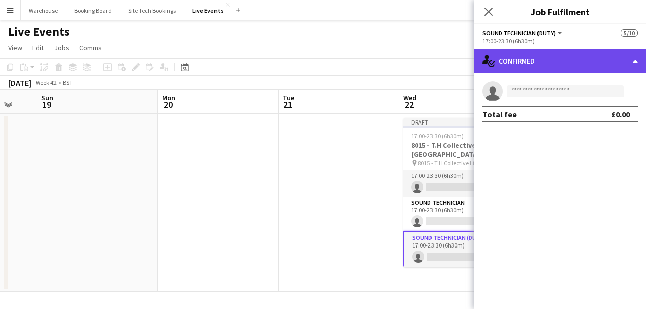
click at [511, 53] on div "single-neutral-actions-check-2 Confirmed" at bounding box center [559, 61] width 171 height 24
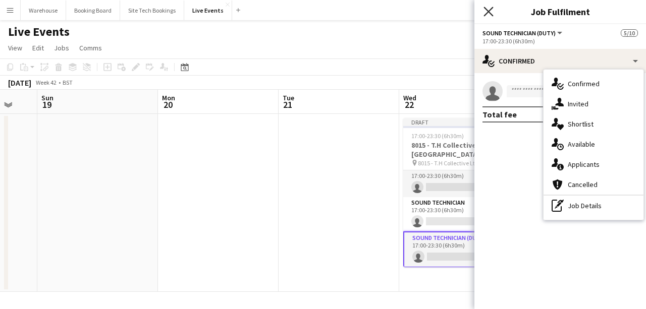
click at [487, 14] on icon "Close pop-in" at bounding box center [488, 12] width 10 height 10
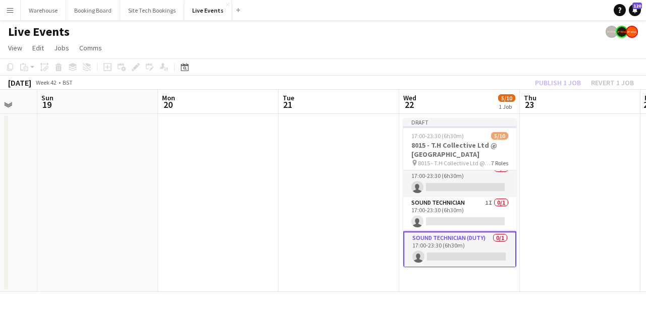
click at [452, 238] on app-card-role "Sound Technician (Duty) 0/1 17:00-23:30 (6h30m) single-neutral-actions" at bounding box center [459, 249] width 113 height 36
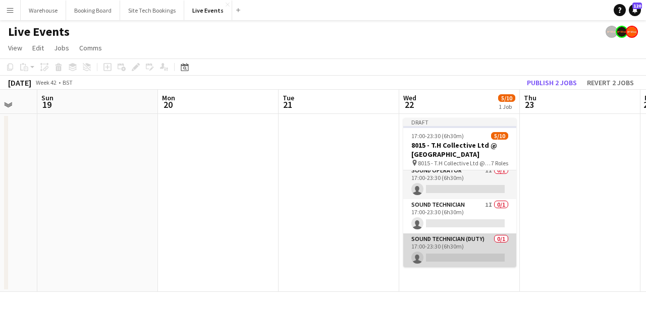
click at [452, 238] on app-card-role "Sound Technician (Duty) 0/1 17:00-23:30 (6h30m) single-neutral-actions" at bounding box center [459, 251] width 113 height 34
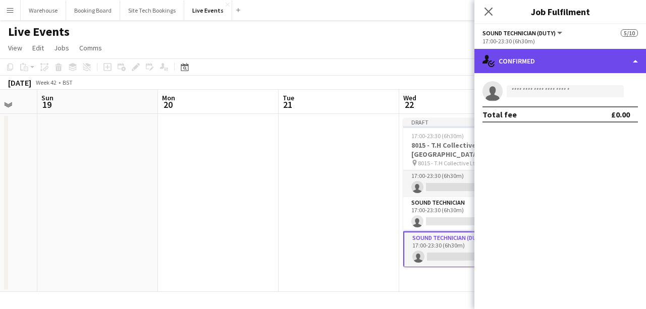
click at [551, 65] on div "single-neutral-actions-check-2 Confirmed" at bounding box center [559, 61] width 171 height 24
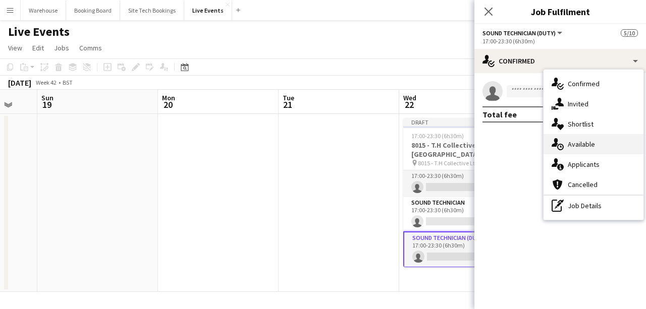
click at [587, 145] on span "Available" at bounding box center [580, 144] width 27 height 9
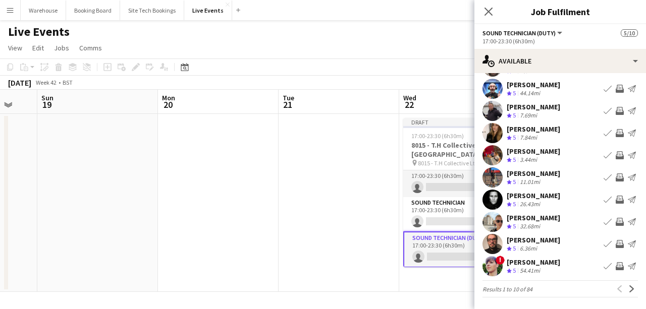
scroll to position [0, 0]
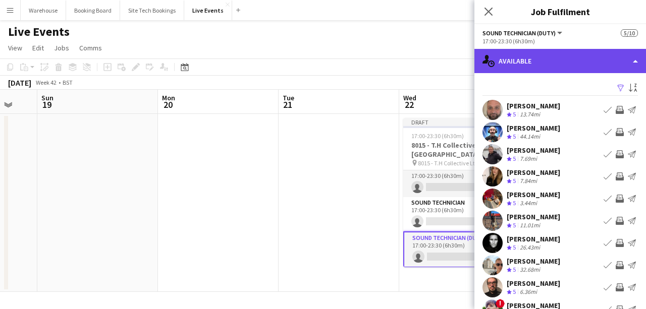
click at [506, 69] on div "single-neutral-actions-upload Available" at bounding box center [559, 61] width 171 height 24
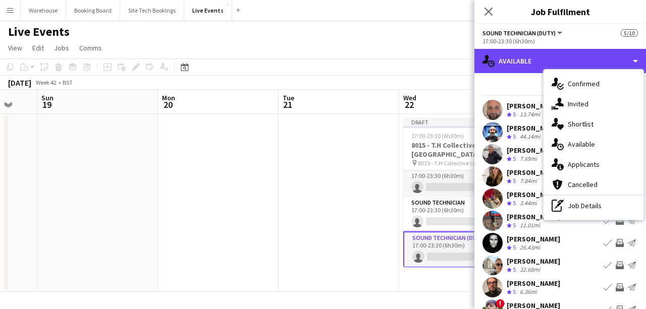
drag, startPoint x: 518, startPoint y: 53, endPoint x: 505, endPoint y: 33, distance: 23.9
click at [518, 52] on div "single-neutral-actions-upload Available" at bounding box center [559, 61] width 171 height 24
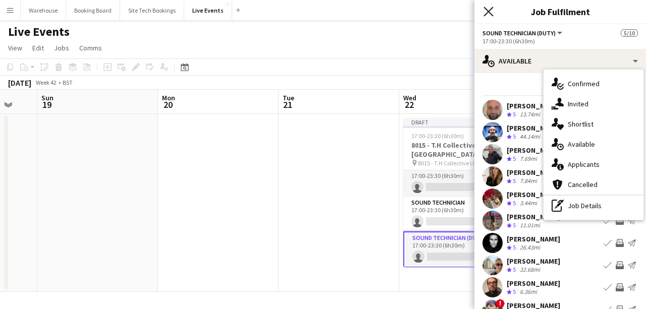
click at [487, 11] on icon at bounding box center [488, 12] width 10 height 10
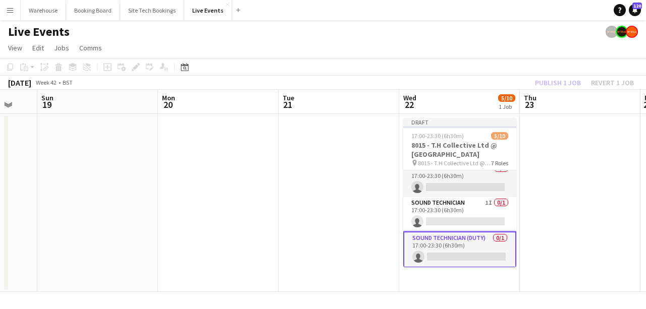
click at [463, 240] on app-card-role "Sound Technician (Duty) 0/1 17:00-23:30 (6h30m) single-neutral-actions" at bounding box center [459, 249] width 113 height 36
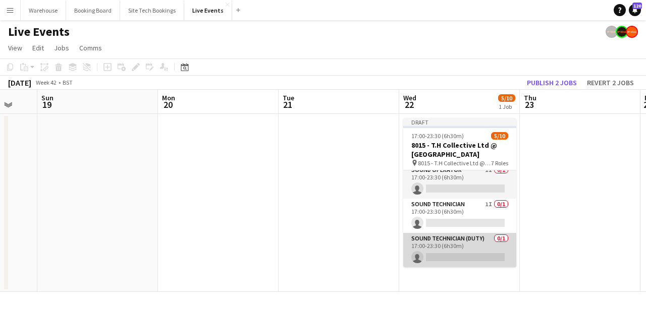
scroll to position [187, 0]
click at [460, 247] on app-card-role "Sound Technician (Duty) 0/1 17:00-23:30 (6h30m) single-neutral-actions" at bounding box center [459, 251] width 113 height 34
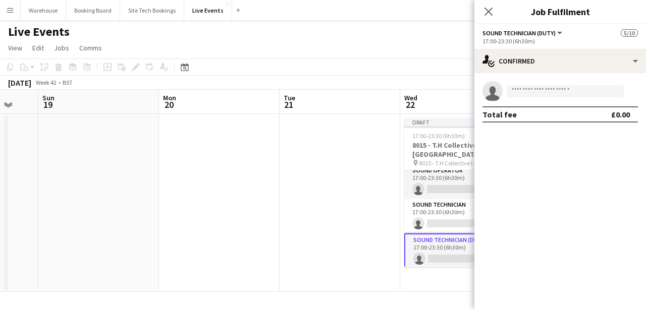
scroll to position [189, 0]
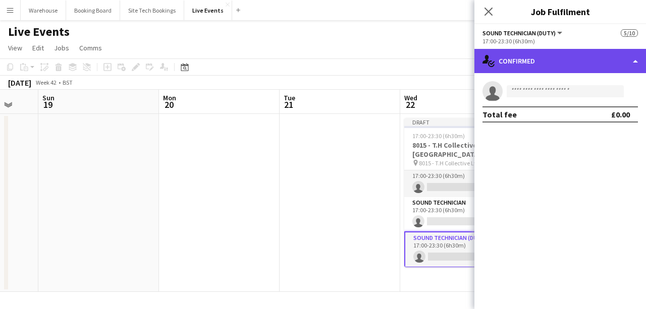
click at [515, 62] on div "single-neutral-actions-check-2 Confirmed" at bounding box center [559, 61] width 171 height 24
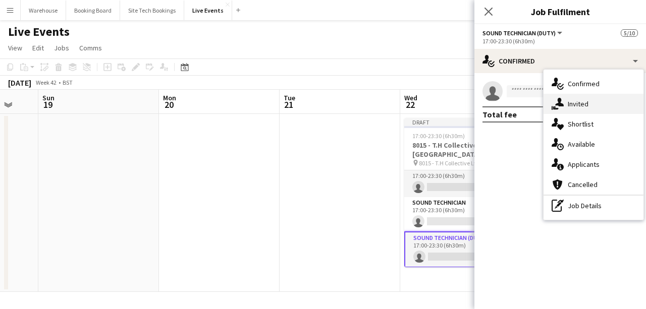
click at [602, 103] on div "single-neutral-actions-share-1 Invited" at bounding box center [593, 104] width 100 height 20
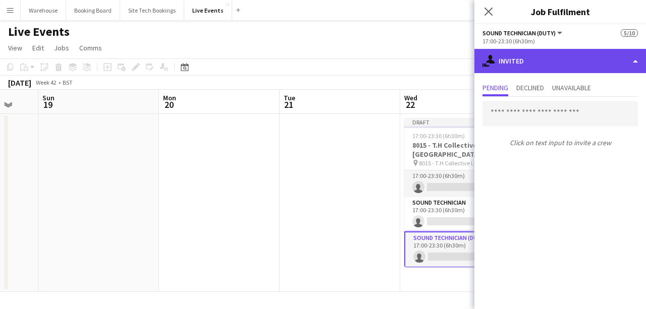
click at [509, 67] on div "single-neutral-actions-share-1 Invited" at bounding box center [559, 61] width 171 height 24
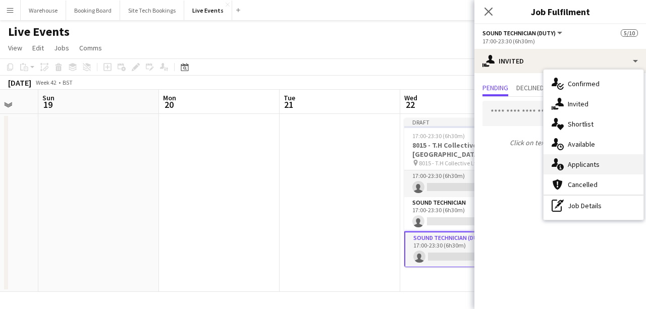
click at [589, 165] on span "Applicants" at bounding box center [583, 164] width 32 height 9
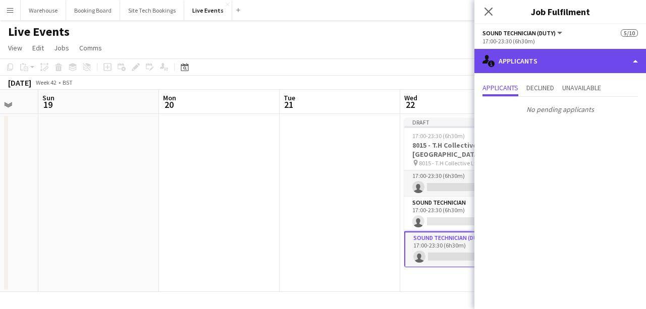
click at [520, 56] on div "single-neutral-actions-information Applicants" at bounding box center [559, 61] width 171 height 24
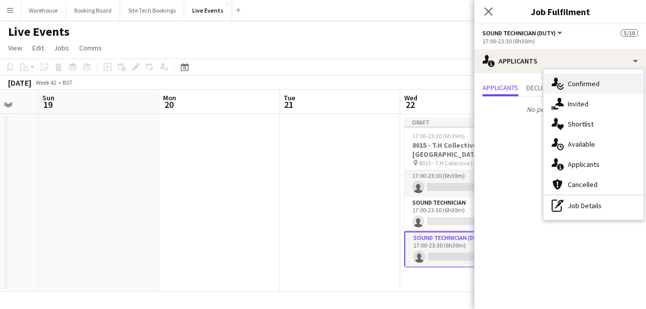
click at [597, 81] on span "Confirmed" at bounding box center [583, 83] width 32 height 9
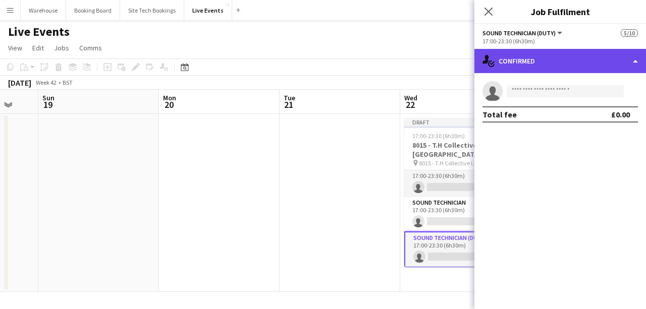
click at [549, 61] on div "single-neutral-actions-check-2 Confirmed" at bounding box center [559, 61] width 171 height 24
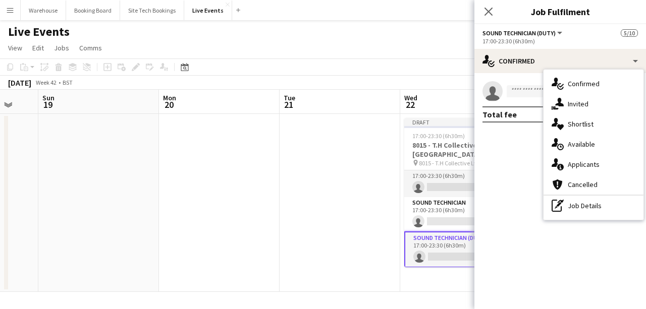
click at [524, 142] on mat-expansion-panel "check Confirmed single-neutral-actions Total fee £0.00" at bounding box center [559, 191] width 171 height 236
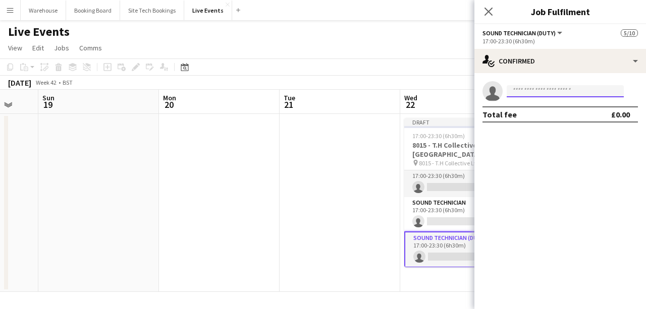
click at [522, 87] on input at bounding box center [564, 91] width 117 height 12
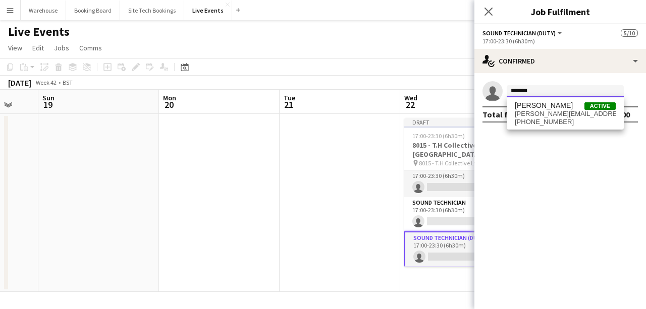
type input "*******"
click at [524, 115] on span "[PERSON_NAME][EMAIL_ADDRESS][DOMAIN_NAME]" at bounding box center [564, 114] width 101 height 8
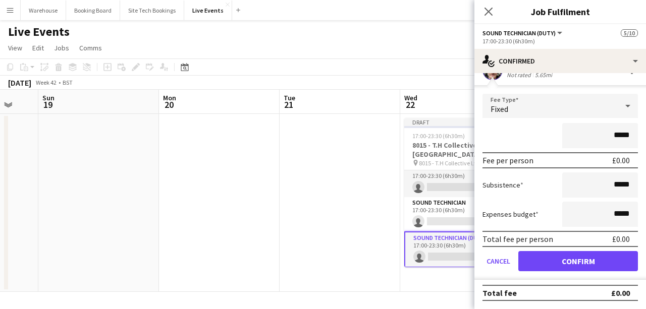
scroll to position [0, 0]
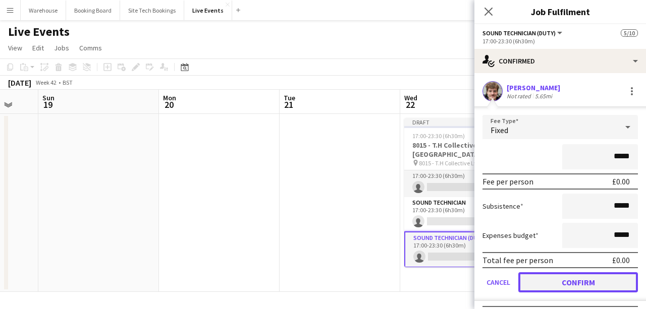
click at [571, 280] on button "Confirm" at bounding box center [578, 282] width 120 height 20
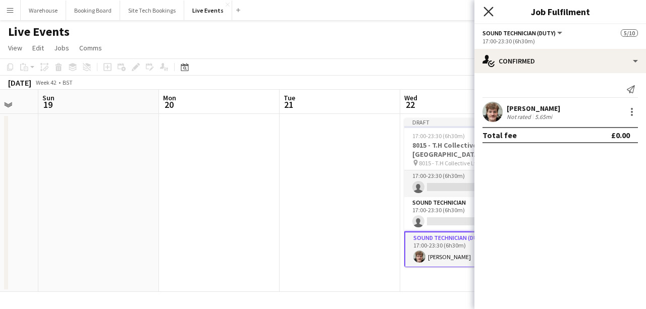
click at [483, 10] on icon "Close pop-in" at bounding box center [488, 12] width 10 height 10
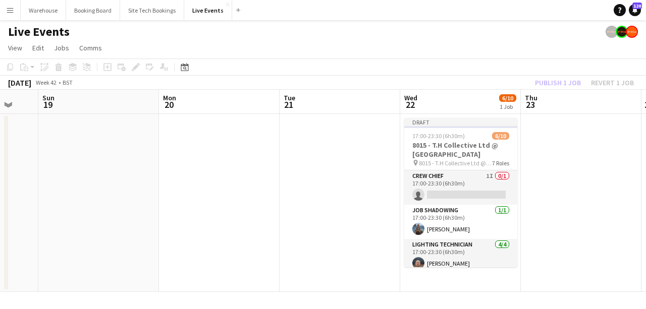
click at [561, 189] on app-date-cell at bounding box center [580, 203] width 121 height 178
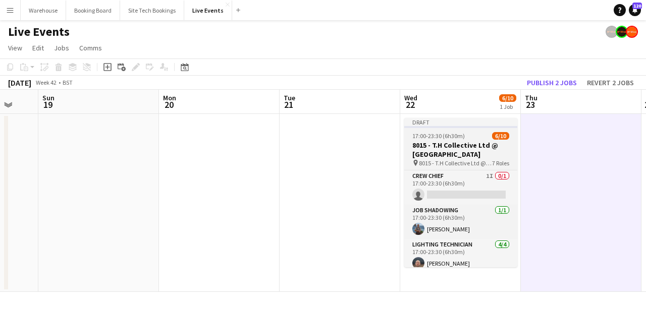
scroll to position [0, 444]
click at [453, 148] on h3 "8015 - T.H Collective Ltd @ [GEOGRAPHIC_DATA]" at bounding box center [459, 150] width 113 height 18
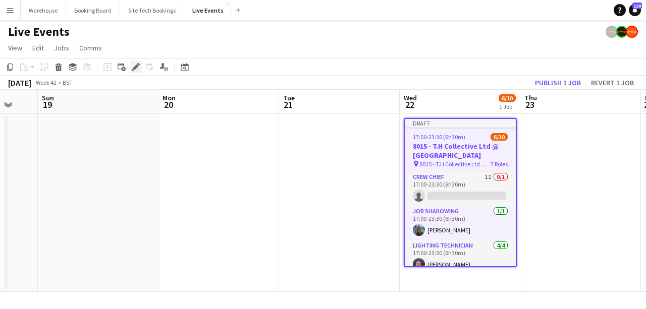
click at [135, 65] on icon "Edit" at bounding box center [136, 67] width 8 height 8
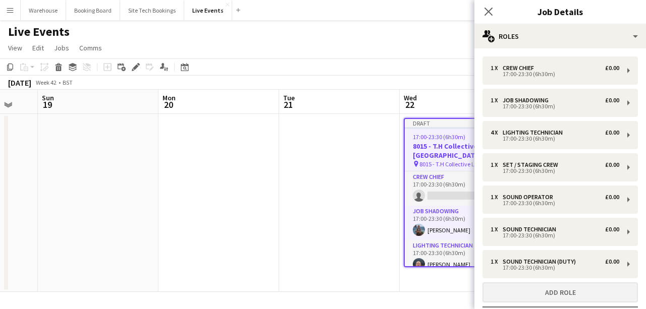
scroll to position [72, 0]
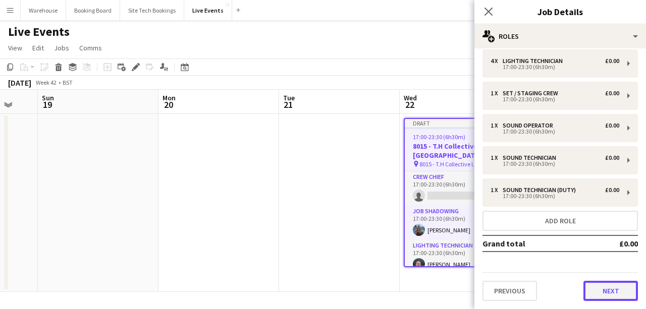
click at [599, 287] on button "Next" at bounding box center [610, 291] width 54 height 20
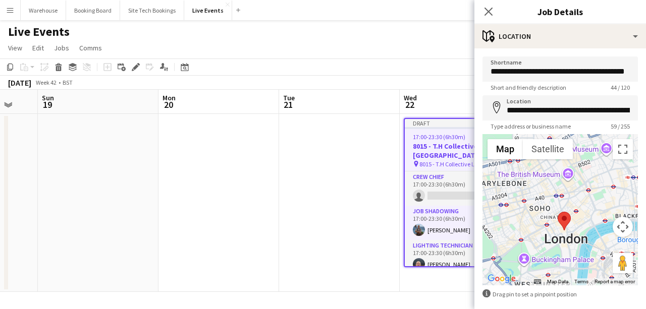
scroll to position [47, 0]
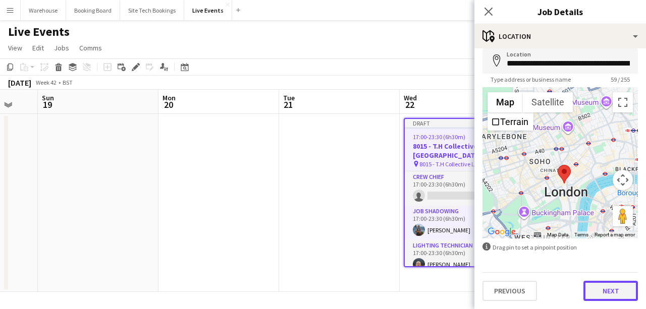
click at [600, 284] on button "Next" at bounding box center [610, 291] width 54 height 20
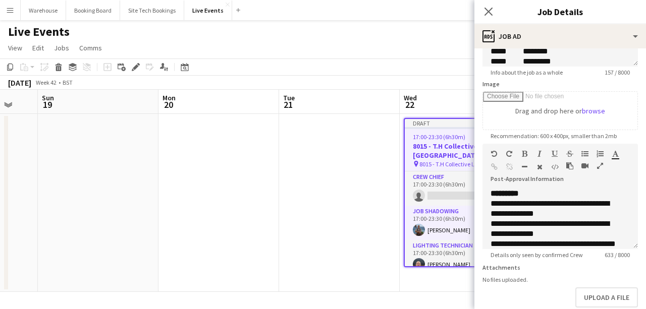
scroll to position [190, 0]
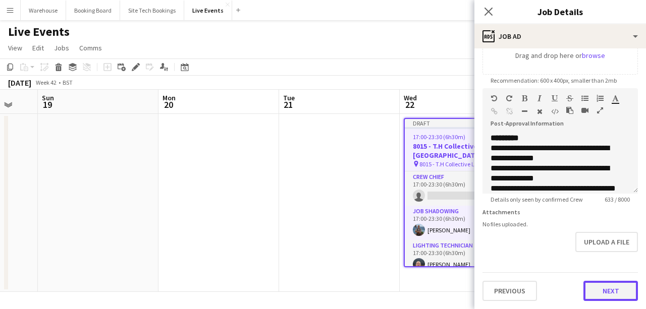
click at [607, 295] on button "Next" at bounding box center [610, 291] width 54 height 20
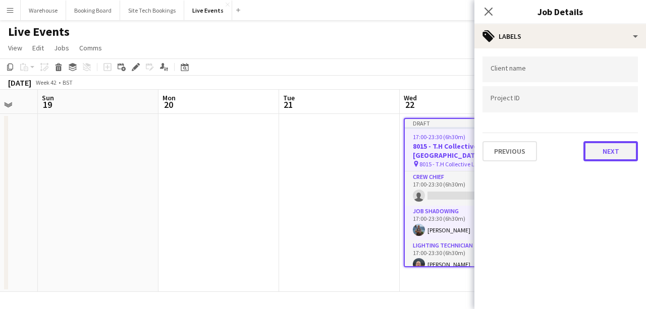
click at [600, 148] on button "Next" at bounding box center [610, 151] width 54 height 20
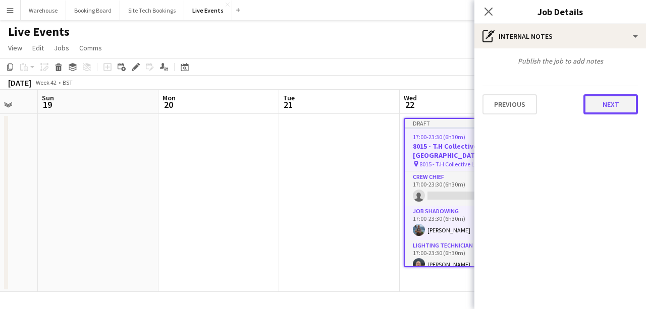
click at [605, 108] on button "Next" at bounding box center [610, 104] width 54 height 20
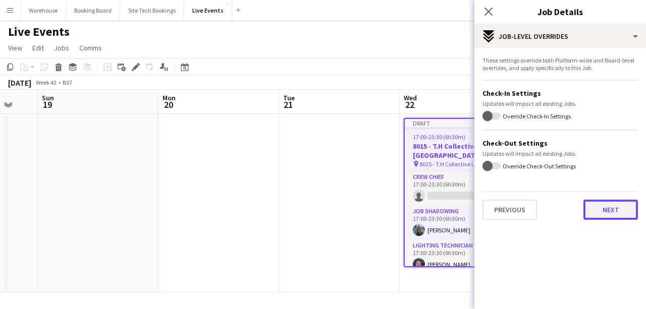
click at [612, 210] on button "Next" at bounding box center [610, 210] width 54 height 20
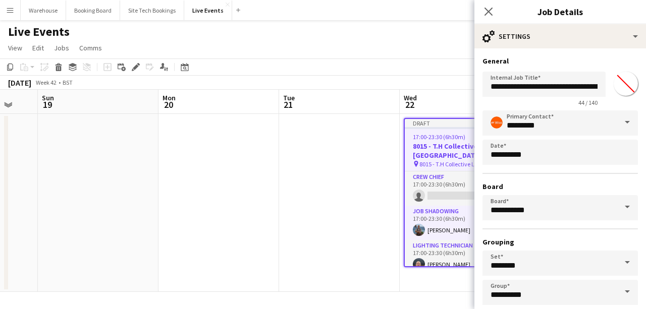
click at [625, 91] on input "*******" at bounding box center [625, 84] width 36 height 36
type input "*******"
click at [484, 10] on icon "Close pop-in" at bounding box center [488, 12] width 10 height 10
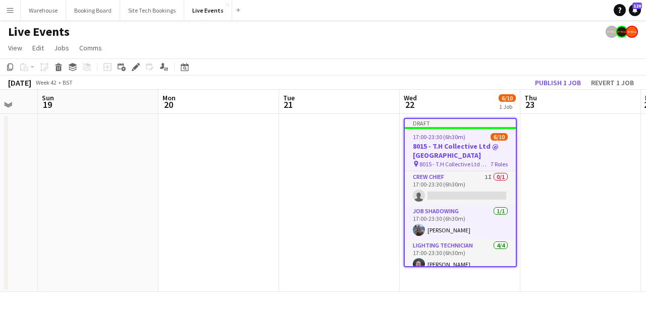
click at [356, 145] on app-date-cell at bounding box center [339, 203] width 121 height 178
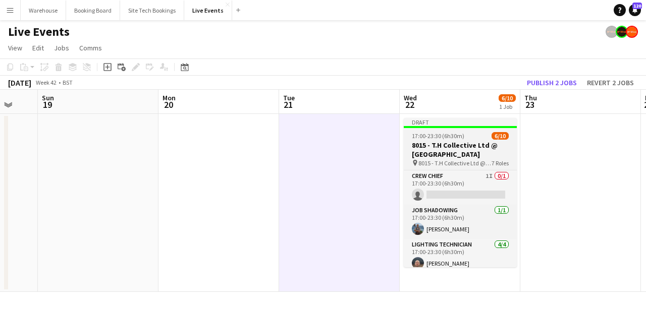
scroll to position [0, 444]
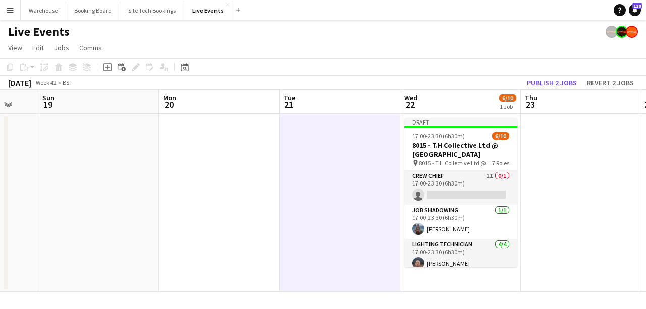
click at [579, 160] on app-date-cell at bounding box center [580, 203] width 121 height 178
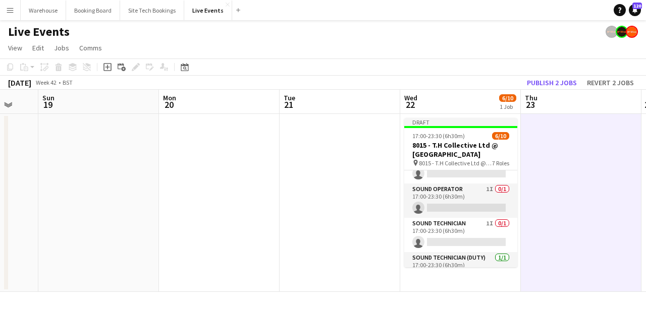
scroll to position [0, 0]
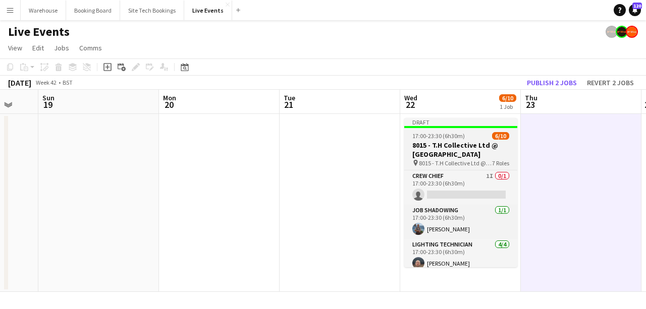
click at [441, 141] on h3 "8015 - T.H Collective Ltd @ [GEOGRAPHIC_DATA]" at bounding box center [460, 150] width 113 height 18
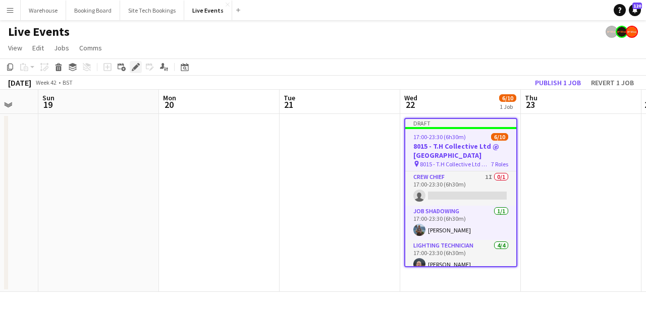
click at [137, 69] on icon "Edit" at bounding box center [136, 67] width 8 height 8
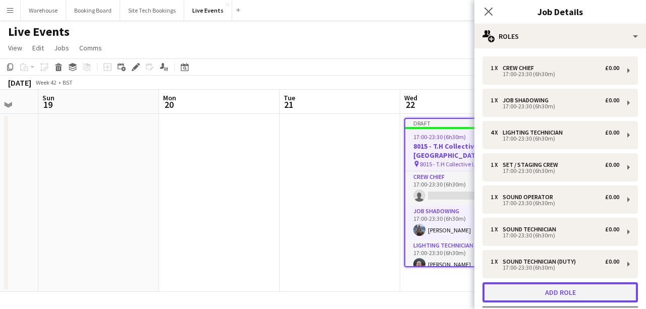
click at [553, 295] on button "Add role" at bounding box center [559, 292] width 155 height 20
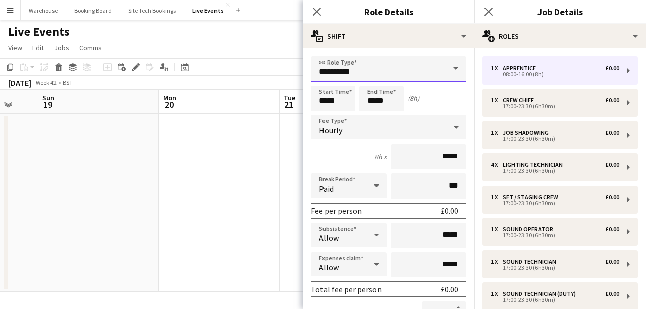
click at [359, 73] on input "**********" at bounding box center [388, 68] width 155 height 25
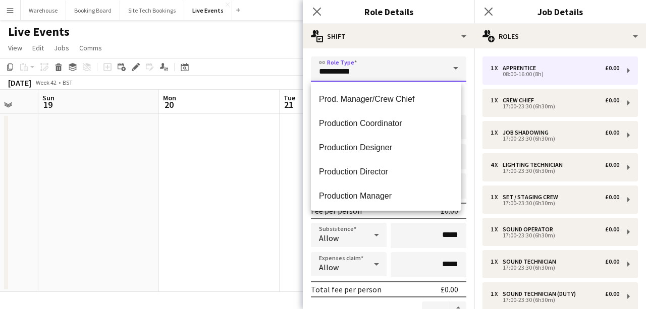
scroll to position [1445, 0]
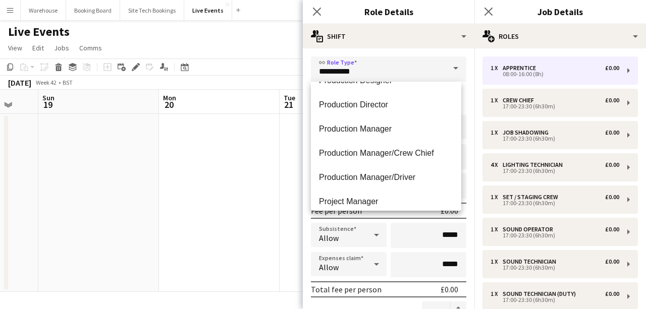
click at [363, 199] on span "Project Manager" at bounding box center [386, 202] width 134 height 10
type input "**********"
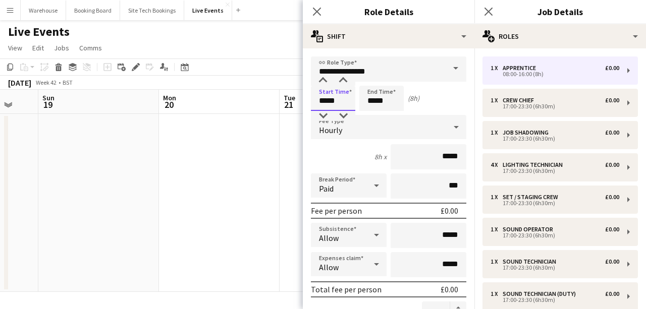
click at [325, 99] on input "*****" at bounding box center [333, 98] width 44 height 25
click at [324, 84] on div at bounding box center [323, 81] width 20 height 10
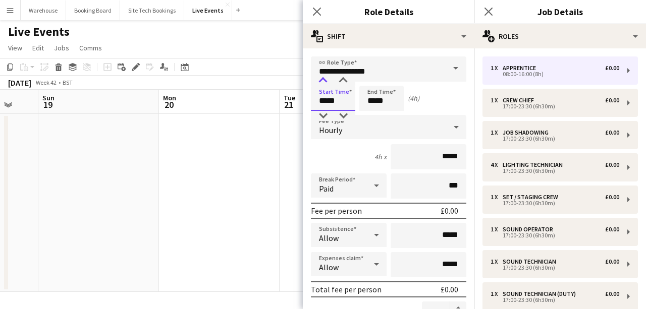
click at [324, 84] on div at bounding box center [323, 81] width 20 height 10
type input "*****"
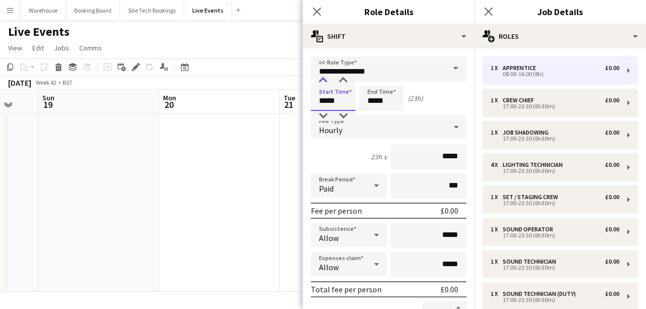
click at [324, 84] on div at bounding box center [323, 81] width 20 height 10
click at [374, 90] on input "*****" at bounding box center [381, 98] width 44 height 25
click at [370, 83] on div at bounding box center [371, 81] width 20 height 10
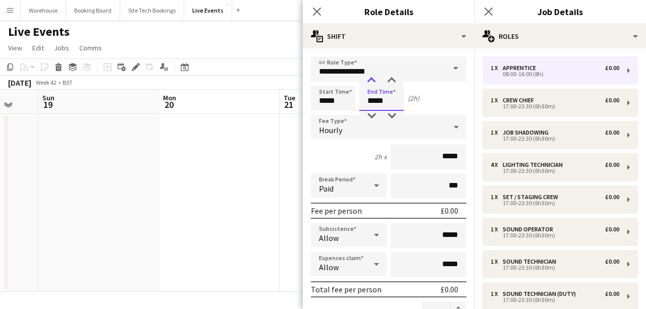
click at [370, 83] on div at bounding box center [371, 81] width 20 height 10
click at [392, 83] on div at bounding box center [391, 81] width 20 height 10
type input "*****"
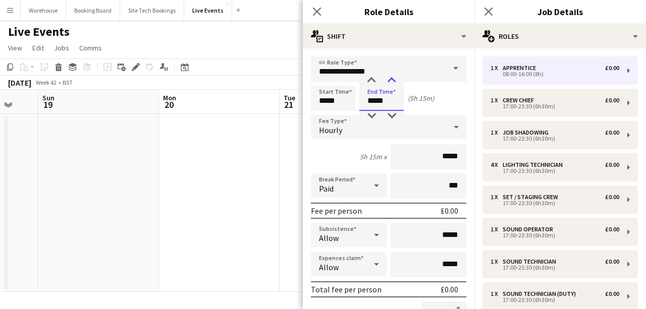
click at [391, 83] on div at bounding box center [391, 81] width 20 height 10
click at [346, 132] on div "Hourly" at bounding box center [378, 127] width 135 height 24
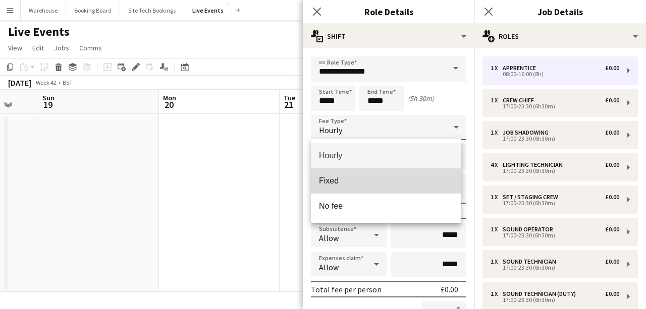
click at [343, 177] on span "Fixed" at bounding box center [386, 181] width 134 height 10
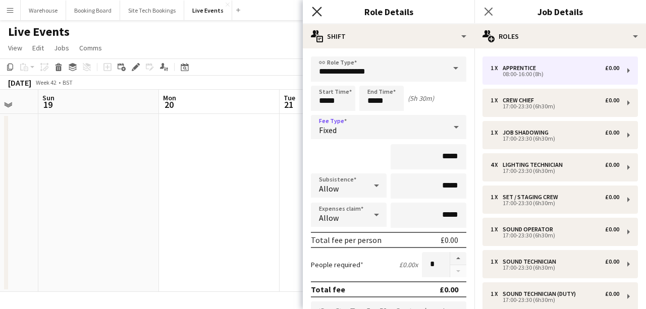
click at [317, 12] on icon at bounding box center [317, 12] width 10 height 10
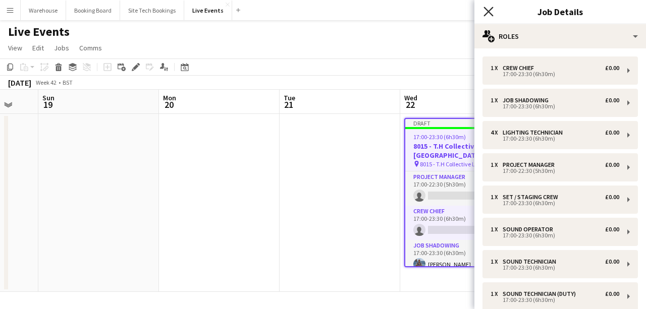
click at [487, 14] on icon at bounding box center [488, 12] width 10 height 10
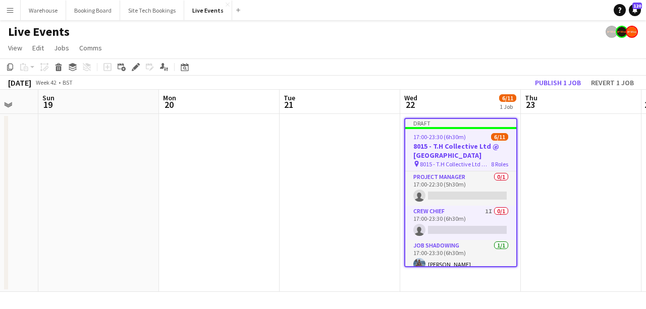
click at [351, 176] on app-date-cell at bounding box center [339, 203] width 121 height 178
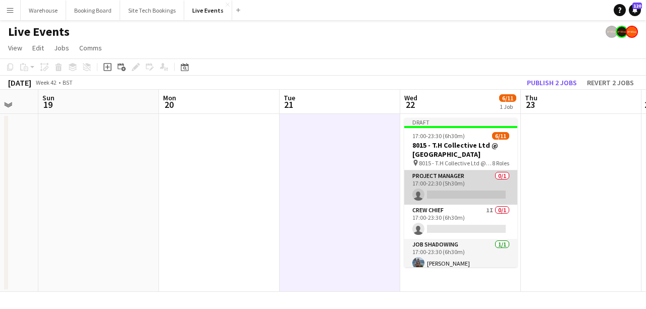
click at [456, 195] on app-card-role "Project Manager 0/1 17:00-22:30 (5h30m) single-neutral-actions" at bounding box center [460, 187] width 113 height 34
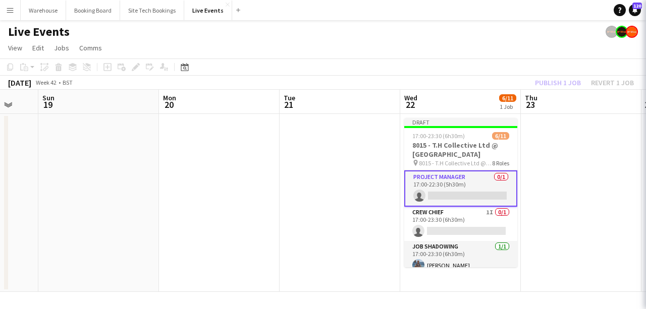
scroll to position [0, 446]
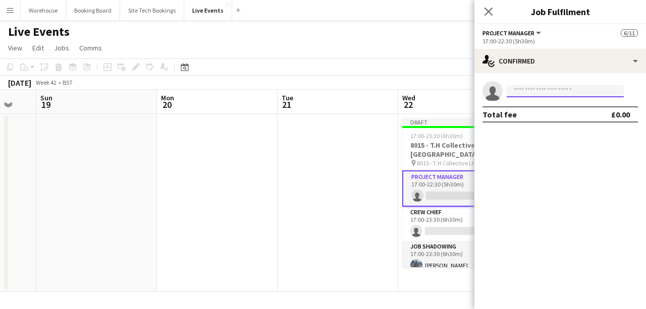
click at [554, 91] on input at bounding box center [564, 91] width 117 height 12
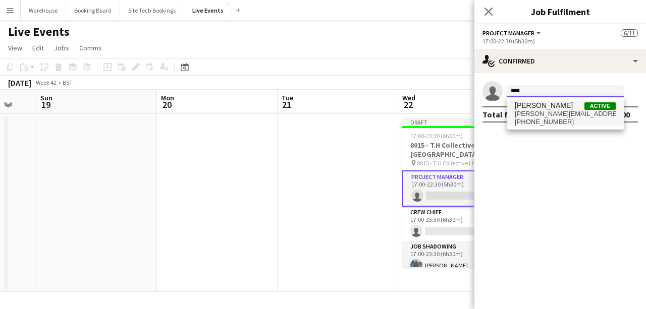
type input "****"
click at [528, 111] on span "[PERSON_NAME][EMAIL_ADDRESS][DOMAIN_NAME]" at bounding box center [564, 114] width 101 height 8
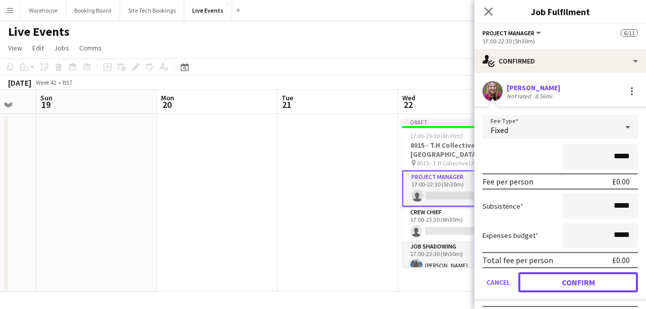
drag, startPoint x: 573, startPoint y: 281, endPoint x: 578, endPoint y: 285, distance: 6.5
click at [573, 282] on button "Confirm" at bounding box center [578, 282] width 120 height 20
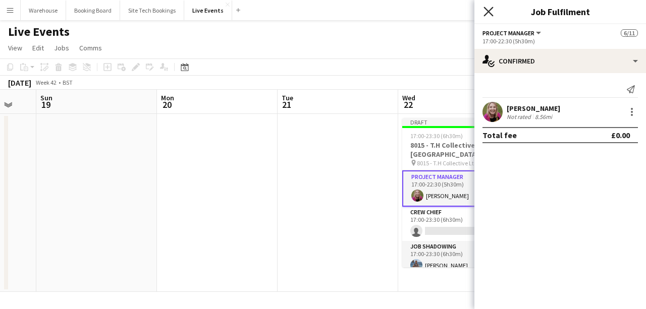
click at [491, 11] on icon "Close pop-in" at bounding box center [488, 12] width 10 height 10
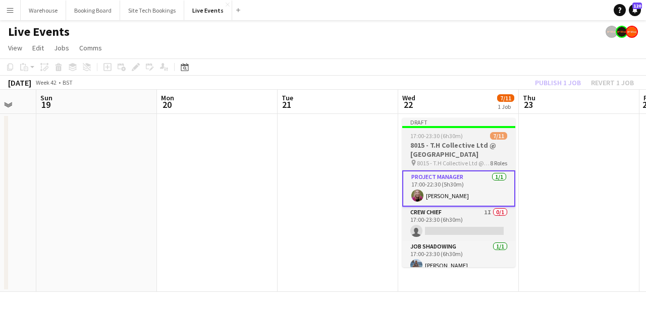
click at [457, 150] on h3 "8015 - T.H Collective Ltd @ [GEOGRAPHIC_DATA]" at bounding box center [458, 150] width 113 height 18
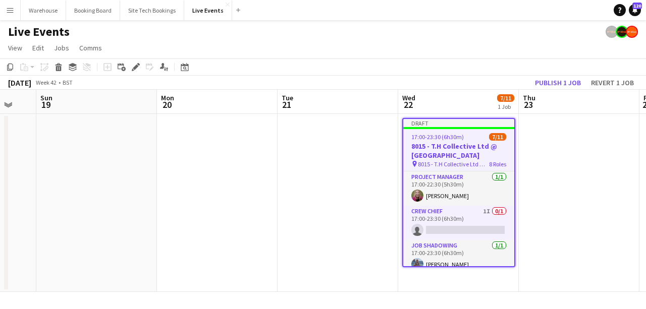
click at [442, 142] on h3 "8015 - T.H Collective Ltd @ [GEOGRAPHIC_DATA]" at bounding box center [458, 151] width 111 height 18
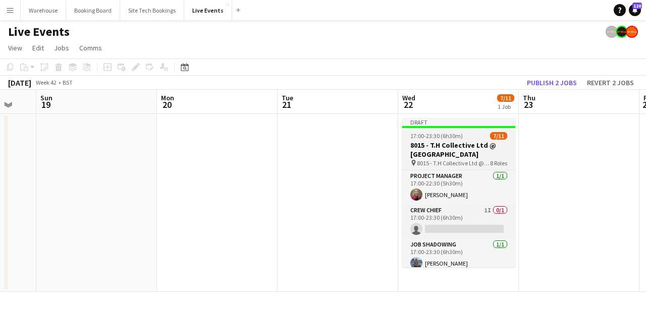
scroll to position [0, 444]
click at [443, 142] on h3 "8015 - T.H Collective Ltd @ [GEOGRAPHIC_DATA]" at bounding box center [459, 150] width 113 height 18
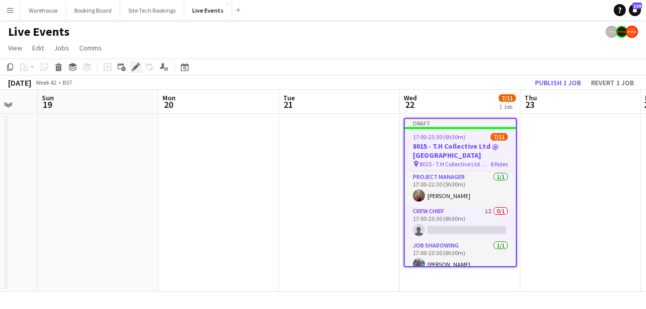
click at [132, 67] on icon "Edit" at bounding box center [136, 67] width 8 height 8
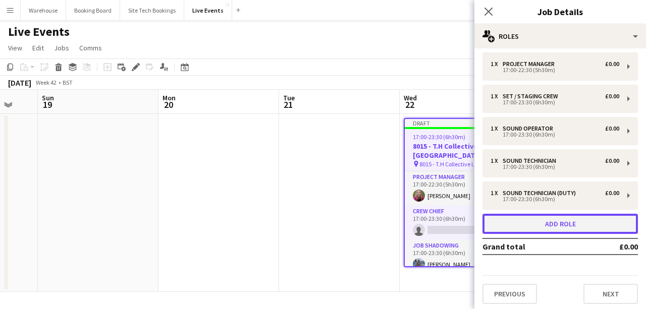
click at [551, 230] on button "Add role" at bounding box center [559, 224] width 155 height 20
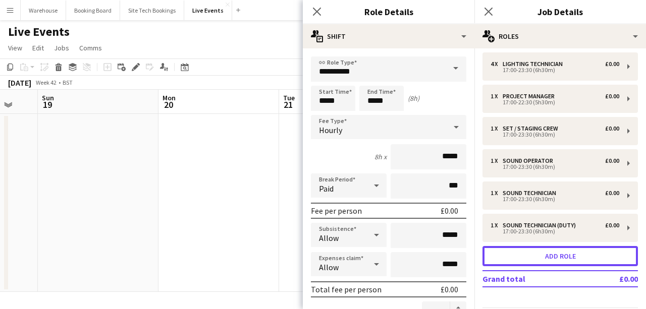
scroll to position [133, 0]
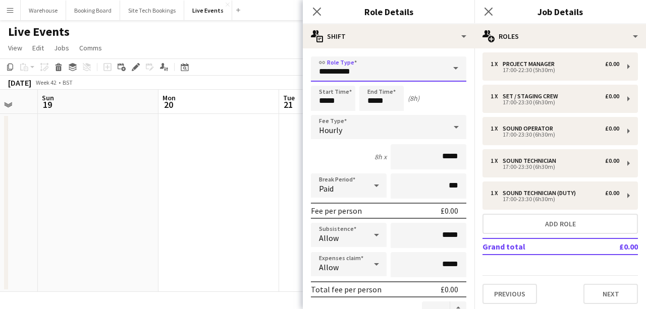
click at [380, 79] on input "**********" at bounding box center [388, 68] width 155 height 25
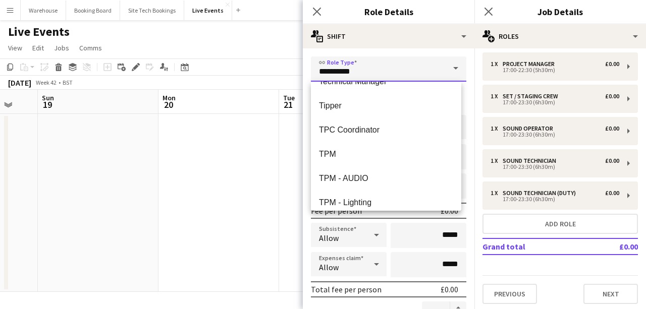
scroll to position [2390, 0]
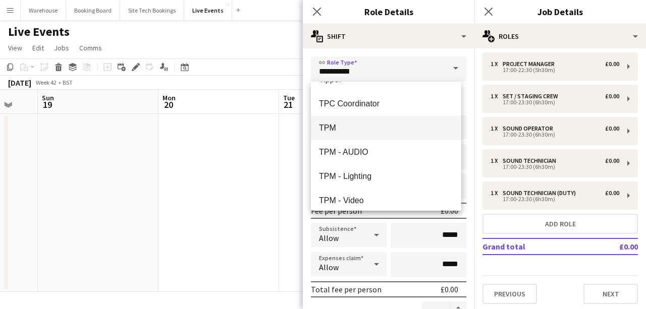
click at [374, 126] on span "TPM" at bounding box center [386, 128] width 134 height 10
type input "***"
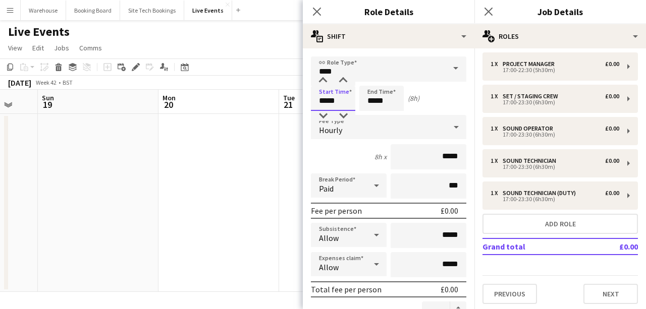
click at [327, 99] on input "*****" at bounding box center [333, 98] width 44 height 25
click at [326, 98] on input "*****" at bounding box center [333, 98] width 44 height 25
type input "*****"
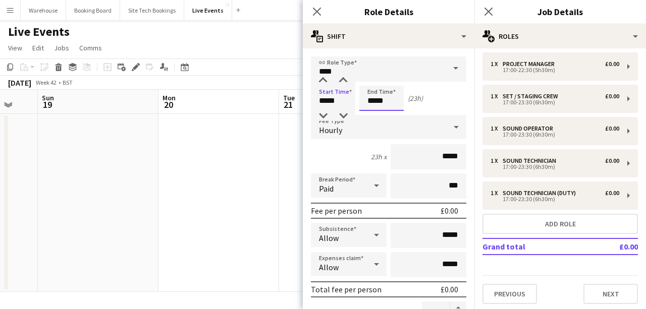
click at [367, 96] on input "*****" at bounding box center [381, 98] width 44 height 25
click at [370, 99] on input "*****" at bounding box center [381, 98] width 44 height 25
click at [376, 100] on input "*****" at bounding box center [381, 98] width 44 height 25
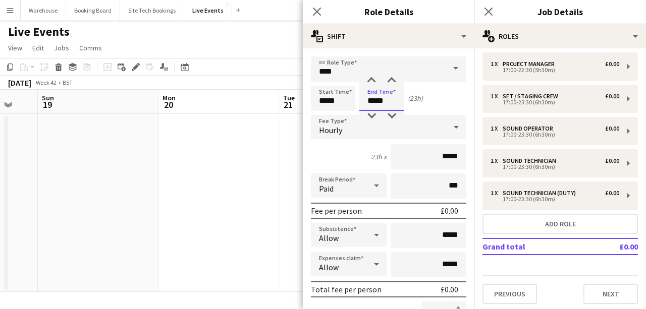
click at [378, 100] on input "*****" at bounding box center [381, 98] width 44 height 25
type input "*****"
click at [352, 128] on div "Hourly" at bounding box center [378, 127] width 135 height 24
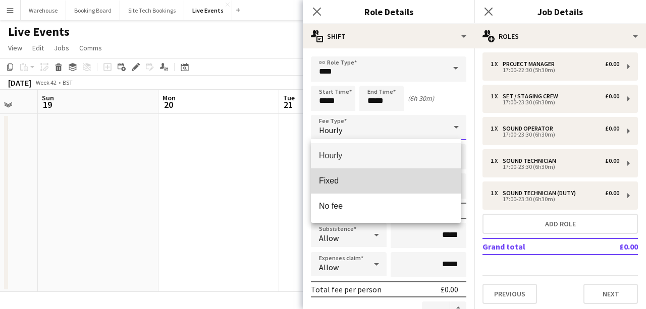
click at [338, 176] on mat-option "Fixed" at bounding box center [386, 180] width 150 height 25
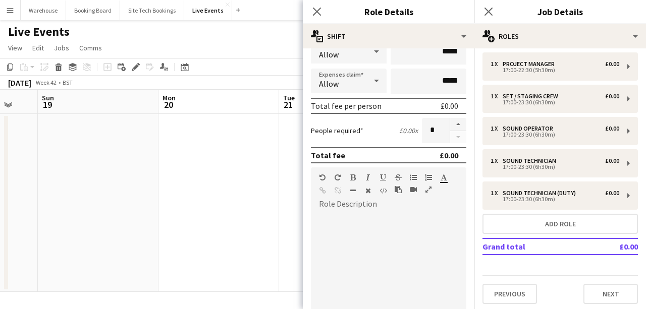
scroll to position [272, 0]
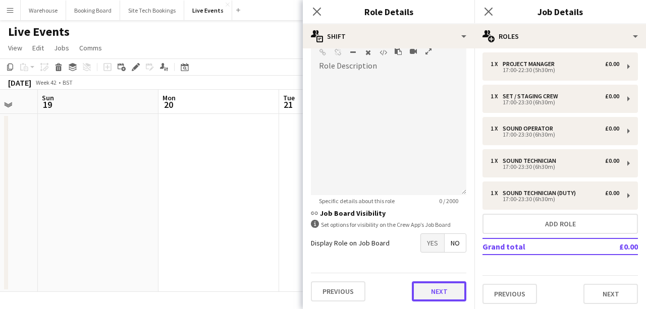
click at [430, 287] on button "Next" at bounding box center [439, 291] width 54 height 20
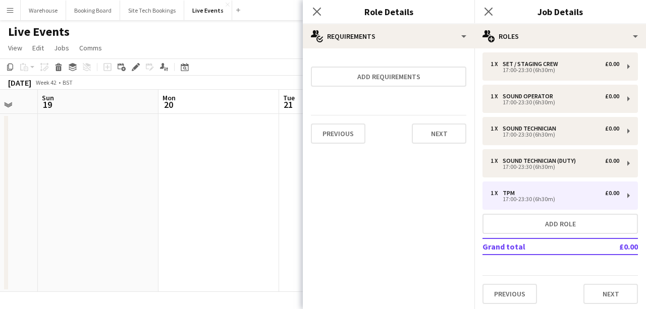
scroll to position [0, 0]
click at [317, 7] on icon "Close pop-in" at bounding box center [317, 12] width 10 height 10
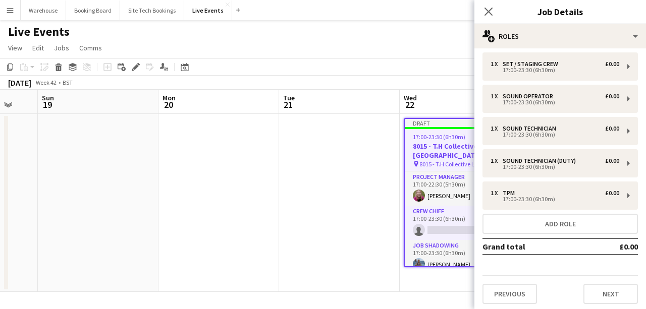
click at [359, 141] on app-date-cell at bounding box center [339, 203] width 121 height 178
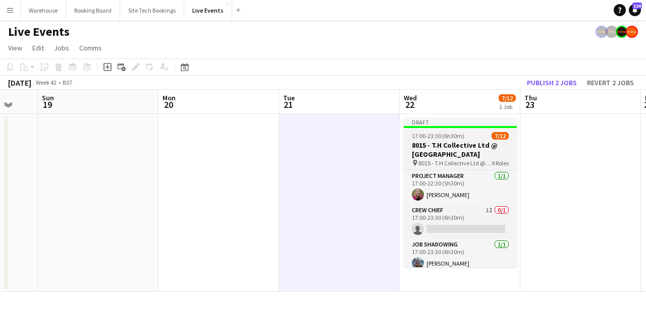
click at [438, 164] on span "8015 - T.H Collective Ltd @ [GEOGRAPHIC_DATA]" at bounding box center [454, 163] width 73 height 8
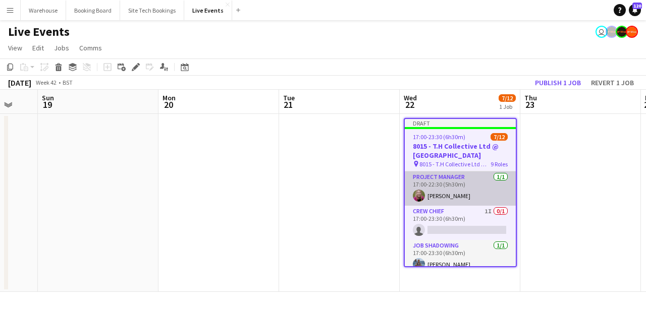
drag, startPoint x: 448, startPoint y: 186, endPoint x: 453, endPoint y: 191, distance: 7.1
click at [448, 186] on app-card-role "Project Manager [DATE] 17:00-22:30 (5h30m) [PERSON_NAME]" at bounding box center [459, 188] width 111 height 34
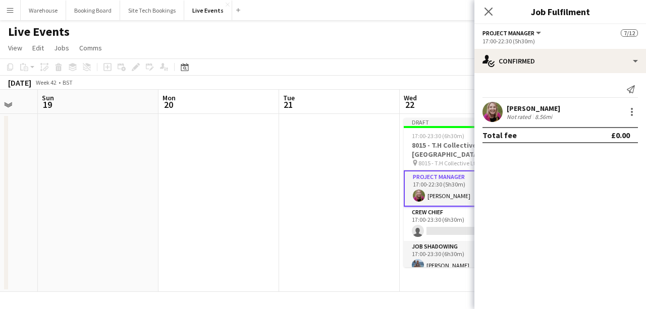
drag, startPoint x: 487, startPoint y: 12, endPoint x: 443, endPoint y: 61, distance: 65.3
click at [488, 12] on icon at bounding box center [488, 12] width 8 height 8
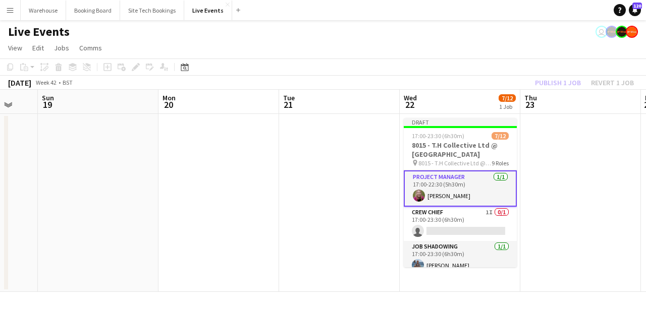
drag, startPoint x: 362, startPoint y: 181, endPoint x: 389, endPoint y: 179, distance: 27.3
click at [363, 181] on app-date-cell at bounding box center [339, 203] width 121 height 178
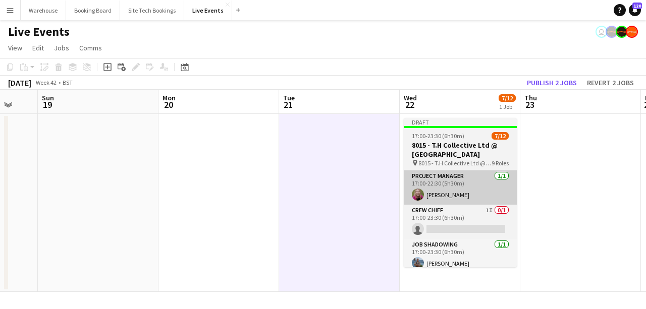
scroll to position [0, 444]
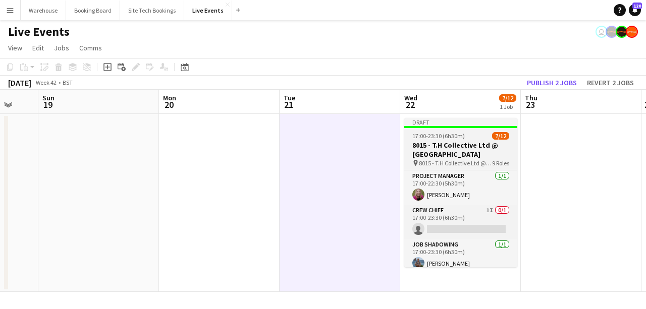
click at [445, 159] on span "8015 - T.H Collective Ltd @ [GEOGRAPHIC_DATA]" at bounding box center [455, 163] width 73 height 8
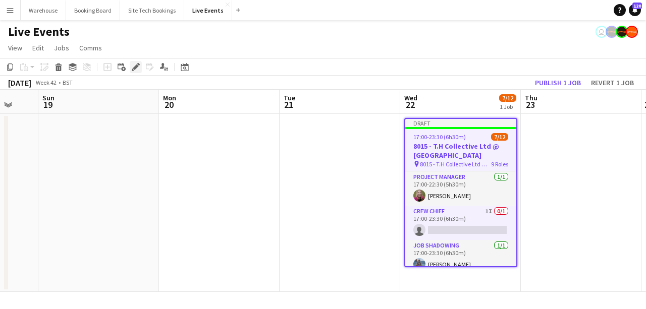
click at [138, 68] on icon "Edit" at bounding box center [136, 67] width 8 height 8
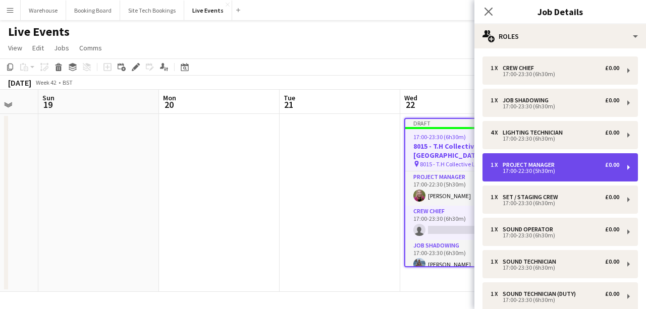
click at [560, 169] on div "1 x Project Manager £0.00 17:00-22:30 (5h30m)" at bounding box center [554, 167] width 129 height 12
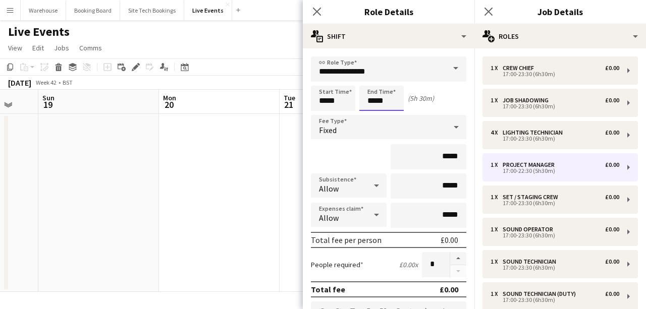
click at [377, 104] on input "*****" at bounding box center [381, 98] width 44 height 25
click at [368, 88] on input "*****" at bounding box center [381, 98] width 44 height 25
click at [370, 85] on div at bounding box center [371, 81] width 20 height 10
click at [371, 111] on div at bounding box center [371, 116] width 20 height 10
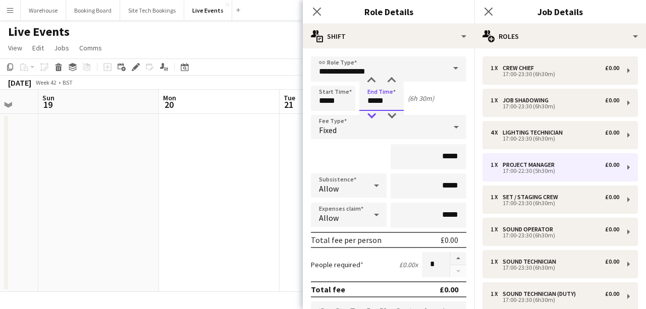
click at [371, 111] on div at bounding box center [371, 116] width 20 height 10
click at [372, 81] on div at bounding box center [371, 81] width 20 height 10
type input "*****"
click at [315, 11] on icon "Close pop-in" at bounding box center [317, 12] width 10 height 10
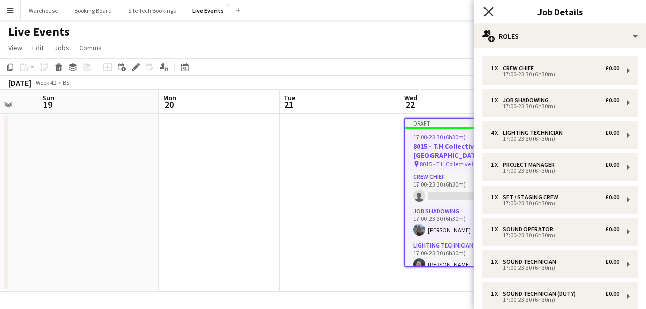
click at [483, 10] on app-icon "Close pop-in" at bounding box center [488, 12] width 15 height 15
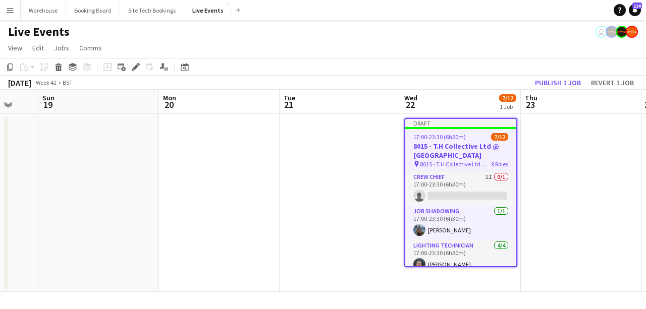
click at [337, 195] on app-date-cell at bounding box center [339, 203] width 121 height 178
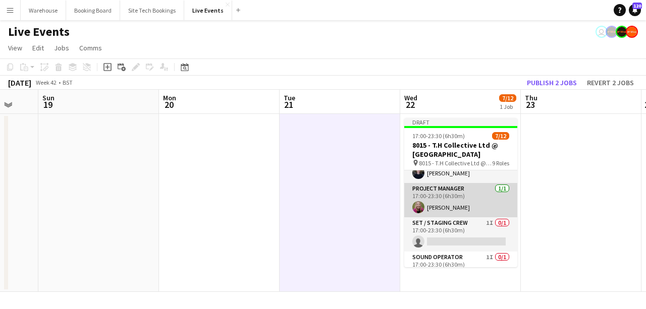
scroll to position [0, 0]
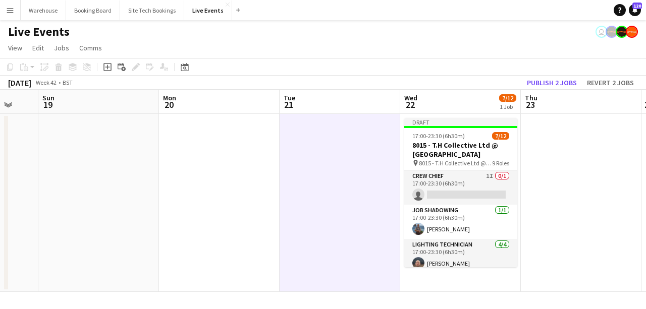
click at [591, 212] on app-date-cell at bounding box center [580, 203] width 121 height 178
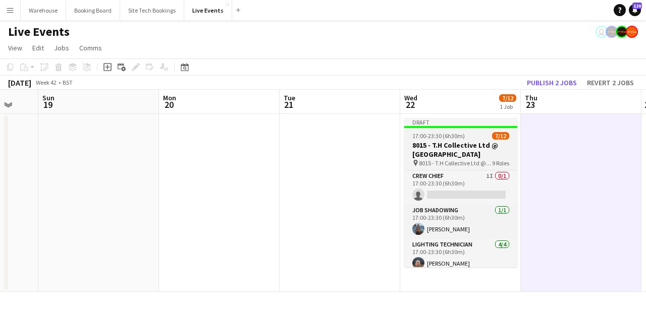
click at [468, 141] on h3 "8015 - T.H Collective Ltd @ [GEOGRAPHIC_DATA]" at bounding box center [460, 150] width 113 height 18
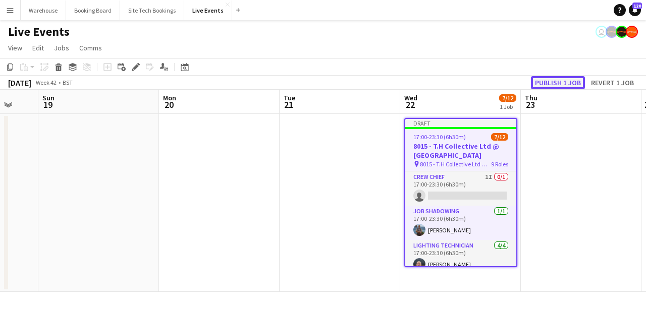
click at [557, 85] on button "Publish 1 job" at bounding box center [558, 82] width 54 height 13
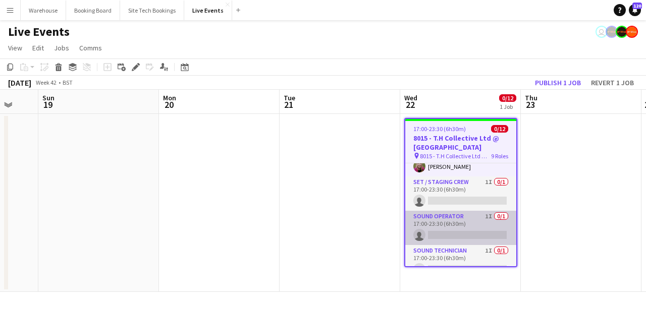
scroll to position [235, 0]
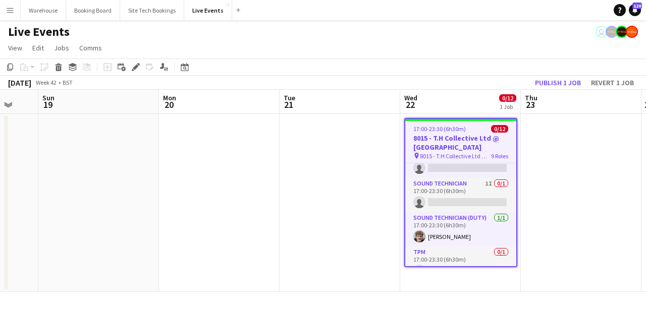
click at [573, 201] on app-date-cell at bounding box center [580, 203] width 121 height 178
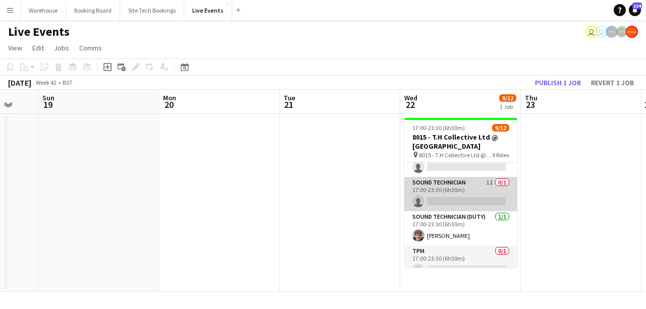
scroll to position [247, 0]
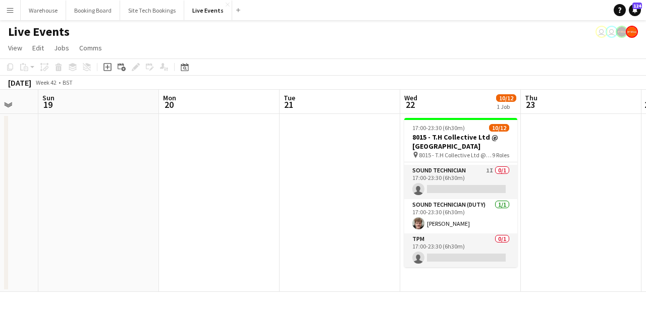
click at [632, 33] on app-user-avatar at bounding box center [631, 32] width 12 height 12
click at [573, 183] on app-date-cell at bounding box center [580, 203] width 121 height 178
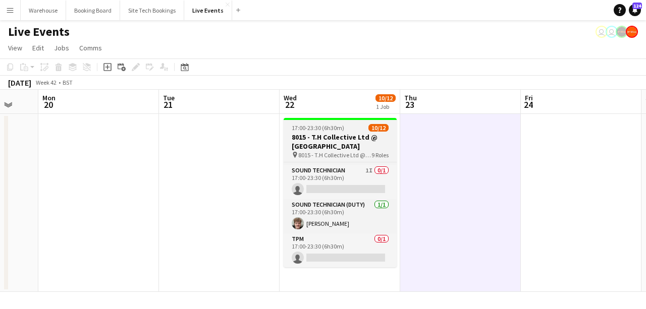
click at [343, 143] on h3 "8015 - T.H Collective Ltd @ [GEOGRAPHIC_DATA]" at bounding box center [339, 142] width 113 height 18
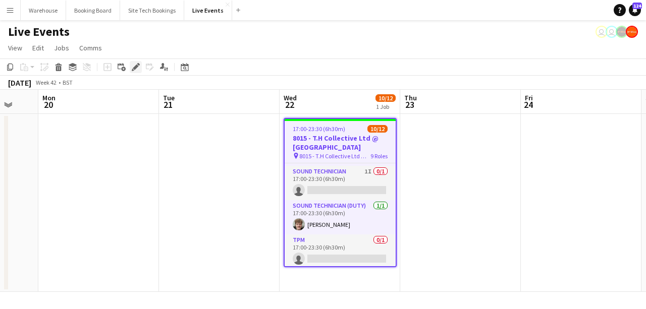
click at [130, 69] on div "Edit" at bounding box center [136, 67] width 12 height 12
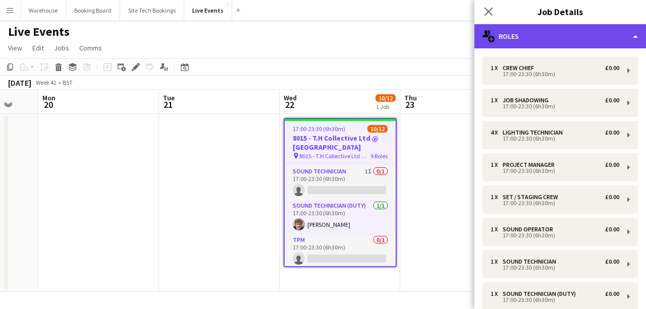
click at [529, 40] on div "multiple-users-add Roles" at bounding box center [559, 36] width 171 height 24
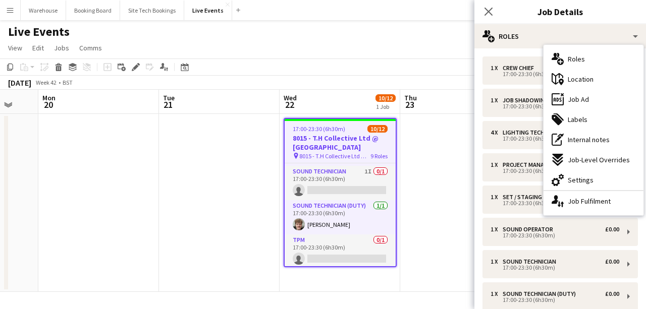
click at [508, 11] on h3 "Job Details" at bounding box center [559, 11] width 171 height 13
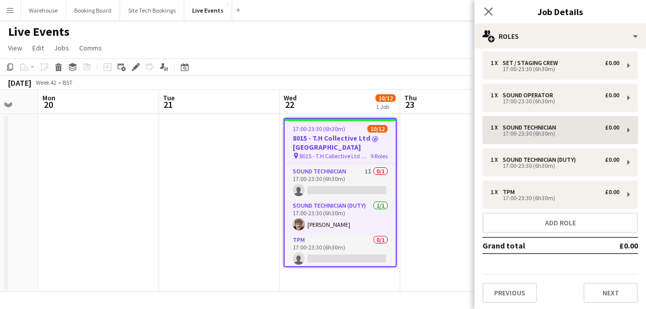
scroll to position [136, 0]
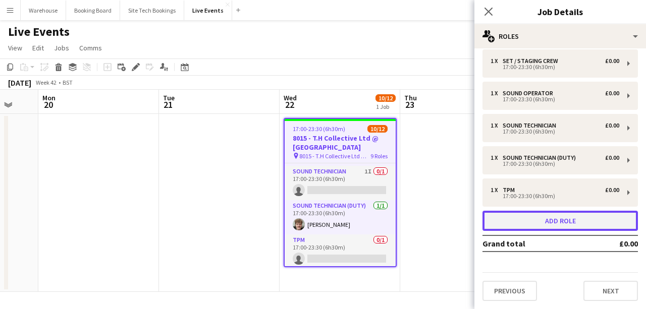
click at [576, 213] on button "Add role" at bounding box center [559, 221] width 155 height 20
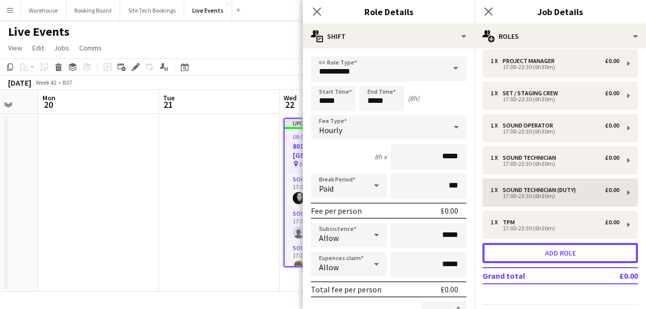
scroll to position [281, 0]
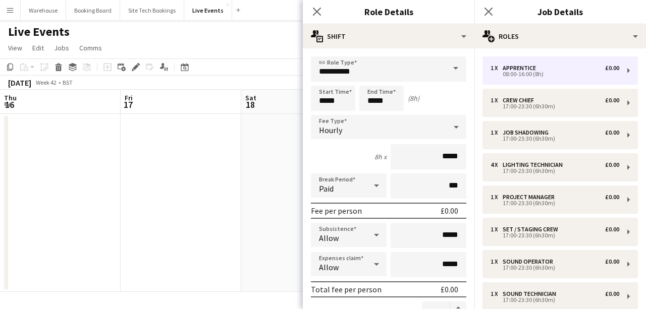
scroll to position [168, 0]
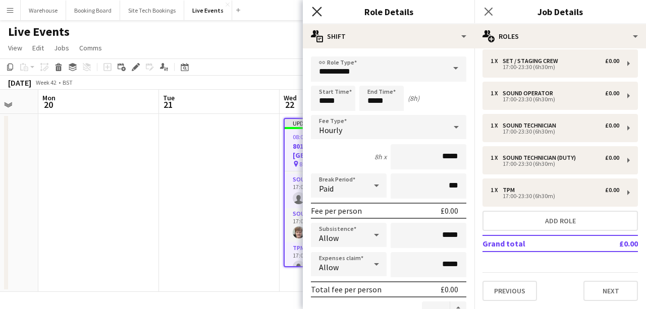
click at [314, 8] on icon "Close pop-in" at bounding box center [317, 12] width 10 height 10
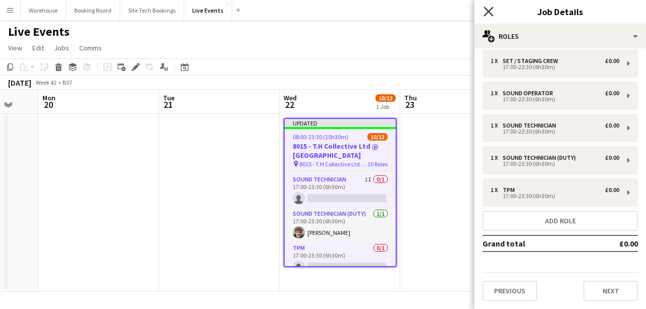
click at [483, 9] on icon "Close pop-in" at bounding box center [488, 12] width 10 height 10
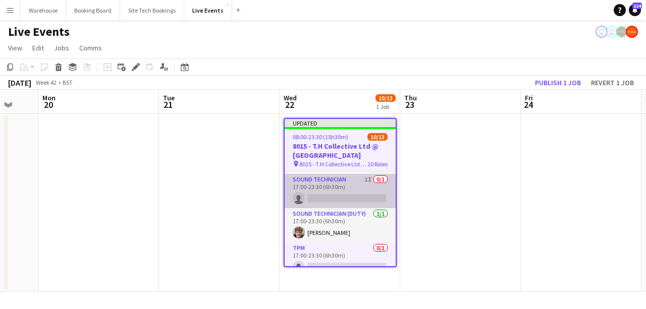
click at [351, 191] on app-card-role "Sound Technician 1I 0/1 17:00-23:30 (6h30m) single-neutral-actions" at bounding box center [339, 191] width 111 height 34
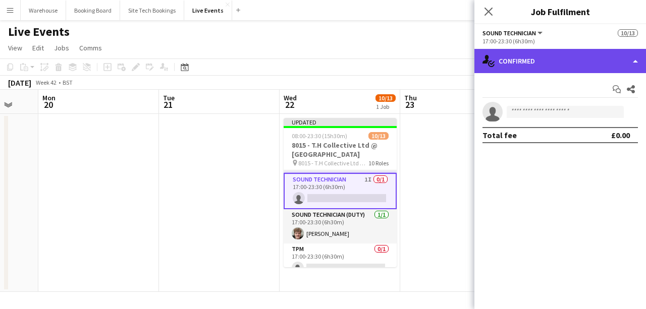
click at [522, 60] on div "single-neutral-actions-check-2 Confirmed" at bounding box center [559, 61] width 171 height 24
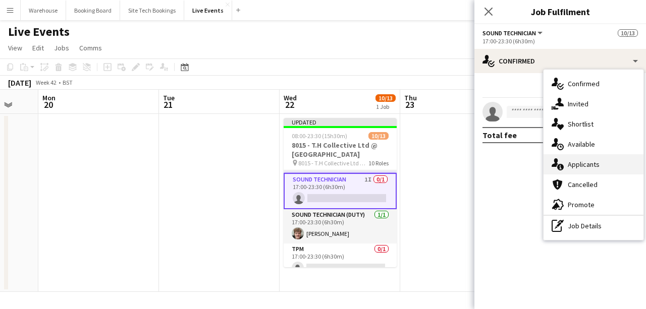
click at [593, 163] on span "Applicants" at bounding box center [583, 164] width 32 height 9
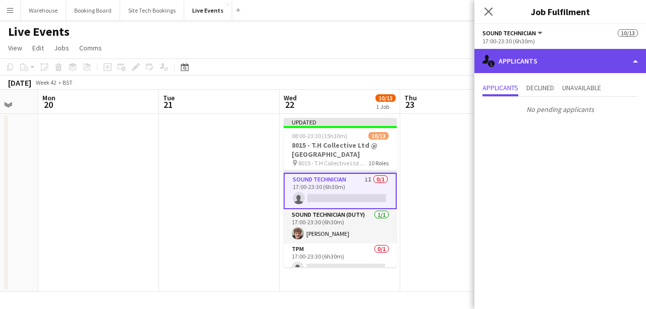
click at [528, 64] on div "single-neutral-actions-information Applicants" at bounding box center [559, 61] width 171 height 24
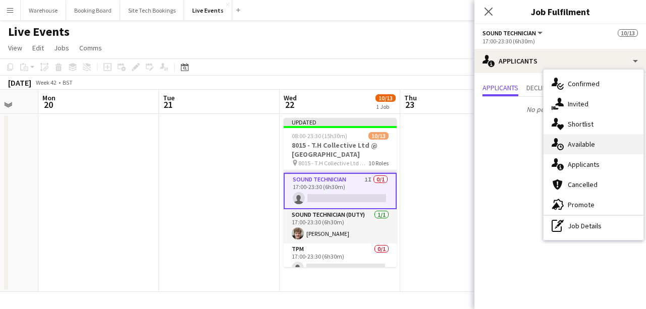
click at [578, 145] on span "Available" at bounding box center [580, 144] width 27 height 9
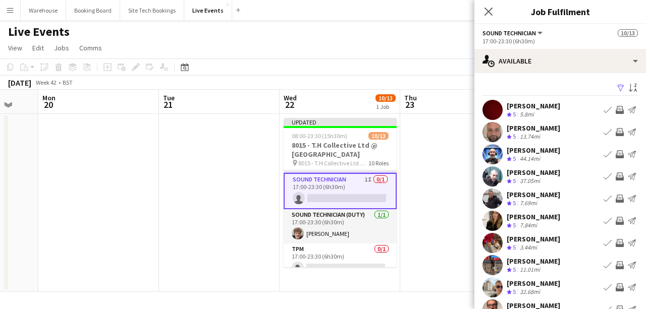
click at [615, 131] on app-icon "Invite crew" at bounding box center [619, 132] width 8 height 8
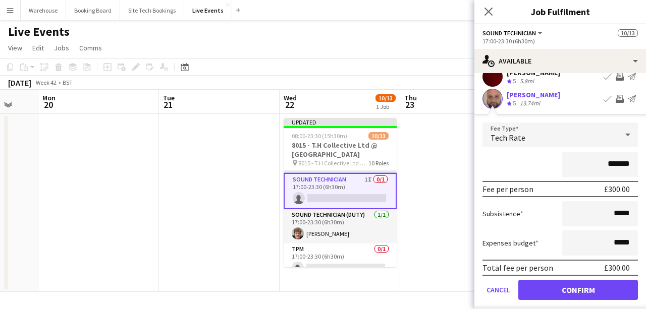
scroll to position [67, 0]
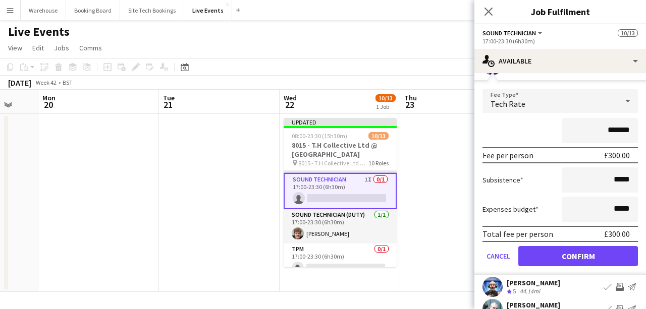
click at [562, 97] on div "Tech Rate" at bounding box center [549, 101] width 135 height 24
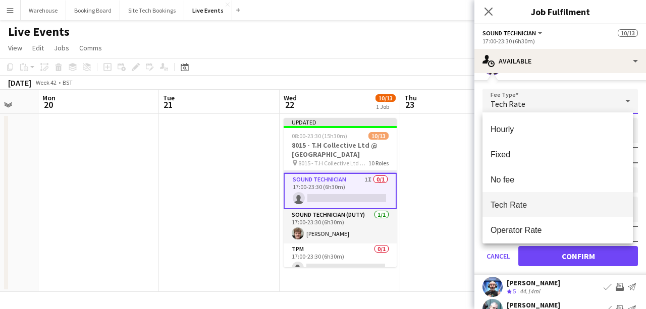
drag, startPoint x: 558, startPoint y: 38, endPoint x: 558, endPoint y: 30, distance: 8.1
click at [558, 30] on div at bounding box center [323, 154] width 646 height 309
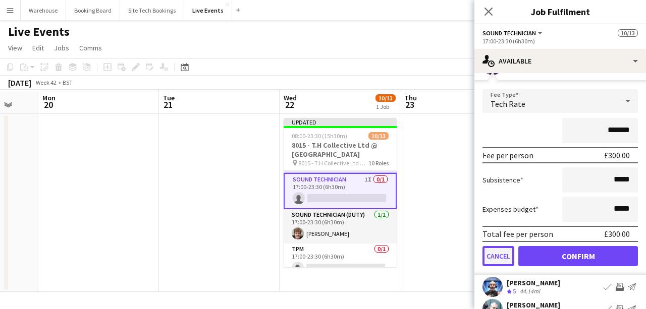
click at [494, 256] on button "Cancel" at bounding box center [498, 256] width 32 height 20
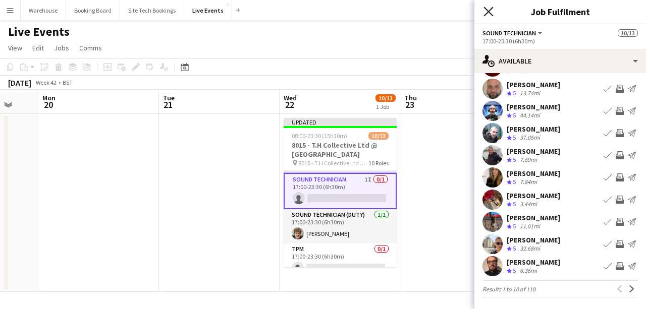
click at [488, 10] on icon "Close pop-in" at bounding box center [488, 12] width 10 height 10
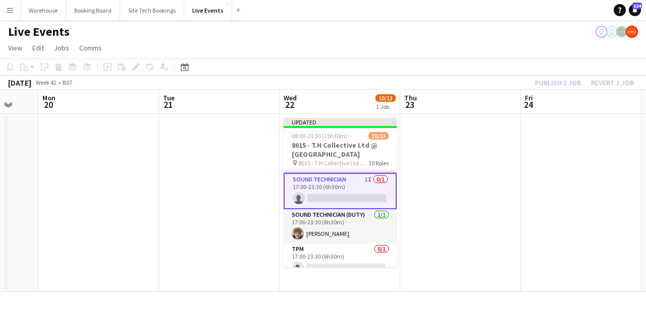
click at [332, 197] on app-card-role "Sound Technician 1I 0/1 17:00-23:30 (6h30m) single-neutral-actions" at bounding box center [339, 191] width 113 height 36
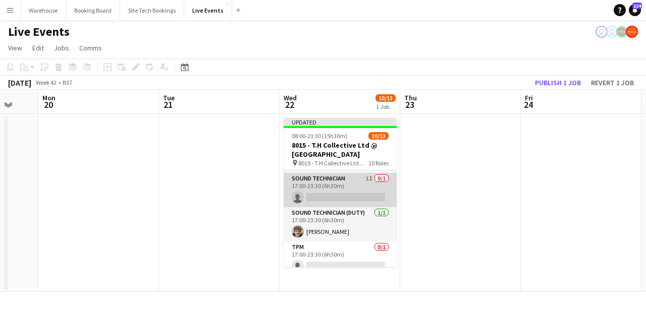
click at [332, 183] on app-card-role "Sound Technician 1I 0/1 17:00-23:30 (6h30m) single-neutral-actions" at bounding box center [339, 190] width 113 height 34
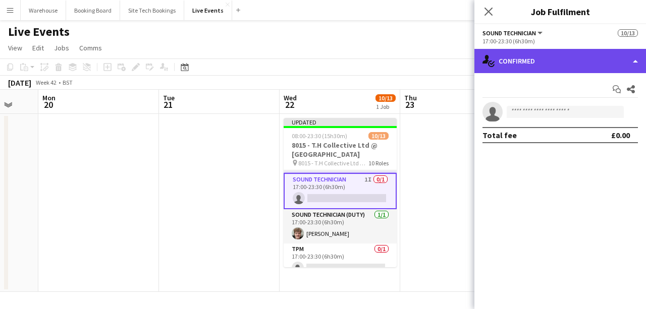
click at [513, 63] on div "single-neutral-actions-check-2 Confirmed" at bounding box center [559, 61] width 171 height 24
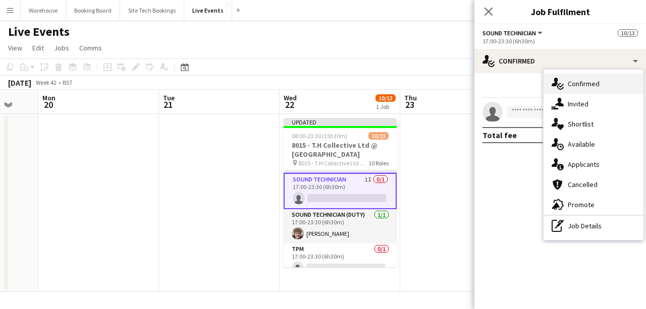
click at [568, 84] on span "Confirmed" at bounding box center [583, 83] width 32 height 9
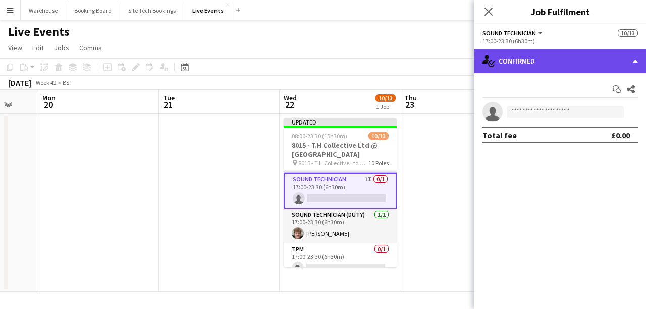
click at [539, 70] on div "single-neutral-actions-check-2 Confirmed" at bounding box center [559, 61] width 171 height 24
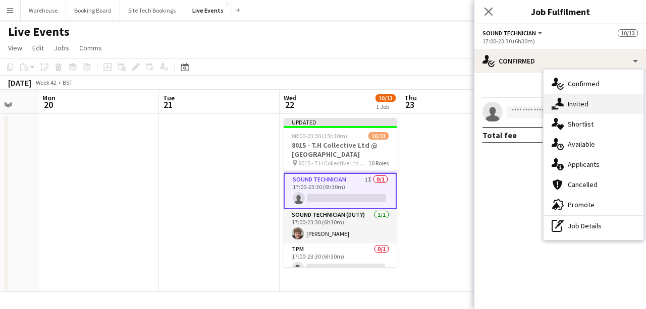
click at [571, 100] on span "Invited" at bounding box center [577, 103] width 21 height 9
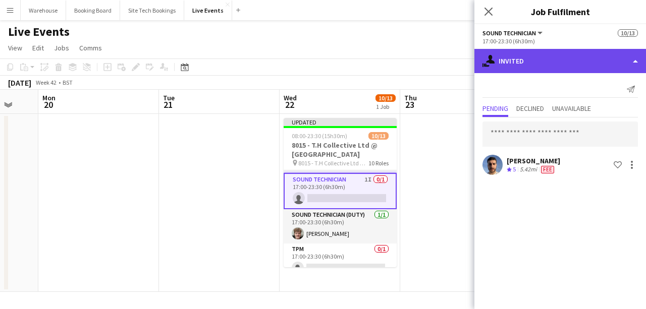
click at [516, 56] on div "single-neutral-actions-share-1 Invited" at bounding box center [559, 61] width 171 height 24
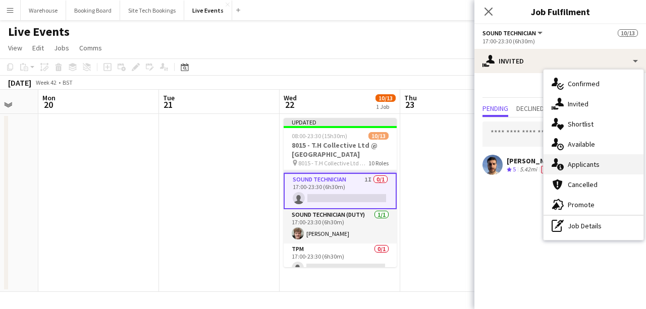
click at [594, 168] on span "Applicants" at bounding box center [583, 164] width 32 height 9
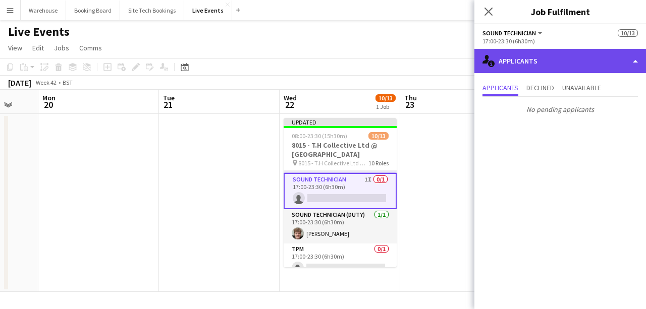
click at [528, 58] on div "single-neutral-actions-information Applicants" at bounding box center [559, 61] width 171 height 24
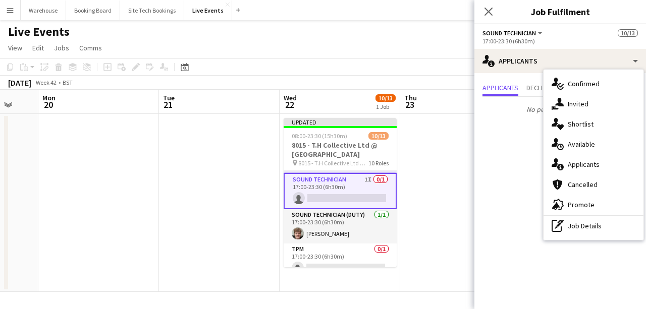
click at [518, 117] on p "No pending applicants" at bounding box center [559, 109] width 171 height 17
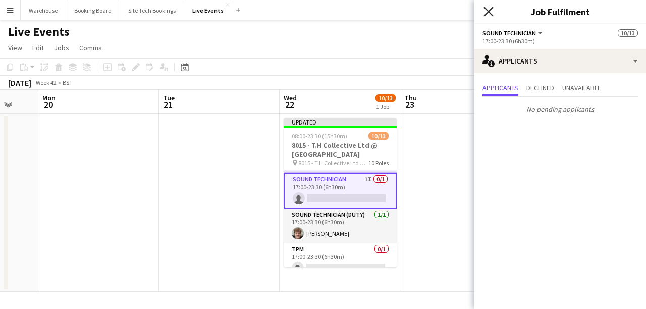
click at [484, 15] on icon "Close pop-in" at bounding box center [488, 12] width 10 height 10
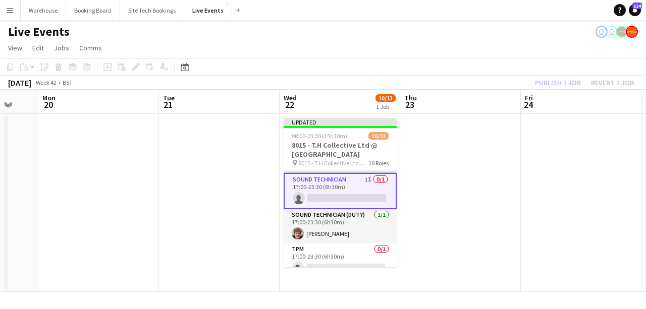
click at [348, 188] on app-card-role "Sound Technician 1I 0/1 17:00-23:30 (6h30m) single-neutral-actions" at bounding box center [339, 191] width 113 height 36
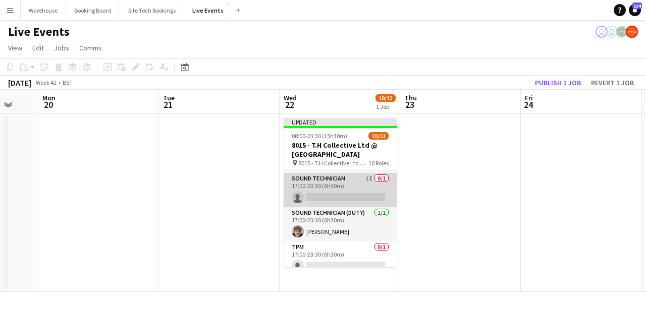
click at [337, 192] on app-card-role "Sound Technician 1I 0/1 17:00-23:30 (6h30m) single-neutral-actions" at bounding box center [339, 190] width 113 height 34
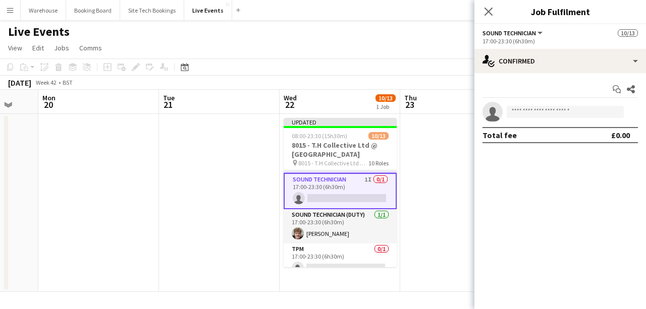
click at [530, 102] on app-invite-slot "single-neutral-actions" at bounding box center [559, 112] width 171 height 20
click at [531, 108] on input at bounding box center [564, 112] width 117 height 12
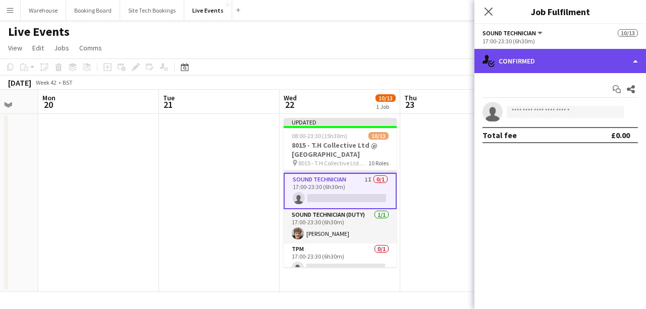
click at [531, 62] on div "single-neutral-actions-check-2 Confirmed" at bounding box center [559, 61] width 171 height 24
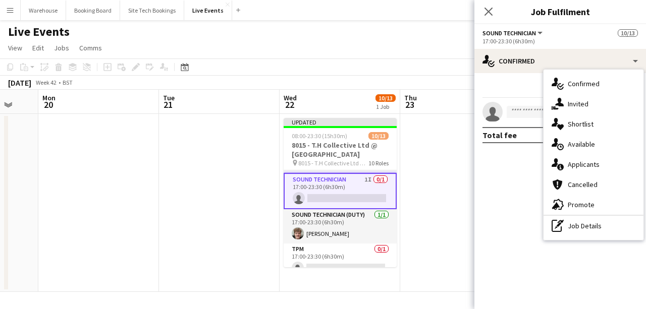
click at [502, 190] on mat-expansion-panel "check Confirmed Start chat Share single-neutral-actions Total fee £0.00" at bounding box center [559, 191] width 171 height 236
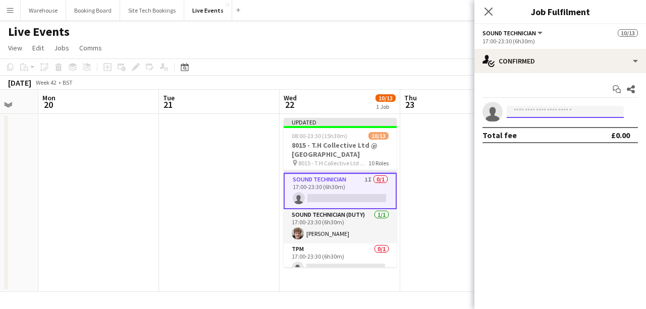
click at [526, 115] on input at bounding box center [564, 112] width 117 height 12
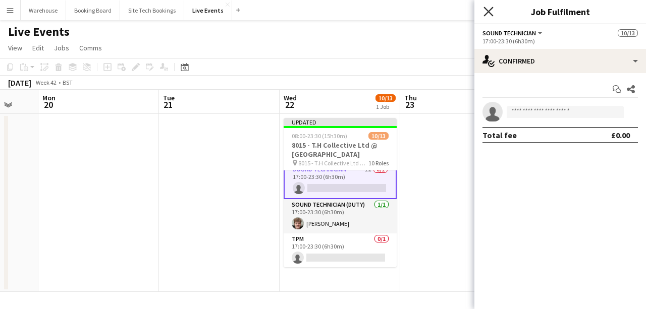
click at [488, 13] on icon "Close pop-in" at bounding box center [488, 12] width 10 height 10
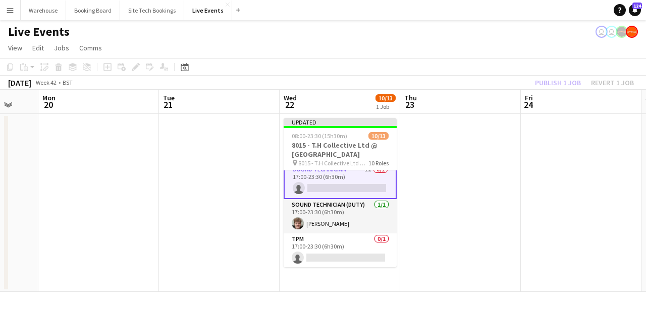
drag, startPoint x: 454, startPoint y: 157, endPoint x: 453, endPoint y: 151, distance: 6.1
click at [454, 154] on app-date-cell at bounding box center [460, 203] width 121 height 178
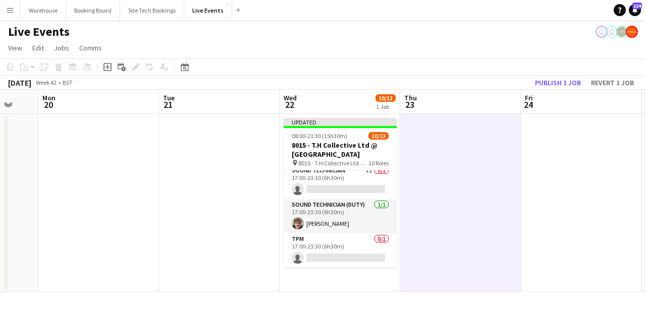
scroll to position [88, 0]
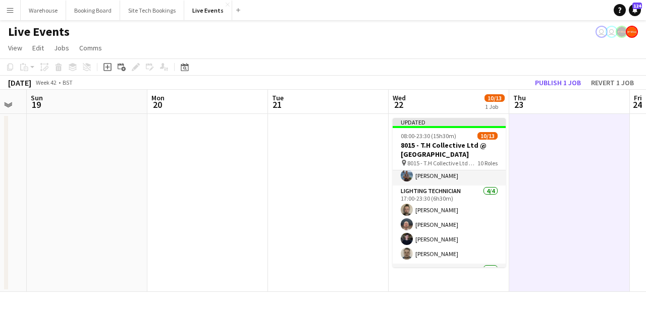
drag, startPoint x: 202, startPoint y: 198, endPoint x: 362, endPoint y: 208, distance: 160.7
click at [362, 208] on app-calendar-viewport "Thu 16 Fri 17 Sat 18 Sun 19 Mon 20 Tue 21 Wed 22 10/13 1 Job Thu 23 Fri 24 Sat …" at bounding box center [323, 191] width 646 height 202
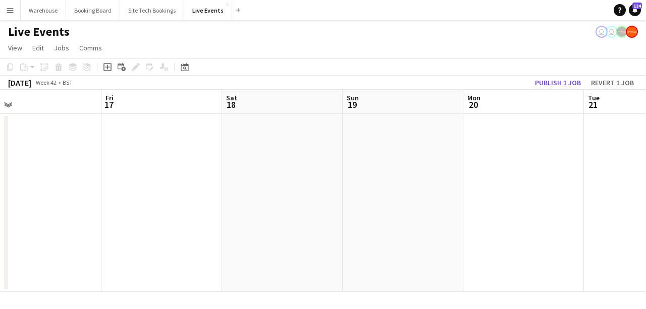
drag, startPoint x: 211, startPoint y: 207, endPoint x: 374, endPoint y: 209, distance: 163.4
click at [446, 210] on app-calendar-viewport "Tue 14 Wed 15 Thu 16 Fri 17 Sat 18 Sun 19 Mon 20 Tue 21 Wed 22 10/13 1 Job Thu …" at bounding box center [323, 191] width 646 height 202
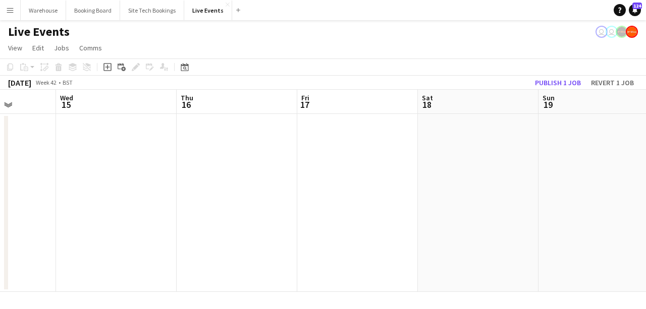
drag, startPoint x: 439, startPoint y: 216, endPoint x: 388, endPoint y: 219, distance: 50.6
click at [470, 219] on app-calendar-viewport "Sun 12 Mon 13 Tue 14 Wed 15 Thu 16 Fri 17 Sat 18 Sun 19 Mon 20 Tue 21 Wed 22 10…" at bounding box center [323, 191] width 646 height 202
click at [460, 215] on app-calendar-viewport "Fri 10 Sat 11 Sun 12 Mon 13 Tue 14 Wed 15 Thu 16 Fri 17 Sat 18 Sun 19 Mon 20" at bounding box center [323, 191] width 646 height 202
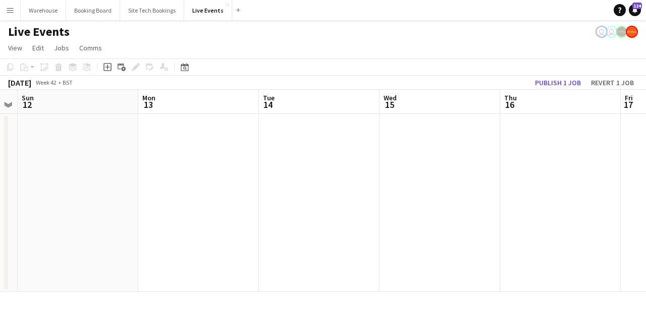
drag, startPoint x: 379, startPoint y: 212, endPoint x: 464, endPoint y: 210, distance: 84.7
click at [464, 210] on app-calendar-viewport "Fri 10 Sat 11 Sun 12 Mon 13 Tue 14 Wed 15 Thu 16 Fri 17 Sat 18 Sun 19 Mon 20" at bounding box center [323, 191] width 646 height 202
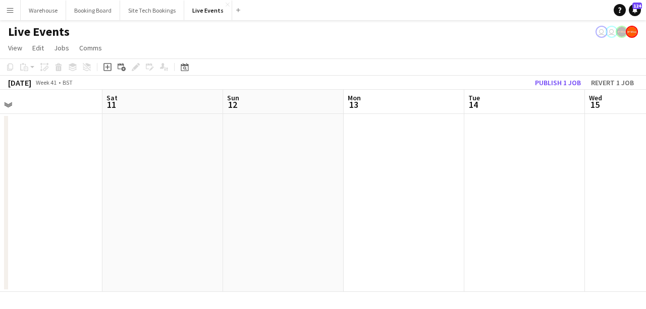
drag, startPoint x: 227, startPoint y: 203, endPoint x: 423, endPoint y: 201, distance: 195.7
click at [413, 203] on app-calendar-viewport "Wed 8 9/10 1 Job Thu 9 Fri 10 Sat 11 Sun 12 Mon 13 Tue 14 Wed 15 Thu 16 Fri 17 …" at bounding box center [323, 191] width 646 height 202
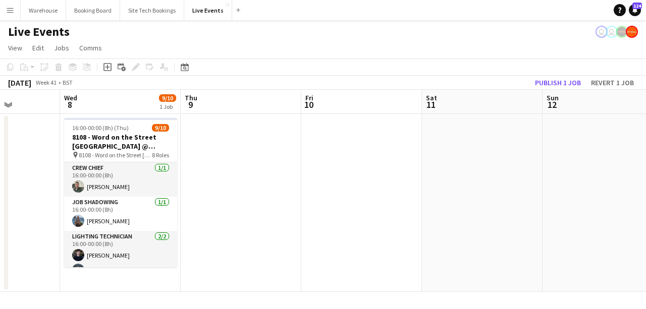
drag, startPoint x: 256, startPoint y: 197, endPoint x: 433, endPoint y: 204, distance: 177.1
click at [433, 204] on app-calendar-viewport "Mon 6 Tue 7 Wed 8 9/10 1 Job Thu 9 Fri 10 Sat 11 Sun 12 Mon 13 Tue 14 Wed 15 Th…" at bounding box center [323, 191] width 646 height 202
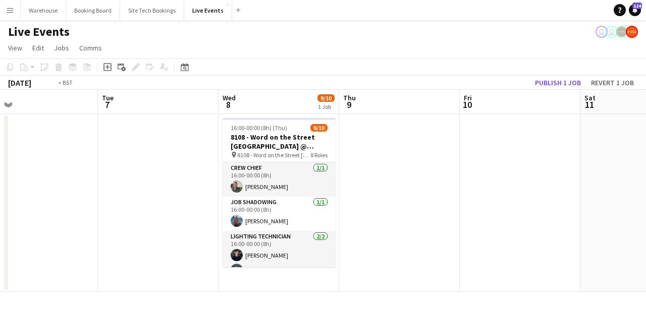
drag, startPoint x: 493, startPoint y: 197, endPoint x: 529, endPoint y: 193, distance: 35.5
click at [518, 195] on app-calendar-viewport "Sat 4 Sun 5 Mon 6 Tue 7 Wed 8 9/10 1 Job Thu 9 Fri 10 Sat 11 Sun 12 Mon 13 Tue …" at bounding box center [323, 191] width 646 height 202
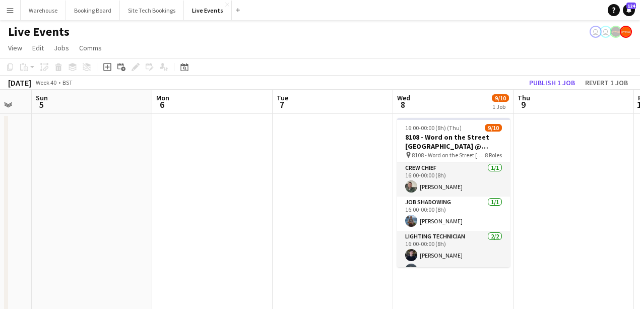
drag, startPoint x: 246, startPoint y: 185, endPoint x: 412, endPoint y: 197, distance: 165.9
click at [474, 196] on app-calendar-viewport "Thu 2 24/24 2 Jobs Fri 3 Sat 4 Sun 5 Mon 6 Tue 7 Wed 8 9/10 1 Job Thu 9 Fri 10 …" at bounding box center [320, 265] width 640 height 351
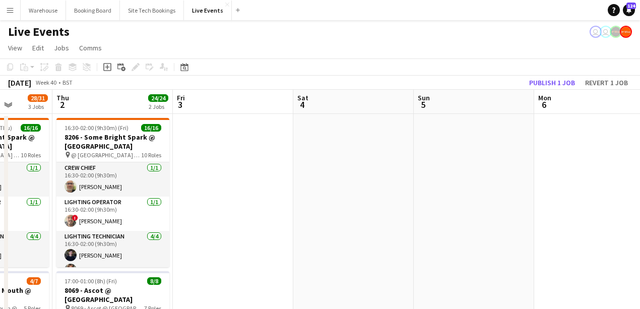
drag, startPoint x: 284, startPoint y: 193, endPoint x: 489, endPoint y: 201, distance: 205.4
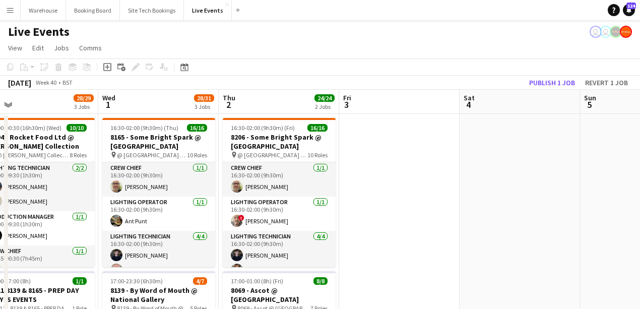
scroll to position [0, 252]
drag, startPoint x: 310, startPoint y: 197, endPoint x: 385, endPoint y: 195, distance: 74.7
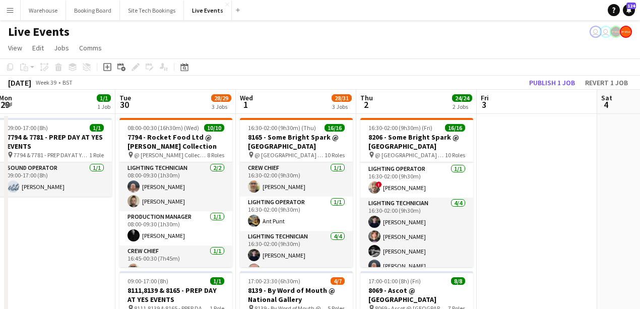
scroll to position [0, 239]
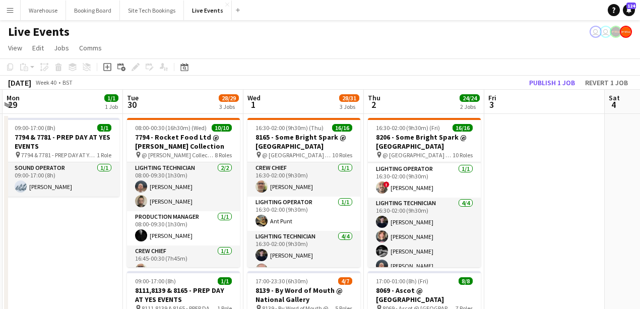
drag, startPoint x: 381, startPoint y: 207, endPoint x: 515, endPoint y: 205, distance: 133.7
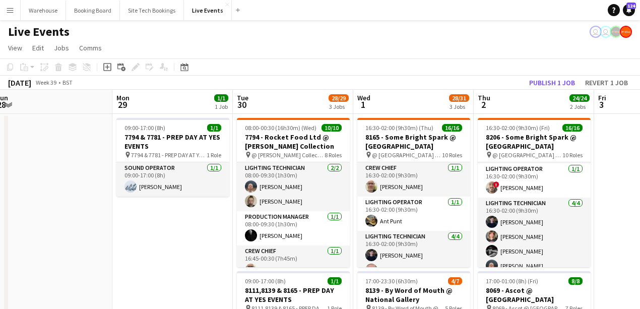
scroll to position [0, 228]
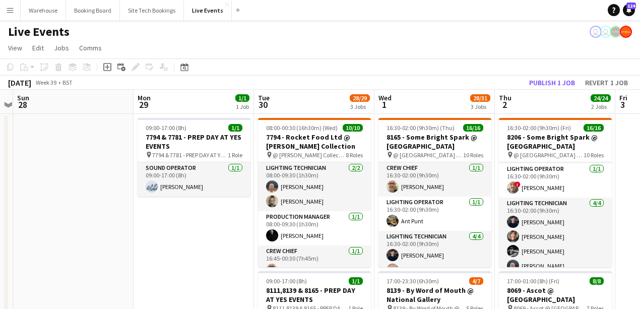
drag, startPoint x: 127, startPoint y: 221, endPoint x: 214, endPoint y: 225, distance: 87.3
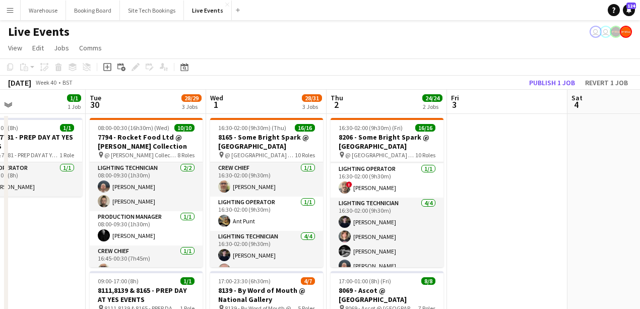
drag, startPoint x: 248, startPoint y: 220, endPoint x: 65, endPoint y: 208, distance: 183.5
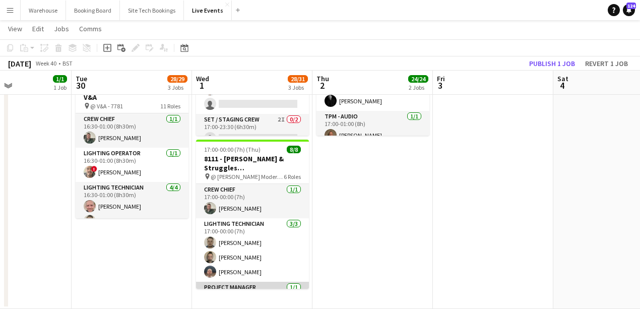
scroll to position [130, 0]
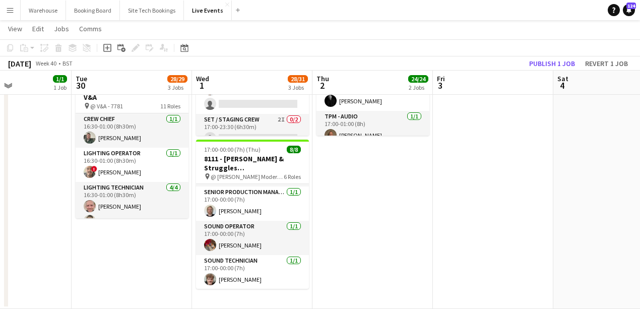
drag, startPoint x: 362, startPoint y: 237, endPoint x: 178, endPoint y: 221, distance: 184.8
click at [144, 222] on app-calendar-viewport "Fri 26 Sat 27 Sun 28 Mon 29 1/1 1 Job Tue 30 28/29 3 Jobs Wed 1 28/31 3 Jobs Th…" at bounding box center [320, 32] width 640 height 554
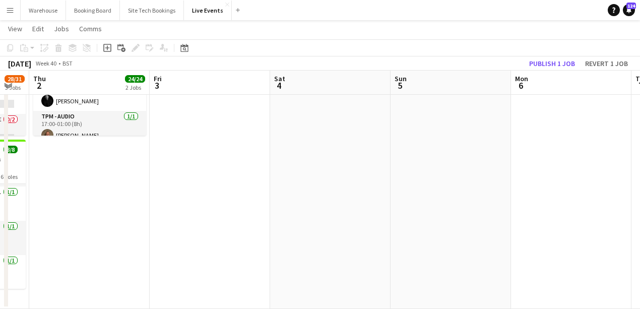
drag, startPoint x: 274, startPoint y: 228, endPoint x: 92, endPoint y: 207, distance: 183.7
click at [95, 209] on app-calendar-viewport "Sun 28 Mon 29 1/1 1 Job Tue 30 28/29 3 Jobs Wed 1 28/31 3 Jobs Thu 2 24/24 2 Jo…" at bounding box center [320, 32] width 640 height 554
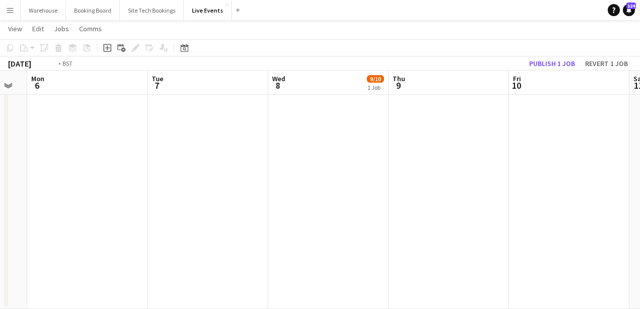
drag, startPoint x: 332, startPoint y: 219, endPoint x: 123, endPoint y: 196, distance: 210.0
click at [101, 198] on app-calendar-viewport "Thu 2 24/24 2 Jobs Fri 3 Sat 4 Sun 5 Mon 6 Tue 7 Wed 8 9/10 1 Job Thu 9 Fri 10 …" at bounding box center [320, 32] width 640 height 554
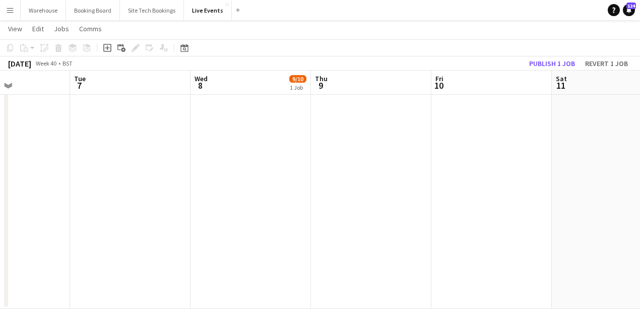
drag, startPoint x: 343, startPoint y: 197, endPoint x: 147, endPoint y: 177, distance: 197.2
click at [128, 177] on app-calendar-viewport "Sat 4 Sun 5 Mon 6 Tue 7 Wed 8 9/10 1 Job Thu 9 Fri 10 Sat 11 Sun 12 Mon 13 Tue …" at bounding box center [320, 32] width 640 height 554
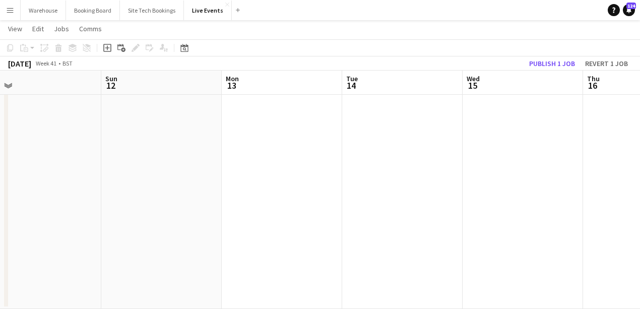
drag, startPoint x: 358, startPoint y: 189, endPoint x: 118, endPoint y: 168, distance: 240.4
click at [93, 166] on app-calendar-viewport "Wed 8 9/10 1 Job Thu 9 Fri 10 Sat 11 Sun 12 Mon 13 Tue 14 Wed 15 Thu 16 Fri 17 …" at bounding box center [320, 32] width 640 height 554
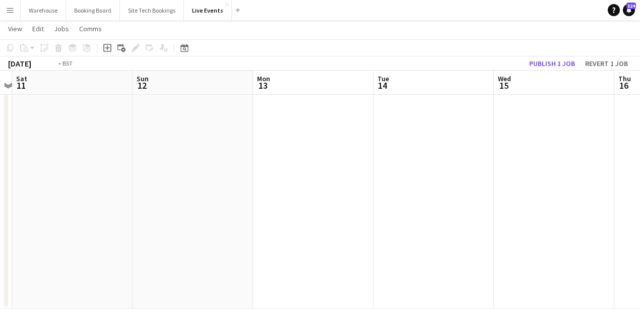
drag, startPoint x: 387, startPoint y: 191, endPoint x: 119, endPoint y: 164, distance: 270.1
click at [110, 165] on app-calendar-viewport "Wed 8 9/10 1 Job Thu 9 Fri 10 Sat 11 Sun 12 Mon 13 Tue 14 Wed 15 Thu 16 Fri 17 …" at bounding box center [320, 32] width 640 height 554
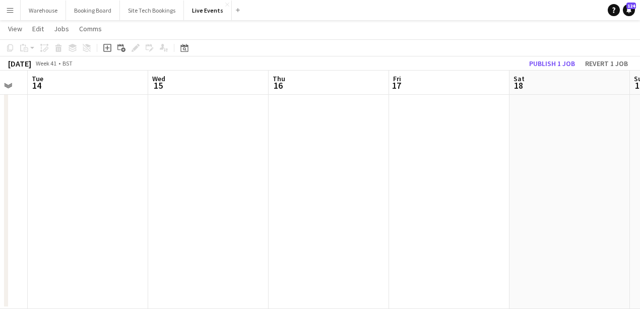
click at [154, 170] on app-calendar-viewport "Fri 10 Sat 11 Sun 12 Mon 13 Tue 14 Wed 15 Thu 16 Fri 17 Sat 18 Sun 19 Mon 20" at bounding box center [320, 32] width 640 height 554
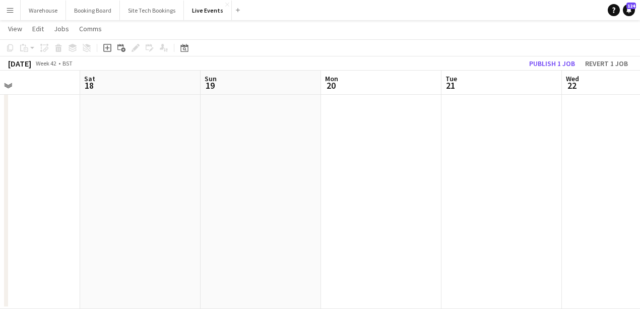
drag, startPoint x: 309, startPoint y: 172, endPoint x: 268, endPoint y: 163, distance: 42.5
click at [137, 158] on app-calendar-viewport "Tue 14 Wed 15 Thu 16 Fri 17 Sat 18 Sun 19 Mon 20 Tue 21 Wed 22 10/13 1 Job Thu …" at bounding box center [320, 32] width 640 height 554
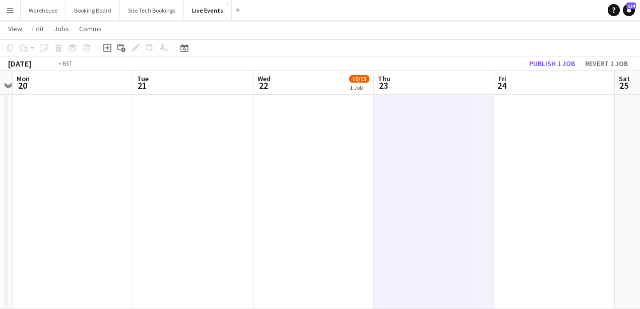
drag, startPoint x: 134, startPoint y: 159, endPoint x: 215, endPoint y: 173, distance: 82.0
click at [113, 157] on app-calendar-viewport "Thu 16 Fri 17 Sat 18 Sun 19 Mon 20 Tue 21 Wed 22 10/13 1 Job Thu 23 Fri 24 Sat …" at bounding box center [320, 32] width 640 height 554
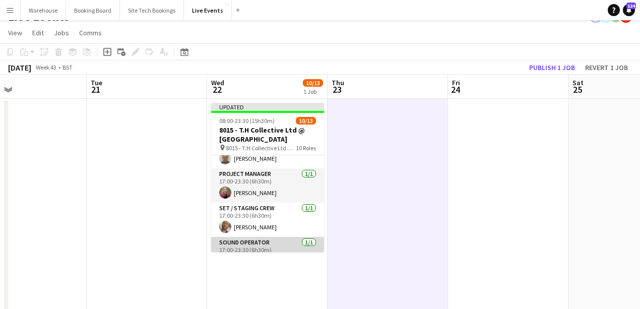
scroll to position [235, 0]
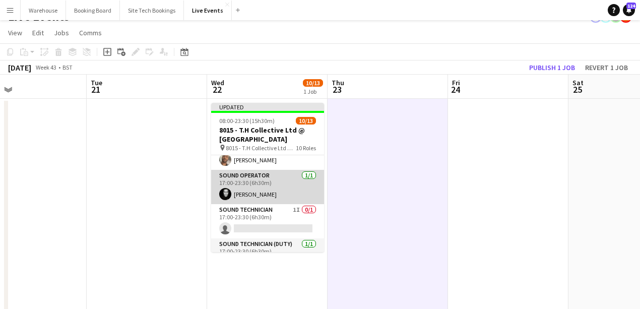
click at [227, 194] on app-user-avatar at bounding box center [225, 194] width 12 height 12
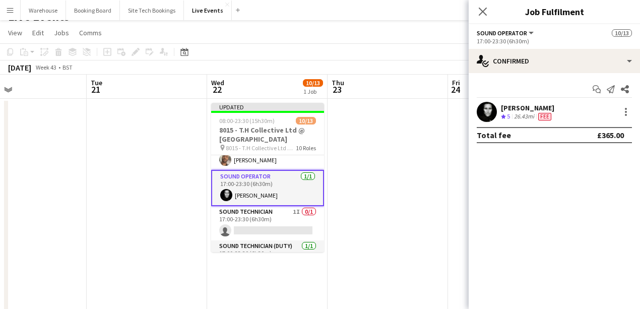
click at [484, 114] on app-user-avatar at bounding box center [487, 112] width 20 height 20
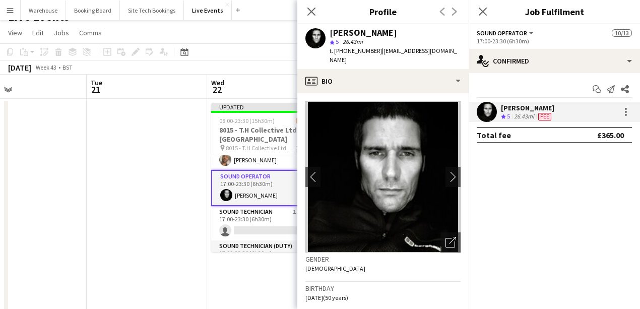
scroll to position [134, 0]
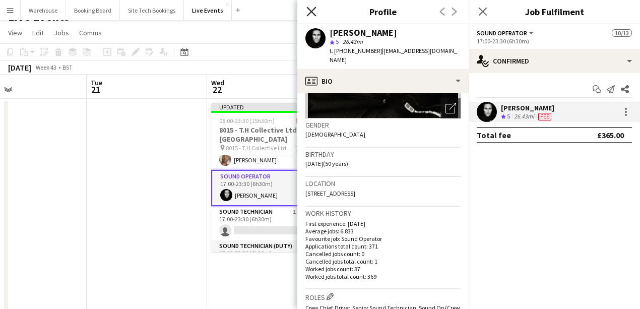
click at [309, 12] on icon "Close pop-in" at bounding box center [312, 12] width 10 height 10
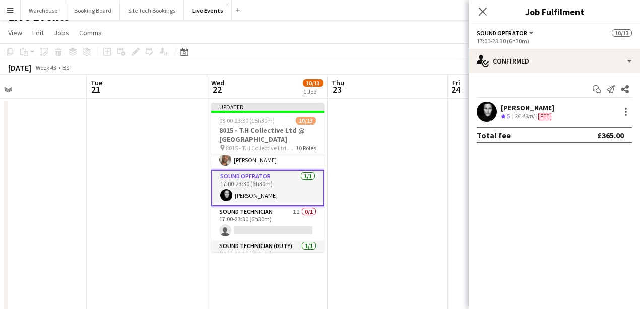
click at [533, 201] on mat-expansion-panel "check Confirmed Start chat Send notification Share Jason Ryall Crew rating 5 26…" at bounding box center [554, 191] width 171 height 236
click at [481, 10] on icon at bounding box center [483, 12] width 10 height 10
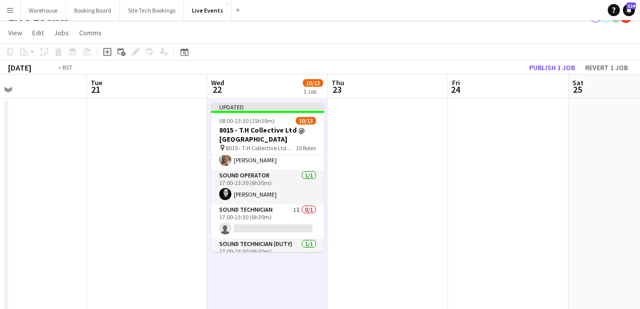
scroll to position [0, 238]
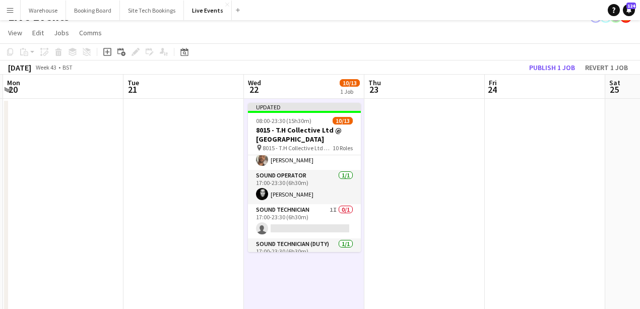
drag, startPoint x: 162, startPoint y: 210, endPoint x: 199, endPoint y: 209, distance: 36.8
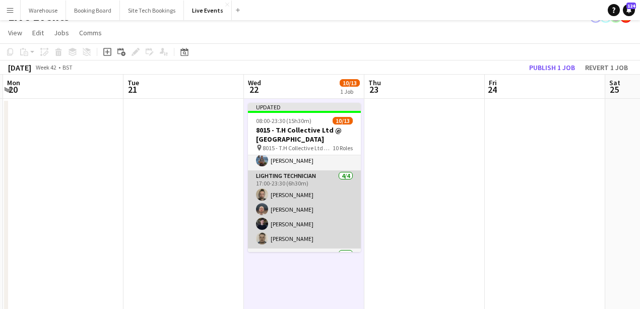
scroll to position [0, 0]
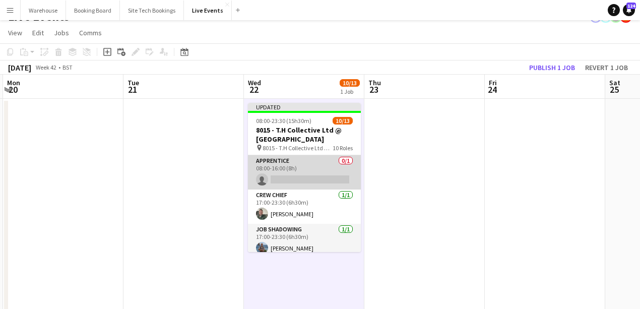
click at [283, 160] on app-card-role "Apprentice 0/1 08:00-16:00 (8h) single-neutral-actions" at bounding box center [304, 172] width 113 height 34
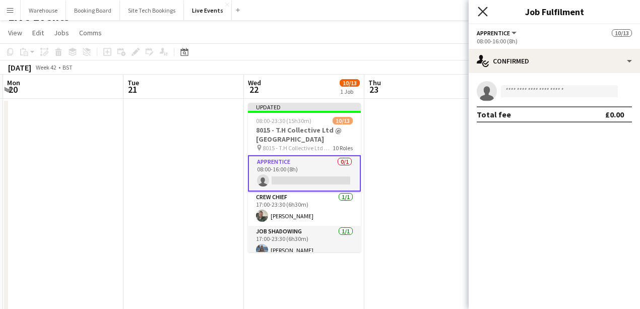
click at [484, 13] on icon at bounding box center [483, 12] width 10 height 10
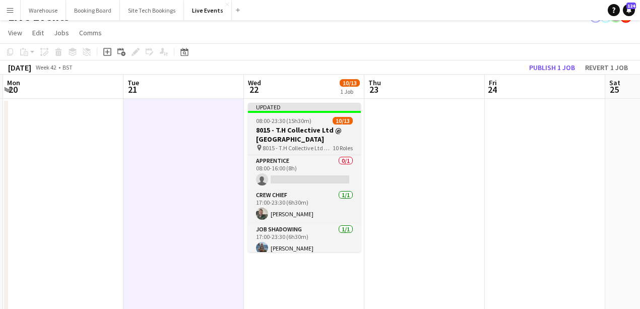
click at [277, 144] on span "8015 - T.H Collective Ltd @ [GEOGRAPHIC_DATA]" at bounding box center [298, 148] width 70 height 8
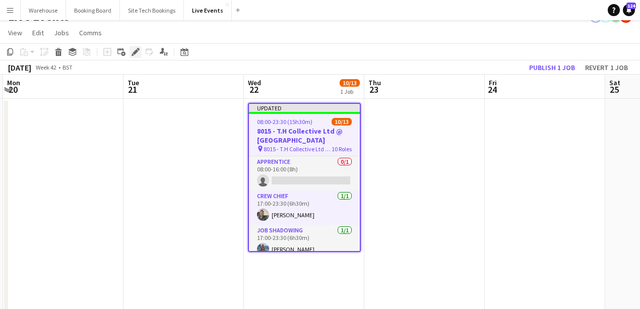
click at [138, 54] on icon "Edit" at bounding box center [136, 52] width 8 height 8
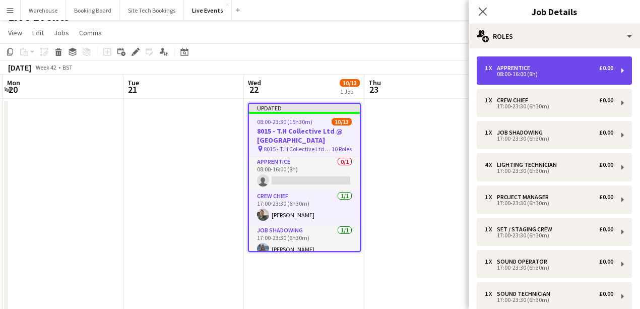
click at [537, 71] on div "1 x Apprentice £0.00 08:00-16:00 (8h)" at bounding box center [549, 71] width 129 height 12
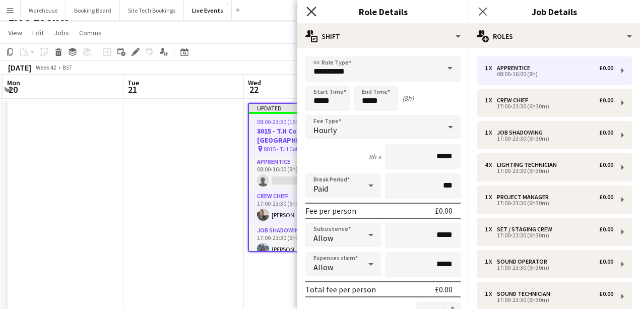
click at [310, 13] on icon at bounding box center [312, 12] width 10 height 10
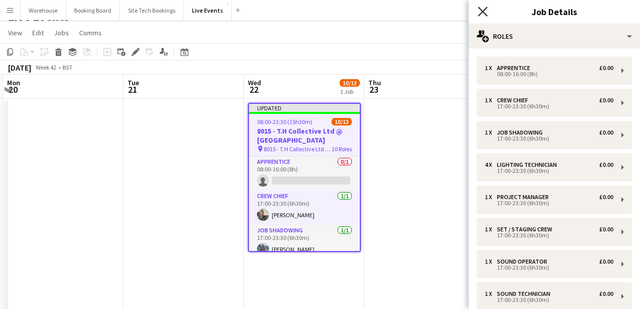
click at [484, 12] on icon "Close pop-in" at bounding box center [483, 12] width 10 height 10
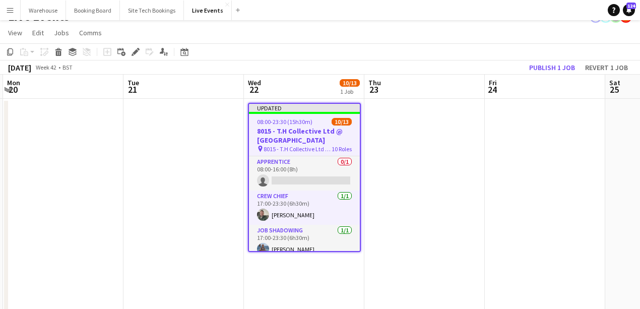
drag, startPoint x: 426, startPoint y: 193, endPoint x: 427, endPoint y: 187, distance: 5.6
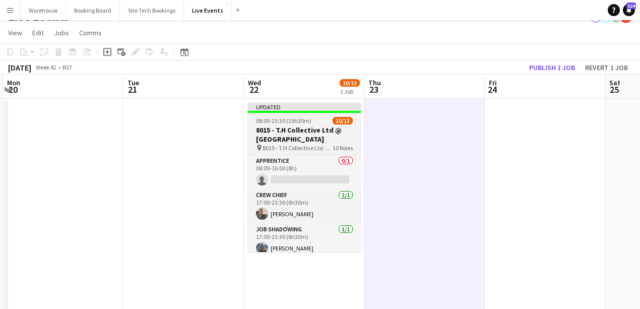
click at [288, 128] on h3 "8015 - T.H Collective Ltd @ [GEOGRAPHIC_DATA]" at bounding box center [304, 135] width 113 height 18
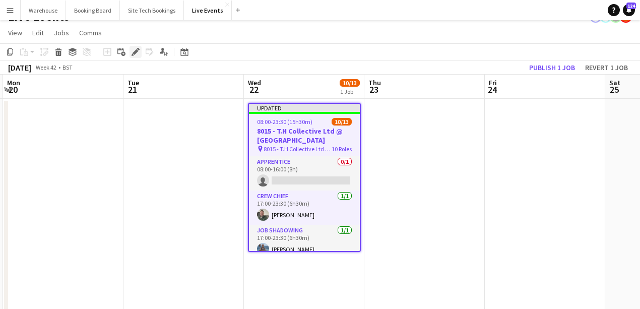
click at [134, 52] on icon at bounding box center [136, 52] width 6 height 6
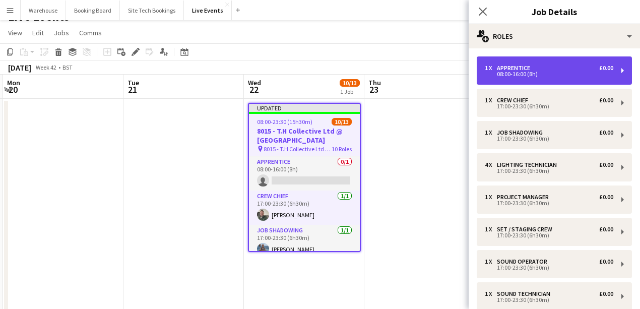
click at [494, 69] on div "1 x" at bounding box center [491, 68] width 12 height 7
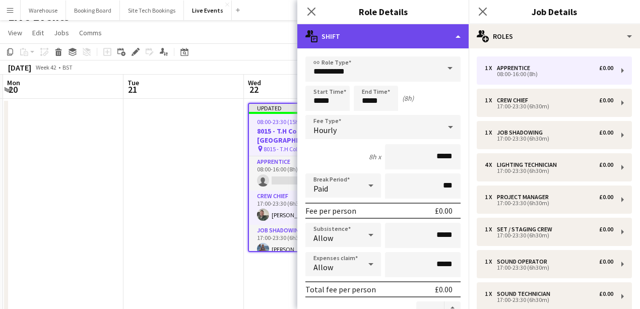
click at [397, 38] on div "multiple-actions-text Shift" at bounding box center [383, 36] width 171 height 24
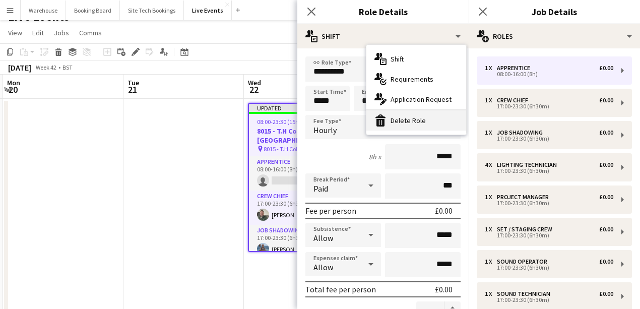
click at [410, 121] on div "bin-2 Delete Role" at bounding box center [417, 120] width 100 height 20
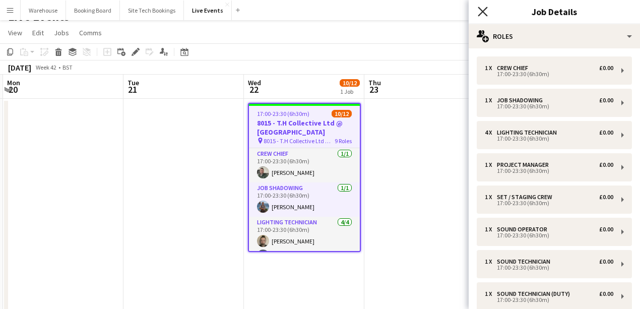
click at [482, 8] on icon "Close pop-in" at bounding box center [483, 12] width 10 height 10
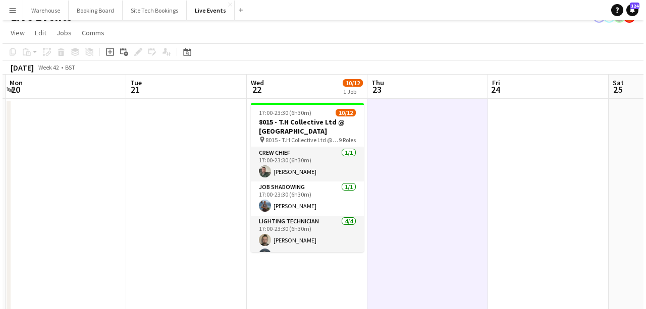
scroll to position [0, 0]
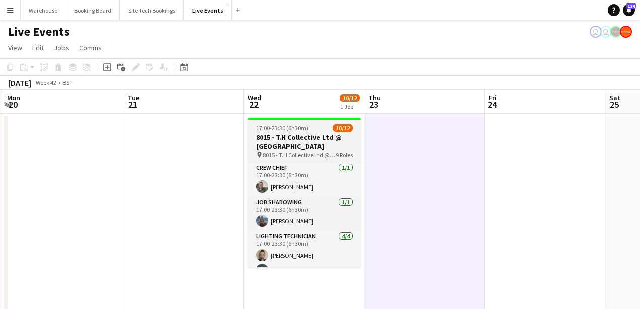
click at [324, 132] on app-job-card "17:00-23:30 (6h30m) 10/12 8015 - T.H Collective Ltd @ [GEOGRAPHIC_DATA] pin 801…" at bounding box center [304, 192] width 113 height 149
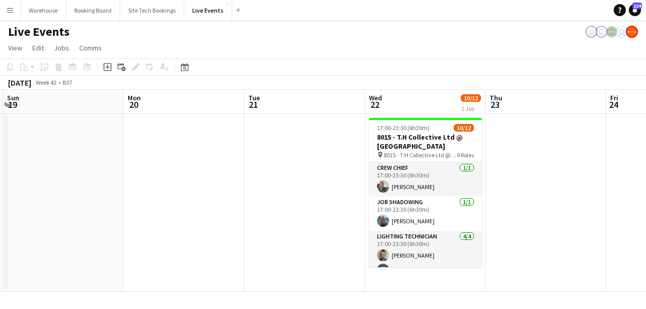
click at [181, 153] on app-date-cell at bounding box center [184, 203] width 121 height 178
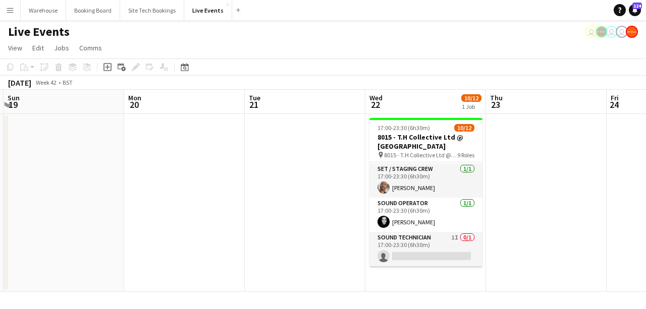
scroll to position [247, 0]
